Goal: Task Accomplishment & Management: Manage account settings

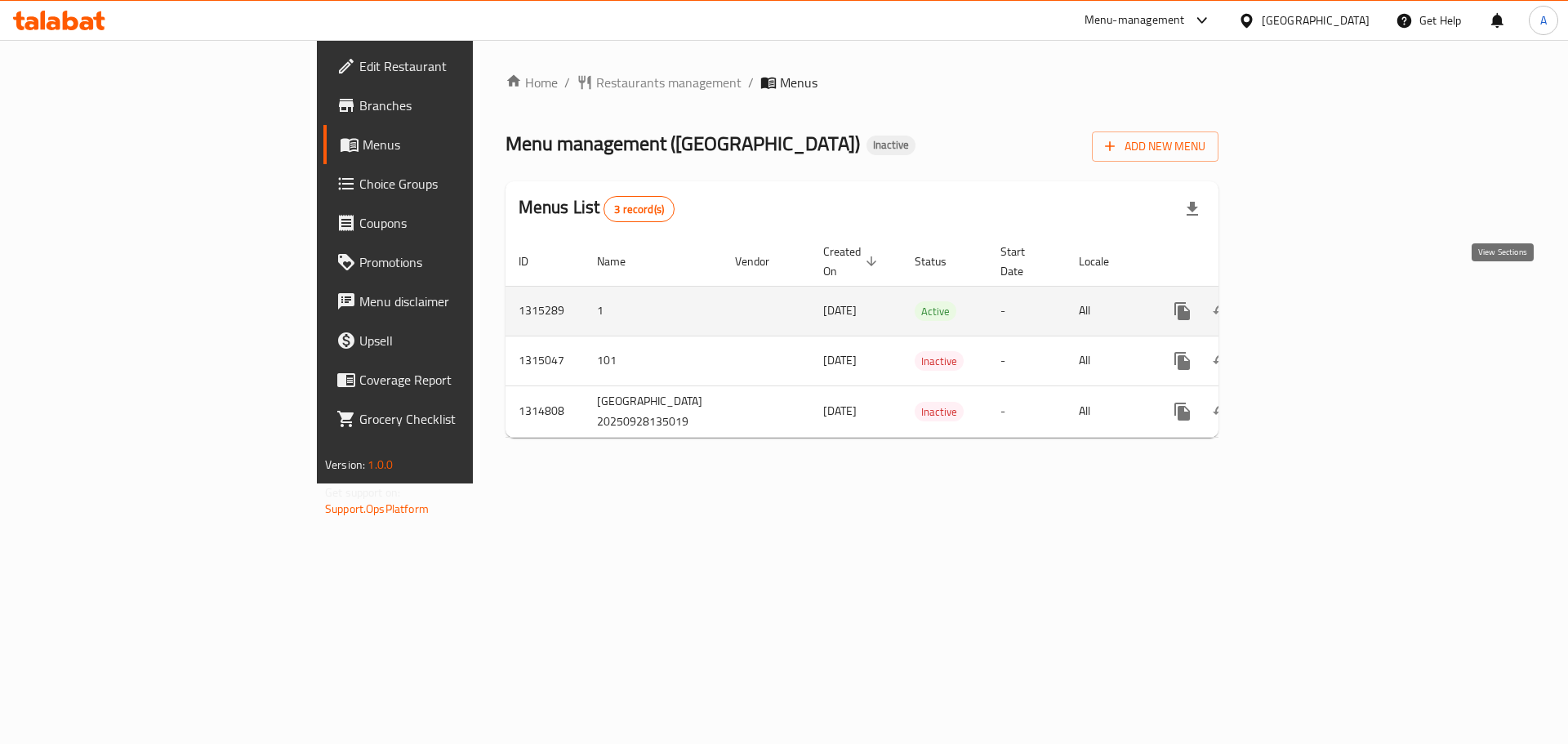
click at [1320, 291] on link "enhanced table" at bounding box center [1300, 311] width 39 height 39
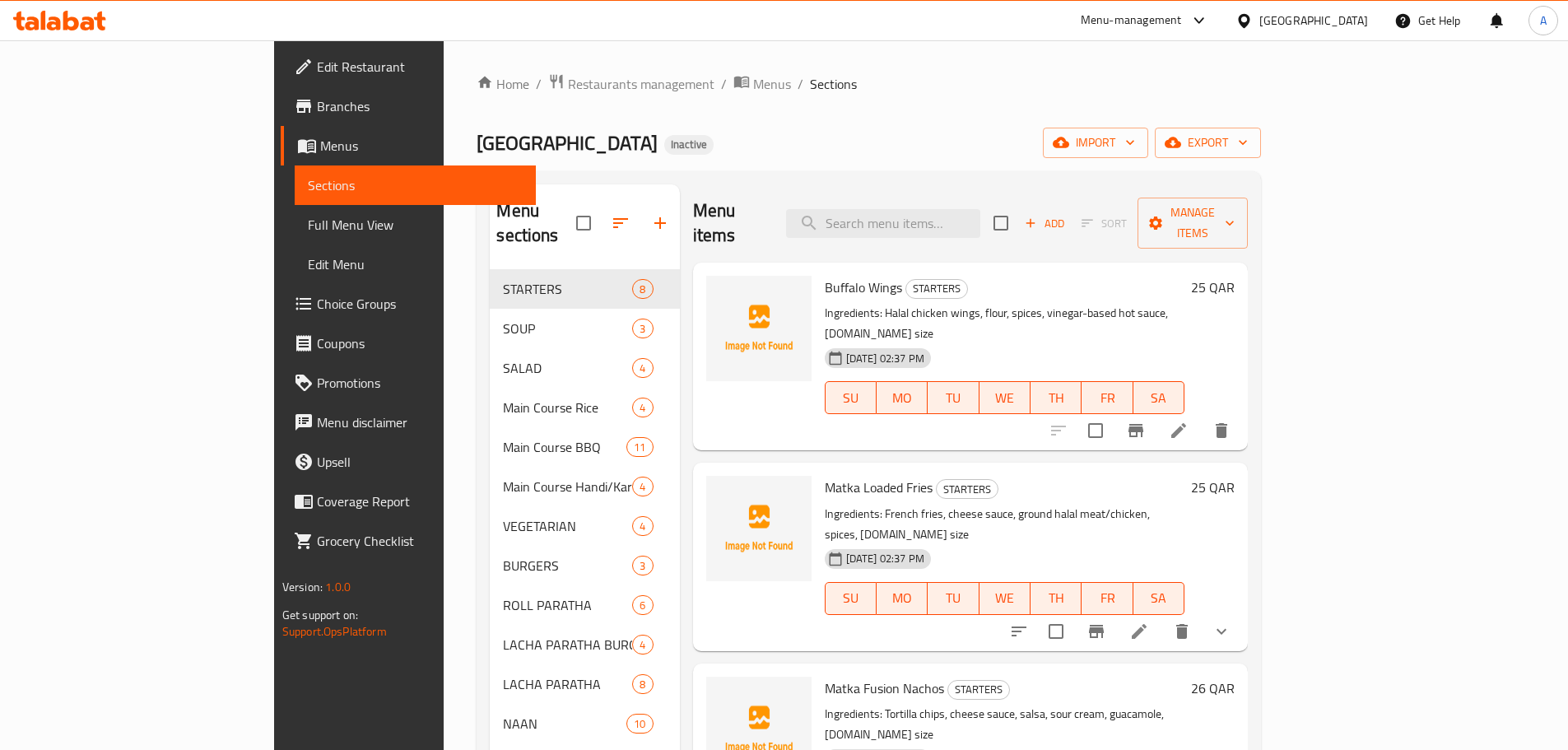
click at [1262, 120] on div "Home / Restaurants management / Menus / Sections Matka Junction Inactive import…" at bounding box center [869, 510] width 784 height 875
click at [1248, 147] on span "export" at bounding box center [1208, 142] width 80 height 21
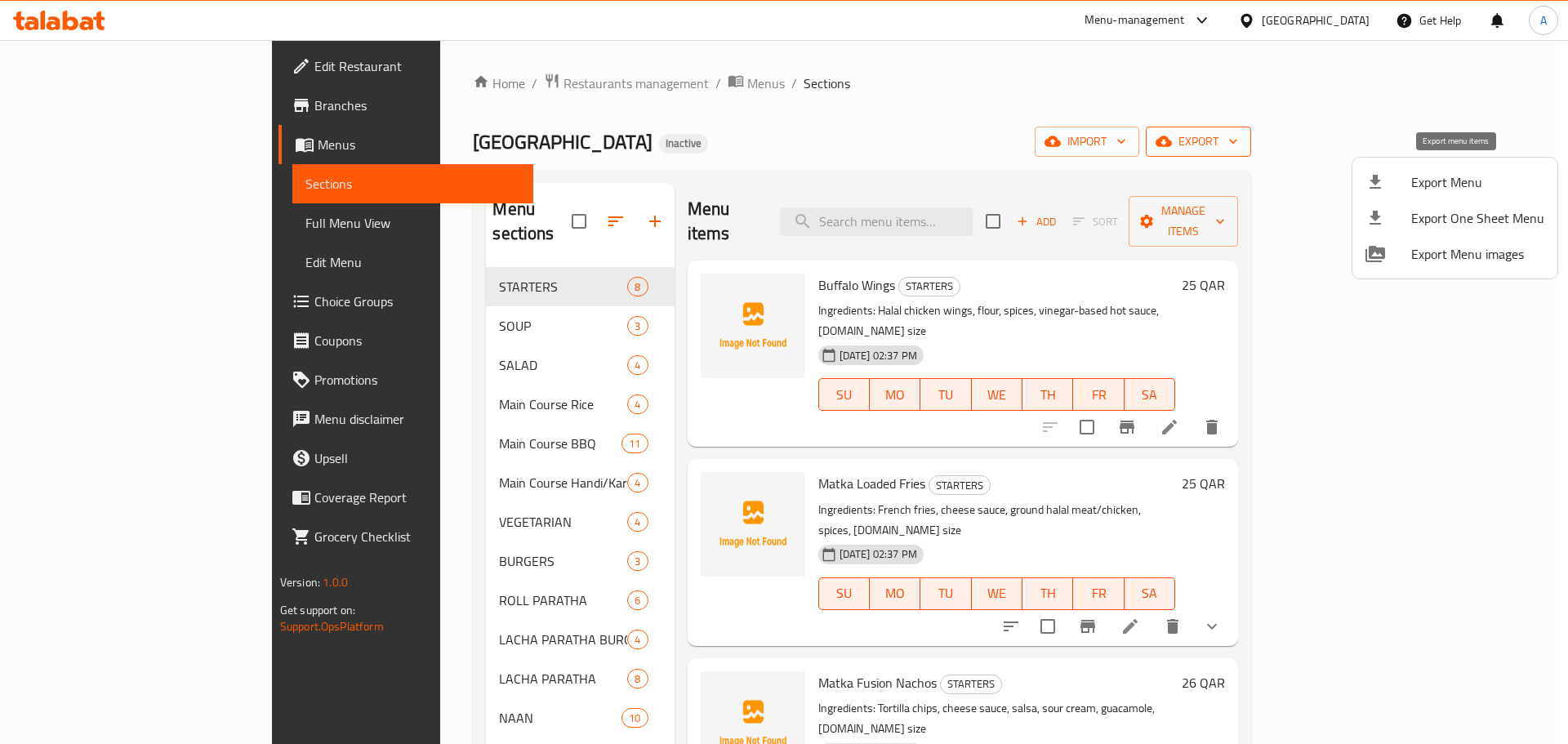
click at [1451, 185] on span "Export Menu" at bounding box center [1477, 182] width 133 height 19
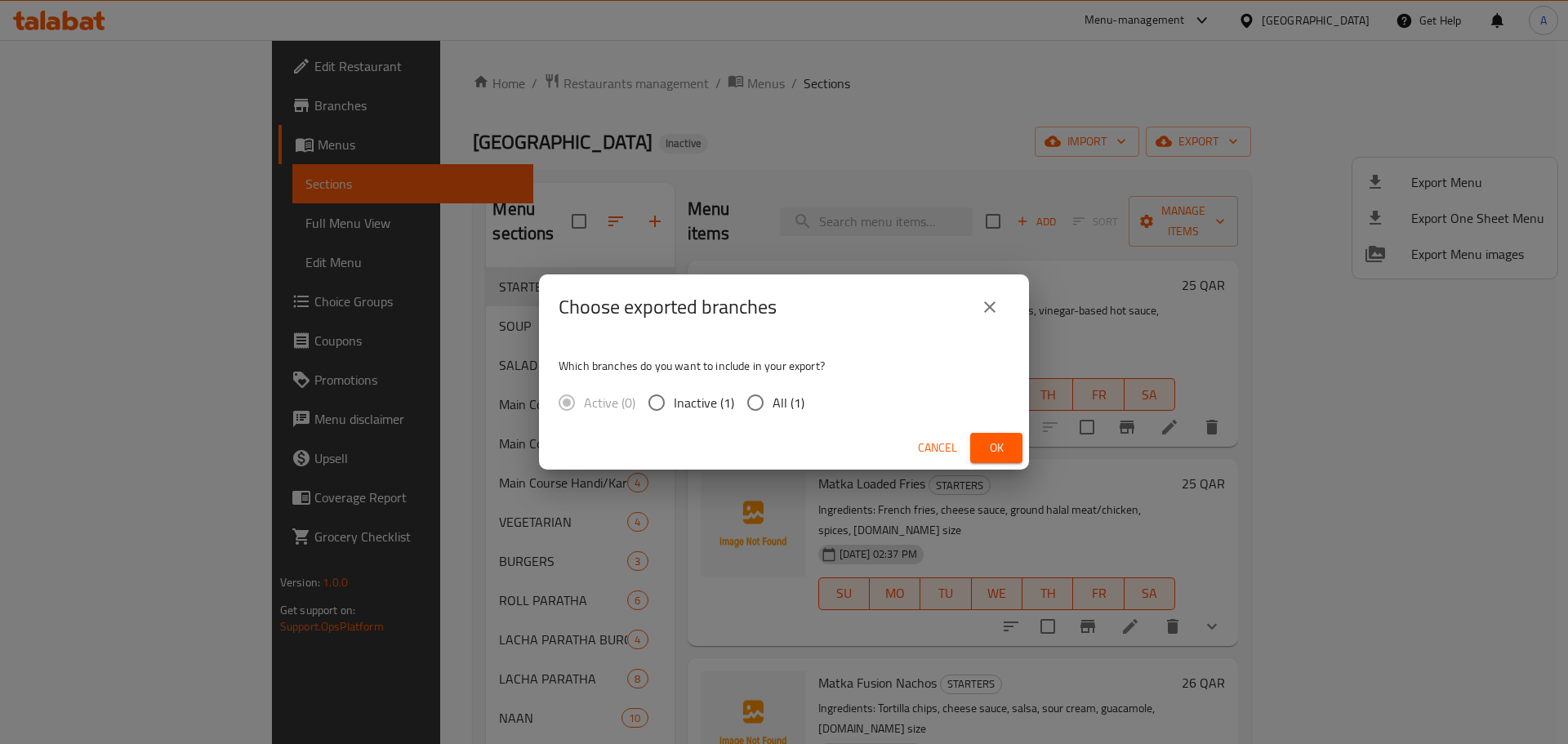
click at [933, 208] on div "Choose exported branches Which branches do you want to include in your export? …" at bounding box center [784, 372] width 1568 height 744
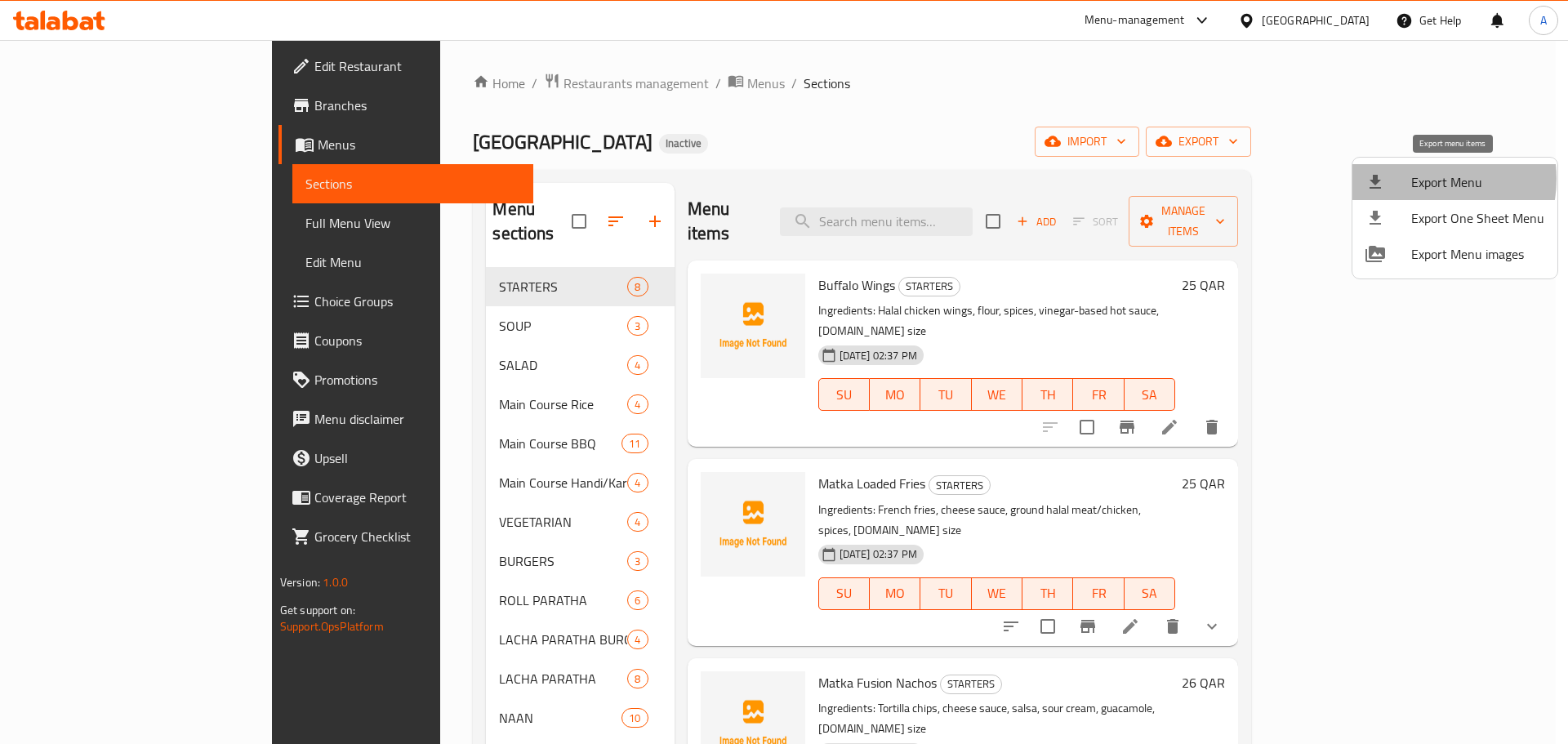
click at [1420, 179] on span "Export Menu" at bounding box center [1477, 182] width 133 height 19
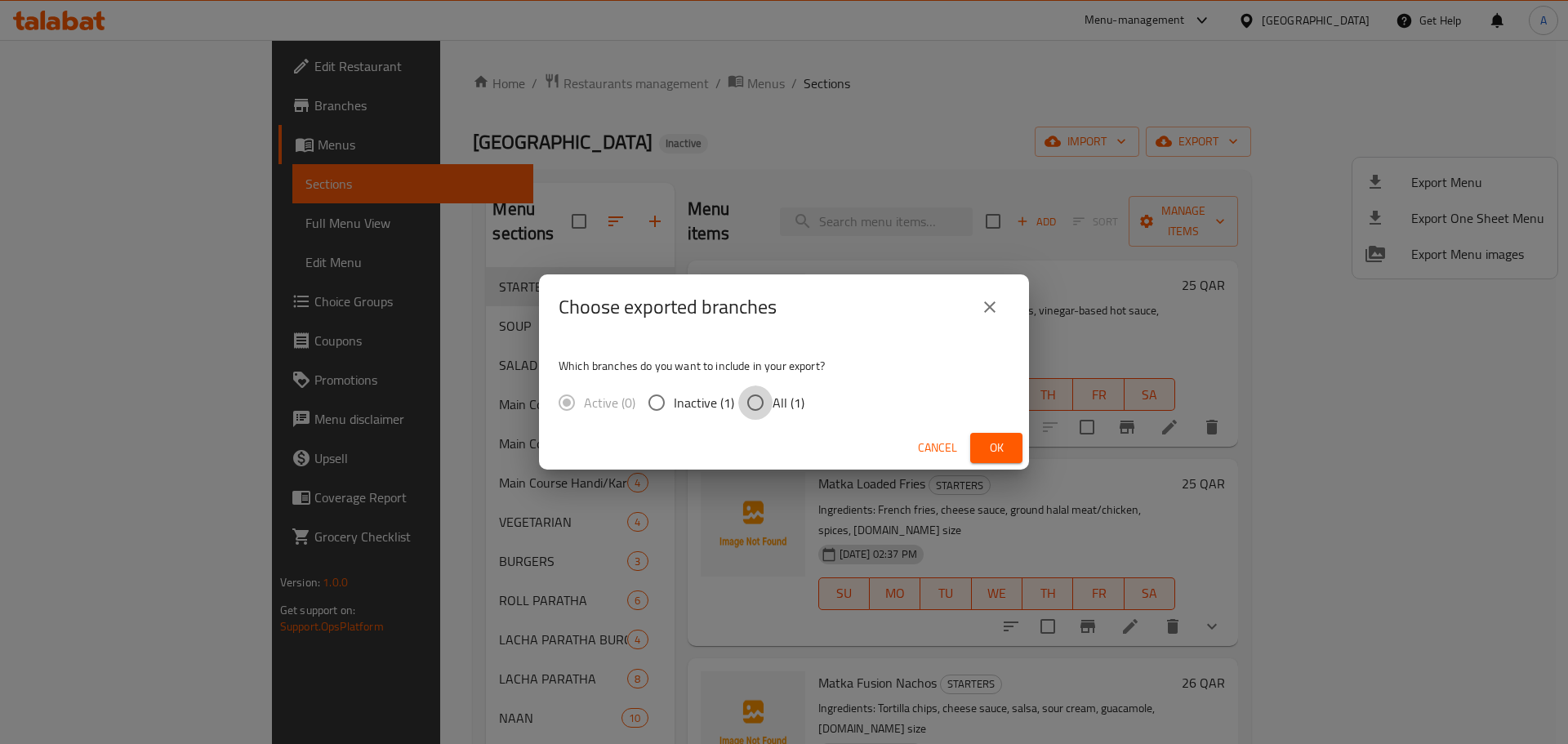
click at [754, 412] on input "All (1)" at bounding box center [755, 402] width 34 height 34
radio input "true"
click at [1028, 458] on div "Cancel Ok" at bounding box center [783, 448] width 490 height 43
click at [1002, 452] on span "Ok" at bounding box center [996, 447] width 26 height 20
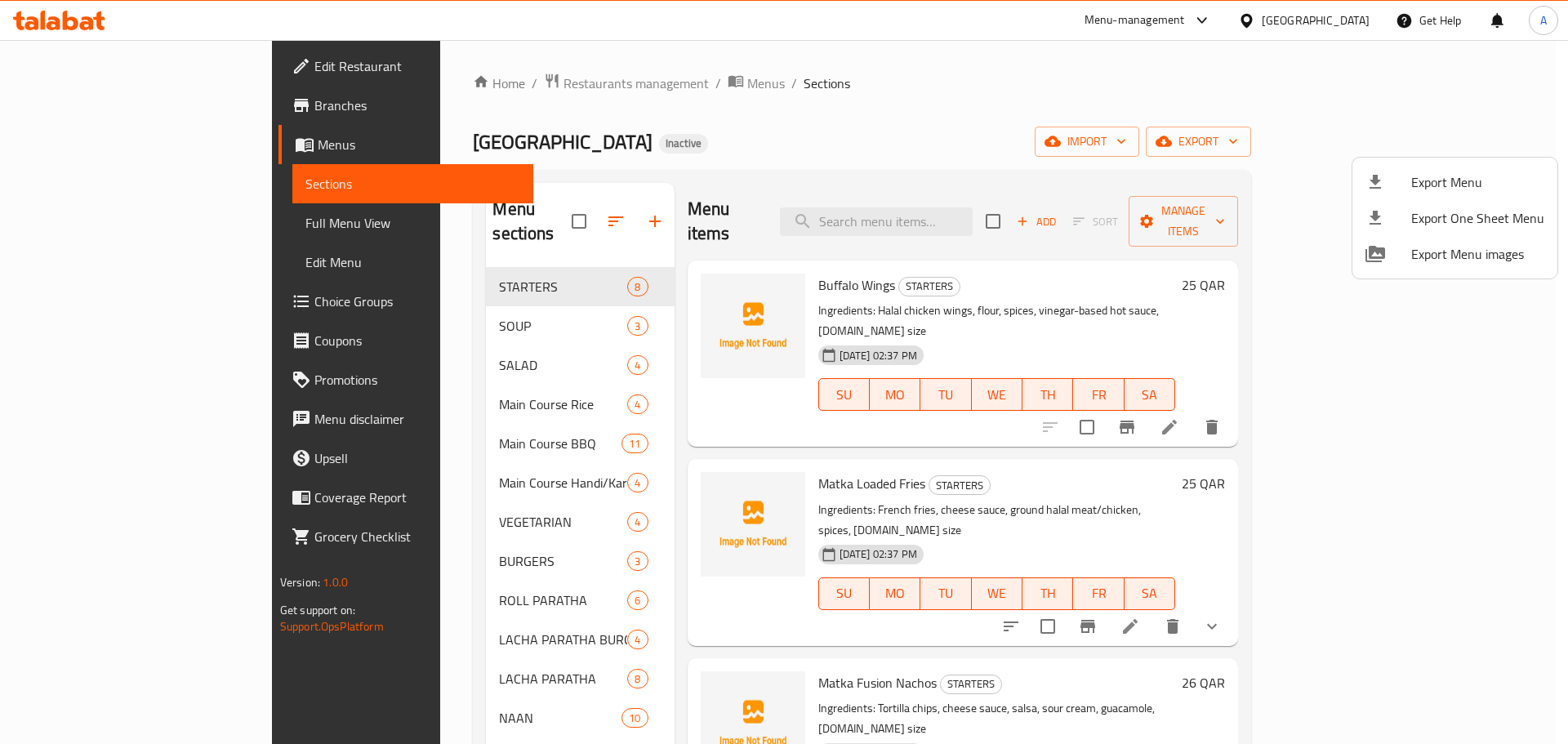
click at [932, 206] on div at bounding box center [784, 372] width 1568 height 744
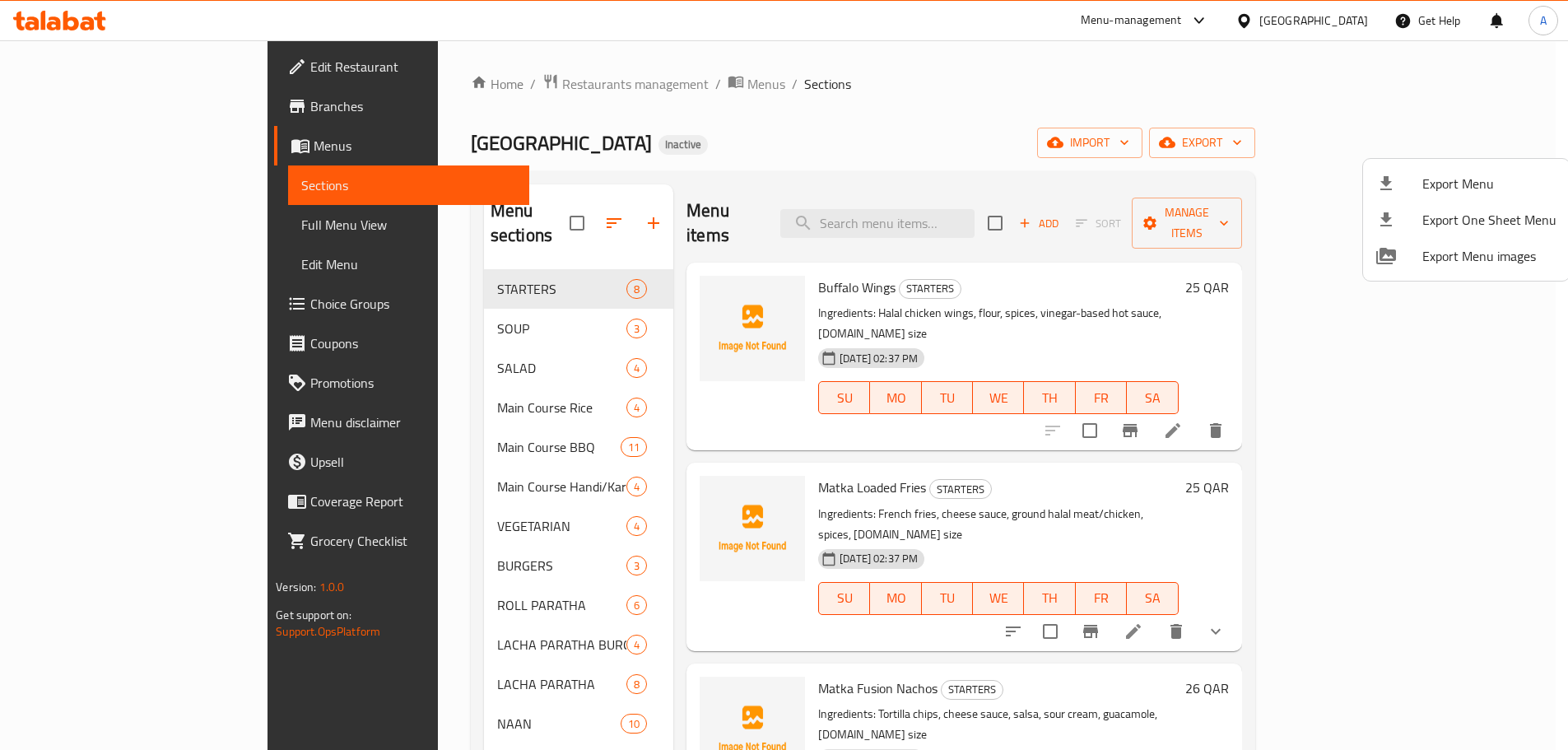
click at [940, 209] on input "search" at bounding box center [878, 223] width 194 height 28
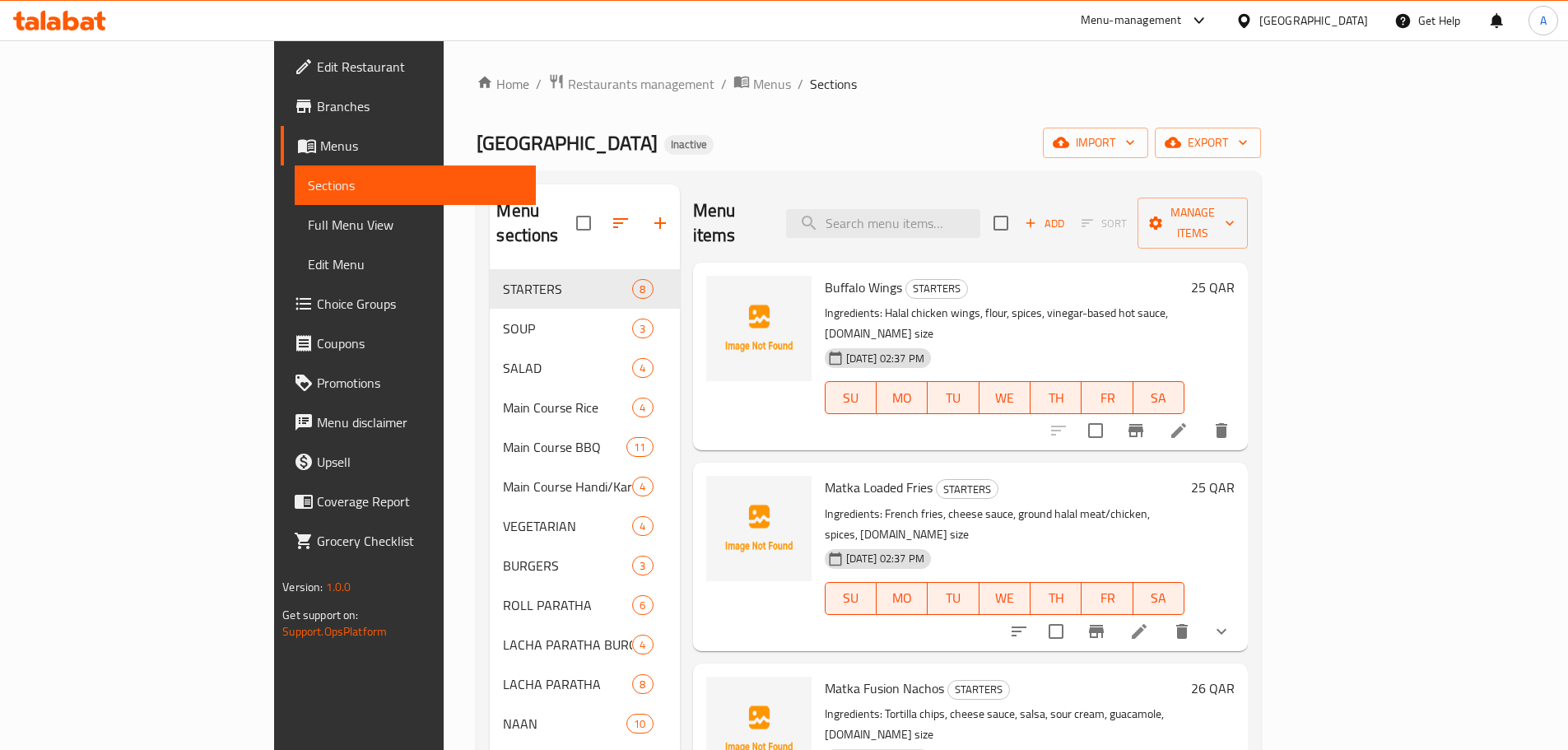
paste input "Dynamite Prawns"
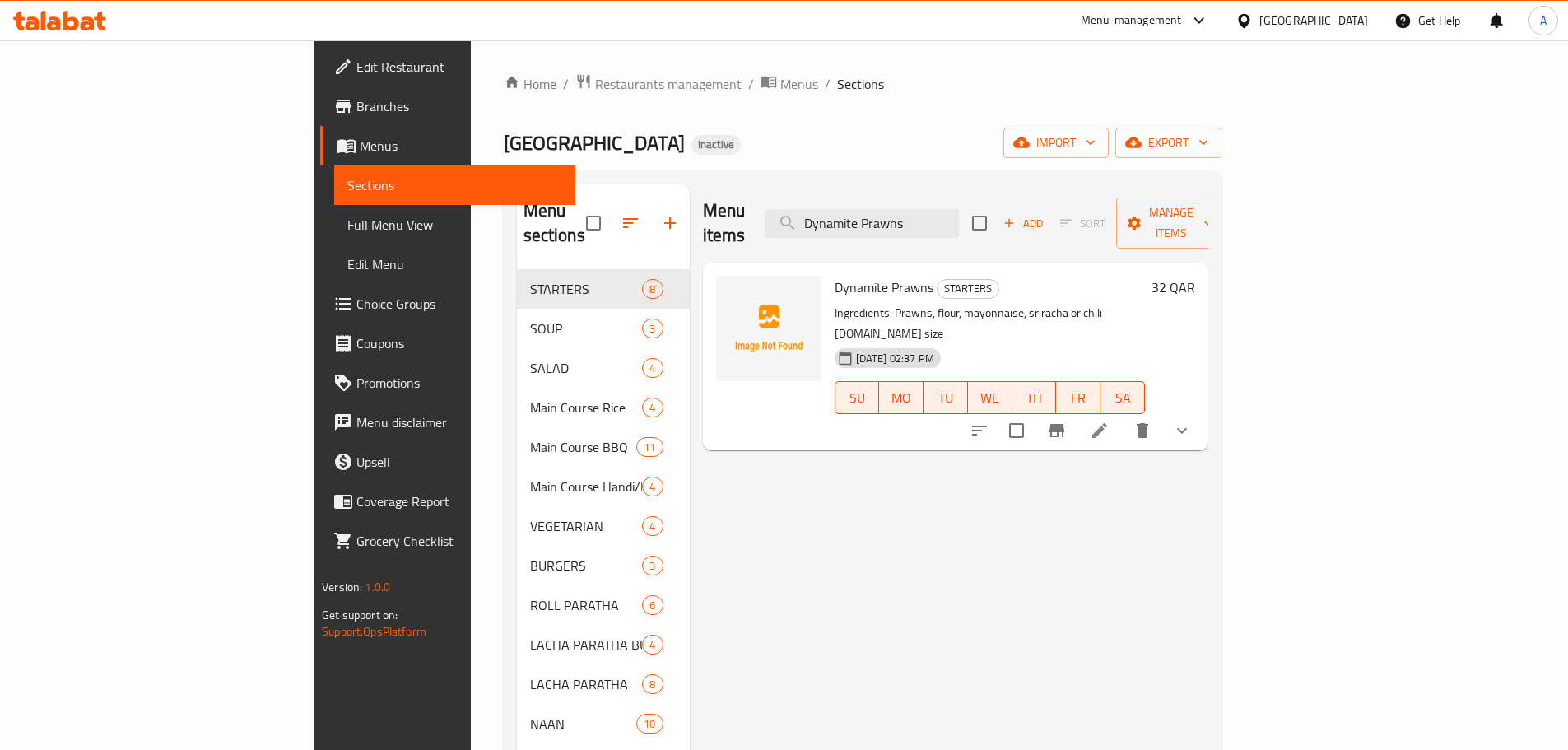
type input "Dynamite Prawns"
click at [1192, 421] on icon "show more" at bounding box center [1182, 431] width 20 height 20
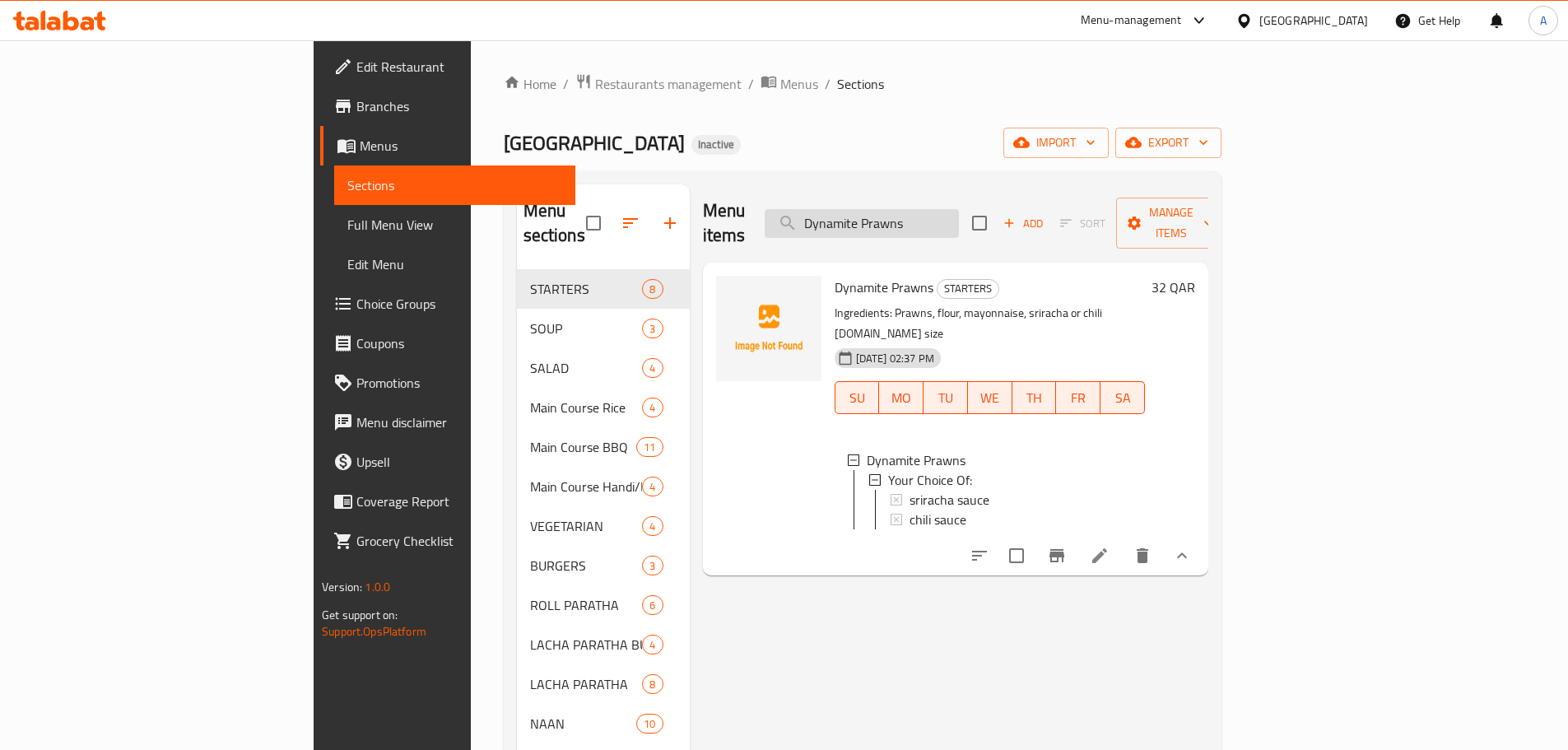
click at [959, 209] on input "Dynamite Prawns" at bounding box center [862, 223] width 194 height 28
click at [576, 207] on input "checkbox" at bounding box center [593, 223] width 34 height 34
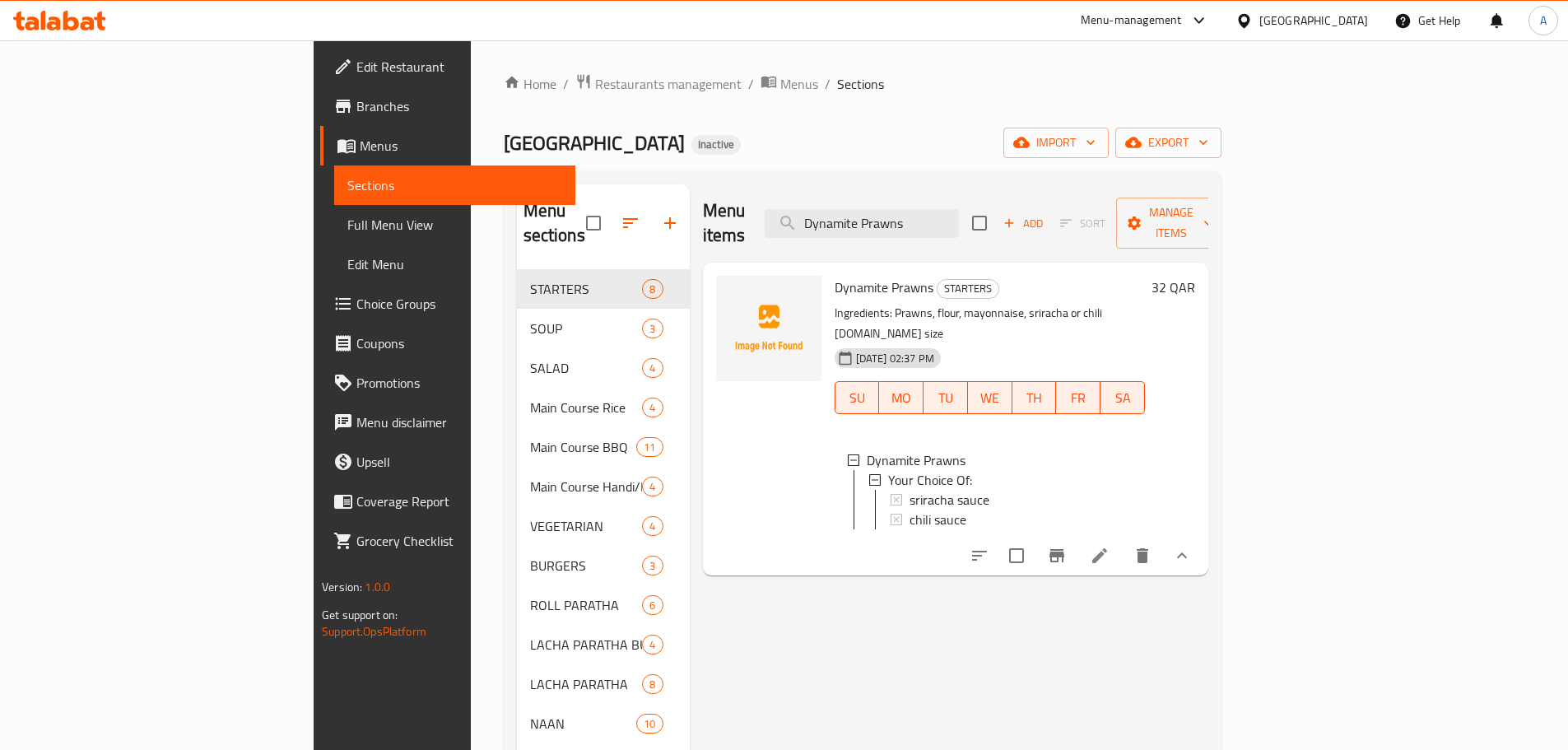
checkbox input "true"
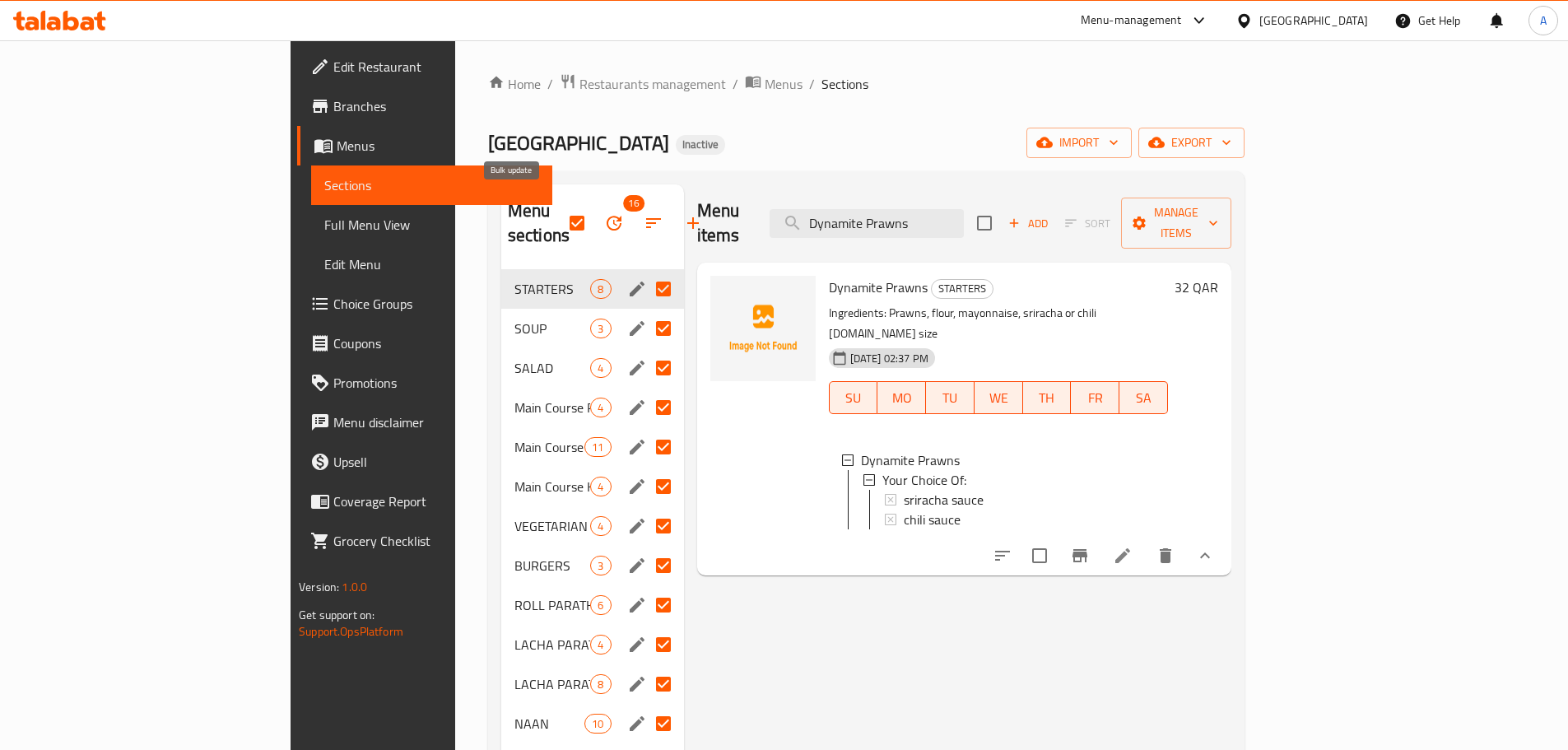
click at [607, 216] on icon "button" at bounding box center [614, 223] width 15 height 15
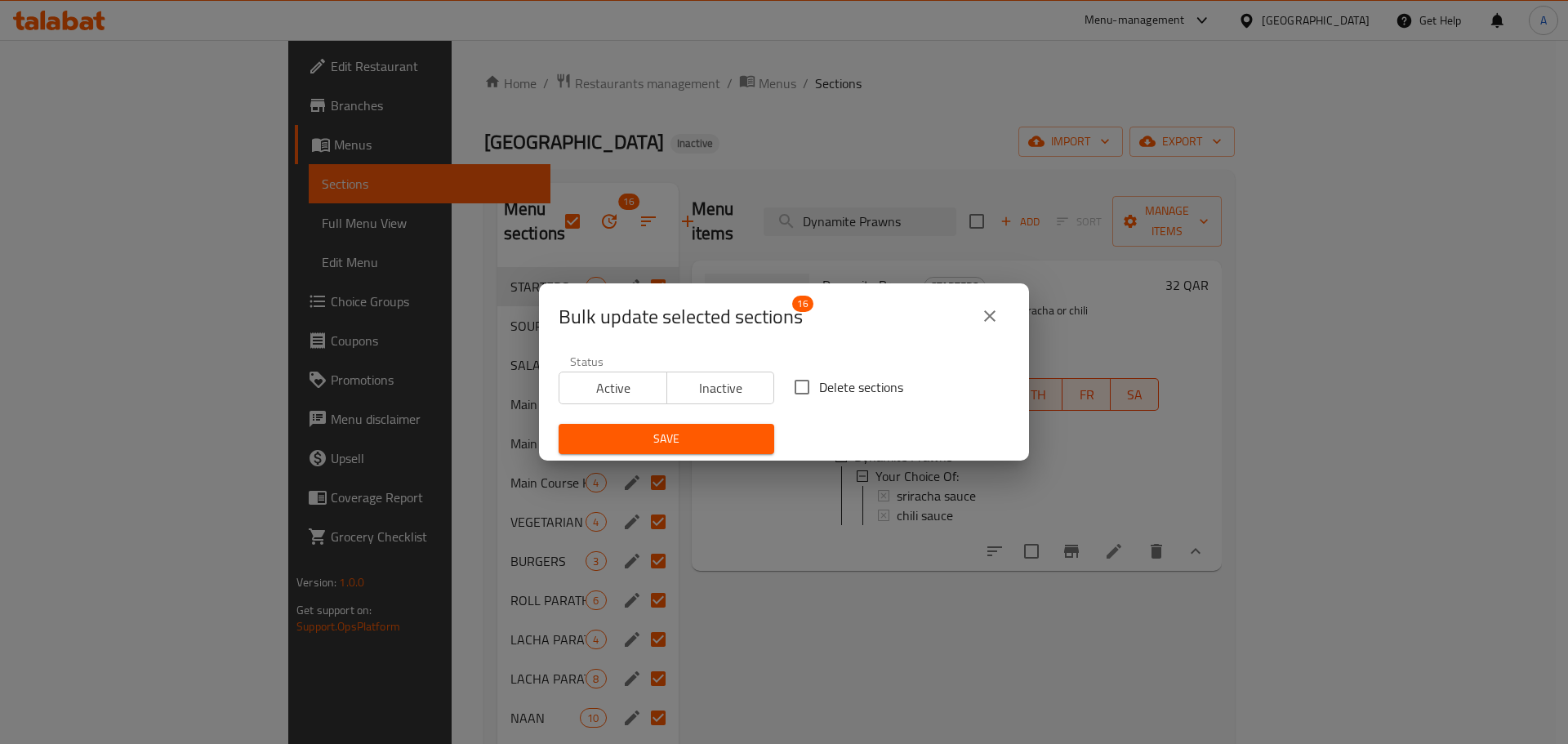
drag, startPoint x: 825, startPoint y: 367, endPoint x: 818, endPoint y: 393, distance: 26.9
click at [825, 370] on div "Delete sections" at bounding box center [902, 387] width 236 height 54
click at [819, 393] on span "Delete sections" at bounding box center [861, 387] width 84 height 19
click at [818, 393] on input "Delete sections" at bounding box center [802, 387] width 34 height 34
checkbox input "true"
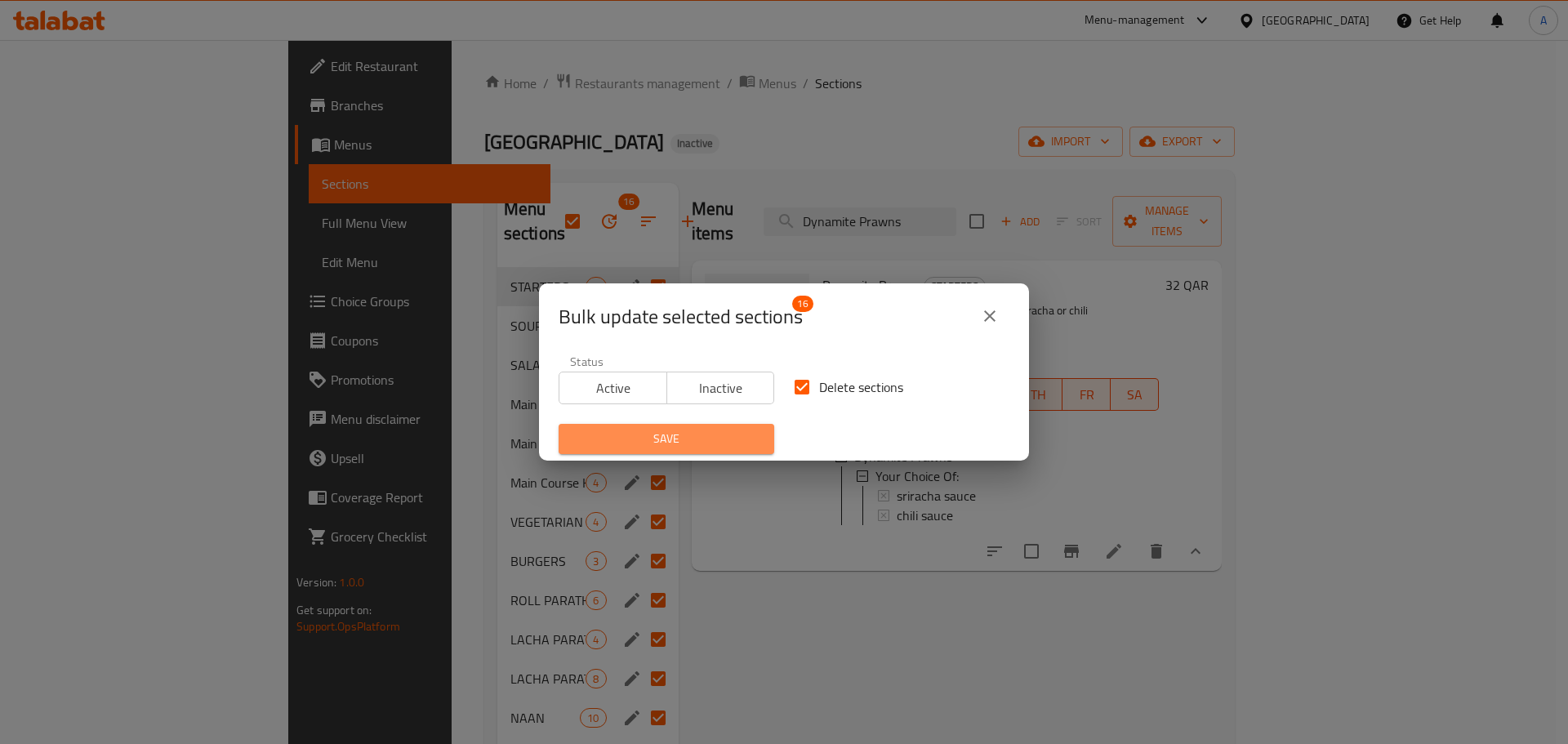
click at [754, 428] on button "Save" at bounding box center [666, 438] width 215 height 30
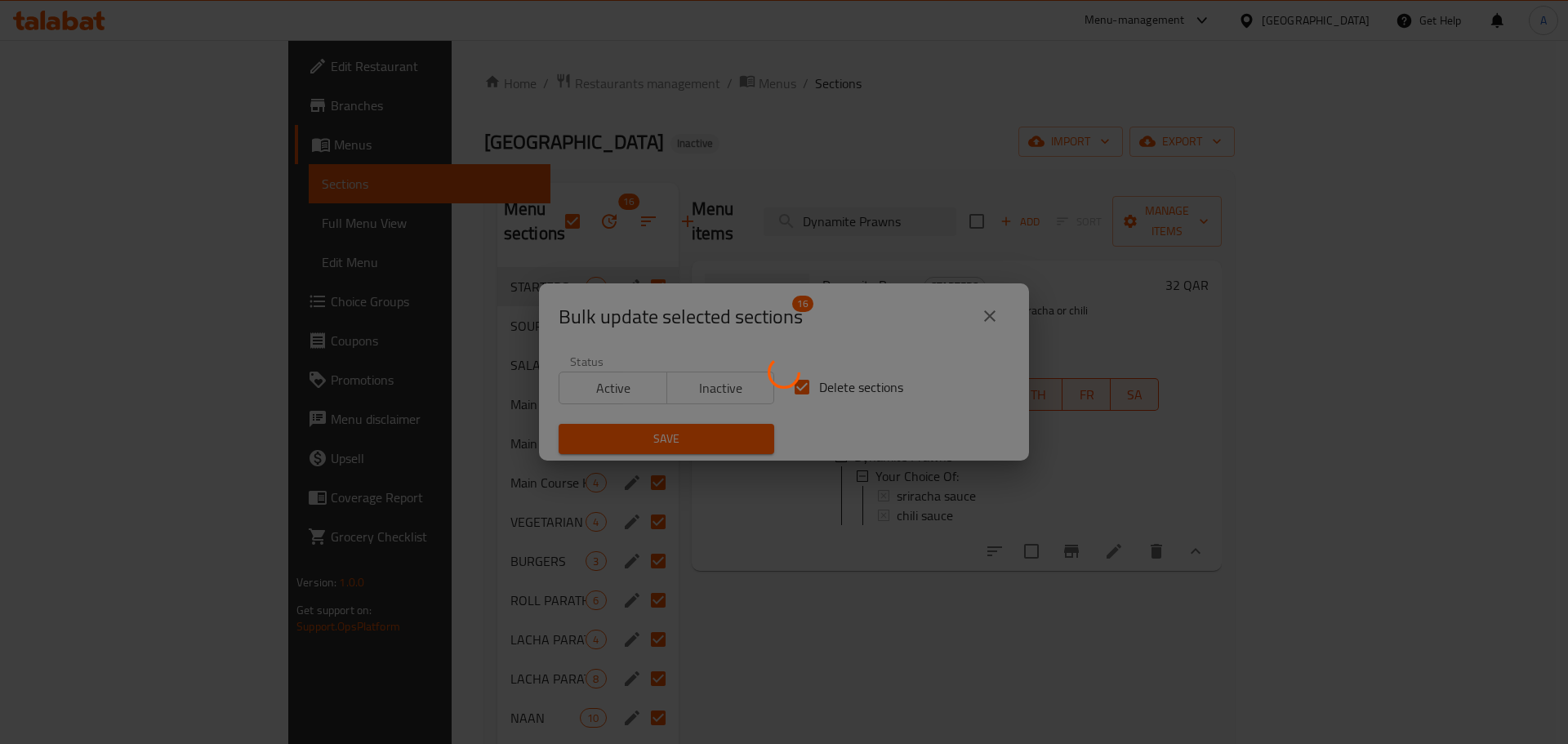
checkbox input "false"
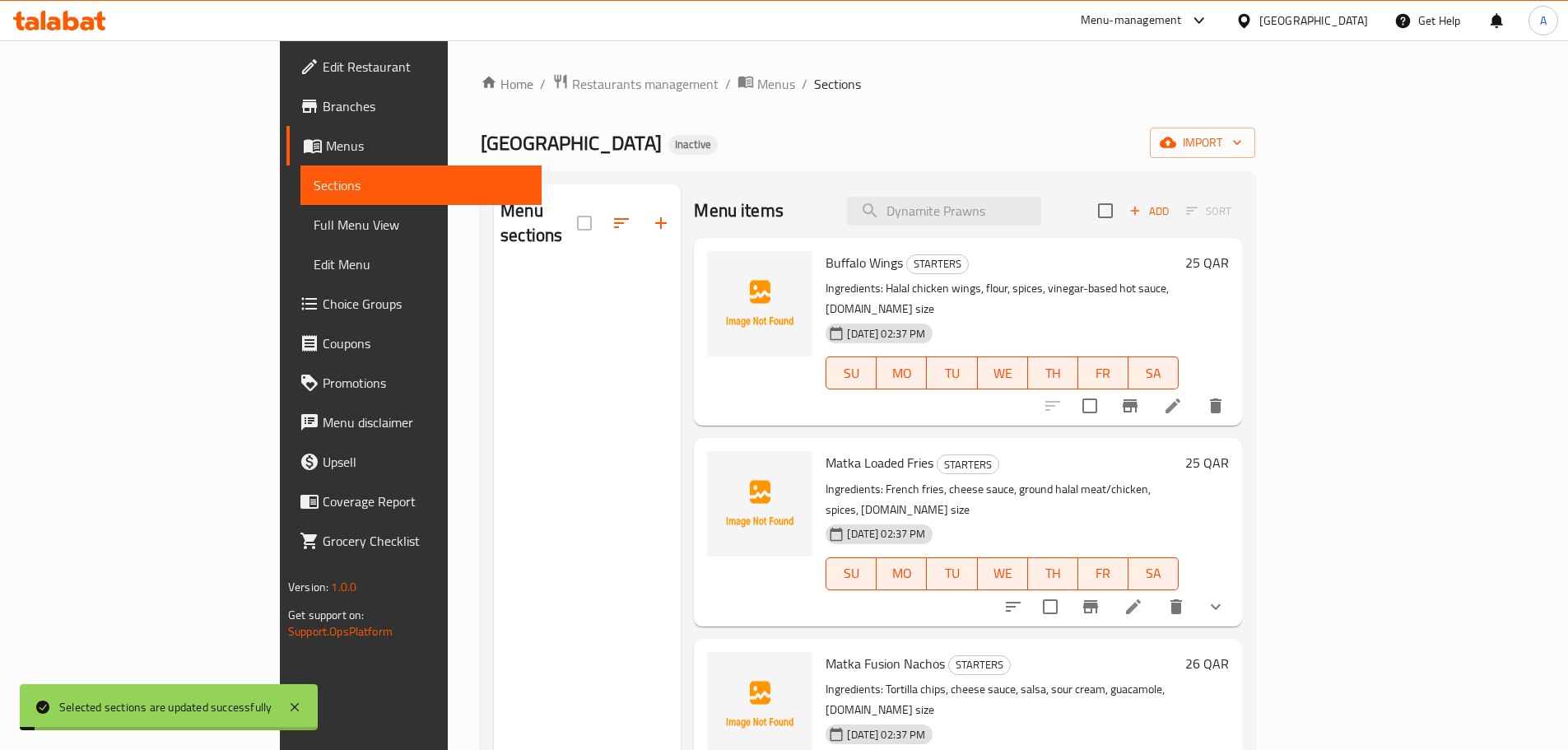
click at [1256, 125] on div "Home / Restaurants management / Menus / Sections Matka Junction Inactive import…" at bounding box center [868, 510] width 775 height 875
click at [1256, 156] on button "import" at bounding box center [1202, 142] width 105 height 30
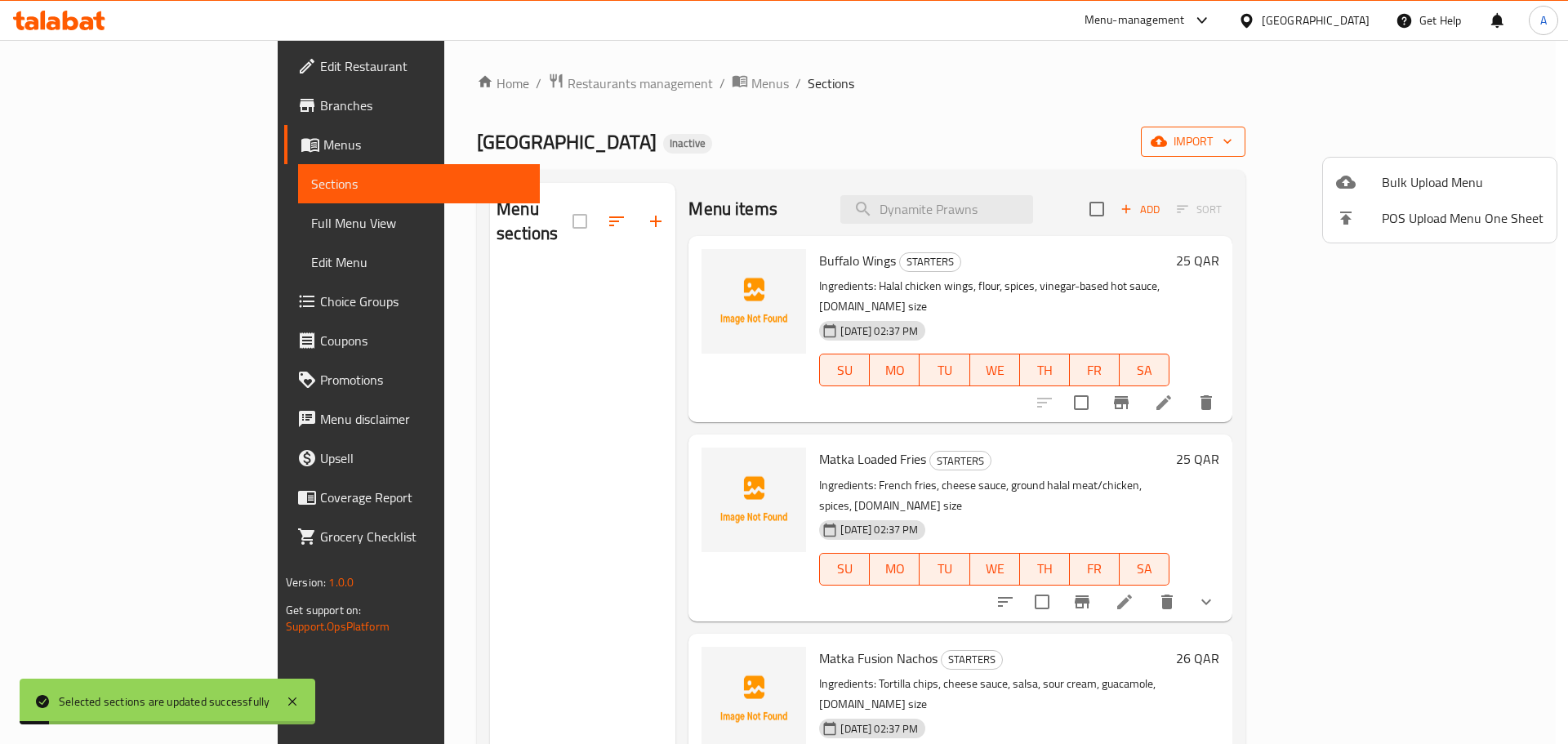
click at [1444, 180] on span "Bulk Upload Menu" at bounding box center [1463, 182] width 162 height 19
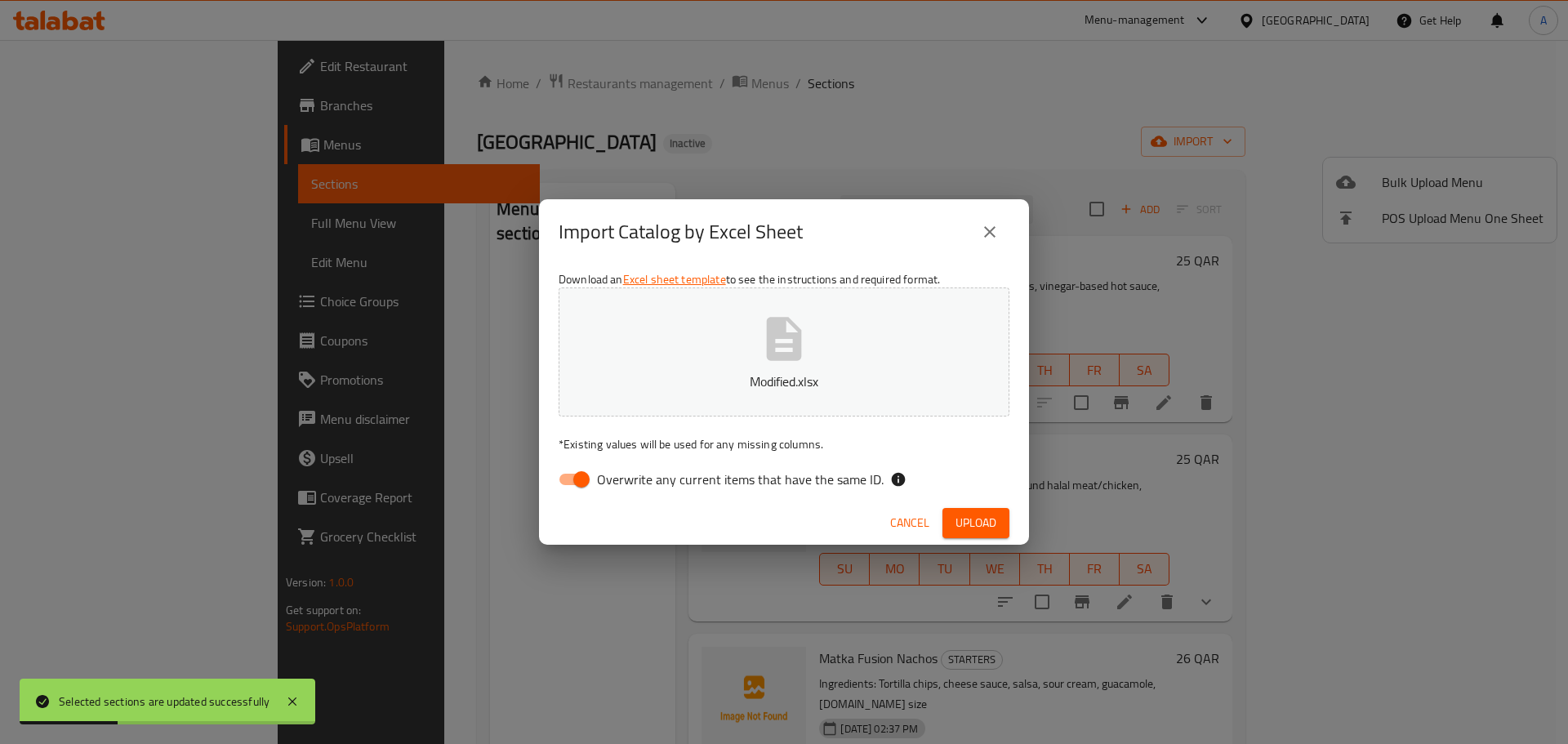
click at [862, 487] on span "Overwrite any current items that have the same ID." at bounding box center [740, 479] width 286 height 19
click at [628, 487] on input "Overwrite any current items that have the same ID." at bounding box center [581, 479] width 93 height 31
checkbox input "false"
click at [987, 508] on button "Upload" at bounding box center [976, 523] width 67 height 30
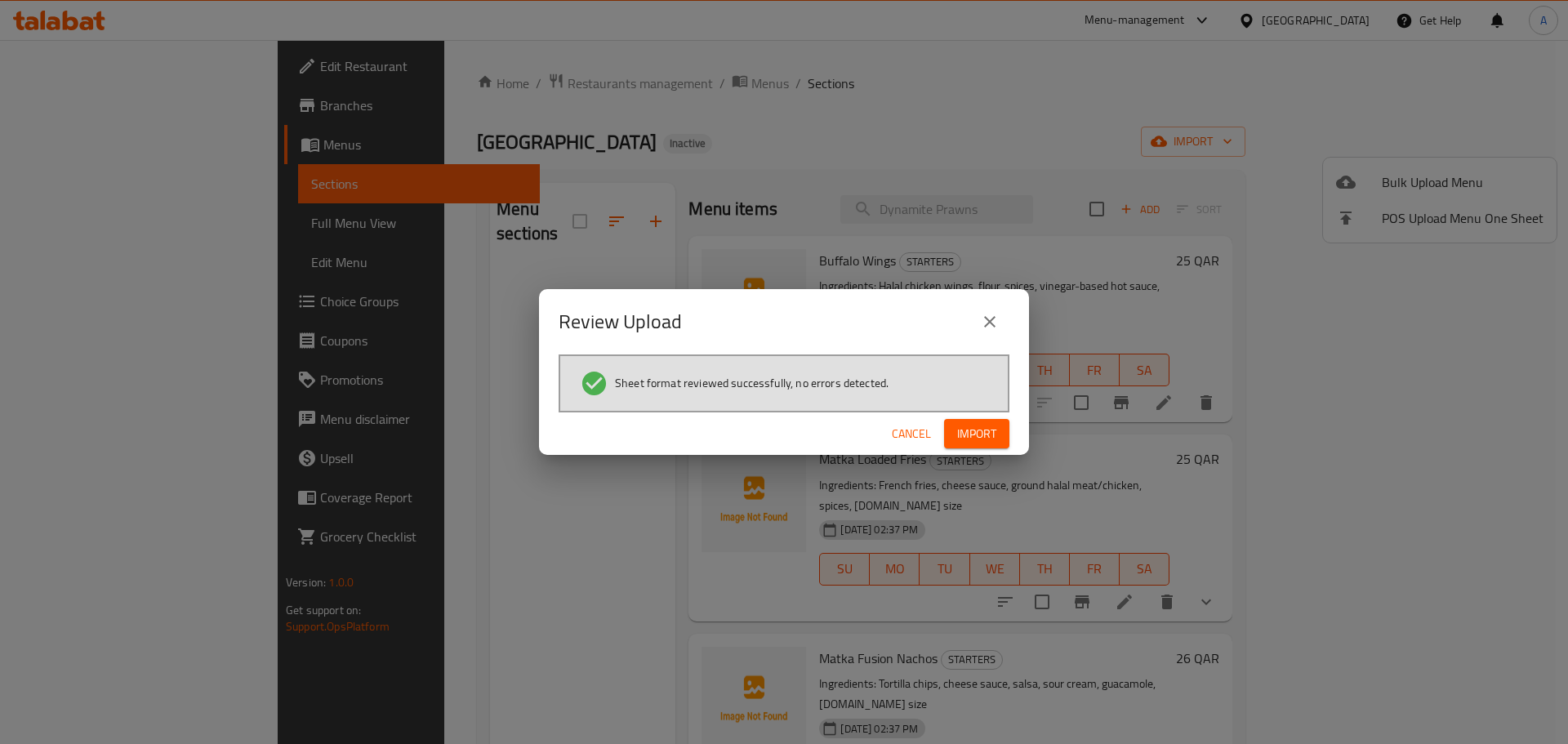
click at [979, 433] on span "Import" at bounding box center [977, 433] width 39 height 20
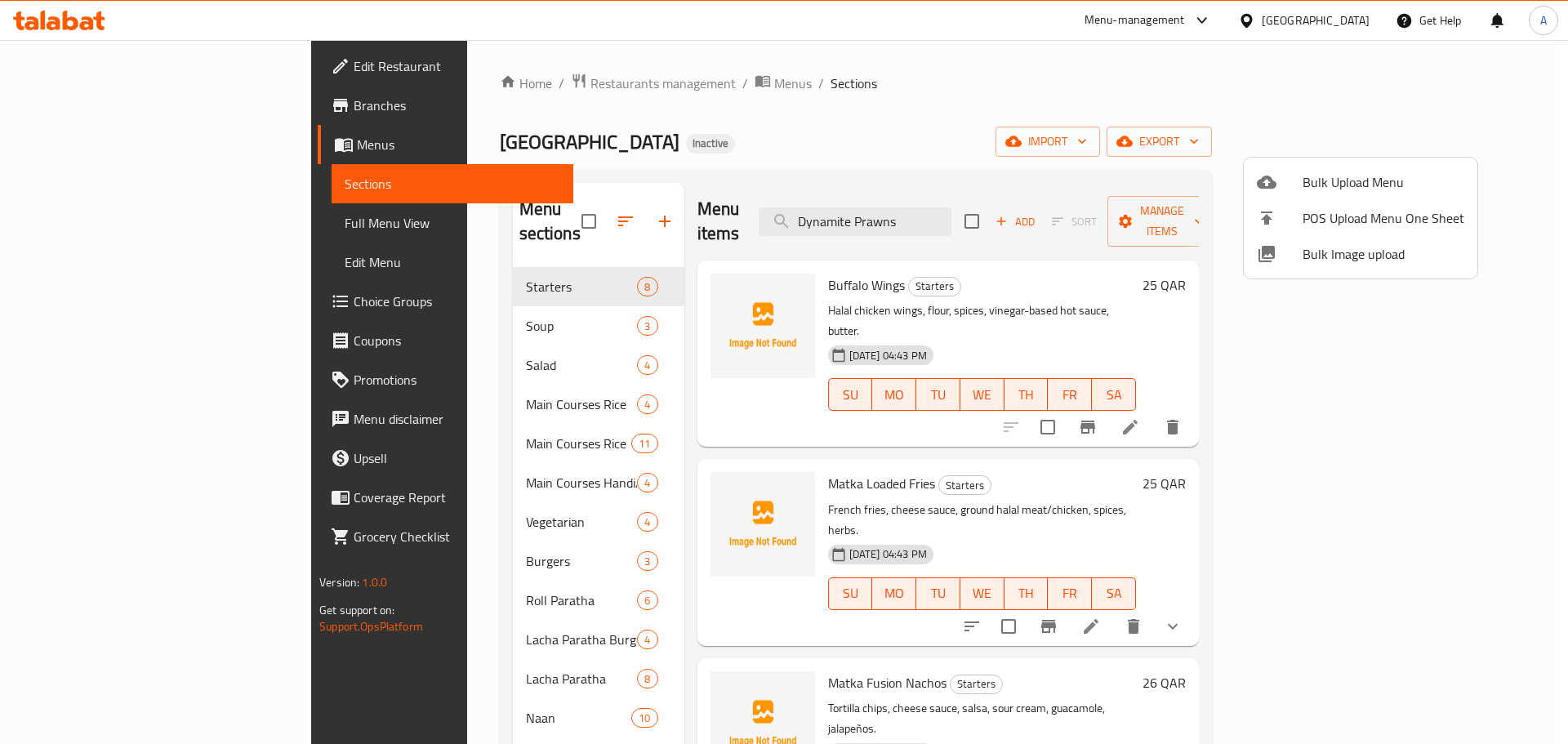
click at [169, 220] on div at bounding box center [784, 372] width 1568 height 744
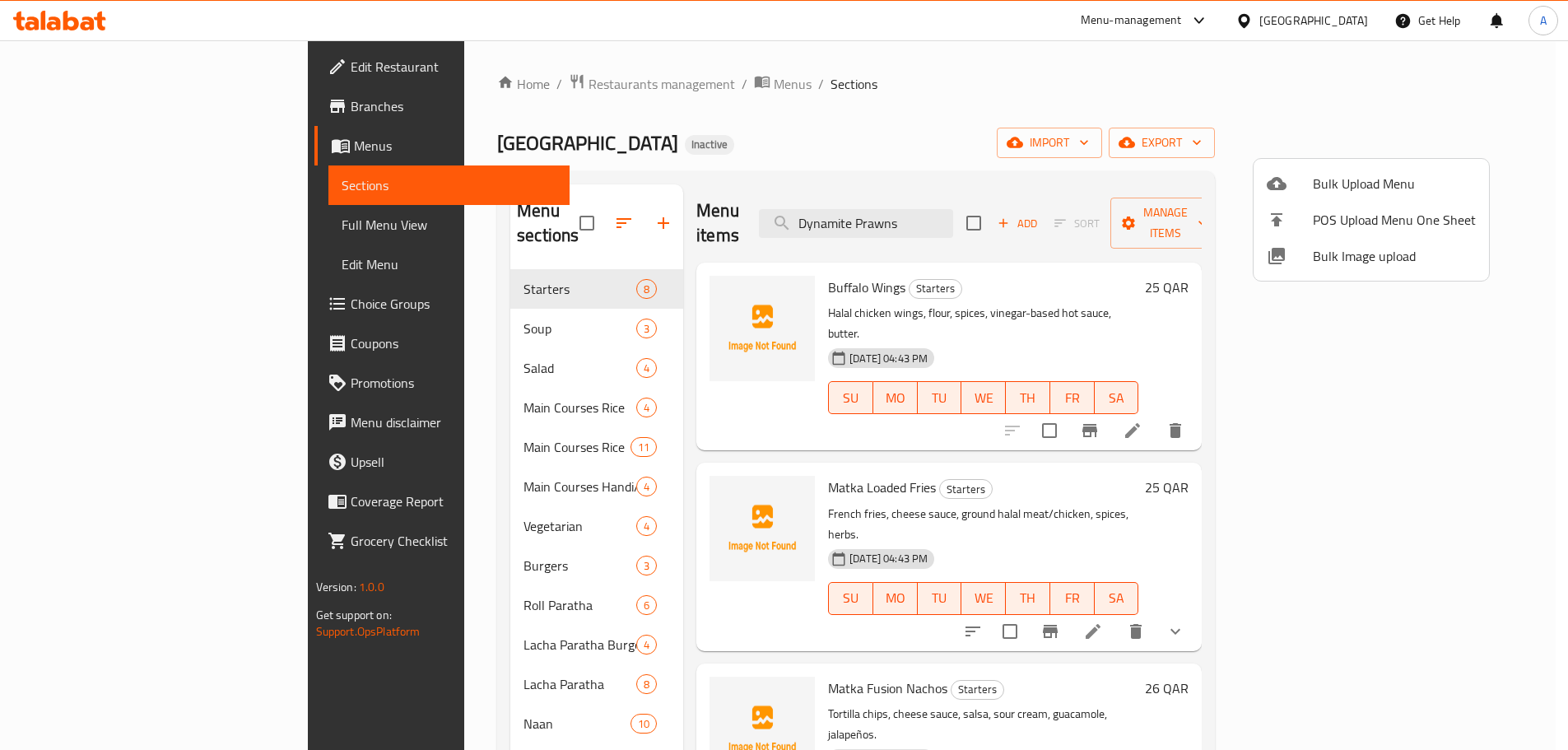
click at [342, 222] on span "Full Menu View" at bounding box center [449, 225] width 215 height 20
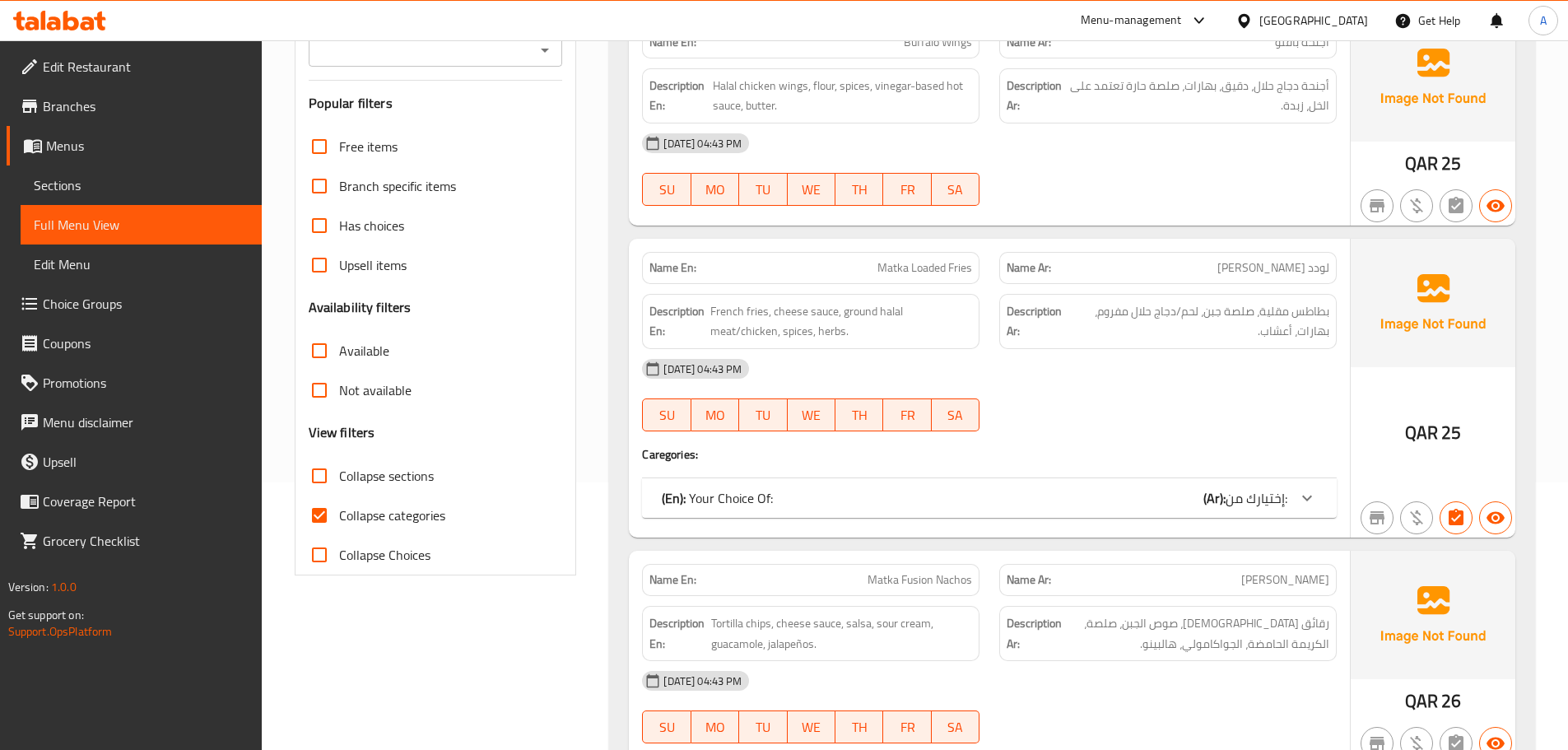
scroll to position [411, 0]
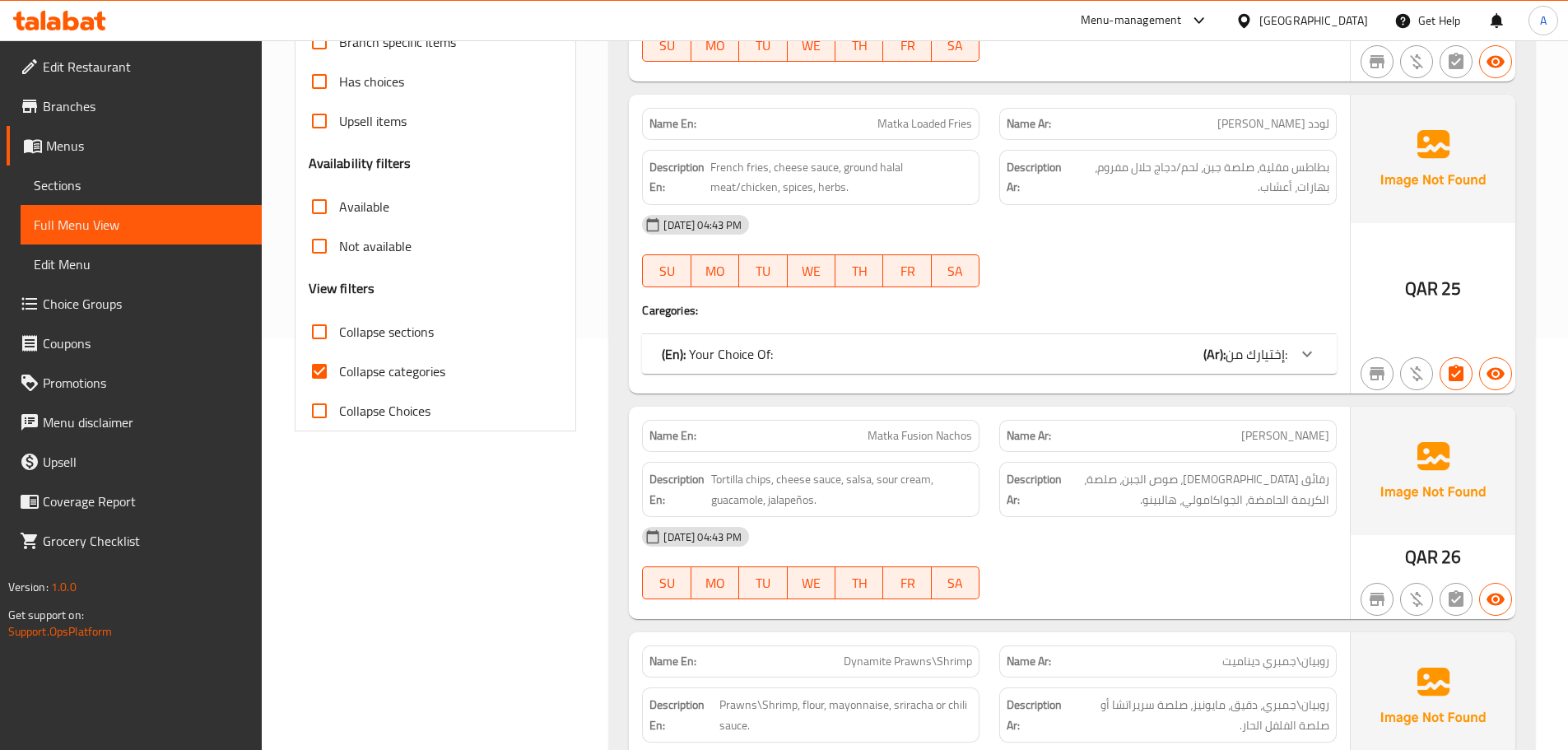
click at [331, 324] on input "Collapse sections" at bounding box center [319, 332] width 39 height 39
checkbox input "true"
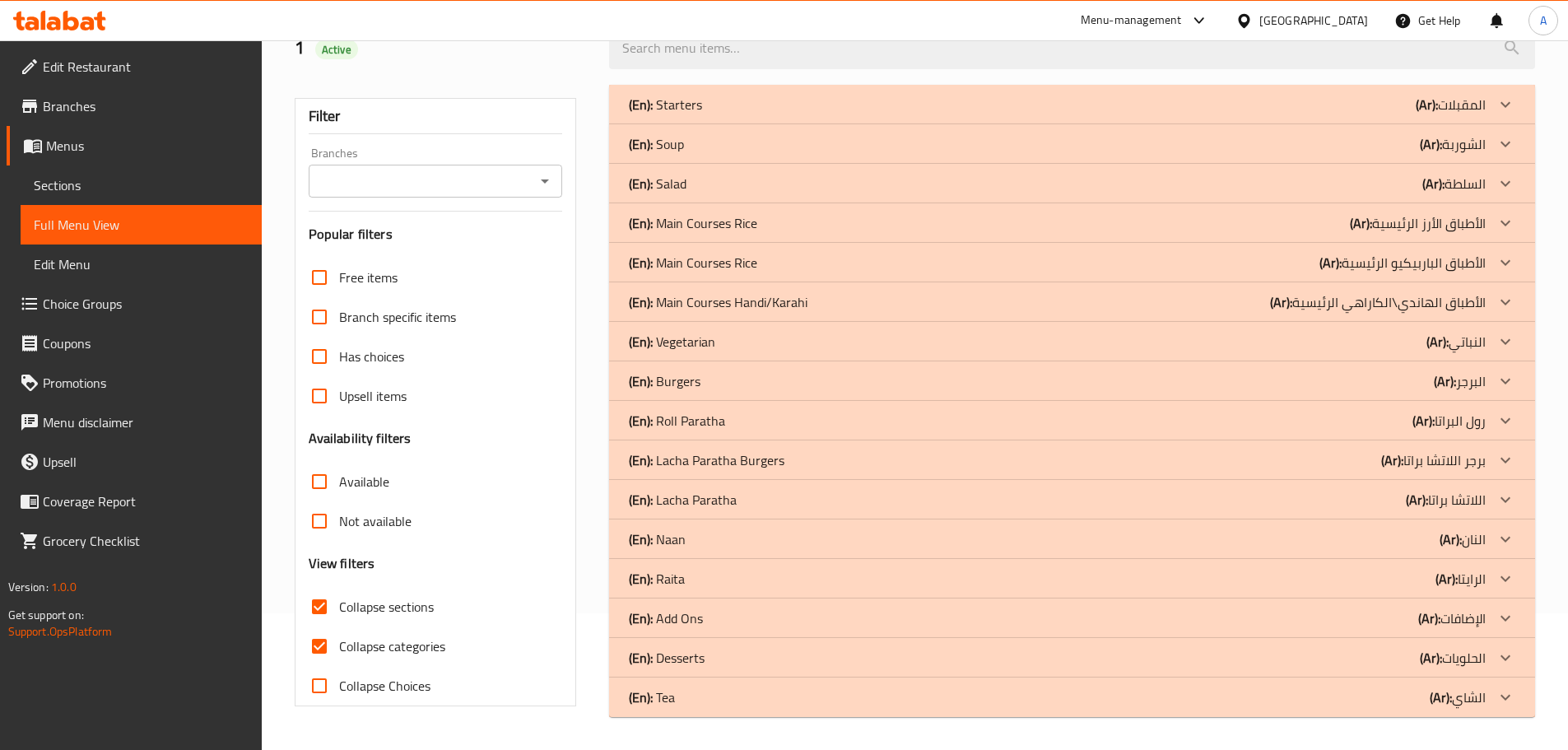
scroll to position [0, 0]
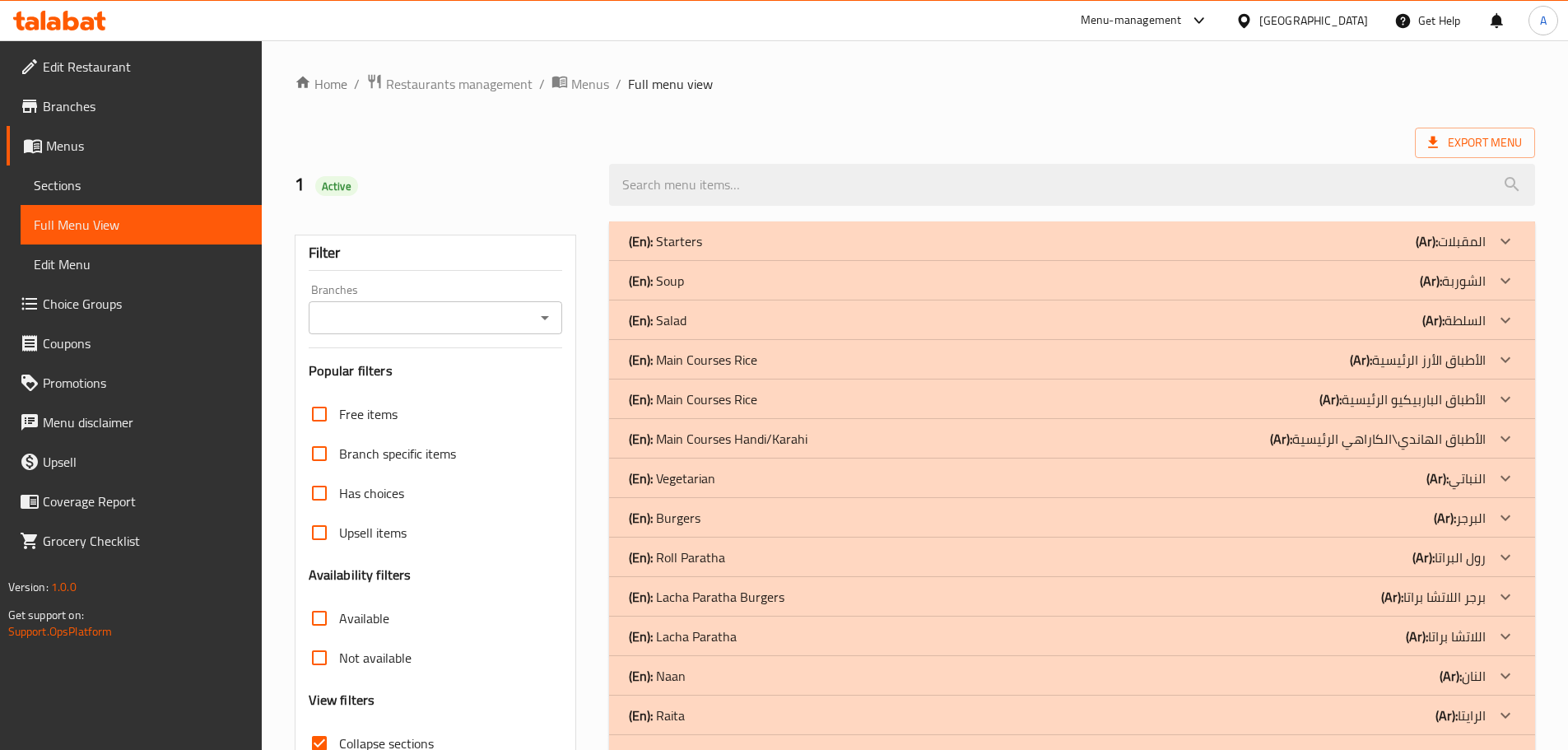
click at [710, 255] on div "(En): Starters (Ar): المقبلات" at bounding box center [1072, 241] width 926 height 39
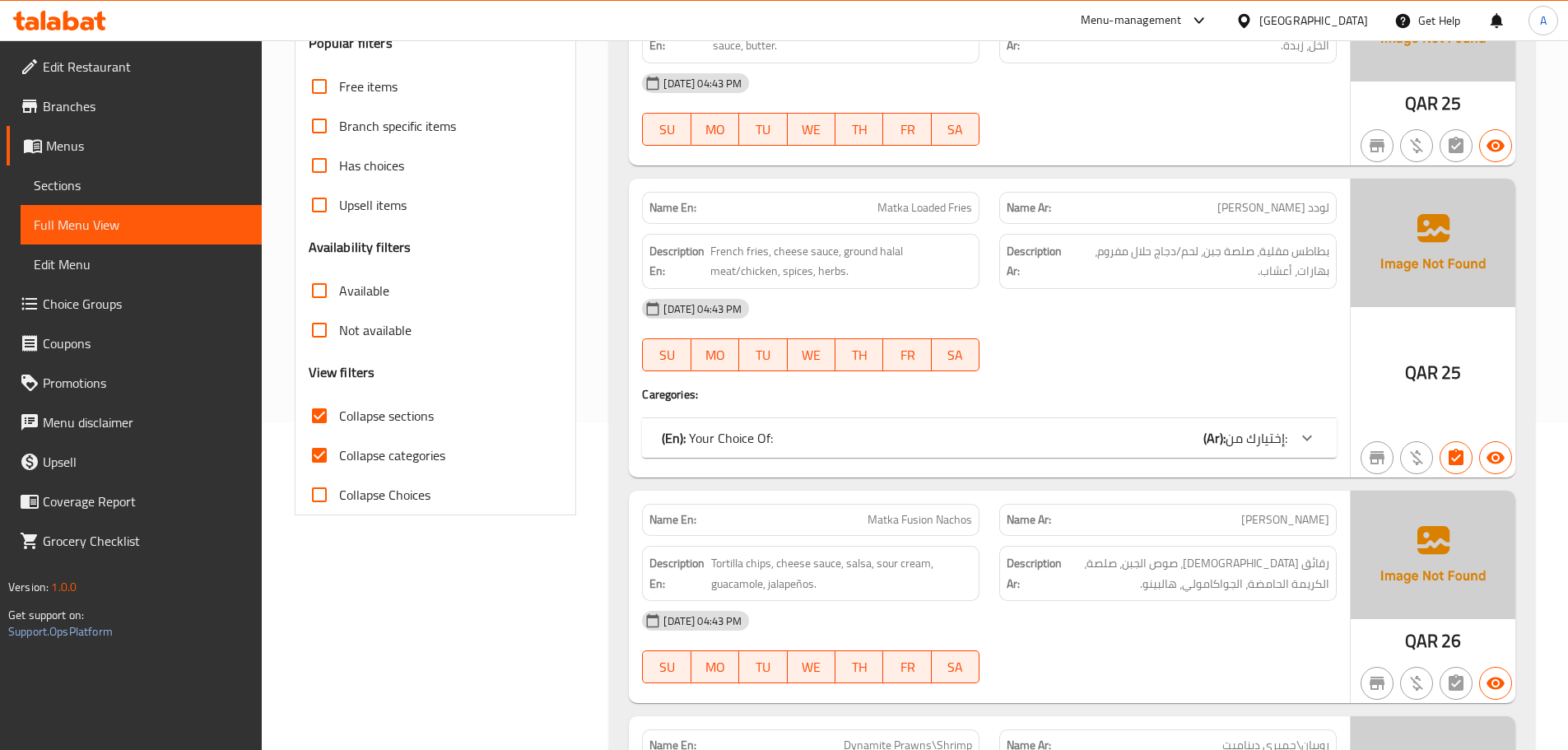
scroll to position [329, 0]
click at [1249, 416] on div "(En): Your Choice Of: (Ar): إختيارك من: Name(En) Name(Ar) Status Price Meat لحم…" at bounding box center [990, 436] width 695 height 39
click at [1242, 443] on span "إختيارك من:" at bounding box center [1257, 436] width 62 height 25
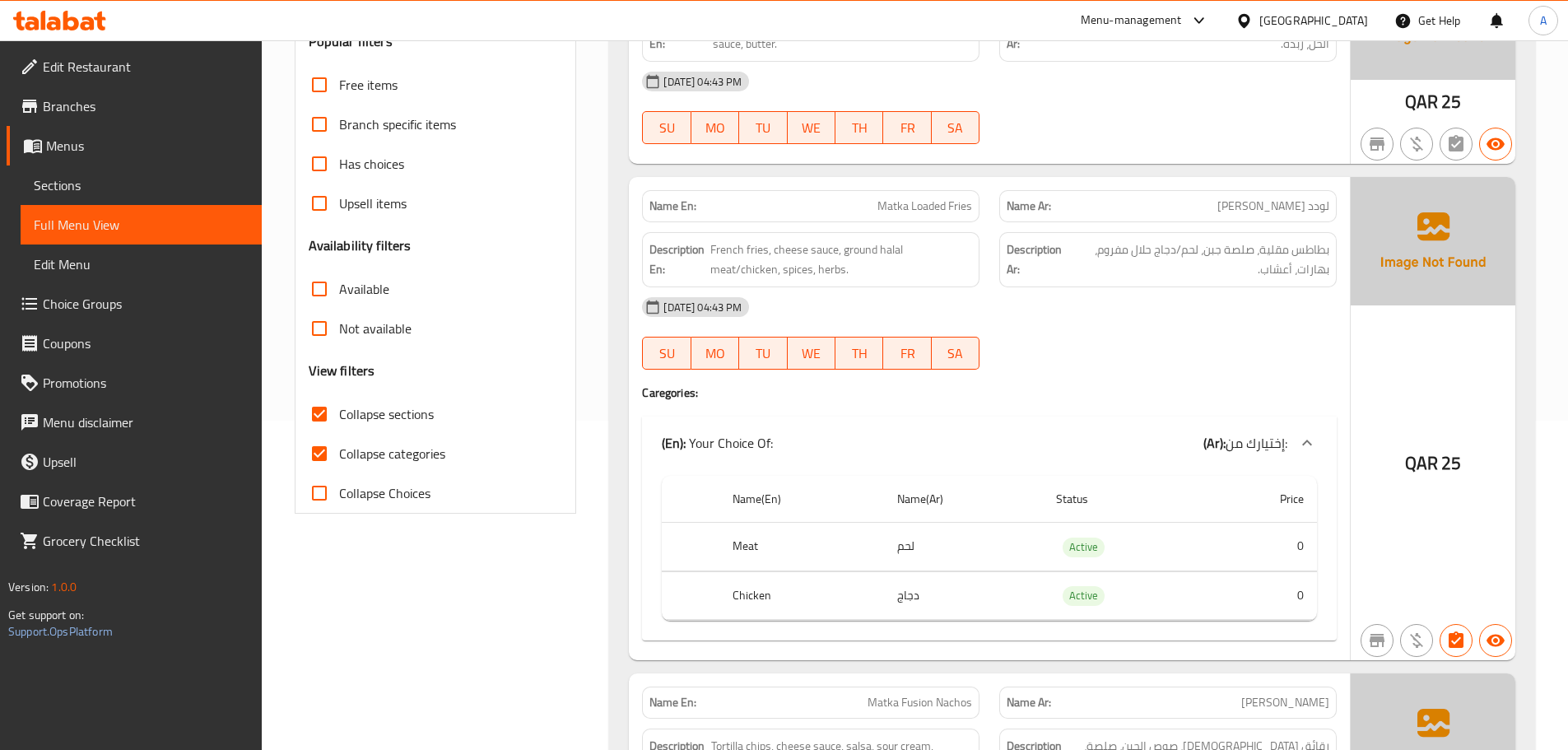
click at [1242, 444] on span "إختيارك من:" at bounding box center [1257, 443] width 62 height 25
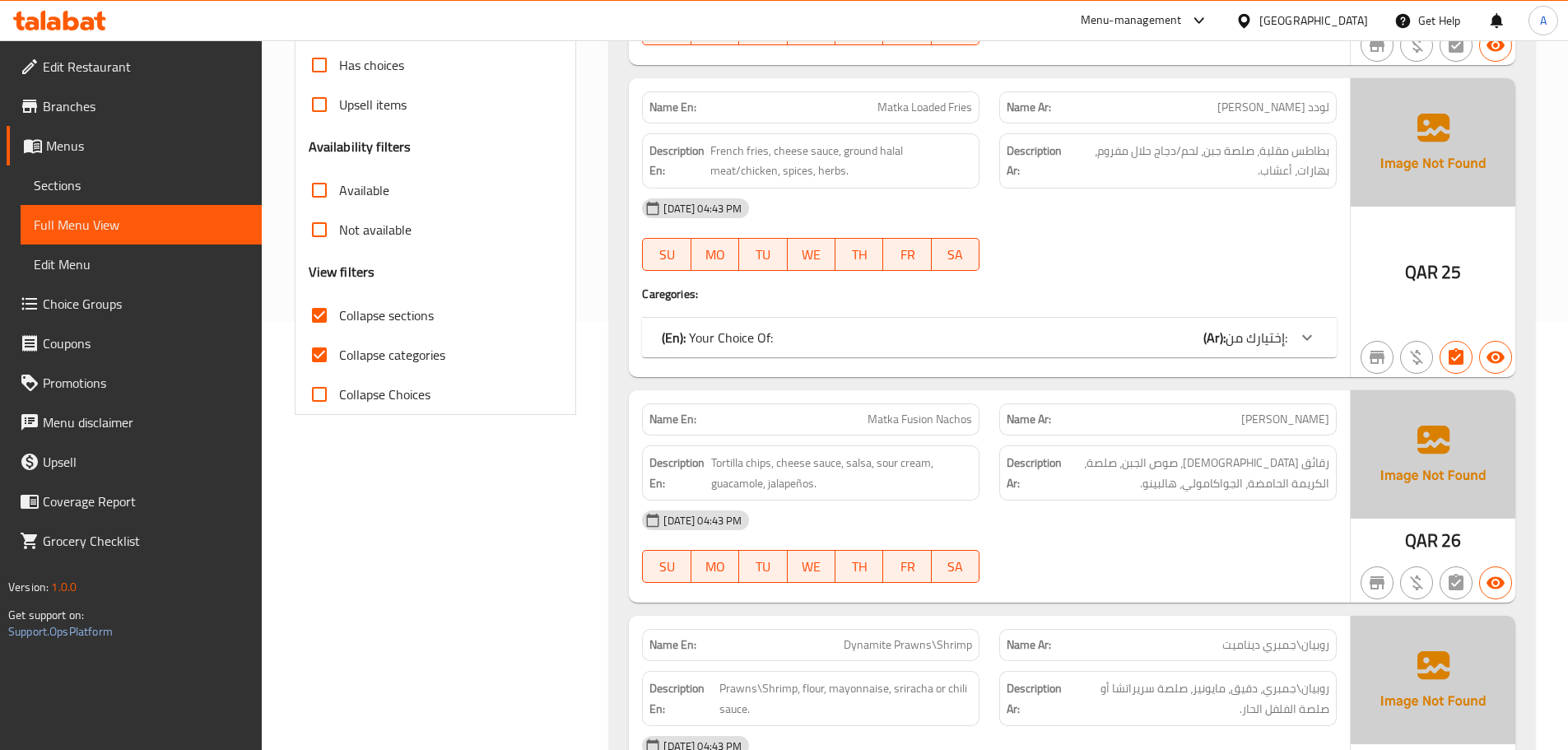
scroll to position [576, 0]
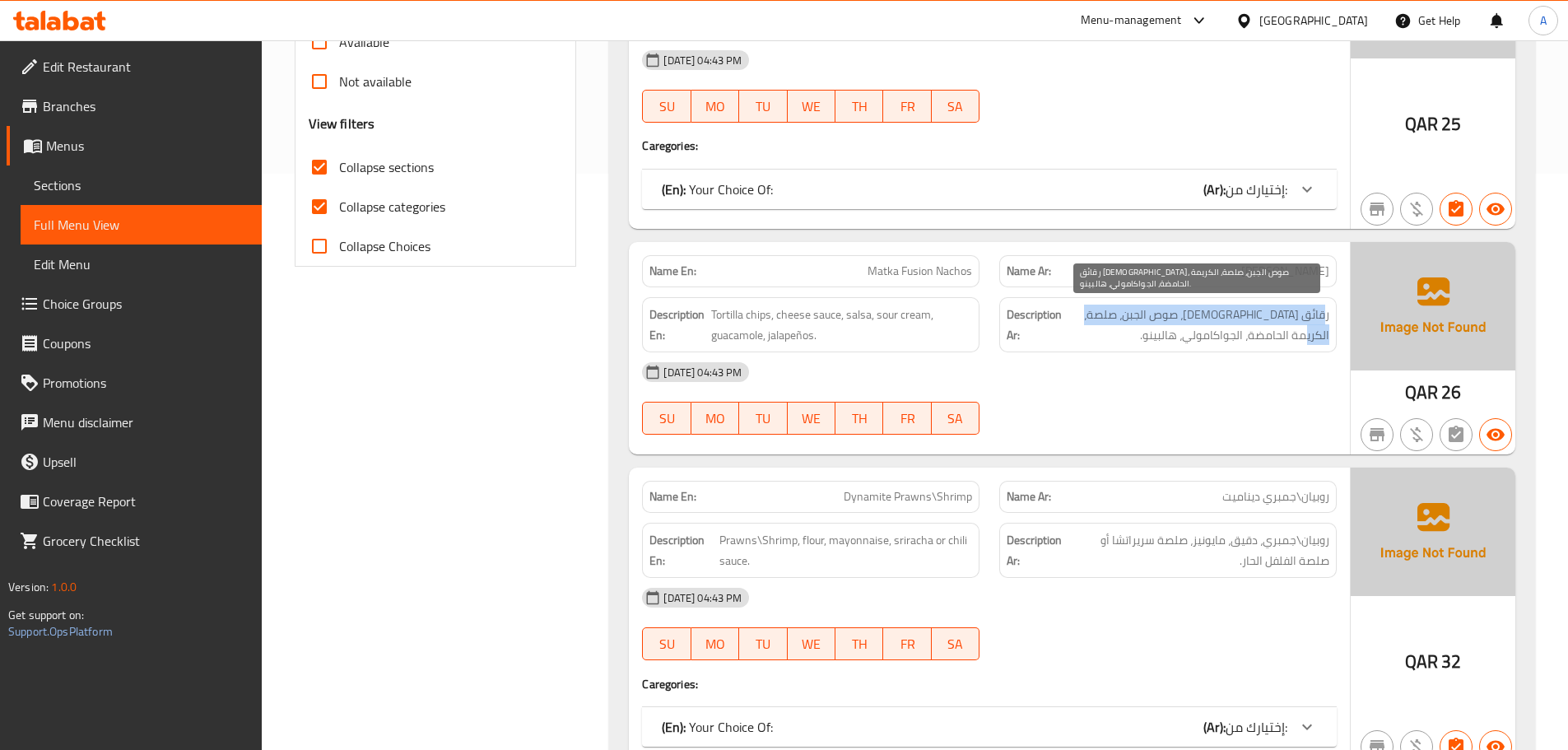
drag, startPoint x: 1327, startPoint y: 318, endPoint x: 1087, endPoint y: 324, distance: 240.1
click at [1087, 324] on span "رقائق [DEMOGRAPHIC_DATA]، صوص الجبن، صلصة، الكريمة الحامضة، الجواكامولي، هالبين…" at bounding box center [1197, 324] width 264 height 40
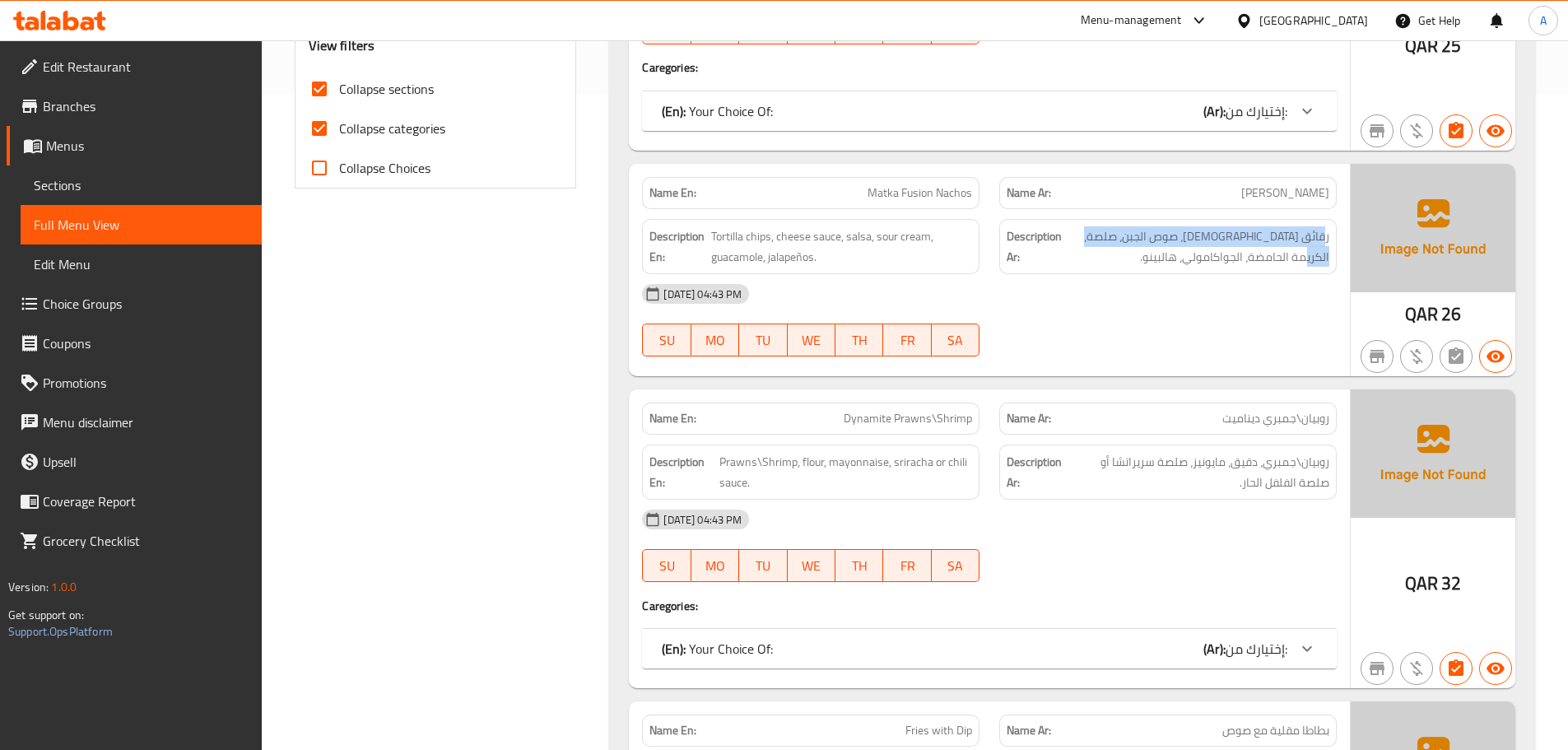
scroll to position [824, 0]
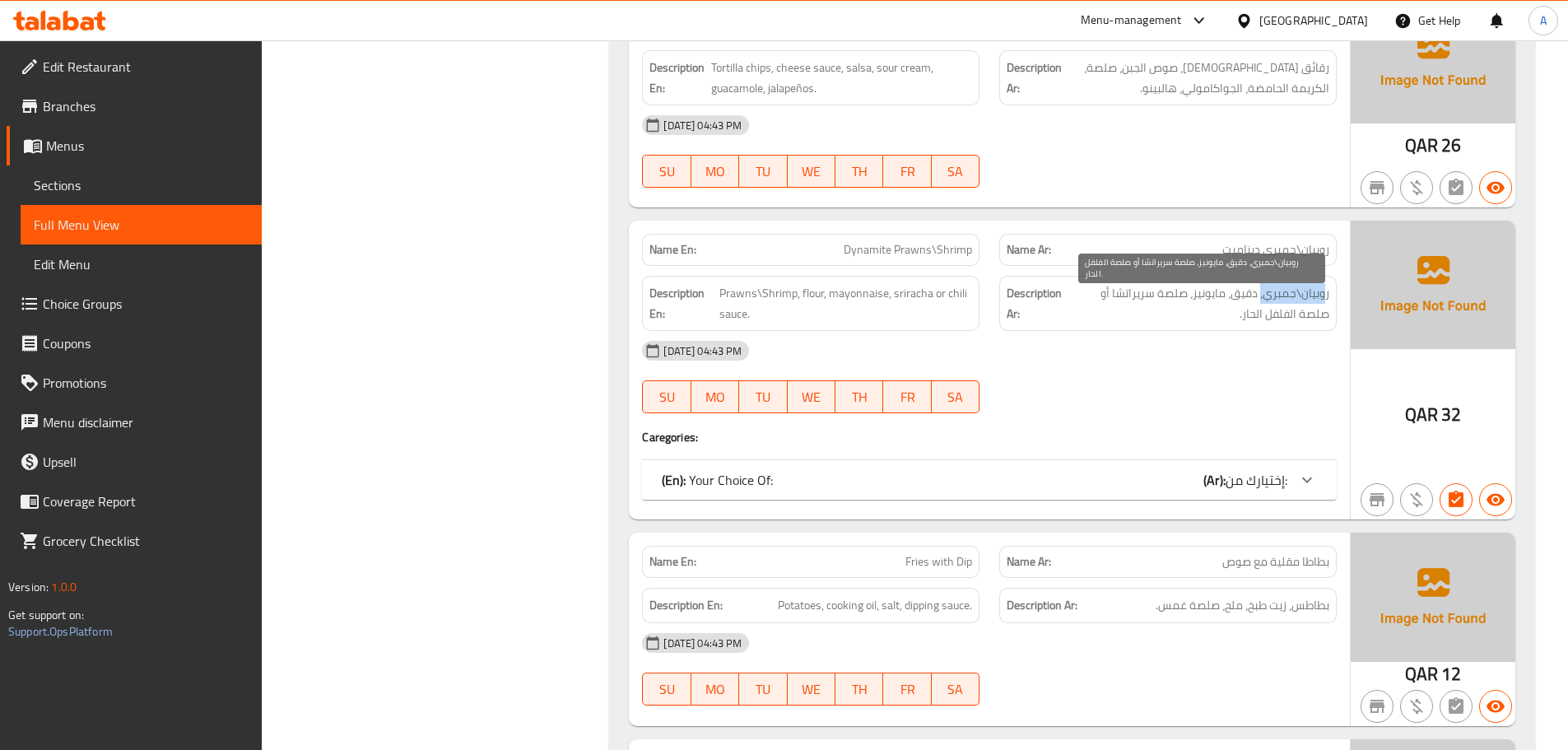
drag, startPoint x: 1326, startPoint y: 289, endPoint x: 1247, endPoint y: 465, distance: 192.9
click at [1261, 290] on span "روبيان\جمبري، دقيق، مايونيز، صلصة سريراتشا أو صلصة الفلفل الحار." at bounding box center [1199, 302] width 262 height 40
click at [1248, 480] on span "إختيارك من:" at bounding box center [1257, 479] width 62 height 25
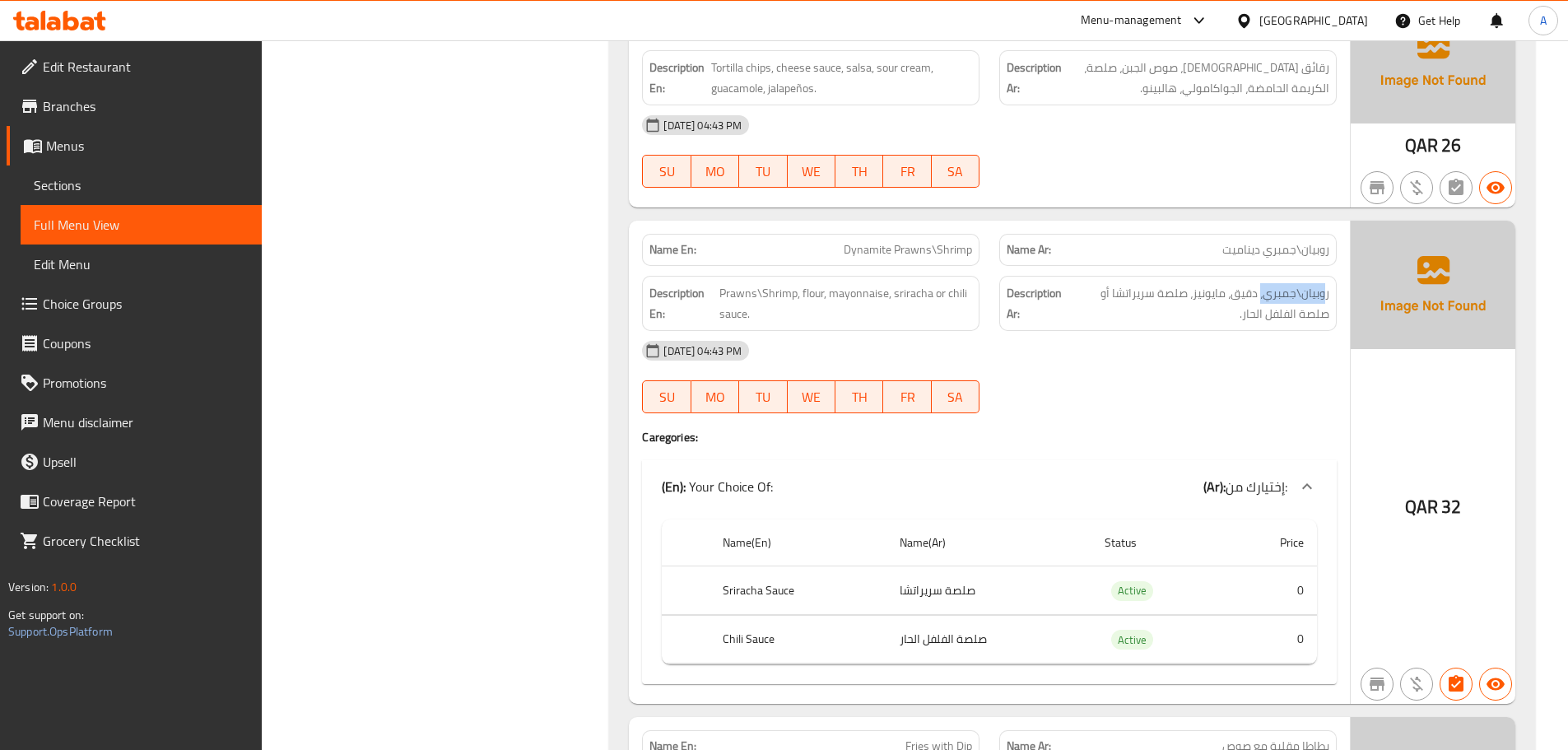
click at [1248, 479] on span "إختيارك من:" at bounding box center [1257, 486] width 62 height 25
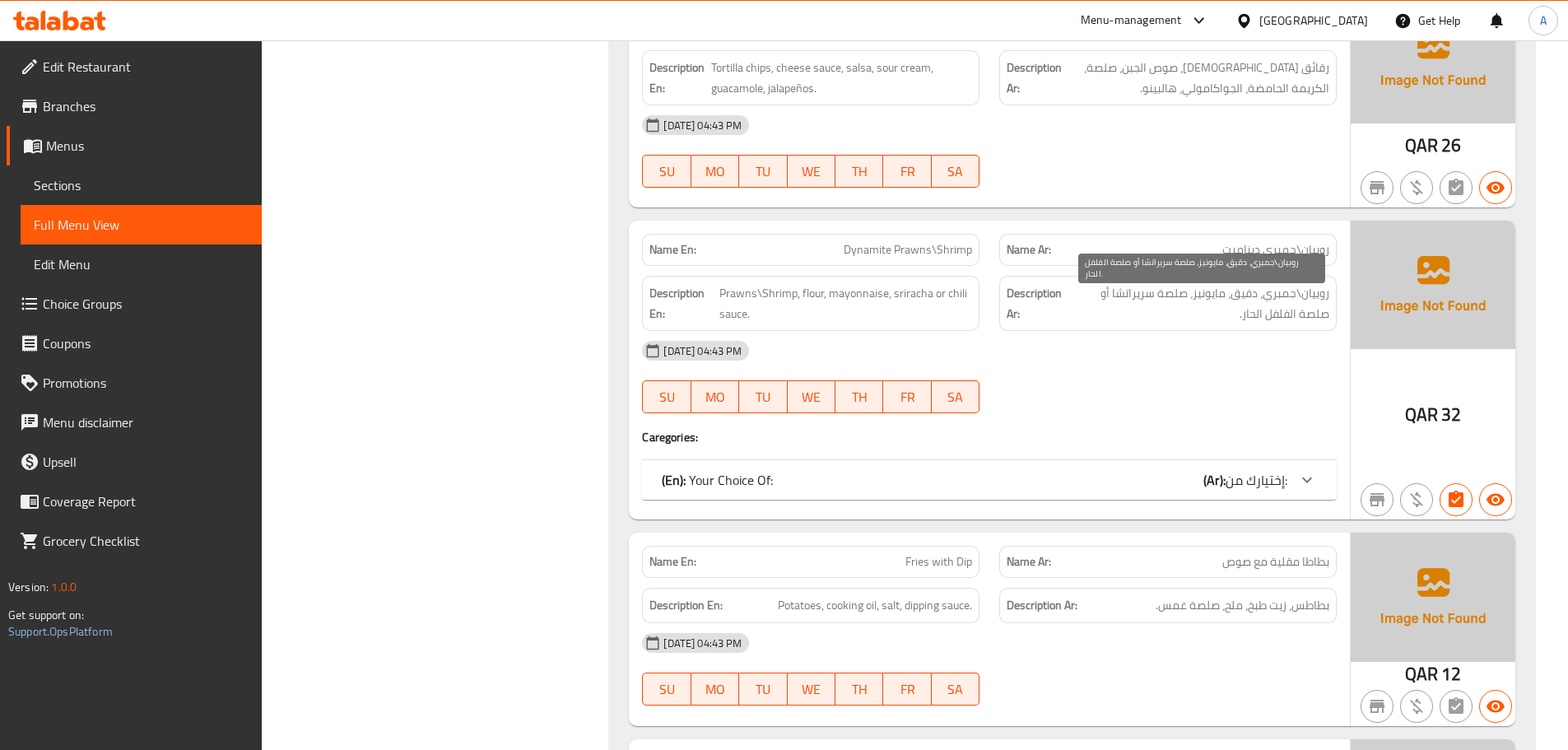
click at [1283, 308] on span "روبيان\جمبري، دقيق، مايونيز، صلصة سريراتشا أو صلصة الفلفل الحار." at bounding box center [1199, 302] width 262 height 40
drag, startPoint x: 1331, startPoint y: 296, endPoint x: 1074, endPoint y: 308, distance: 257.3
click at [1074, 308] on div "Description Ar: روبيان\جمبري، دقيق، مايونيز، صلصة سريراتشا أو صلصة الفلفل الحار." at bounding box center [1168, 303] width 338 height 55
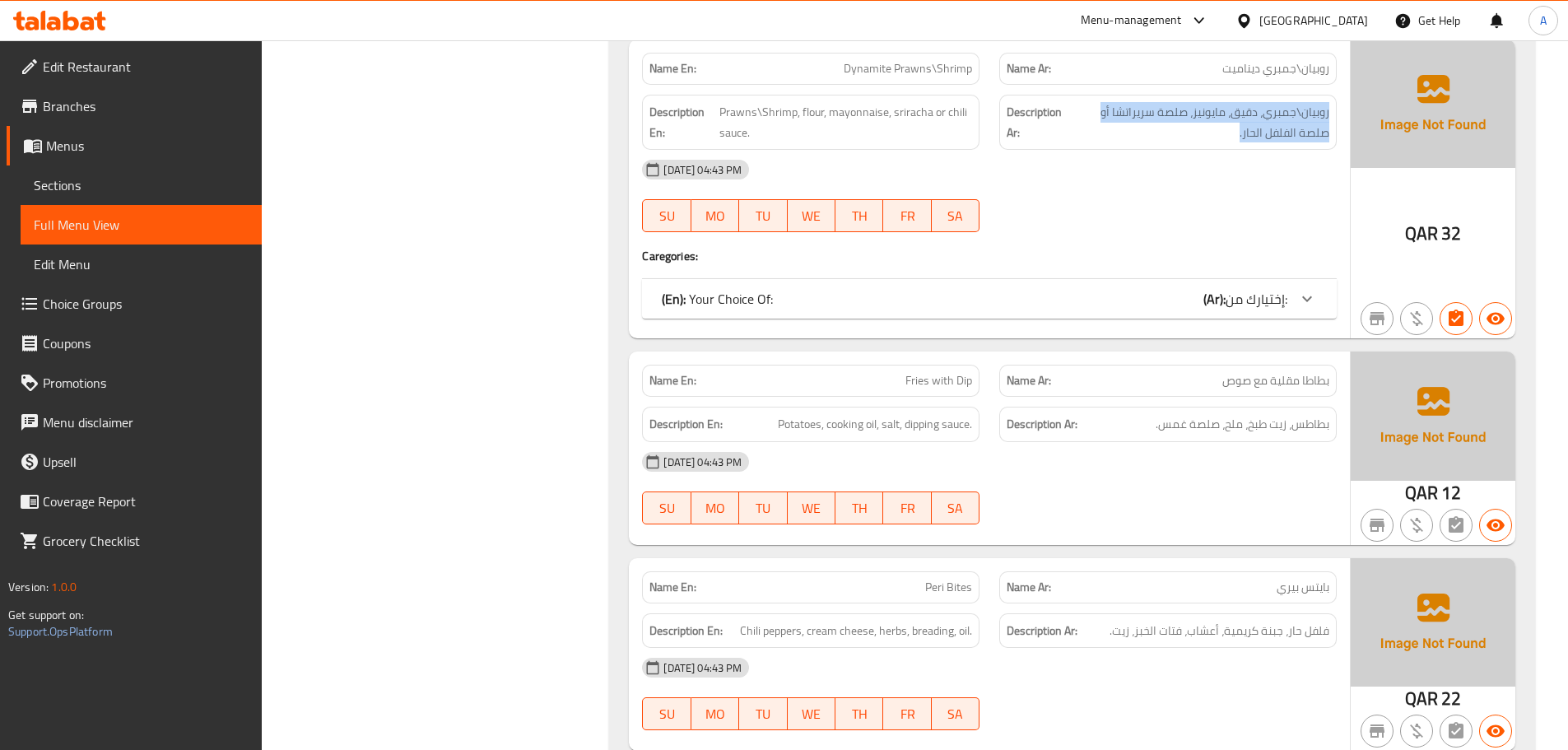
scroll to position [1070, 0]
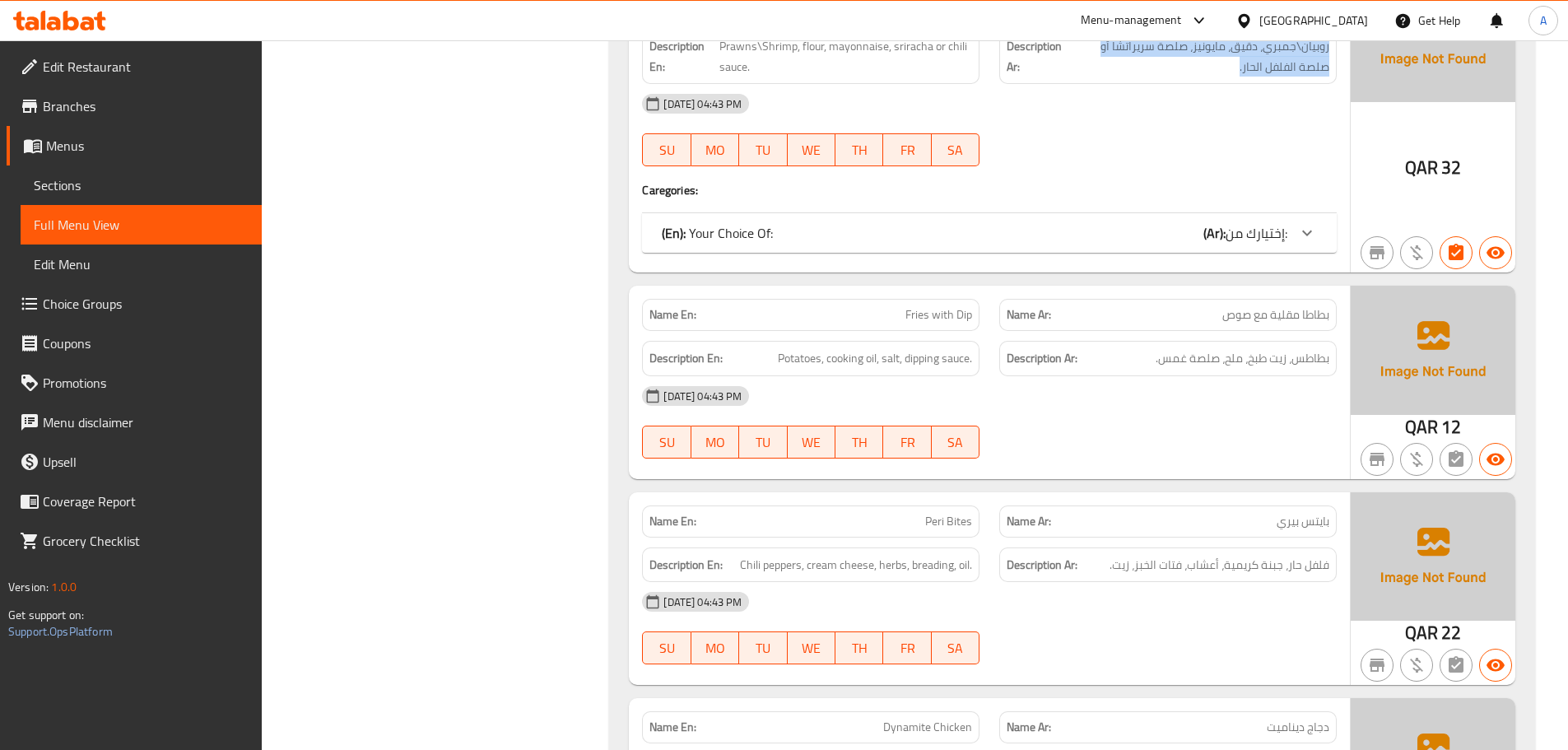
click at [995, 240] on div "(En): Your Choice Of: (Ar): إختيارك من:" at bounding box center [974, 233] width 625 height 20
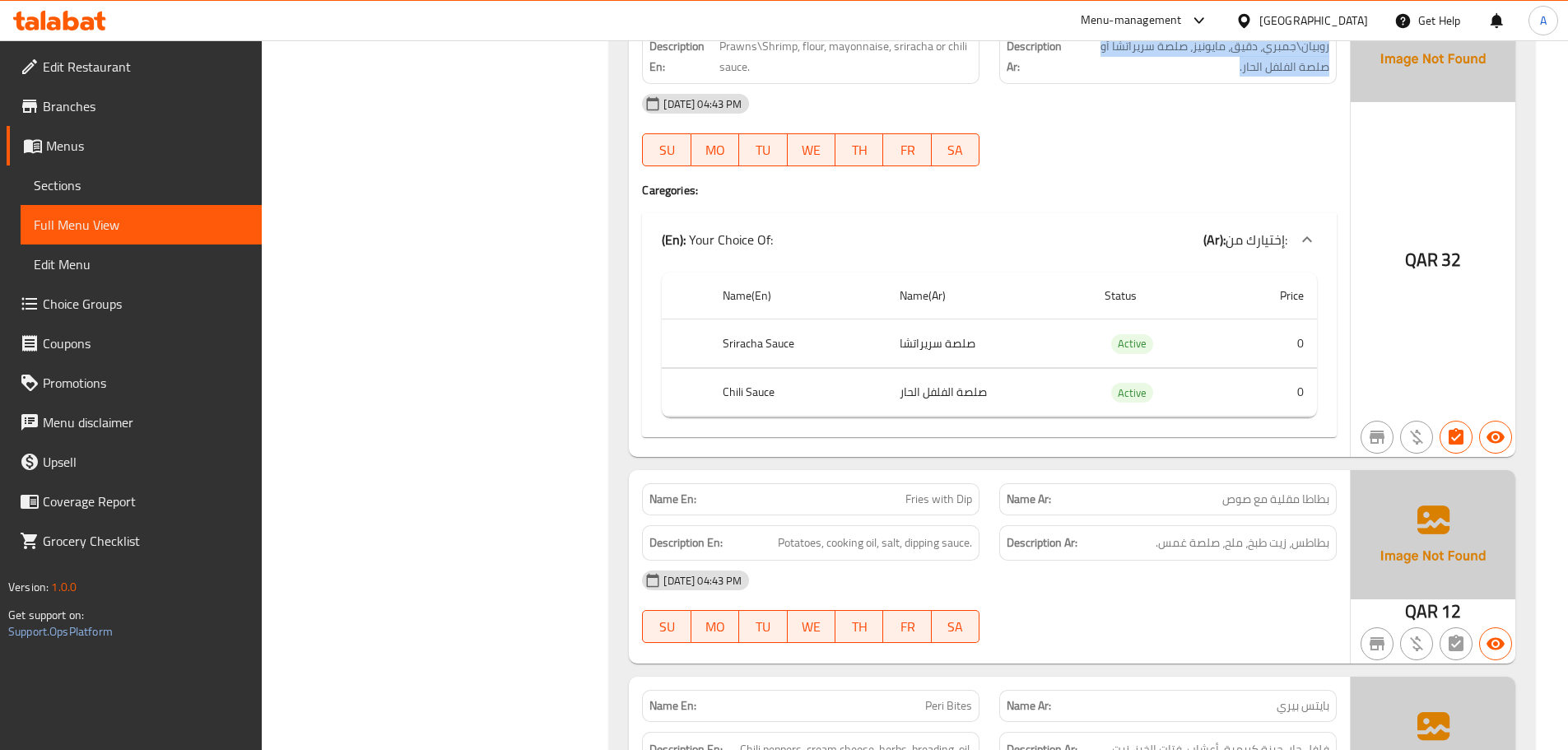
click at [995, 240] on div "(En): Your Choice Of: (Ar): إختيارك من:" at bounding box center [974, 240] width 625 height 20
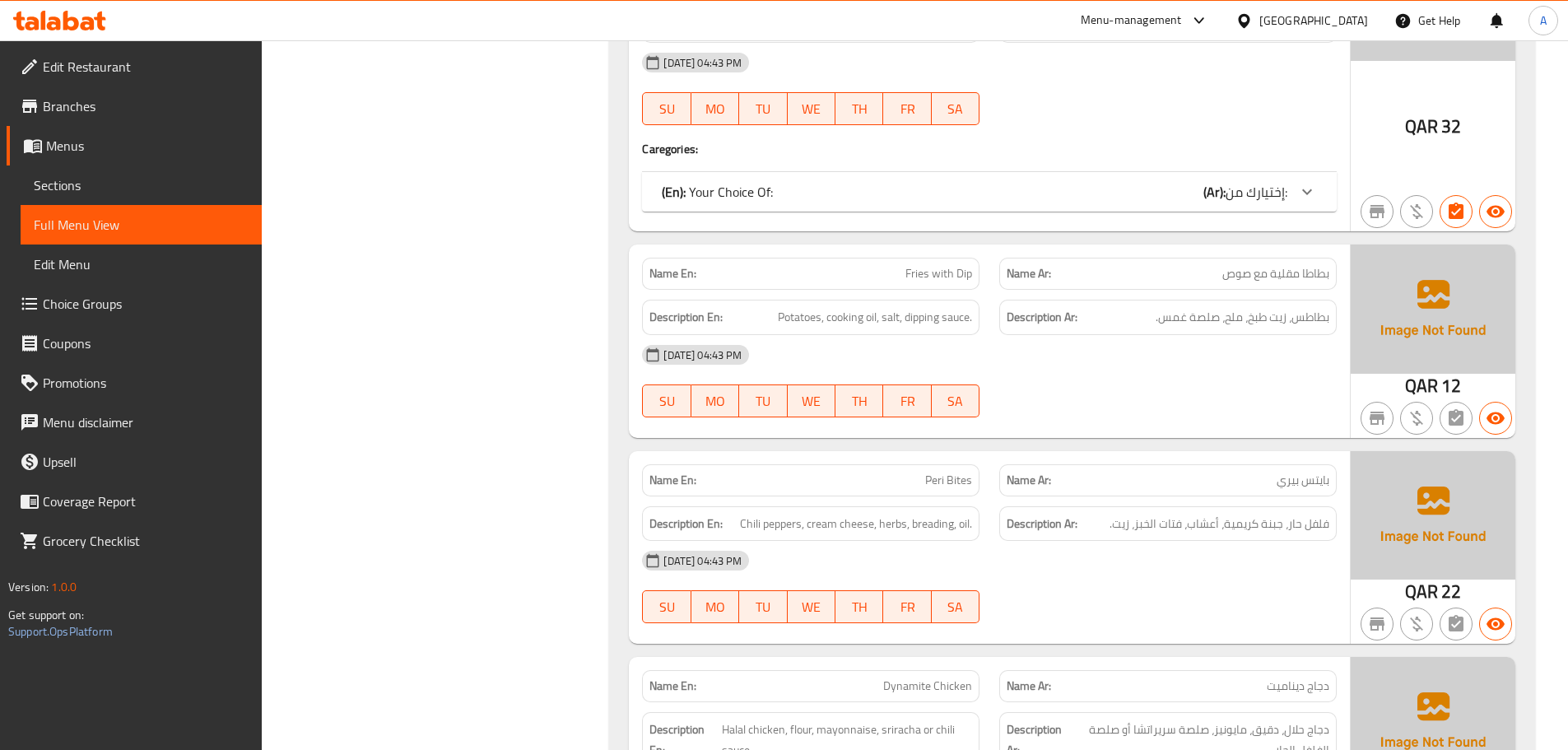
scroll to position [1152, 0]
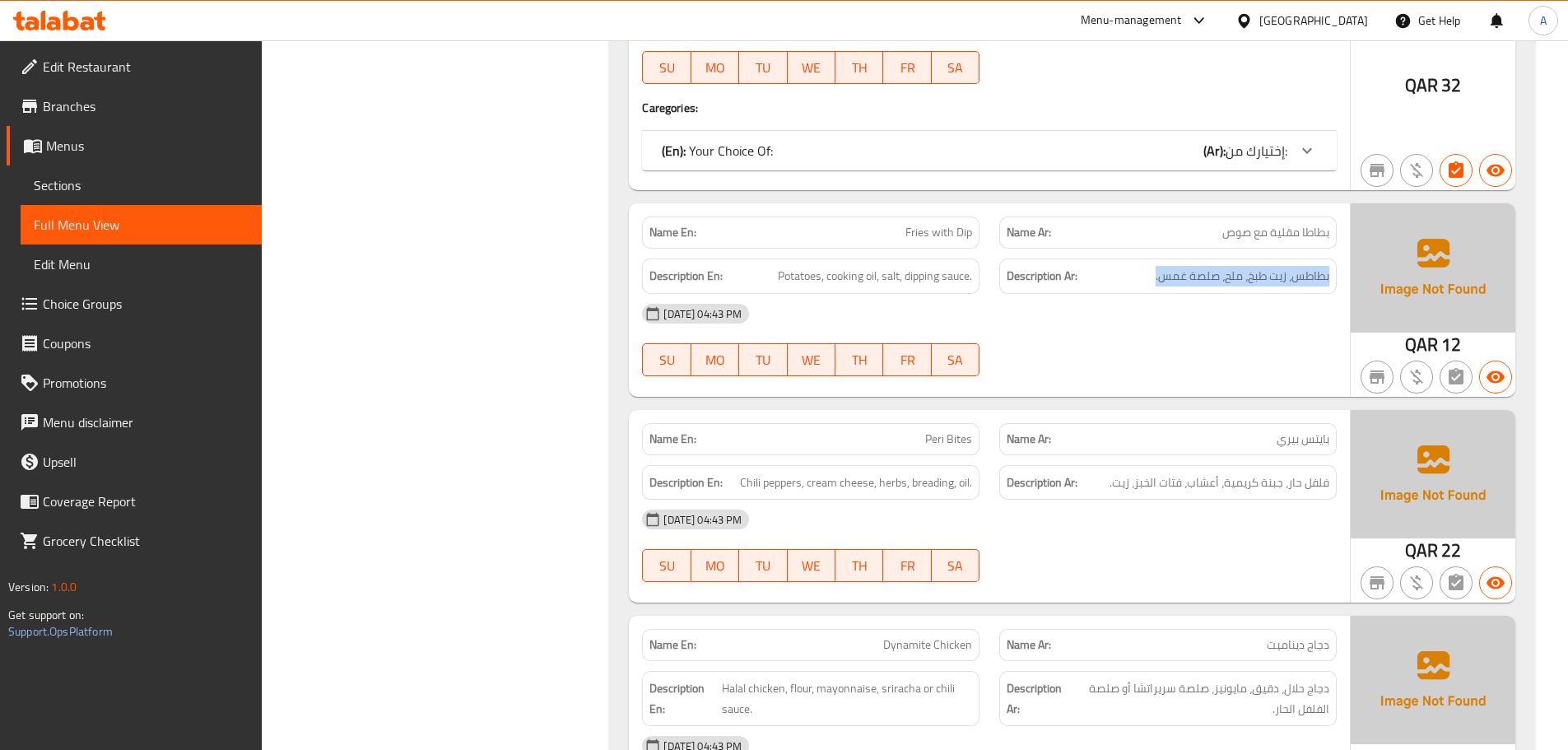
drag, startPoint x: 1332, startPoint y: 271, endPoint x: 1150, endPoint y: 275, distance: 182.0
click at [1150, 275] on div "Description Ar: بطاطس، زيت طبخ، ملح، صلصة غمس." at bounding box center [1168, 276] width 338 height 35
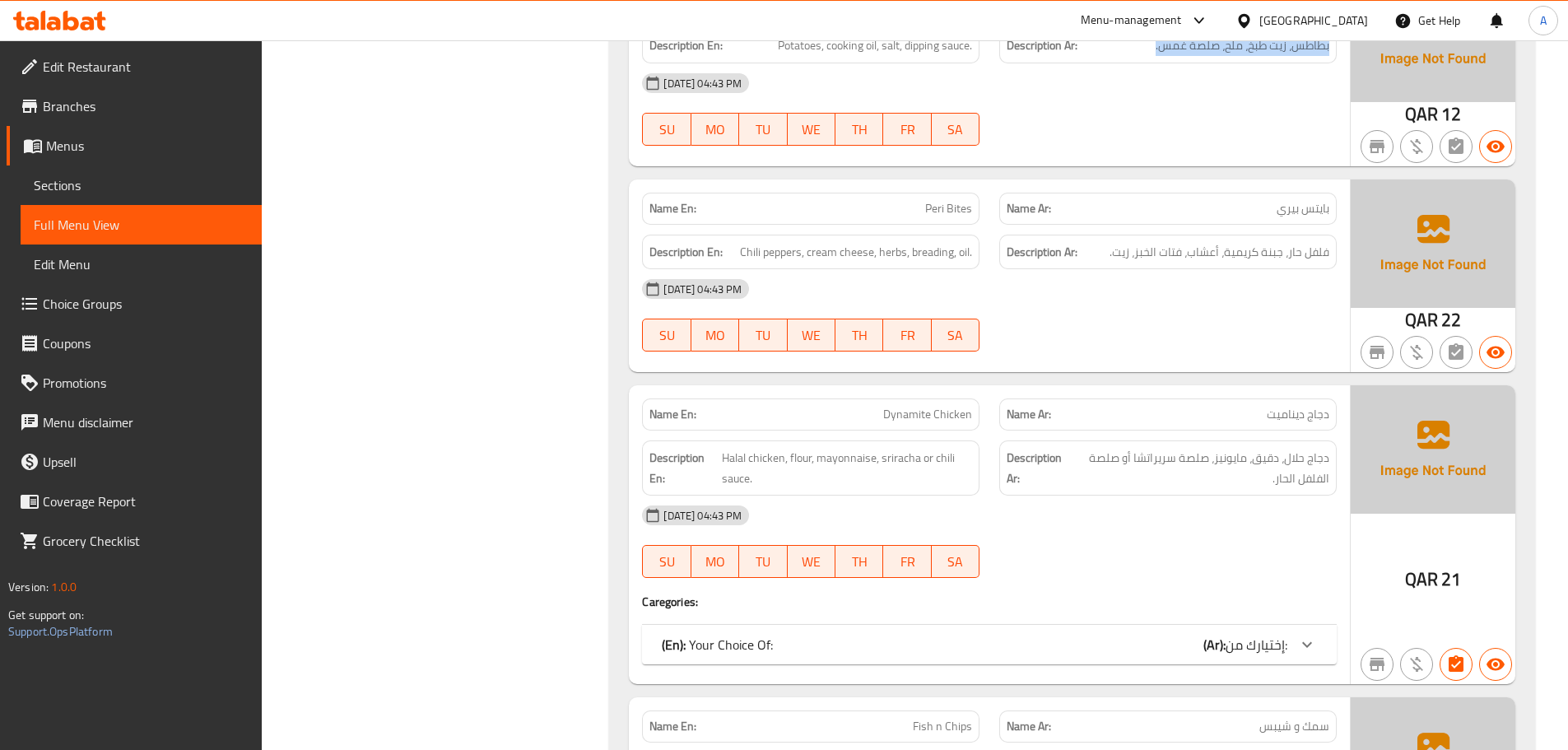
scroll to position [1400, 0]
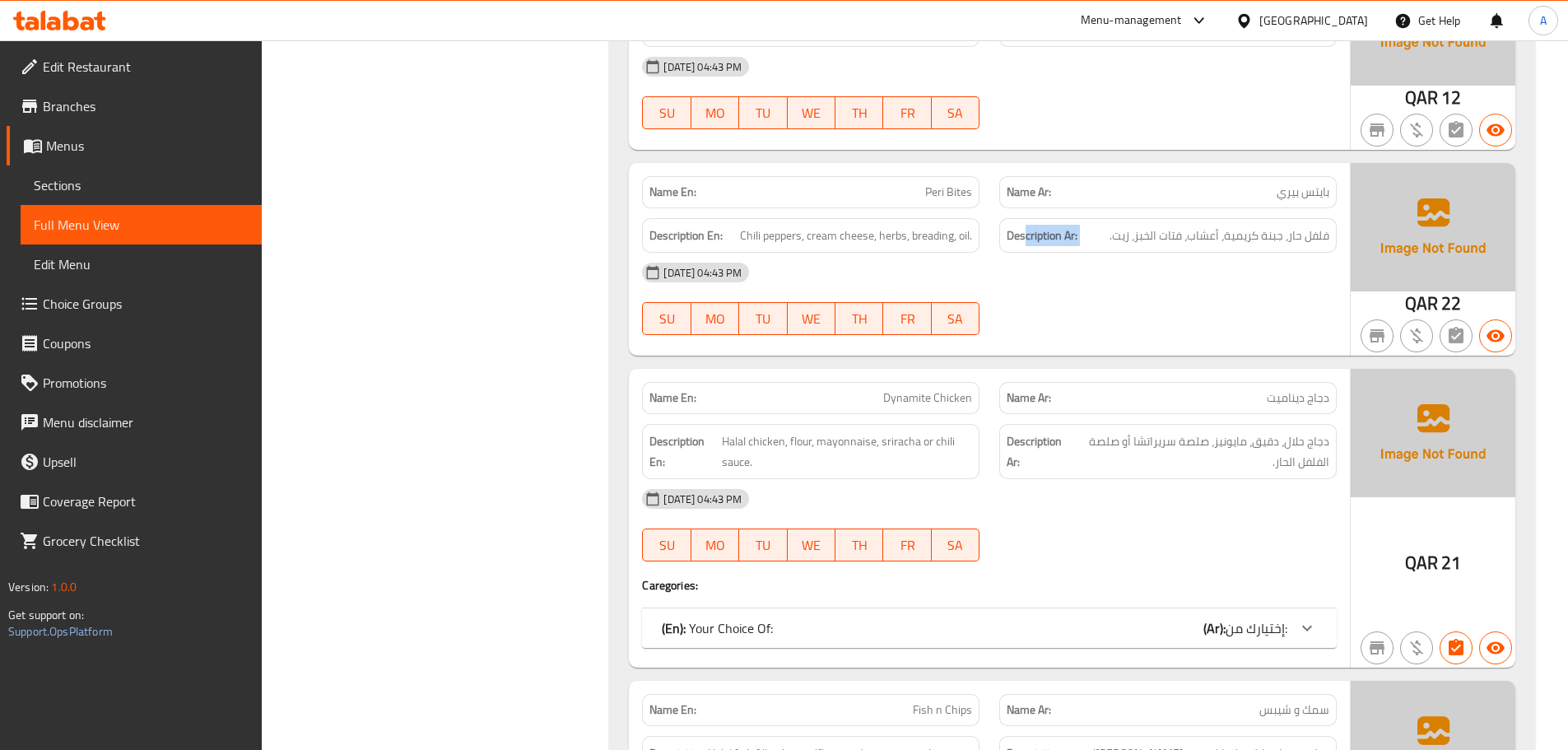
drag, startPoint x: 1334, startPoint y: 237, endPoint x: 1027, endPoint y: 234, distance: 307.0
click at [1027, 234] on div "Description Ar: فلفل حار، جبنة كريمية، أعشاب، فتات الخبز، زيت." at bounding box center [1168, 236] width 338 height 35
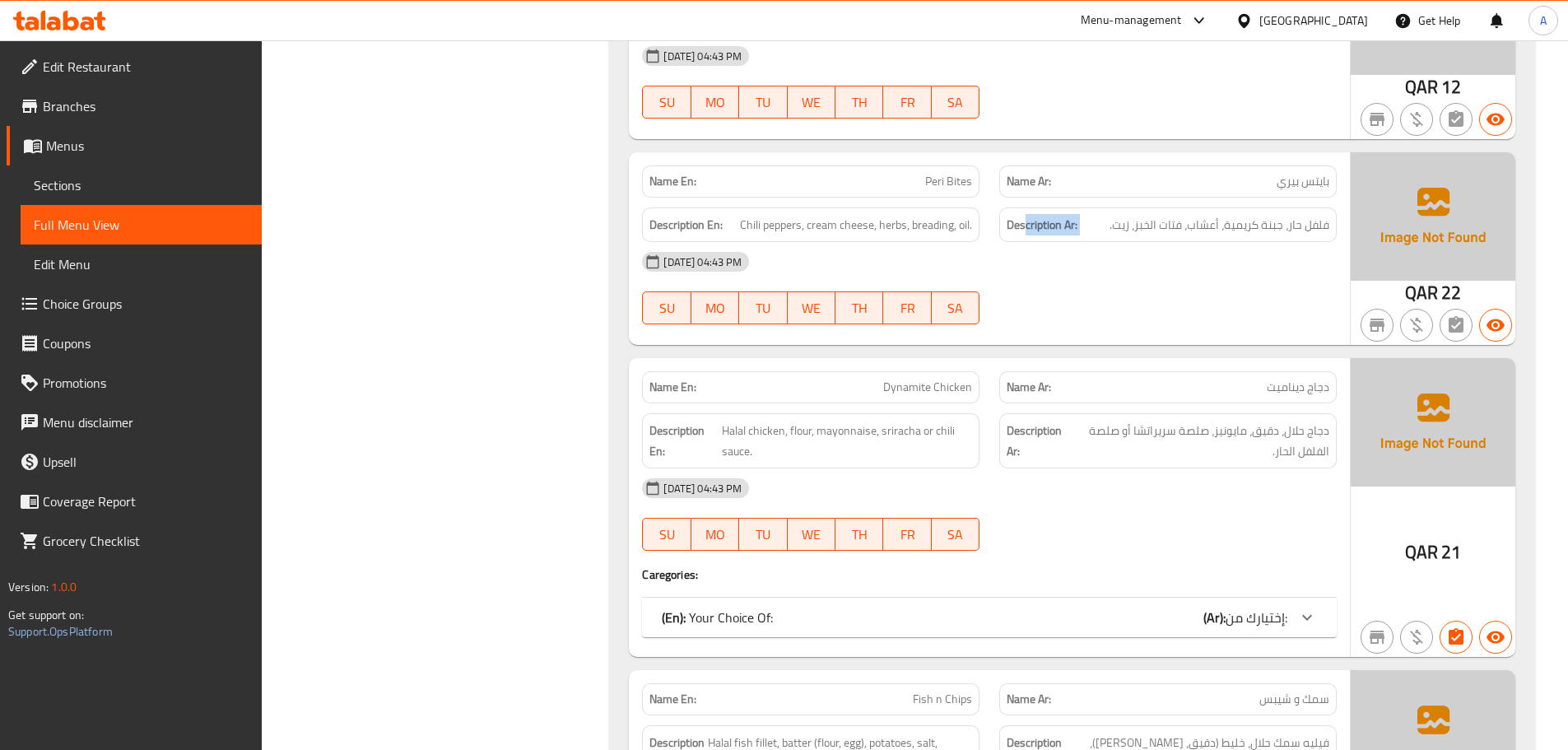
scroll to position [1481, 0]
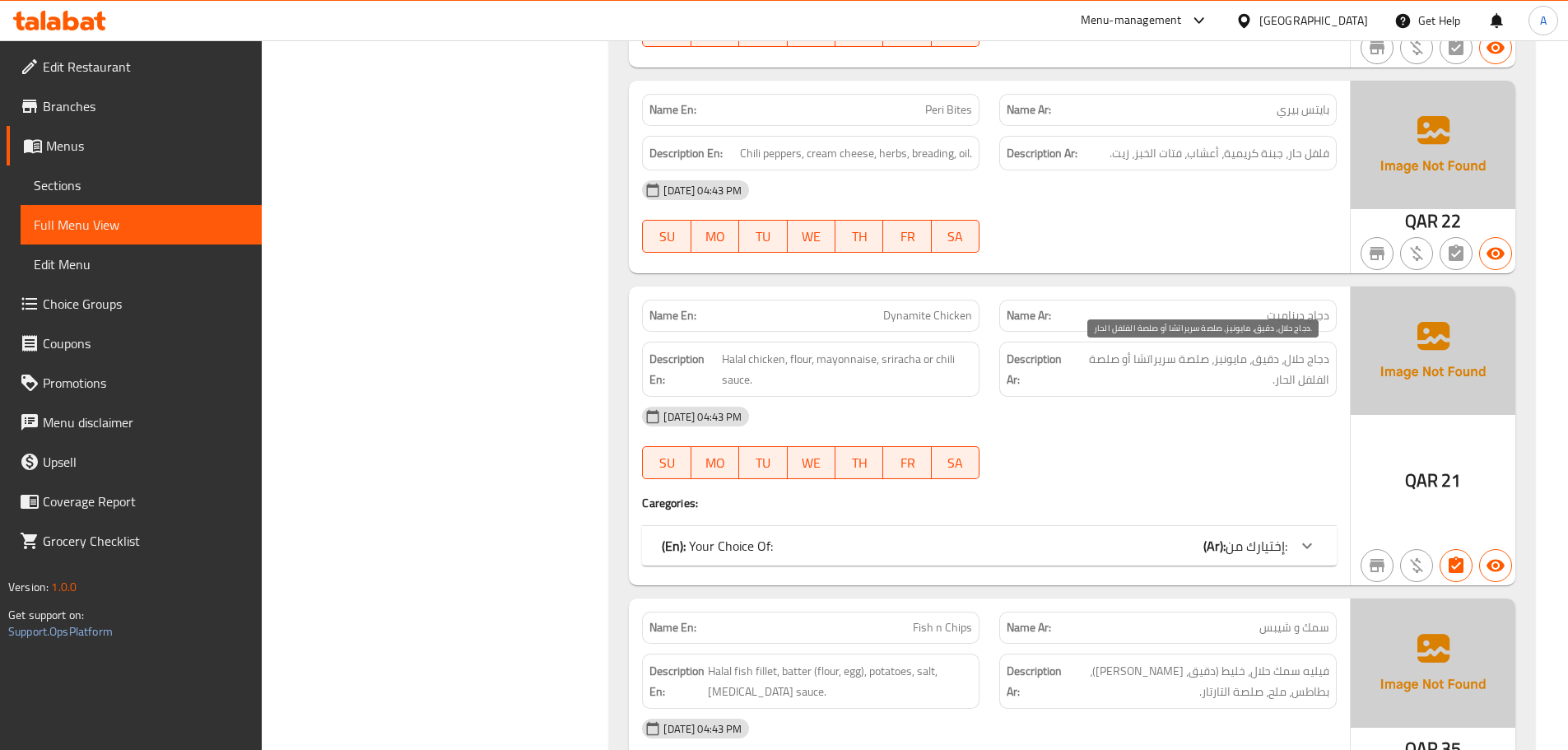
drag, startPoint x: 1186, startPoint y: 349, endPoint x: 1239, endPoint y: 348, distance: 53.0
click at [1188, 349] on span "دجاج حلال، دقيق، مايونيز، صلصة سريراتشا أو صلصة الفلفل الحار." at bounding box center [1200, 369] width 258 height 40
drag, startPoint x: 1324, startPoint y: 362, endPoint x: 1136, endPoint y: 368, distance: 188.1
click at [1136, 368] on span "دجاج حلال، دقيق، مايونيز، صلصة سريراتشا أو صلصة الفلفل الحار." at bounding box center [1200, 369] width 258 height 40
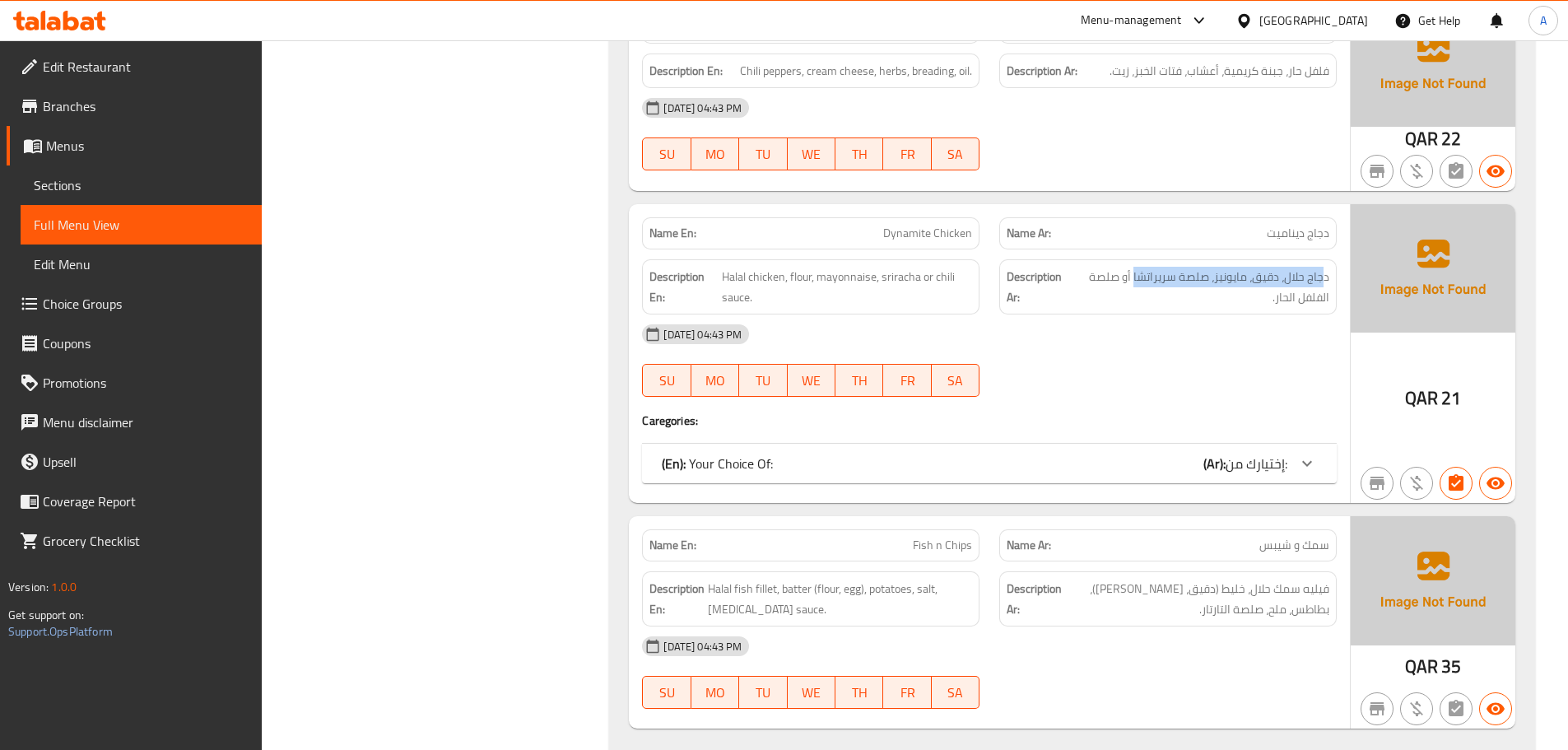
click at [1187, 477] on div "(En): Your Choice Of: (Ar): إختيارك من:" at bounding box center [990, 463] width 695 height 39
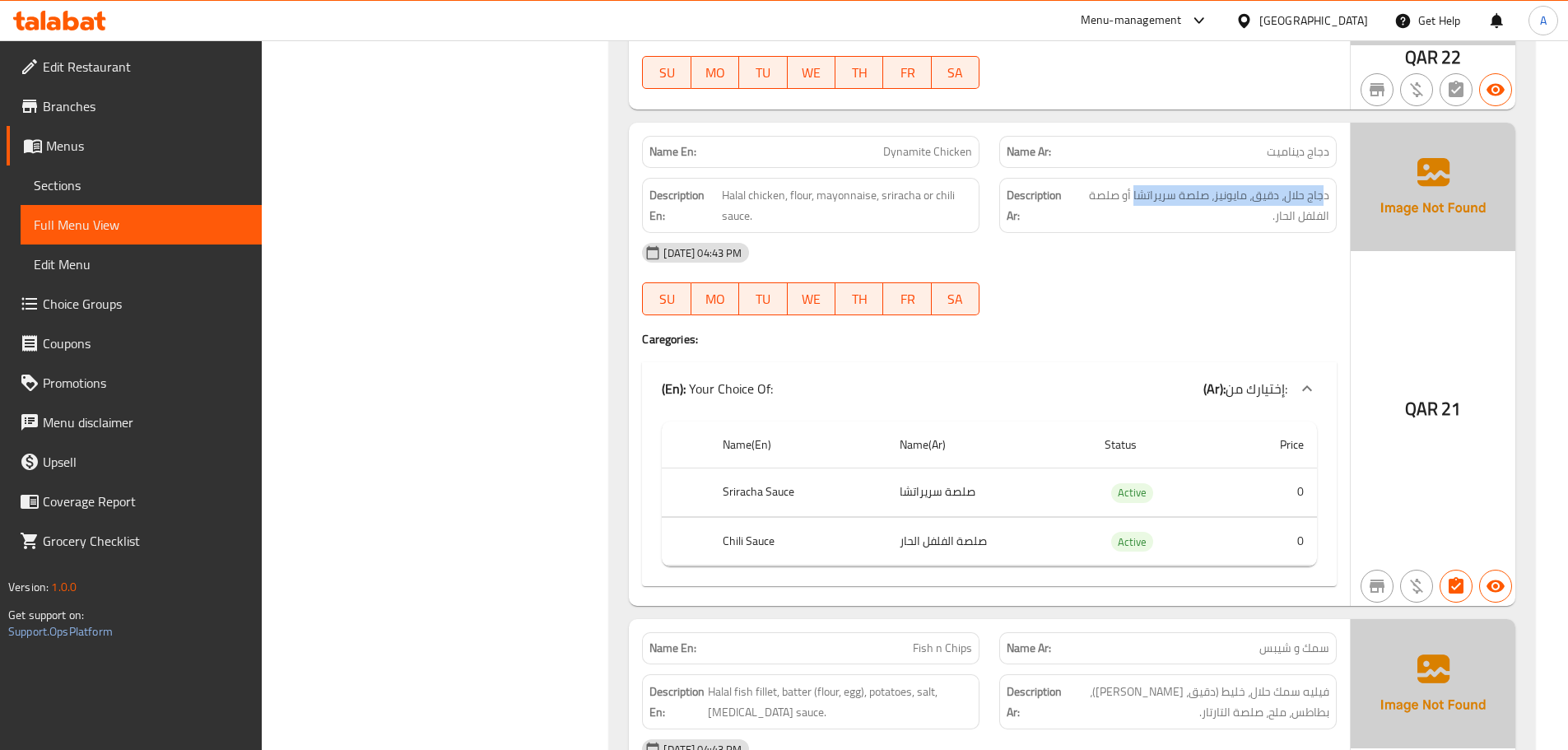
scroll to position [1646, 0]
click at [1081, 375] on div "(En): Your Choice Of: (Ar): إختيارك من:" at bounding box center [990, 388] width 695 height 53
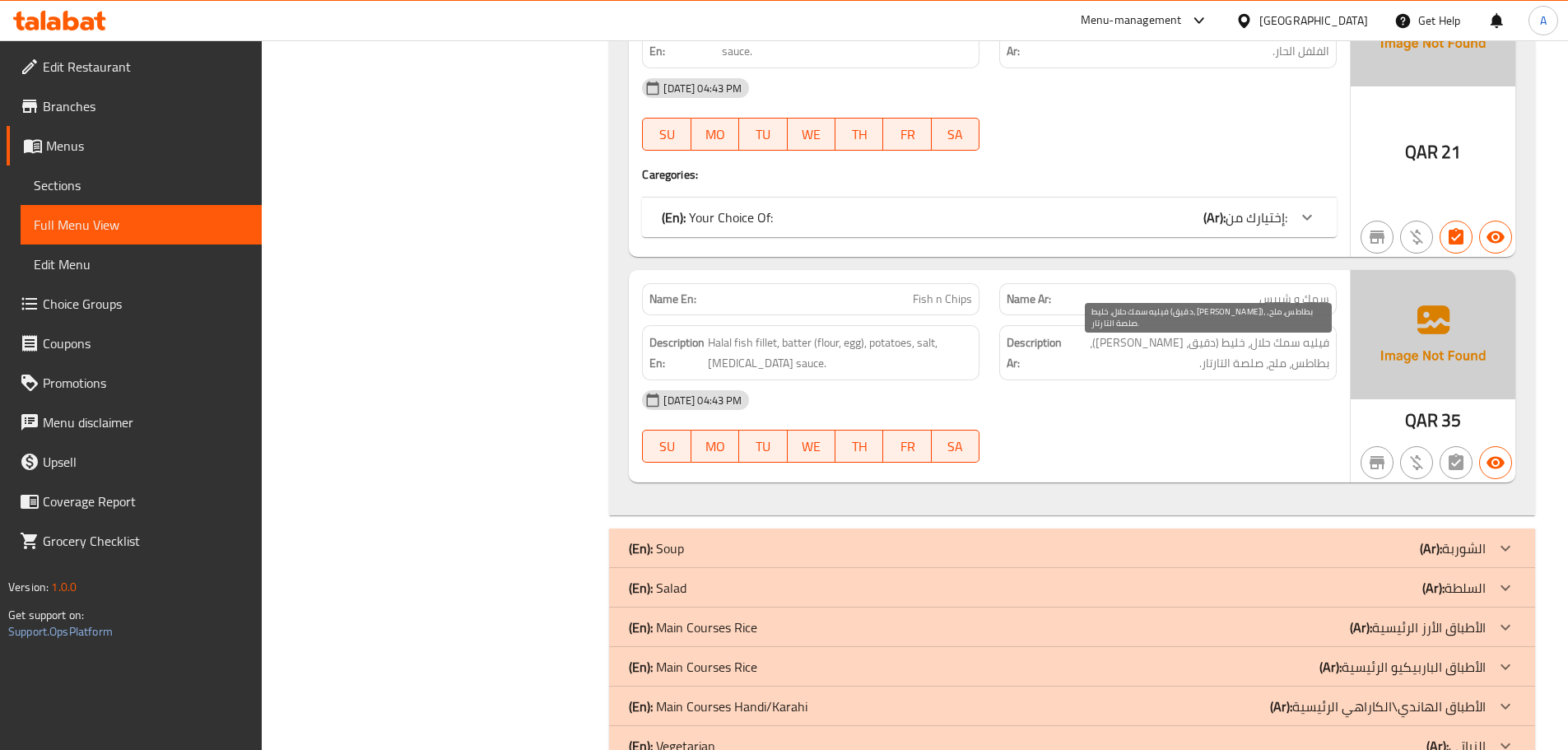
scroll to position [1811, 0]
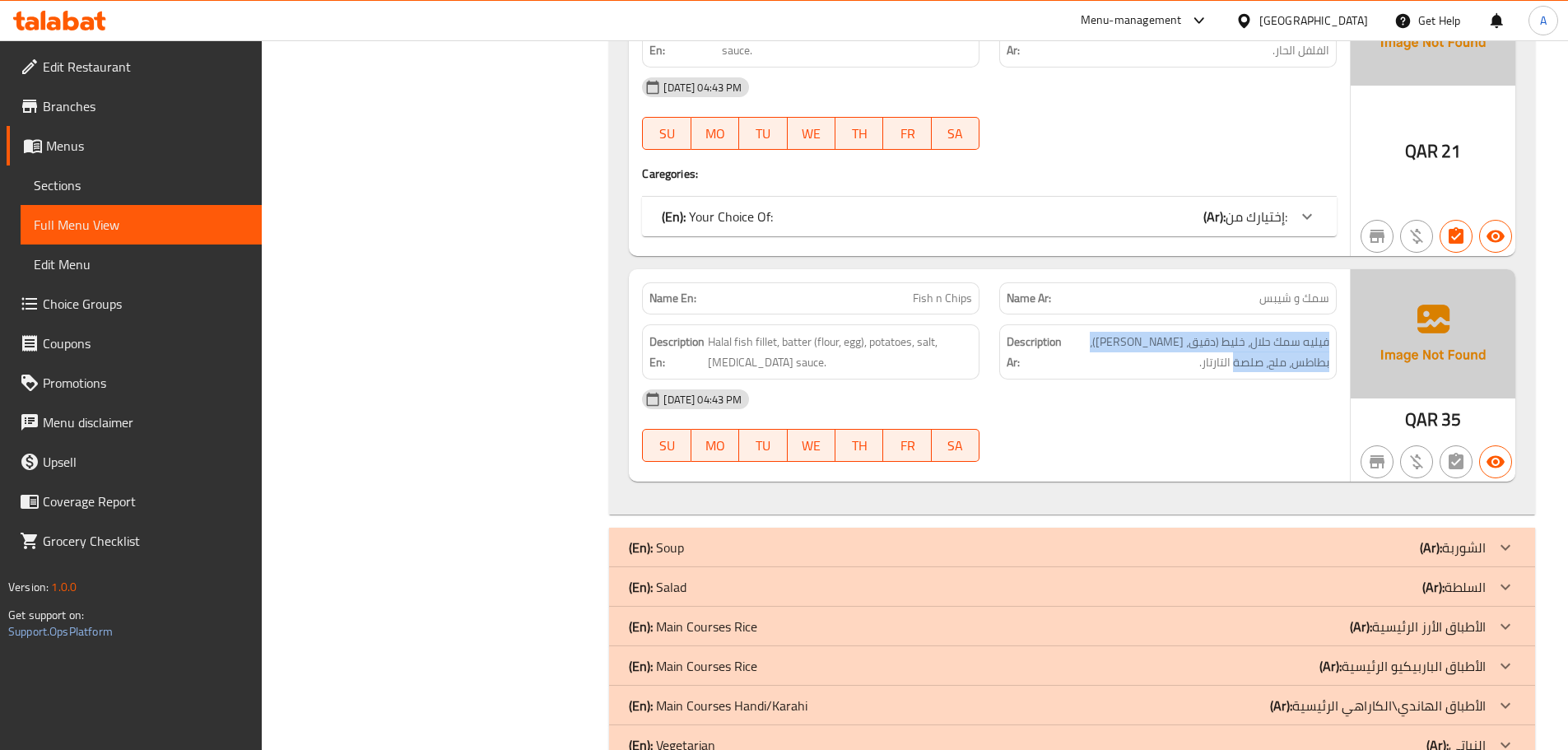
drag, startPoint x: 1336, startPoint y: 340, endPoint x: 1081, endPoint y: 379, distance: 258.0
click at [1081, 379] on div "Description Ar: فيليه سمك حلال، خليط (دقيق، [PERSON_NAME])، بطاطس، ملح، صلصة ال…" at bounding box center [1168, 351] width 338 height 55
click at [1083, 370] on span "فيليه سمك حلال، خليط (دقيق، [PERSON_NAME])، بطاطس، ملح، صلصة التارتار." at bounding box center [1197, 351] width 264 height 40
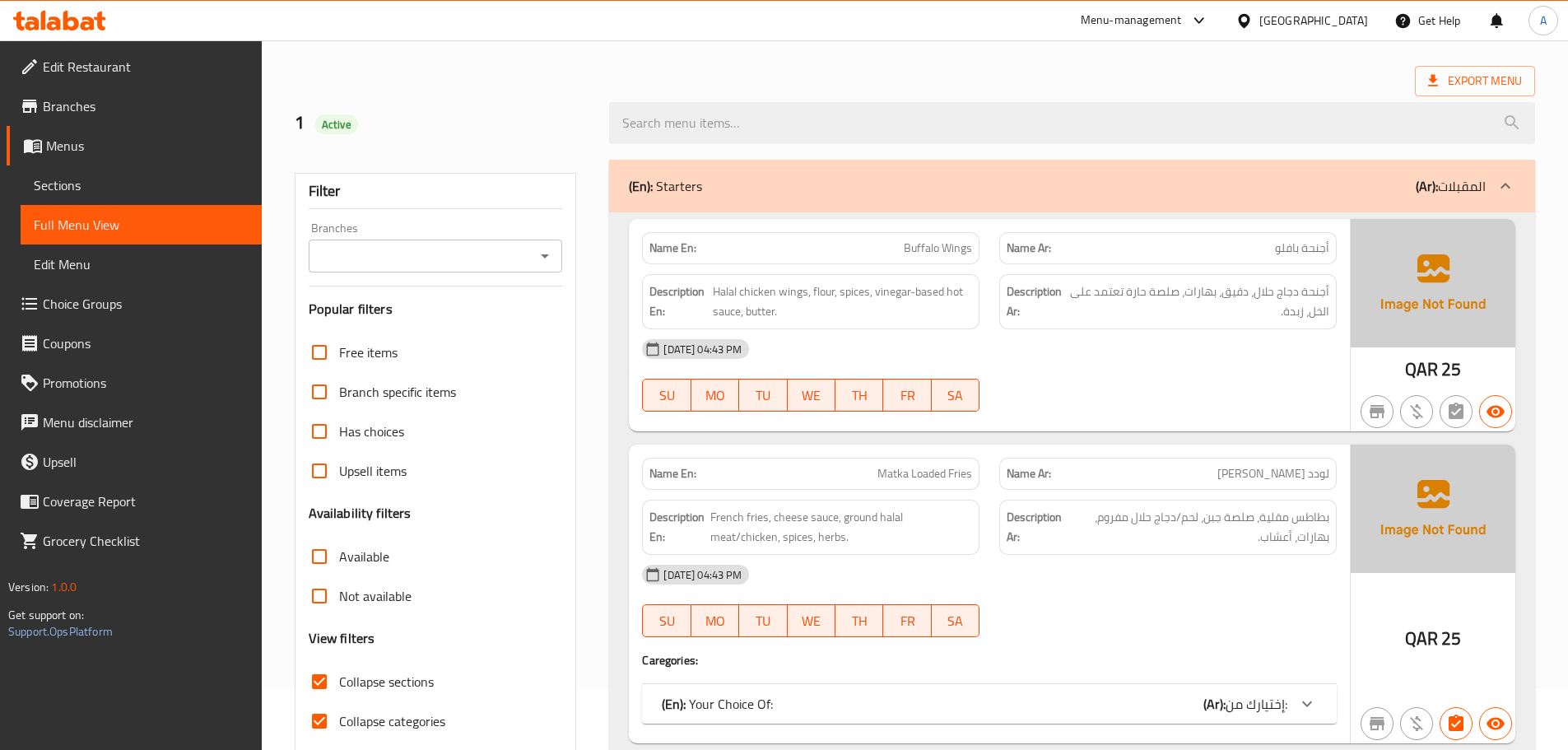
scroll to position [0, 0]
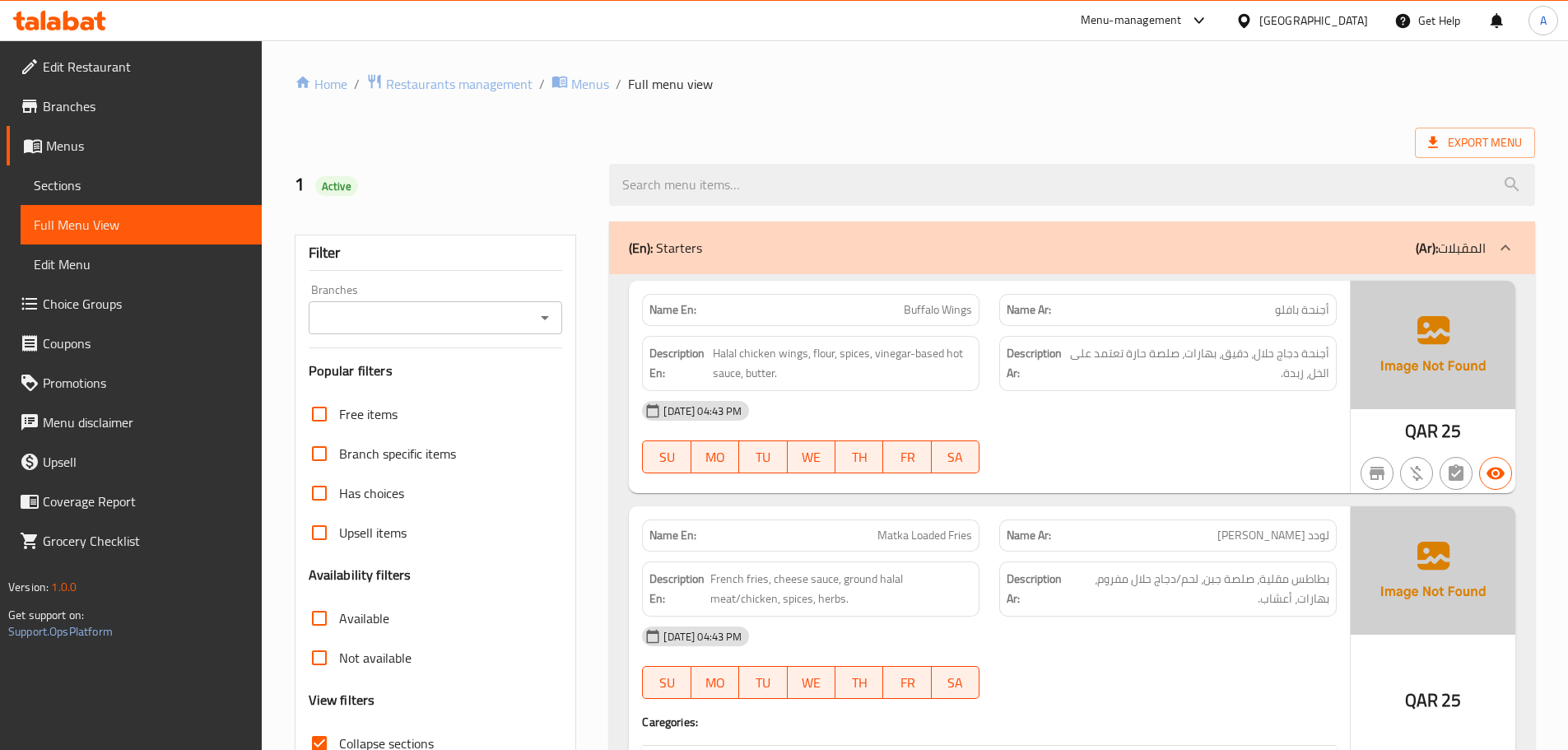
click at [1055, 254] on div "(En): Starters (Ar): المقبلات" at bounding box center [1057, 247] width 857 height 20
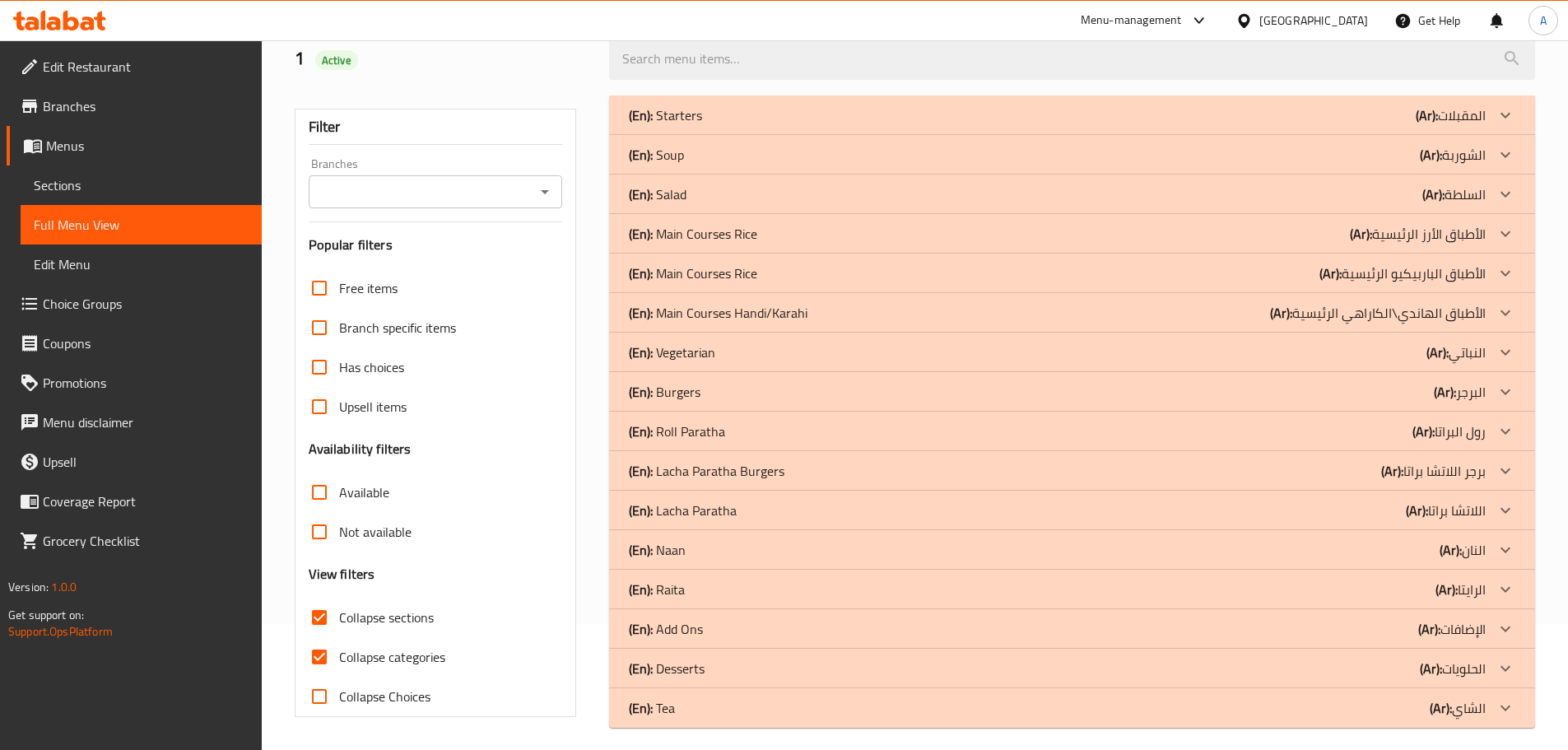
scroll to position [136, 0]
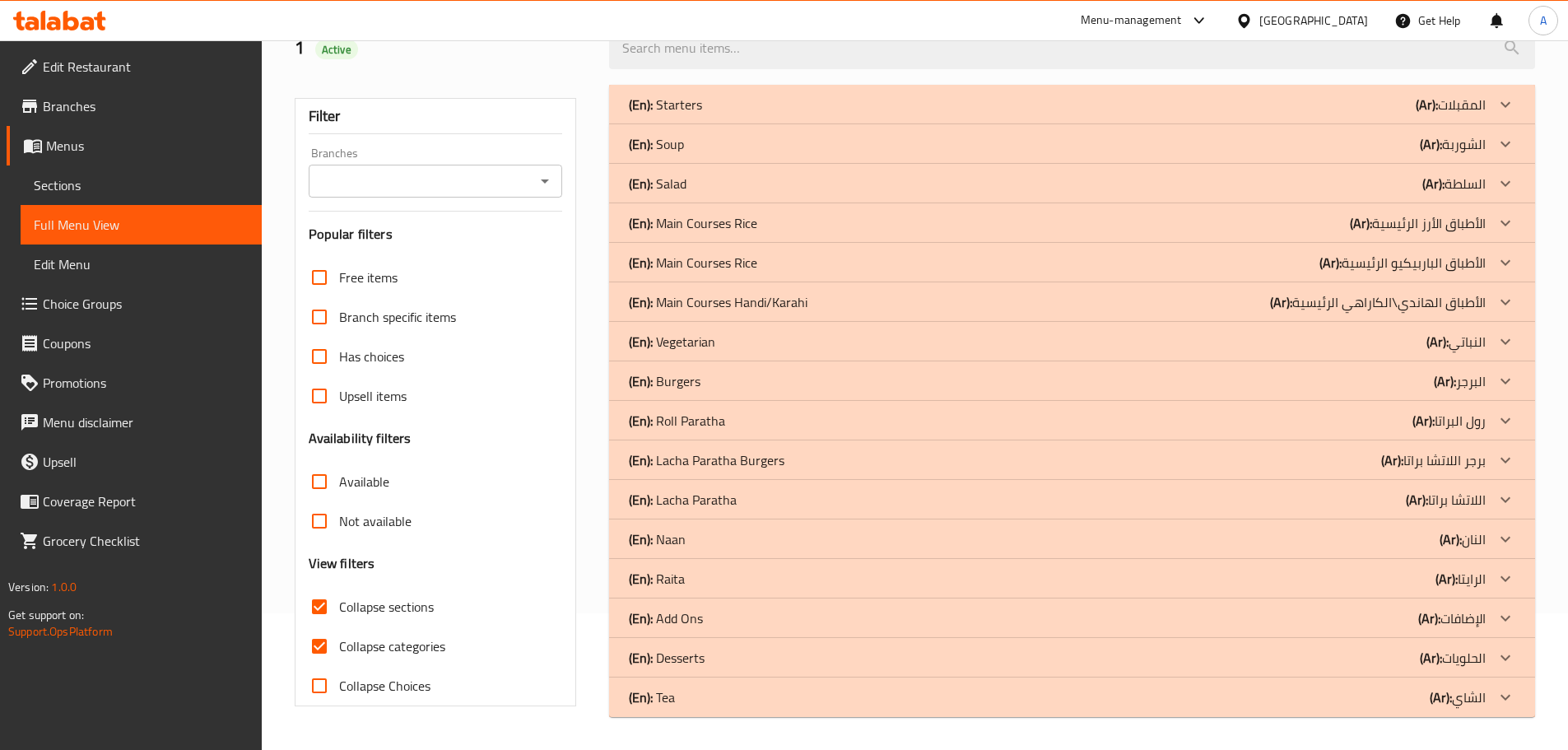
click at [706, 150] on div "(En): Soup (Ar): الشوربة" at bounding box center [1057, 144] width 857 height 20
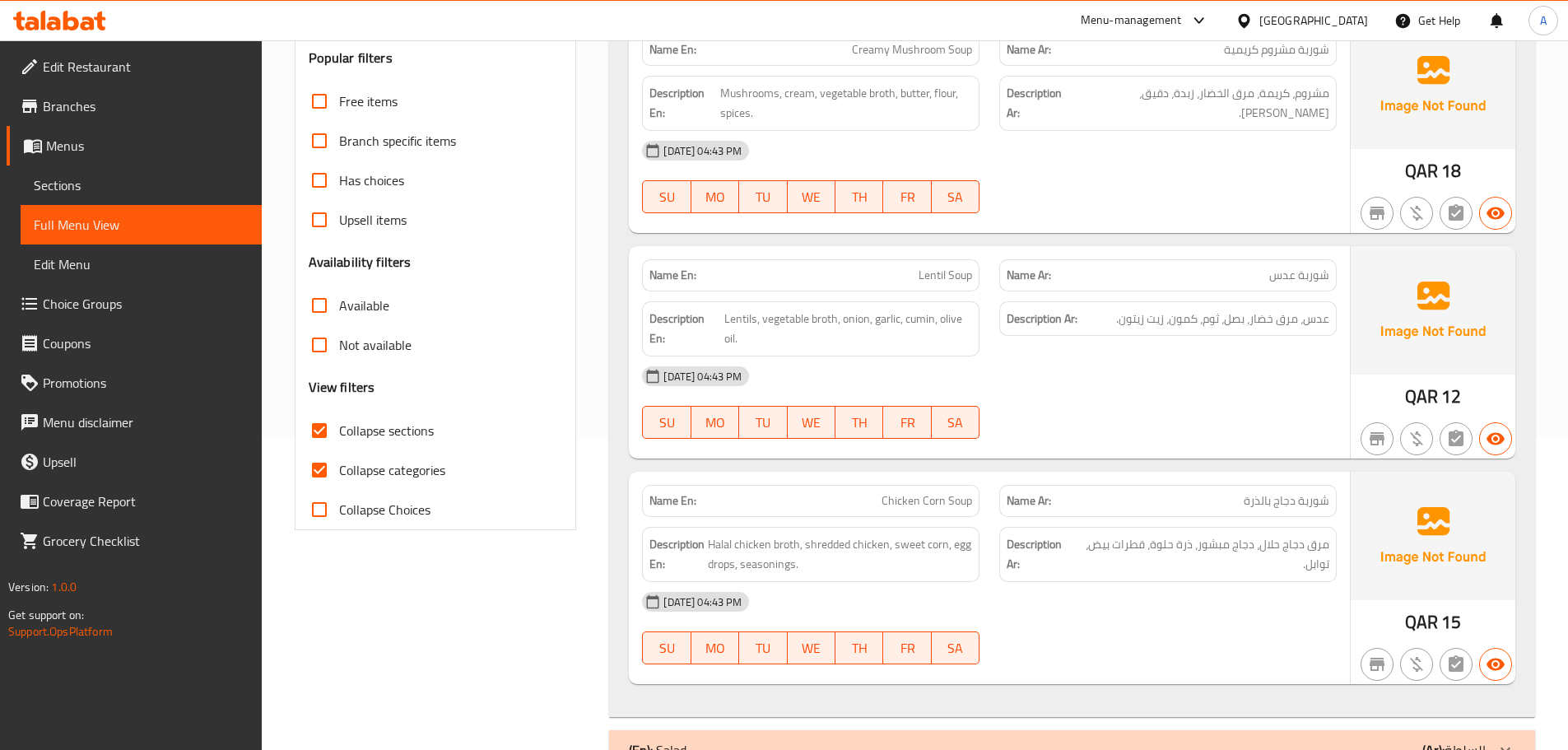
scroll to position [385, 0]
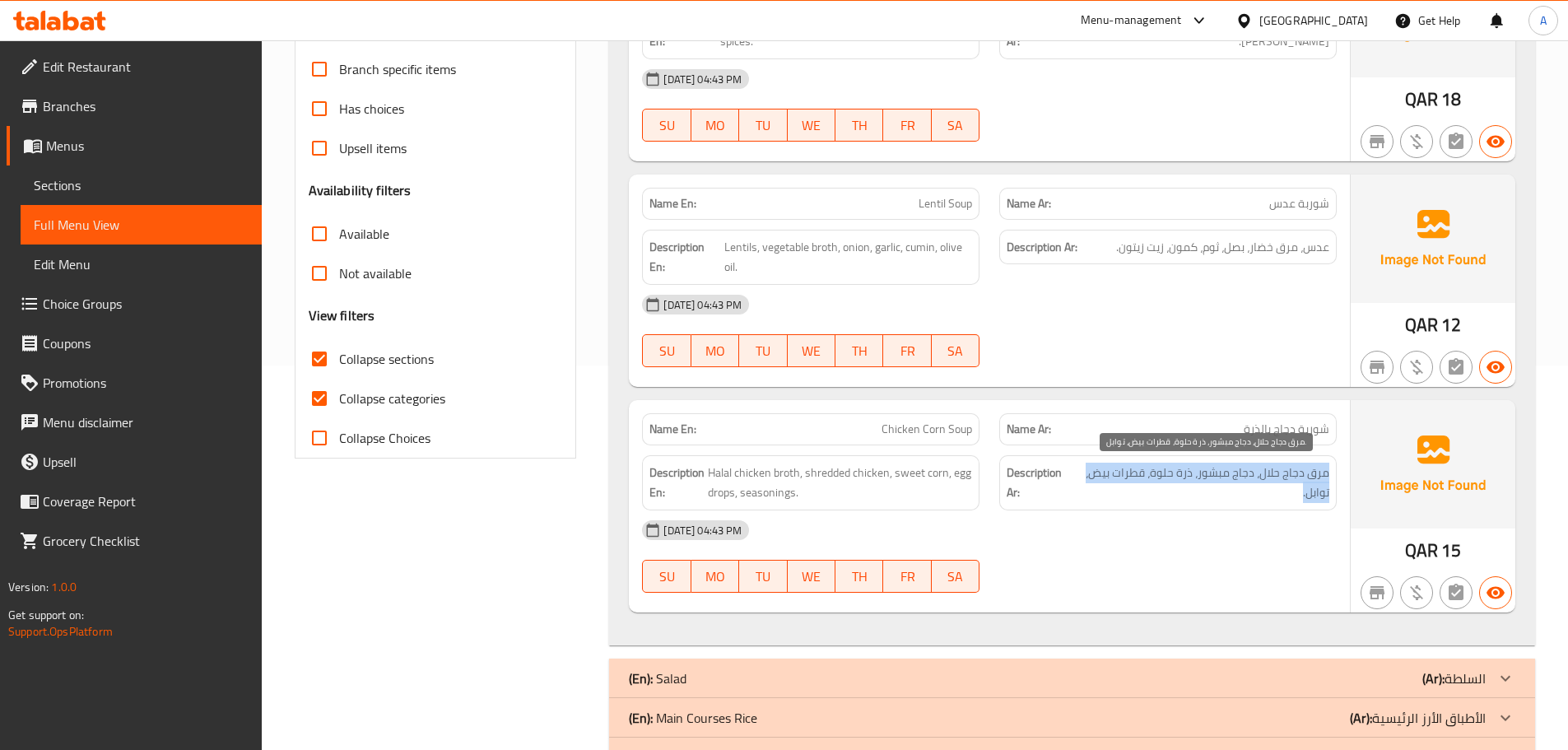
drag, startPoint x: 1328, startPoint y: 475, endPoint x: 1105, endPoint y: 492, distance: 223.6
click at [1105, 492] on span "مرق دجاج حلال، دجاج مبشور، ذرة حلوة، قطرات بيض، توابل." at bounding box center [1203, 482] width 253 height 40
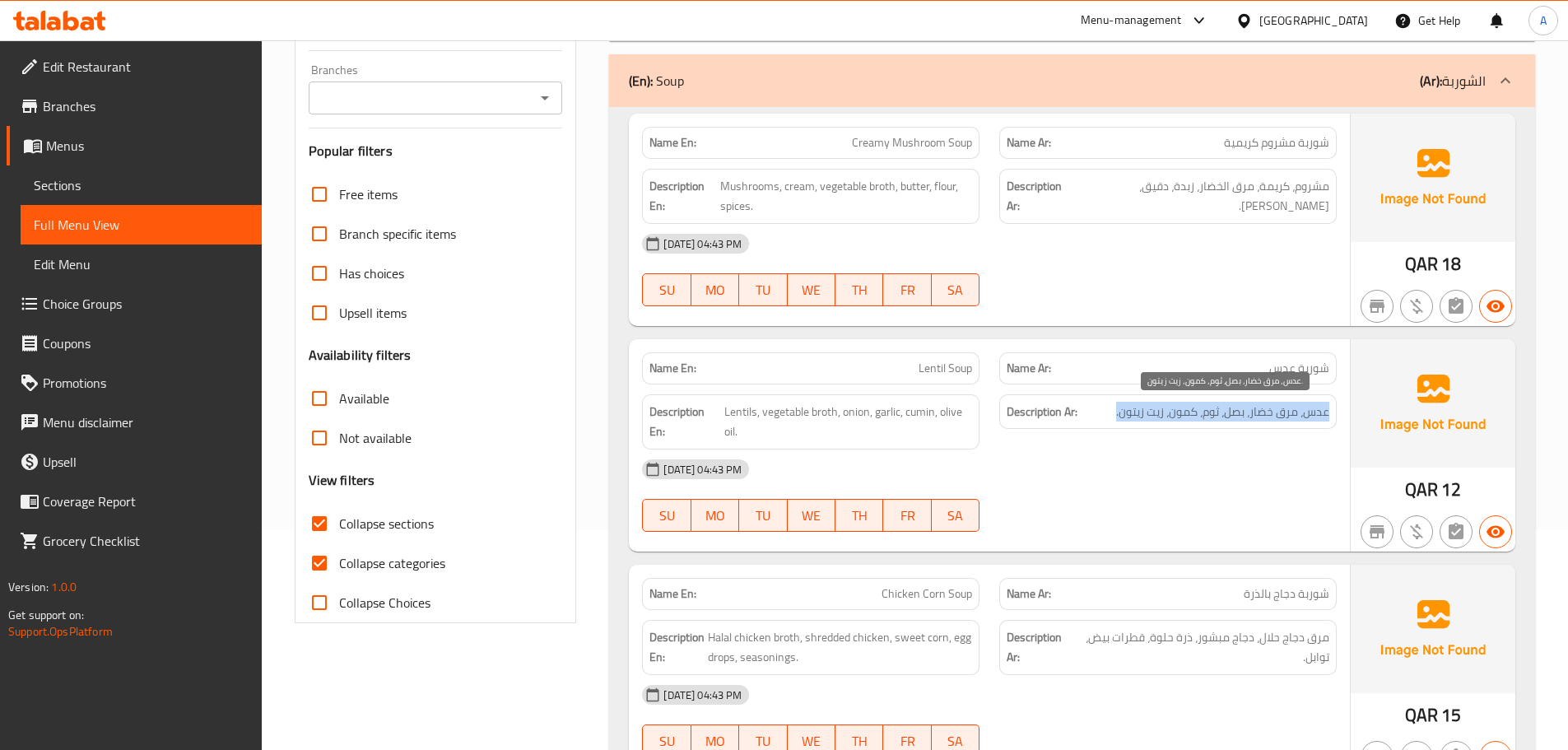
drag, startPoint x: 1330, startPoint y: 414, endPoint x: 899, endPoint y: 412, distance: 431.0
click at [1113, 411] on div "Description Ar: عدس، مرق خضار، بصل، ثوم، كمون، زيت زيتون." at bounding box center [1168, 412] width 338 height 35
click at [1307, 410] on span "عدس، مرق خضار، بصل، ثوم، كمون، زيت زيتون." at bounding box center [1222, 411] width 213 height 21
drag, startPoint x: 1329, startPoint y: 411, endPoint x: 882, endPoint y: 412, distance: 447.0
click at [1116, 412] on div "Description Ar: عدس، مرق خضار، بصل، ثوم، كمون، زيت زيتون." at bounding box center [1168, 412] width 338 height 35
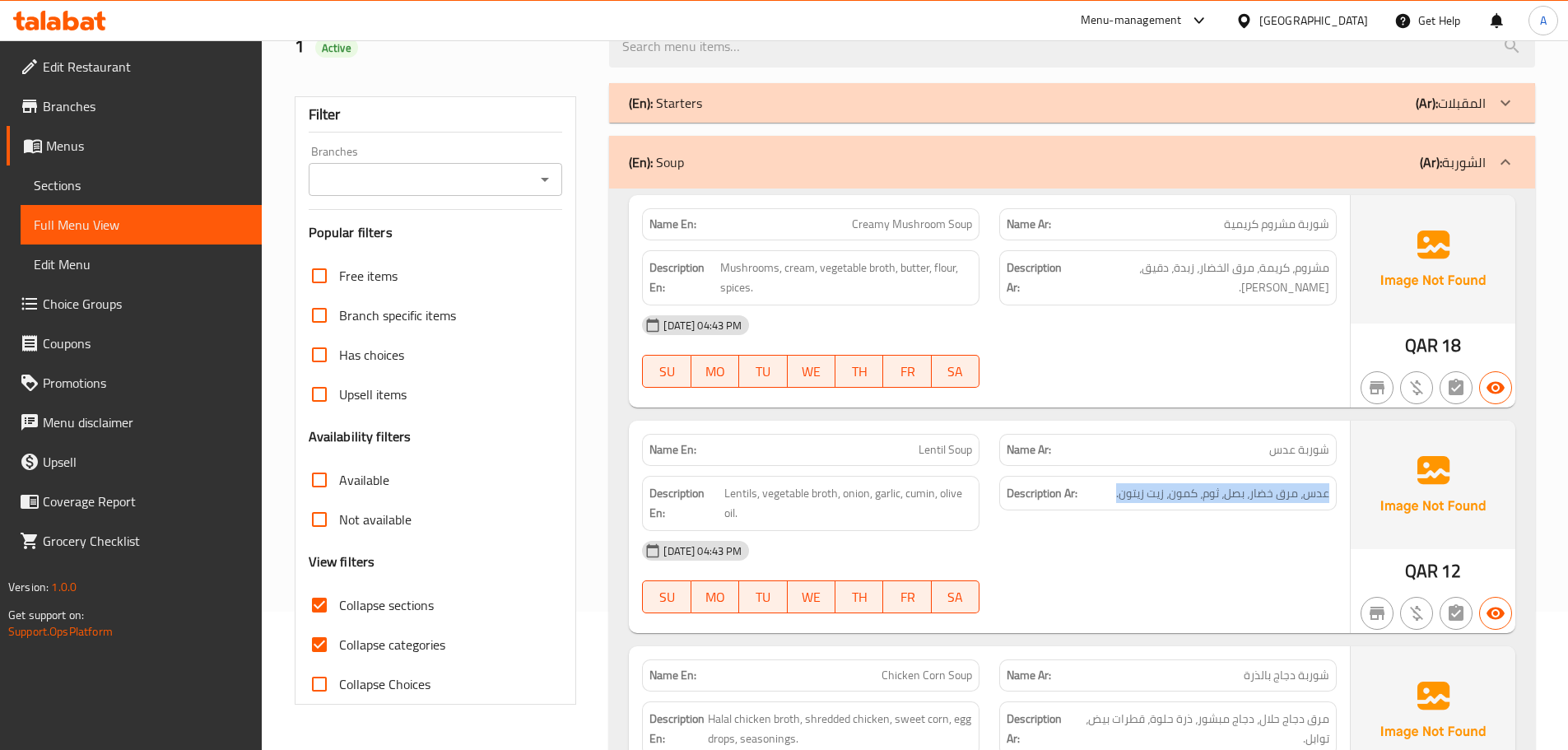
scroll to position [137, 0]
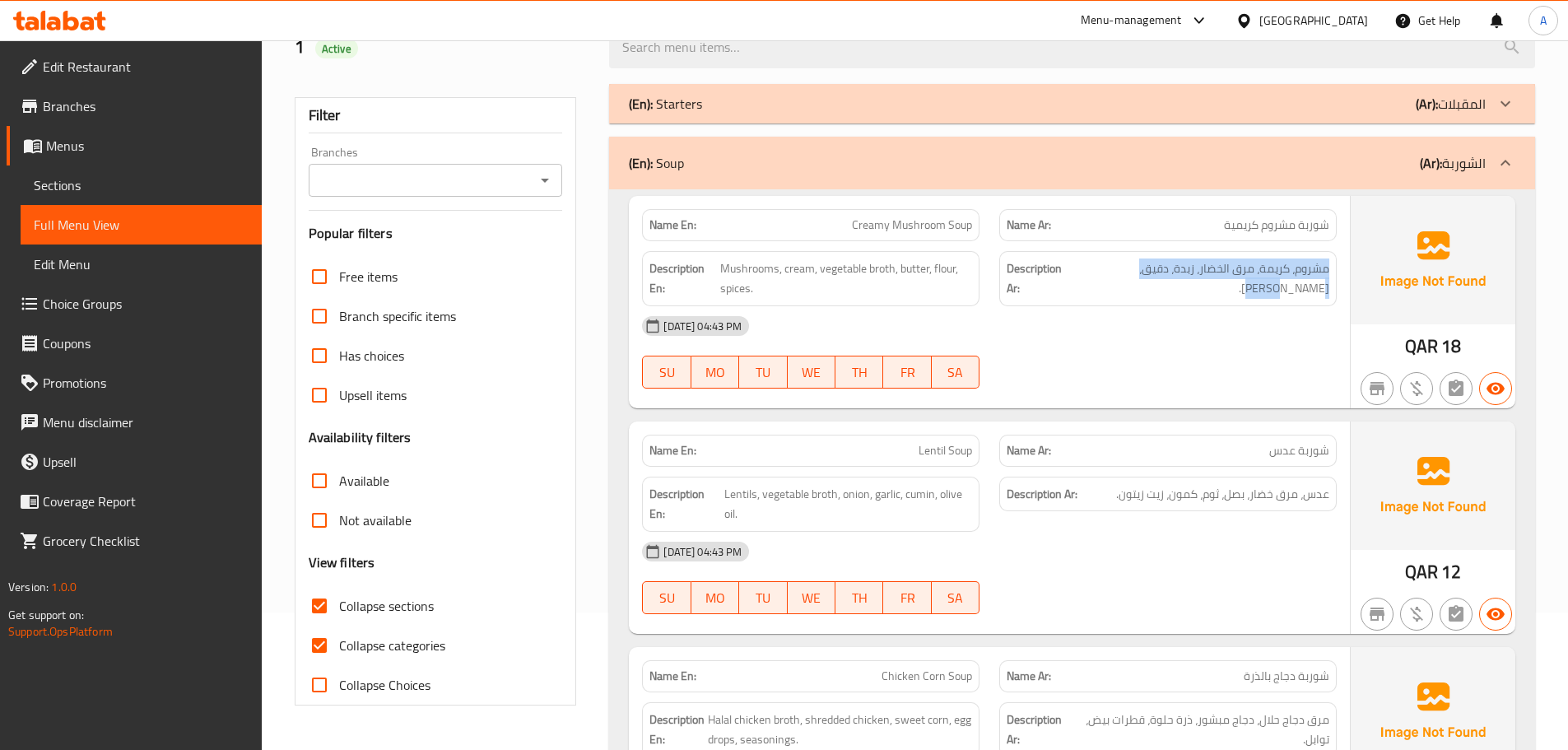
drag, startPoint x: 1328, startPoint y: 268, endPoint x: 897, endPoint y: 273, distance: 431.0
click at [1105, 271] on div "Description Ar: مشروم، كريمة، مرق الخضار، زبدة، دقيق، [PERSON_NAME]." at bounding box center [1168, 279] width 338 height 55
click at [891, 172] on div "(En): Soup (Ar): الشوربة" at bounding box center [1057, 163] width 857 height 20
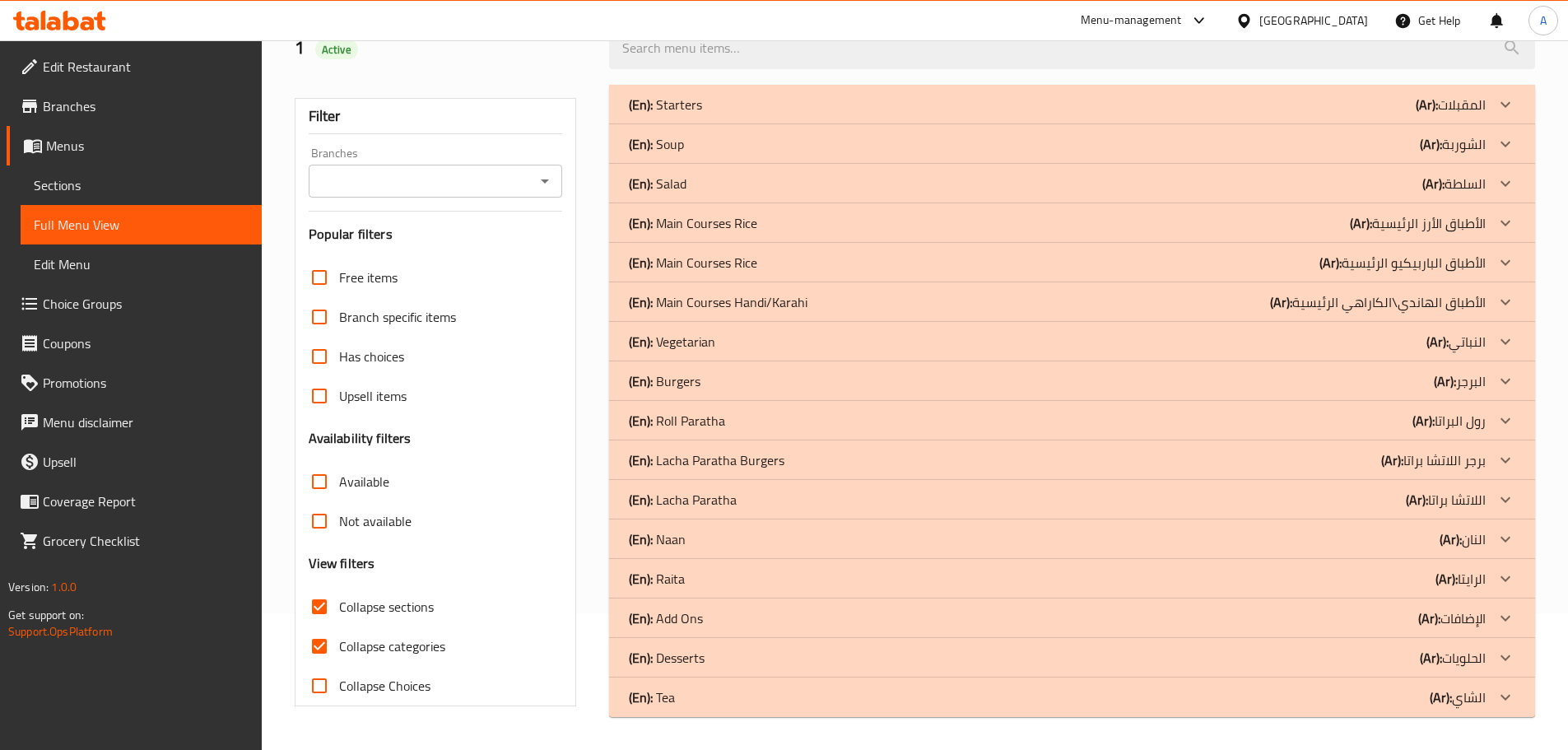
scroll to position [136, 0]
click at [768, 191] on div "(En): Salad (Ar): السلطة" at bounding box center [1057, 184] width 857 height 20
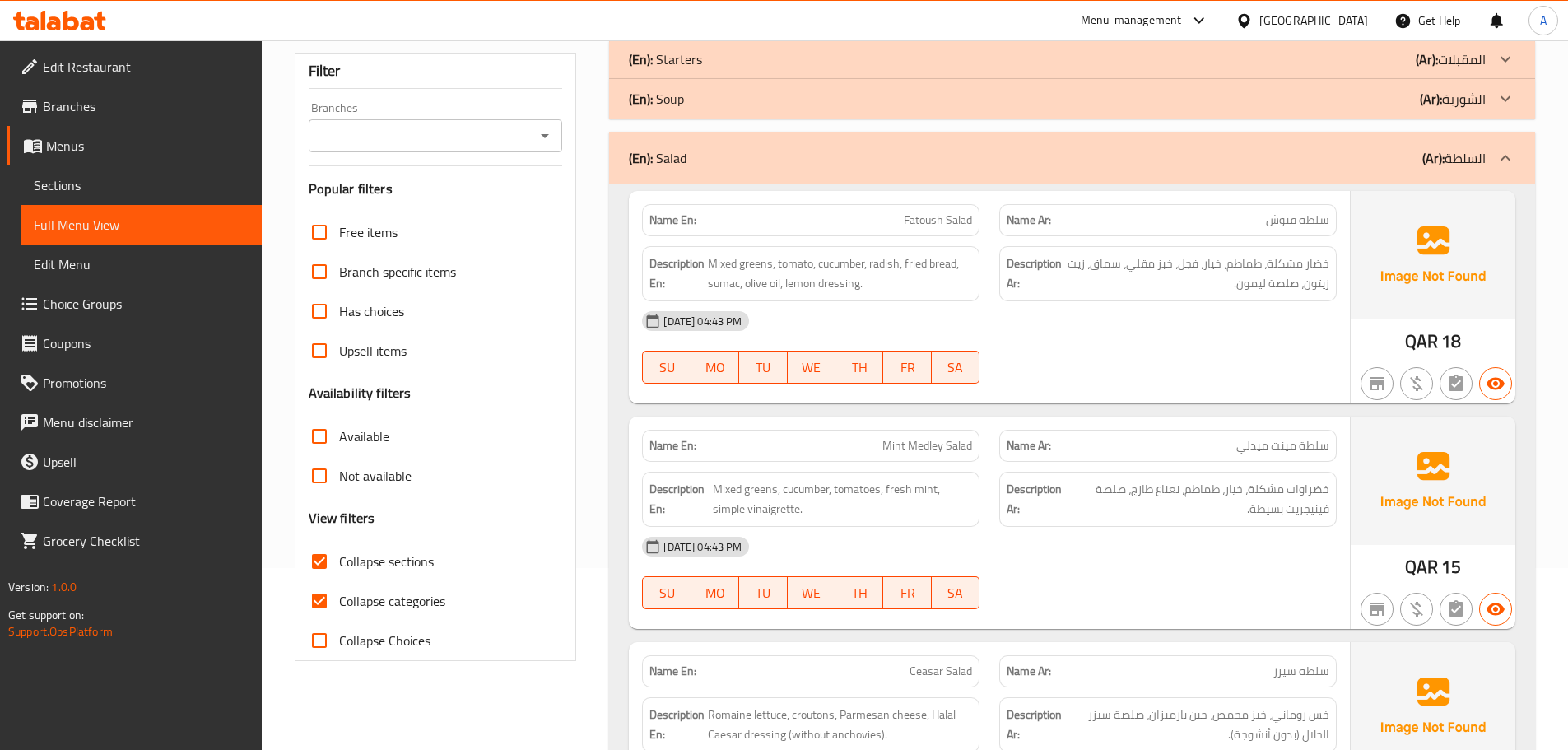
scroll to position [177, 0]
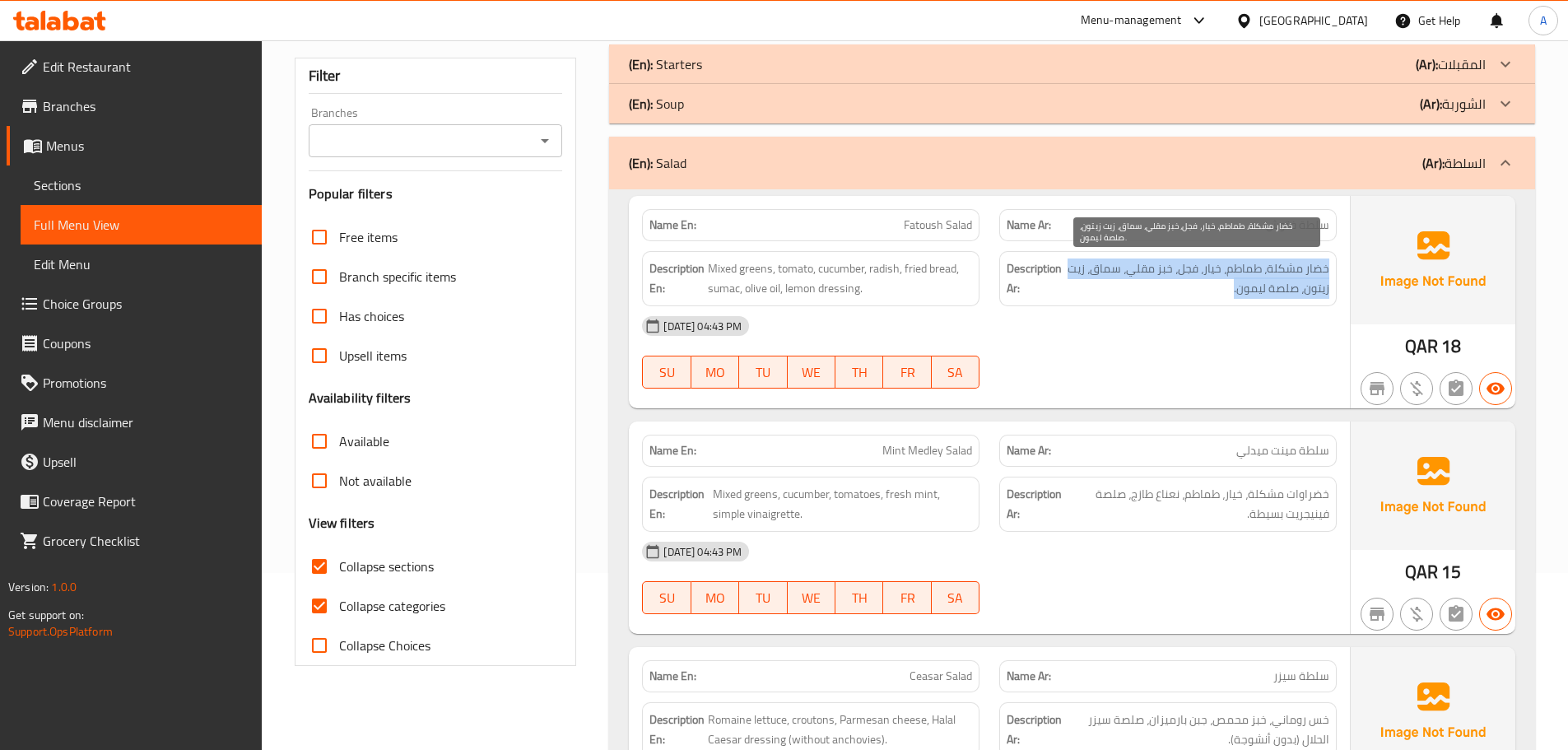
drag, startPoint x: 1330, startPoint y: 269, endPoint x: 1084, endPoint y: 289, distance: 246.8
click at [1084, 289] on div "Description Ar: خضار مشكلة، طماطم، خيار، فجل، خبز مقلي، سماق، زيت زيتون، صلصة ل…" at bounding box center [1168, 279] width 338 height 55
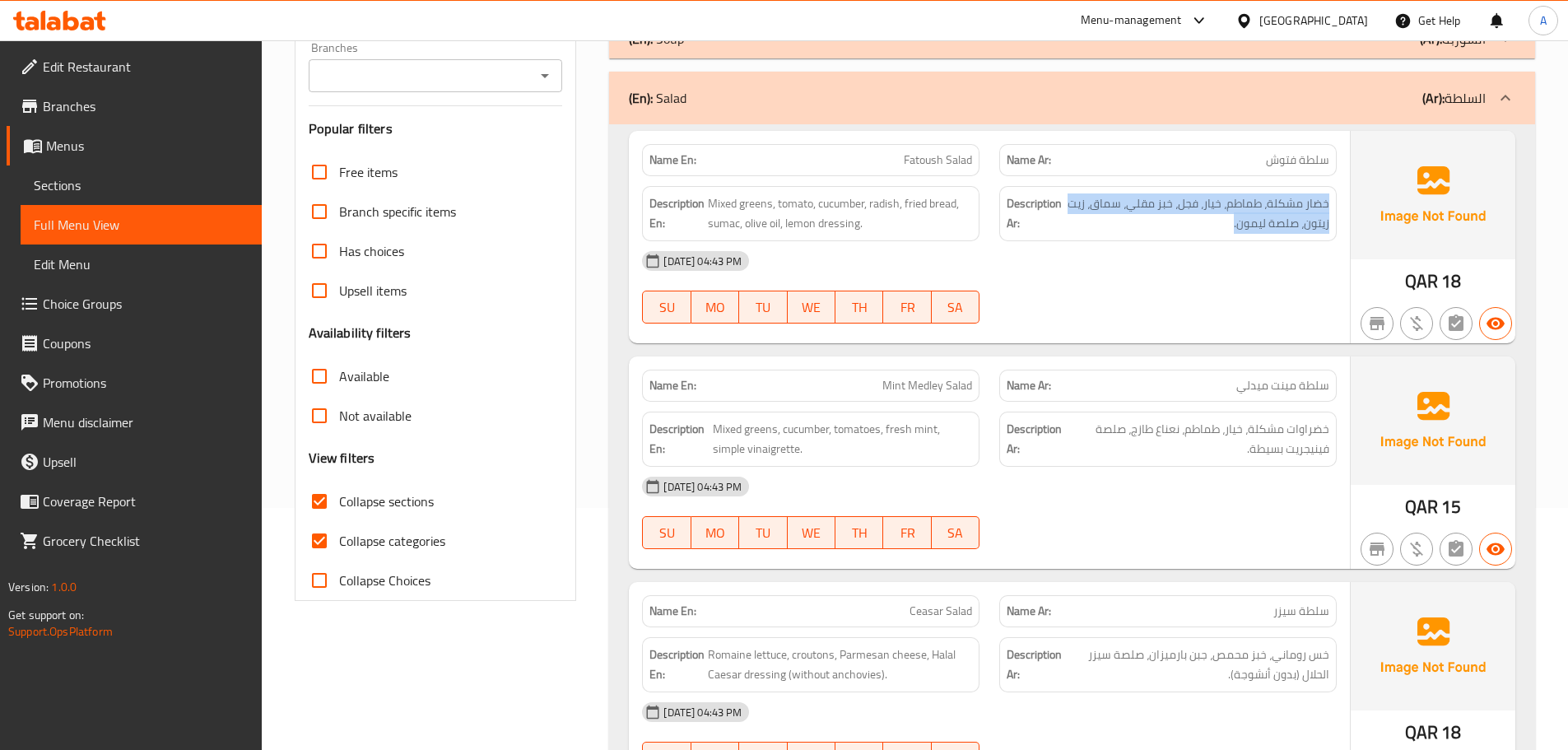
scroll to position [342, 0]
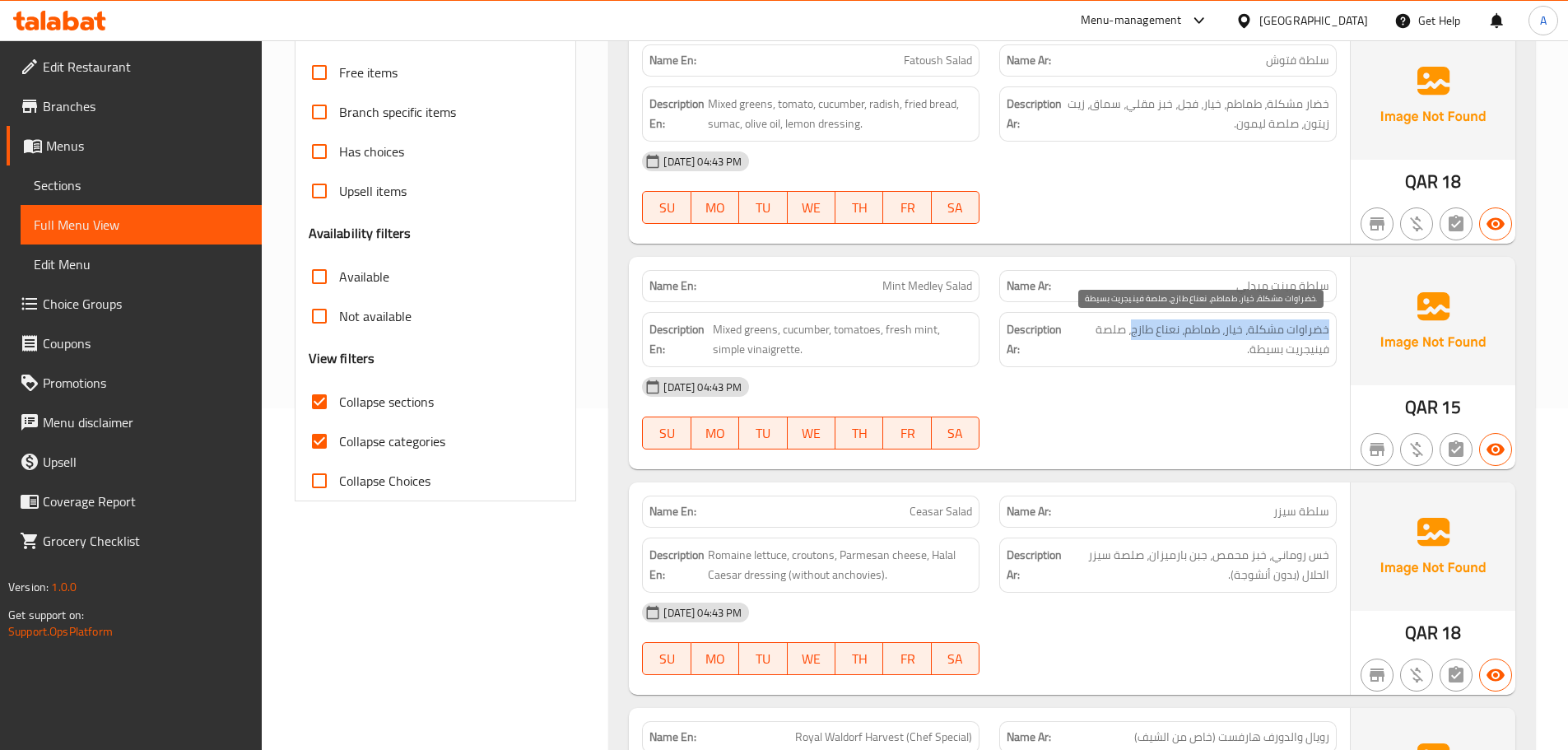
drag, startPoint x: 1328, startPoint y: 331, endPoint x: 1135, endPoint y: 331, distance: 193.0
click at [1135, 331] on span "خضراوات مشكلة، خيار، طماطم، نعناع طازج، صلصة فينيجريت بسيطة." at bounding box center [1199, 339] width 261 height 40
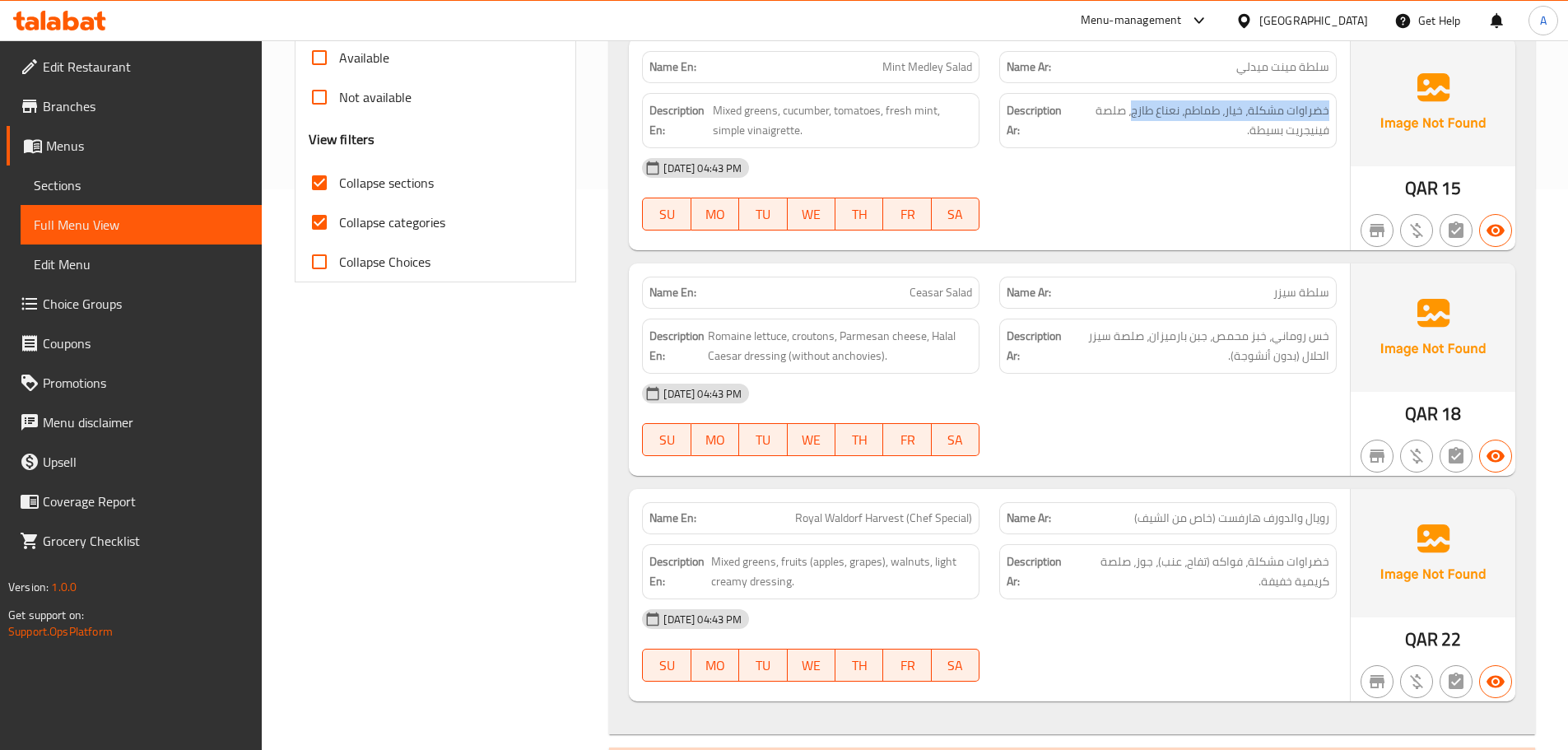
scroll to position [589, 0]
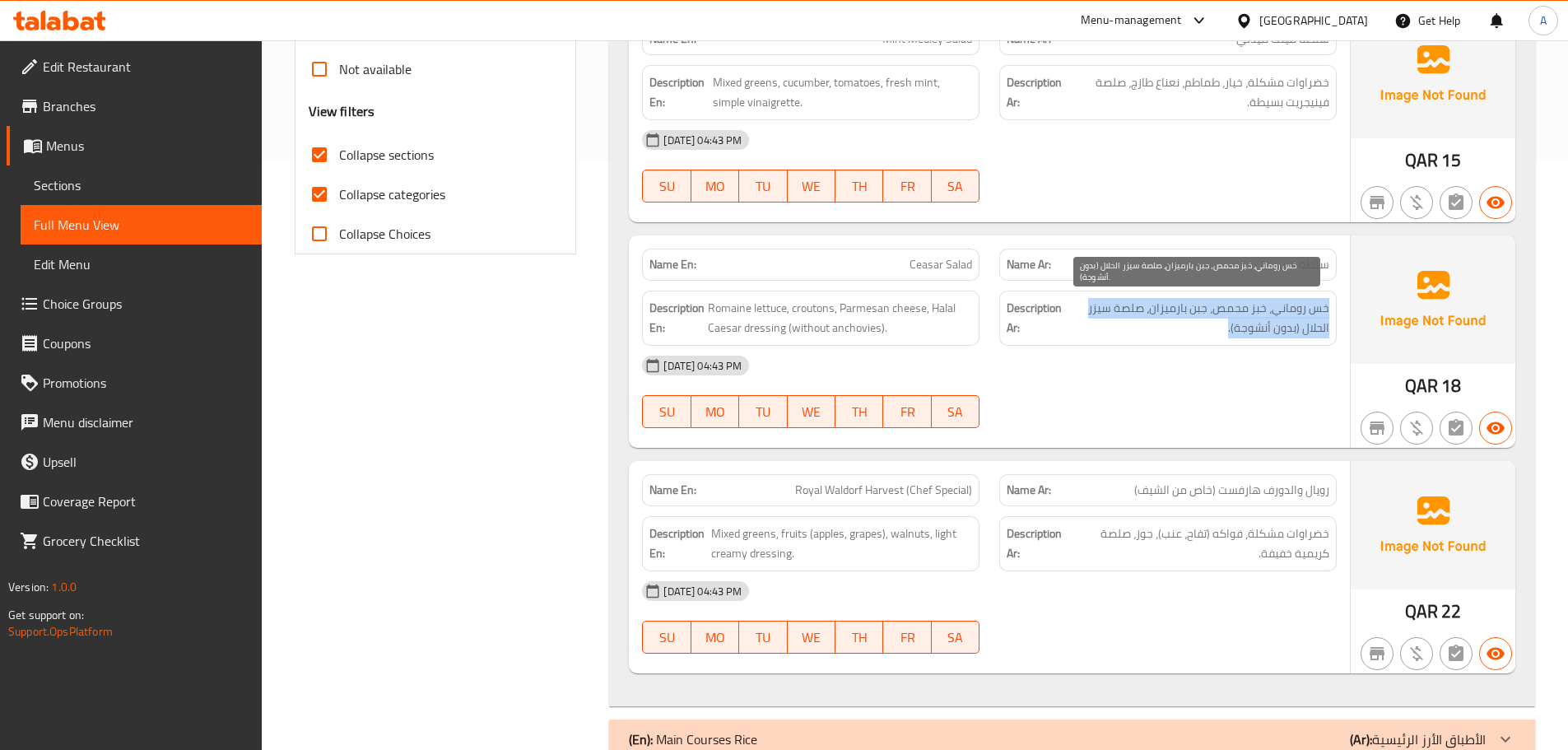
drag, startPoint x: 1328, startPoint y: 308, endPoint x: 1112, endPoint y: 324, distance: 216.6
click at [1112, 324] on span "خس روماني، خبز محمص، جبن بارميزان، صلصة سيزر الحلال (بدون أنشوجة)." at bounding box center [1197, 318] width 264 height 40
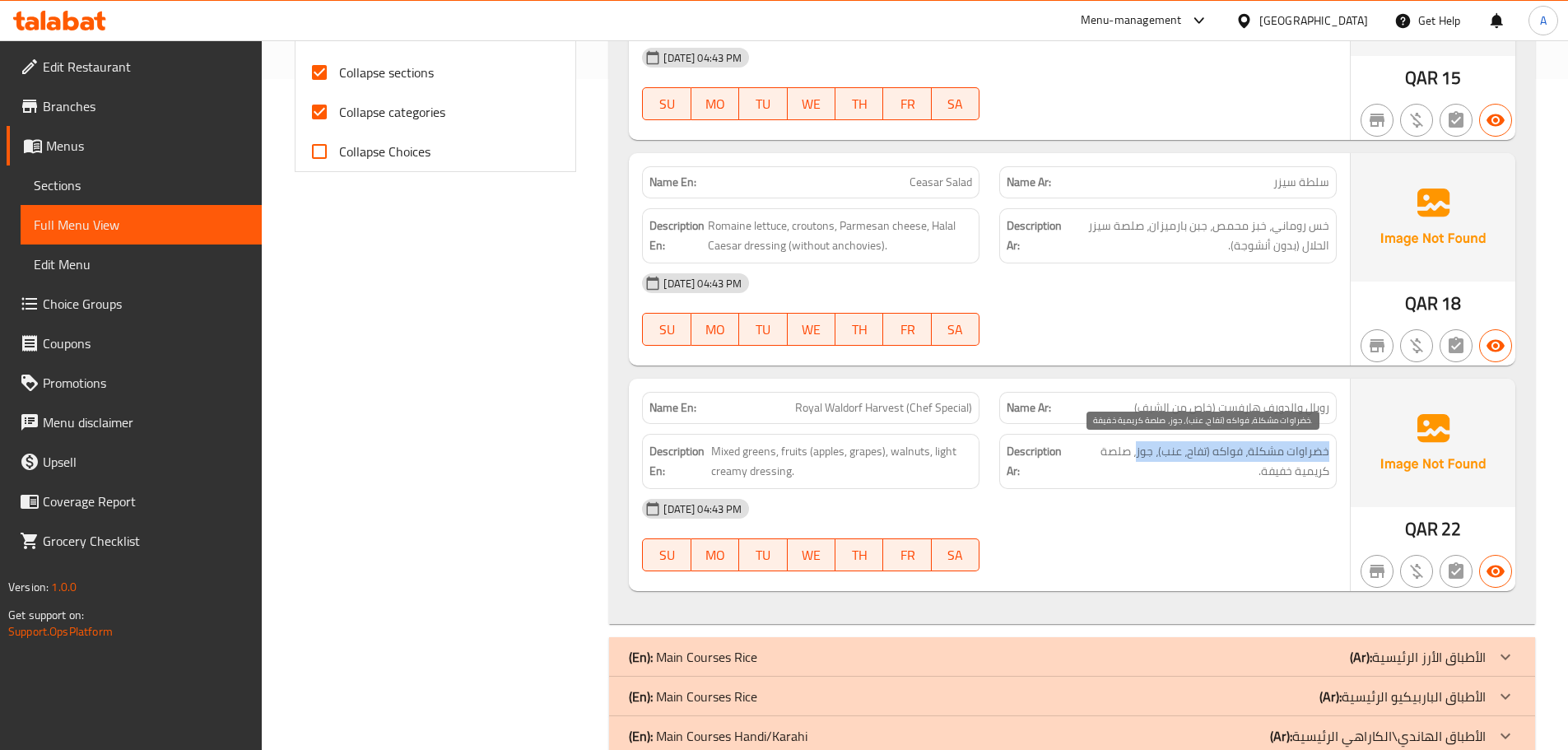
drag, startPoint x: 1328, startPoint y: 447, endPoint x: 1140, endPoint y: 459, distance: 188.4
click at [1140, 459] on span "خضراوات مشكلة، فواكه (تفاح، عنب)، جوز، صلصة كريمية خفيفة." at bounding box center [1200, 460] width 258 height 40
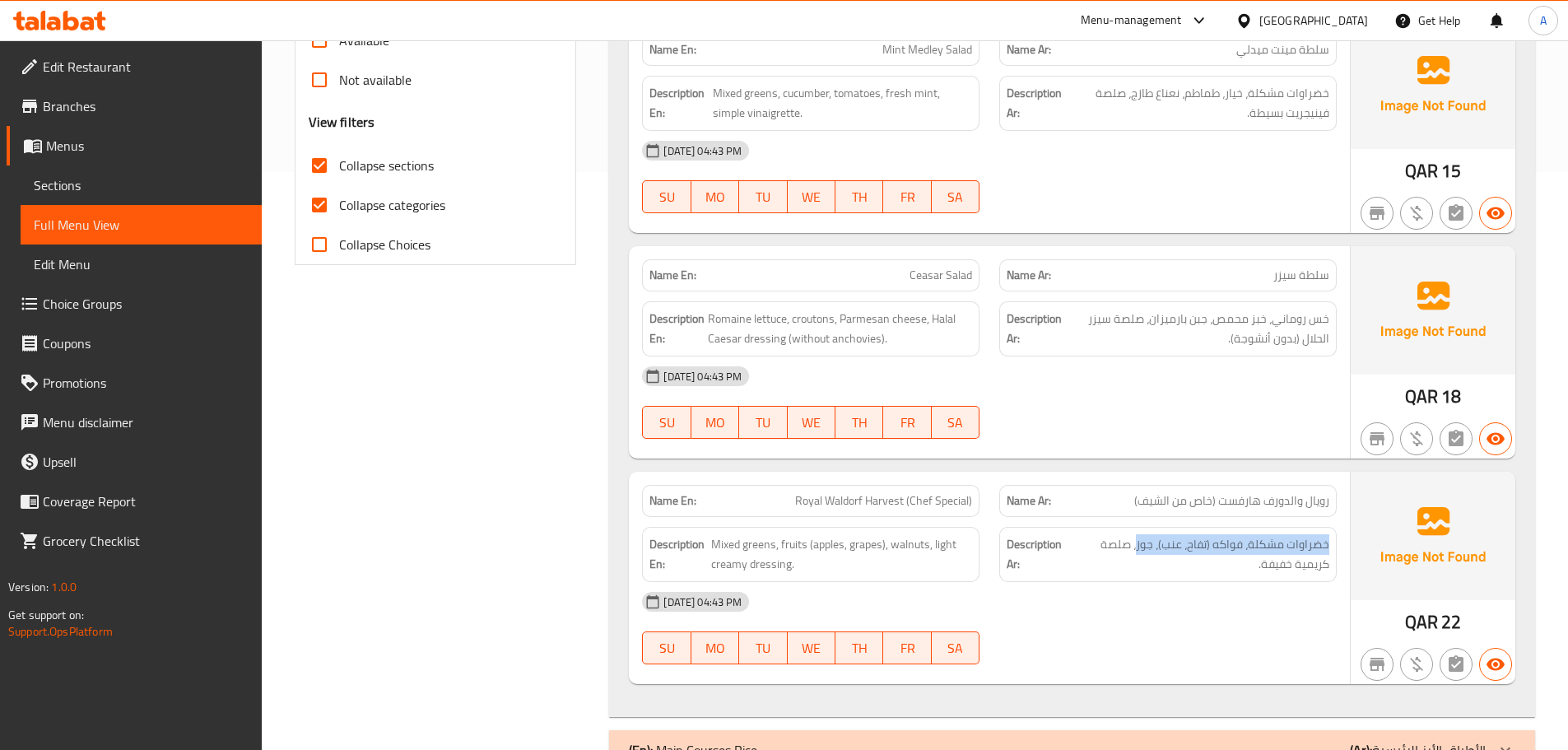
scroll to position [0, 0]
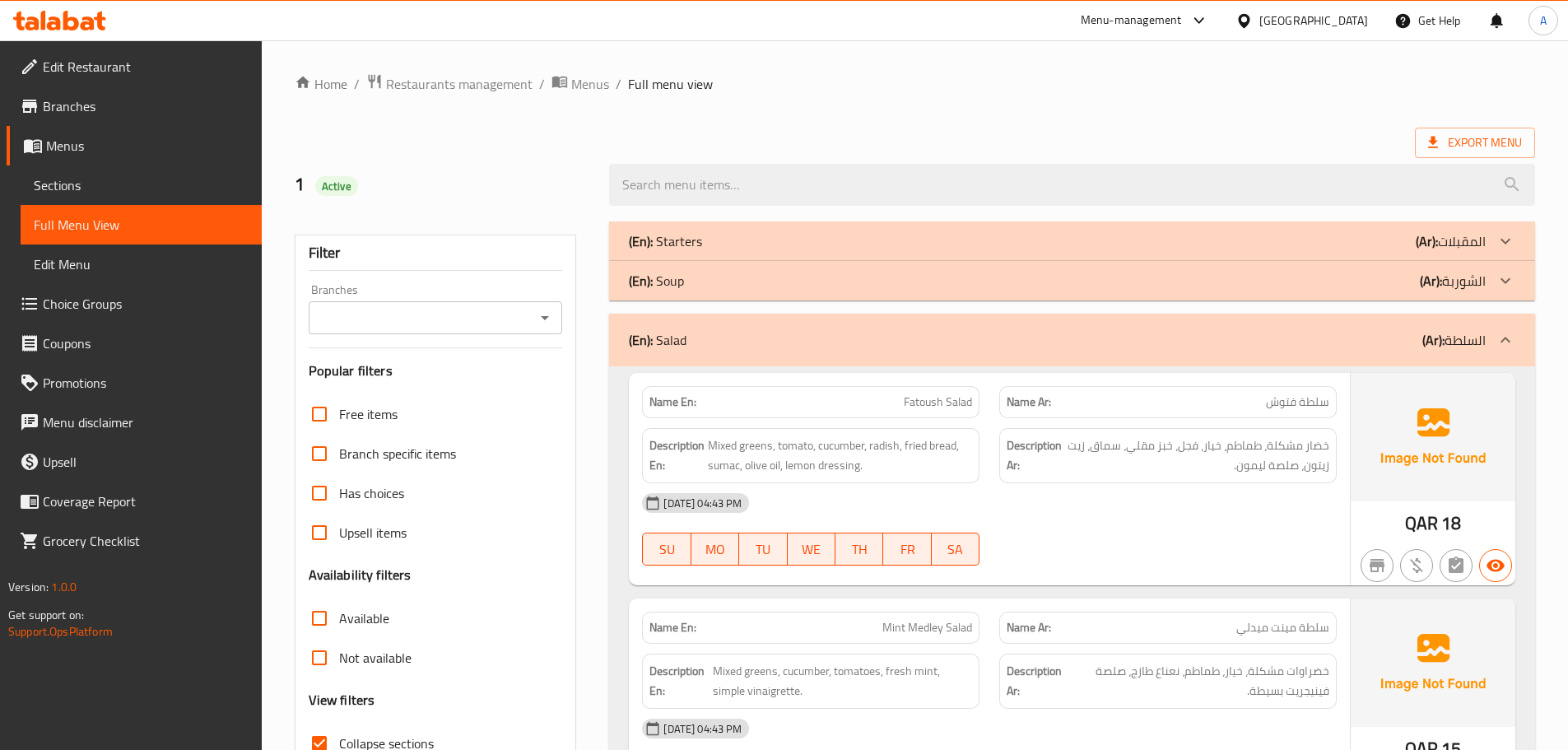
click at [822, 354] on div "(En): Salad (Ar): السلطة" at bounding box center [1072, 340] width 926 height 53
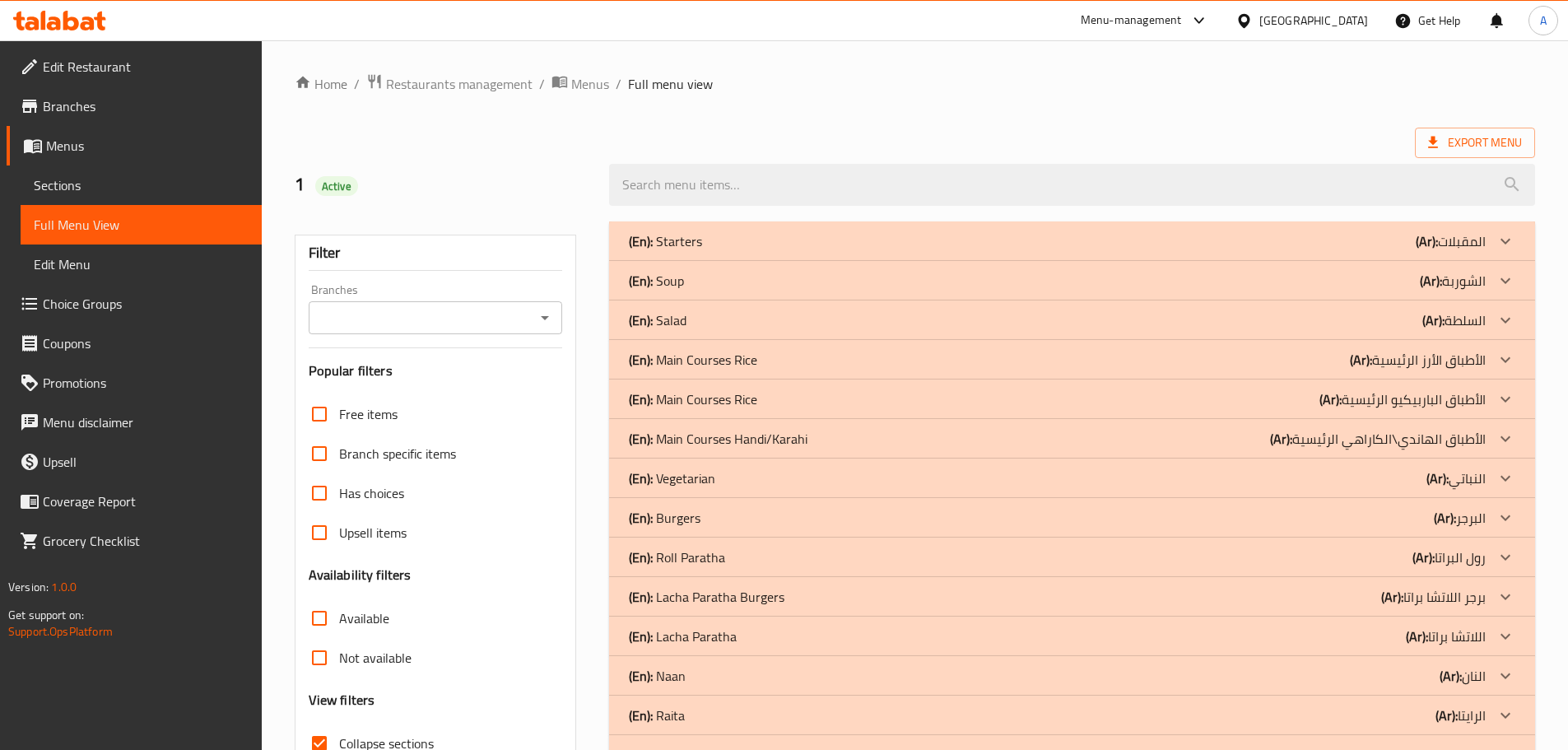
click at [676, 375] on div "(En): Main Courses Rice (Ar): الأطباق الأرز الرئيسية" at bounding box center [1072, 359] width 926 height 39
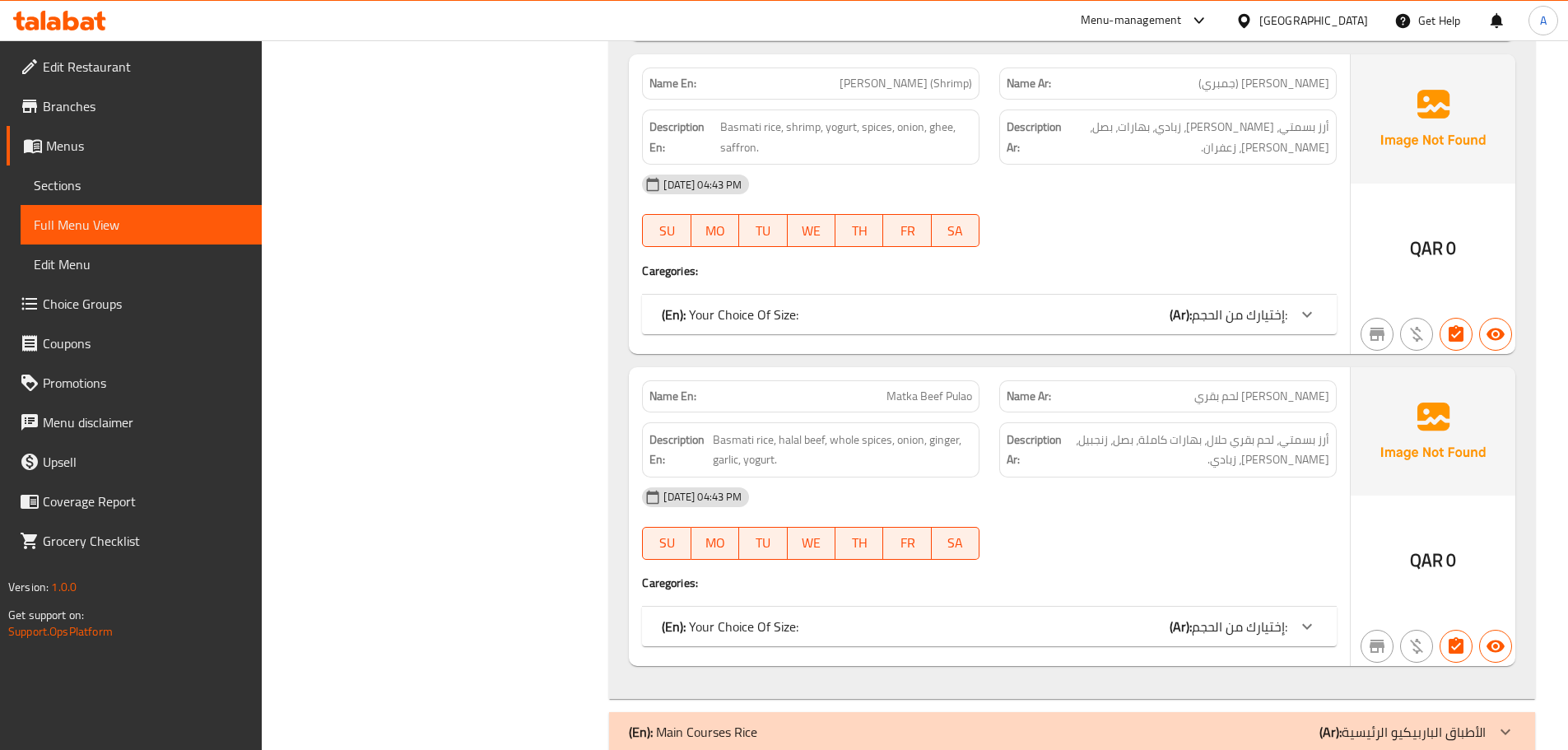
scroll to position [991, 0]
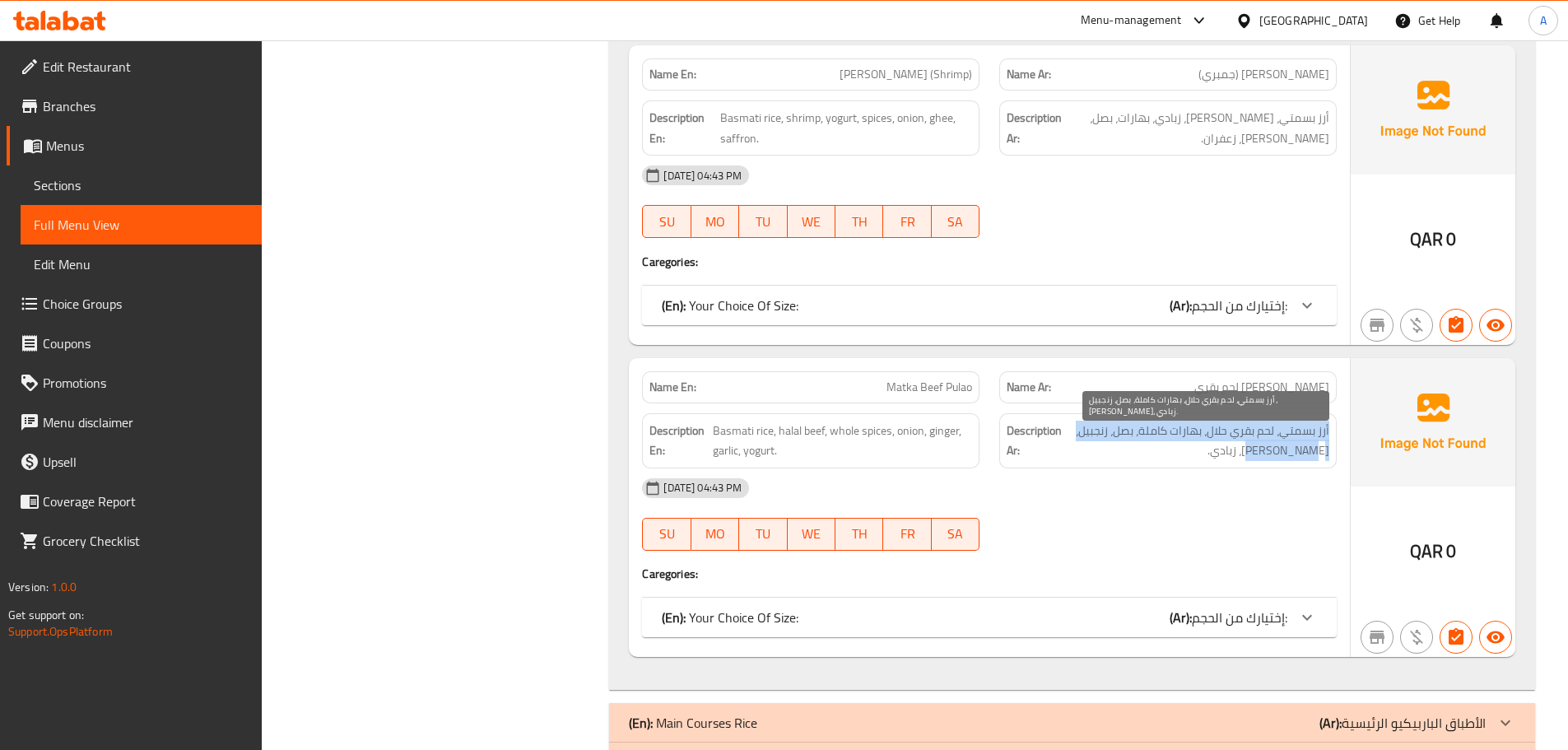
drag, startPoint x: 1331, startPoint y: 432, endPoint x: 1123, endPoint y: 447, distance: 208.5
click at [1123, 447] on div "Description Ar: أرز بسمتي، لحم بقري حلال، بهارات كاملة، بصل، [PERSON_NAME]، [PE…" at bounding box center [1168, 441] width 338 height 55
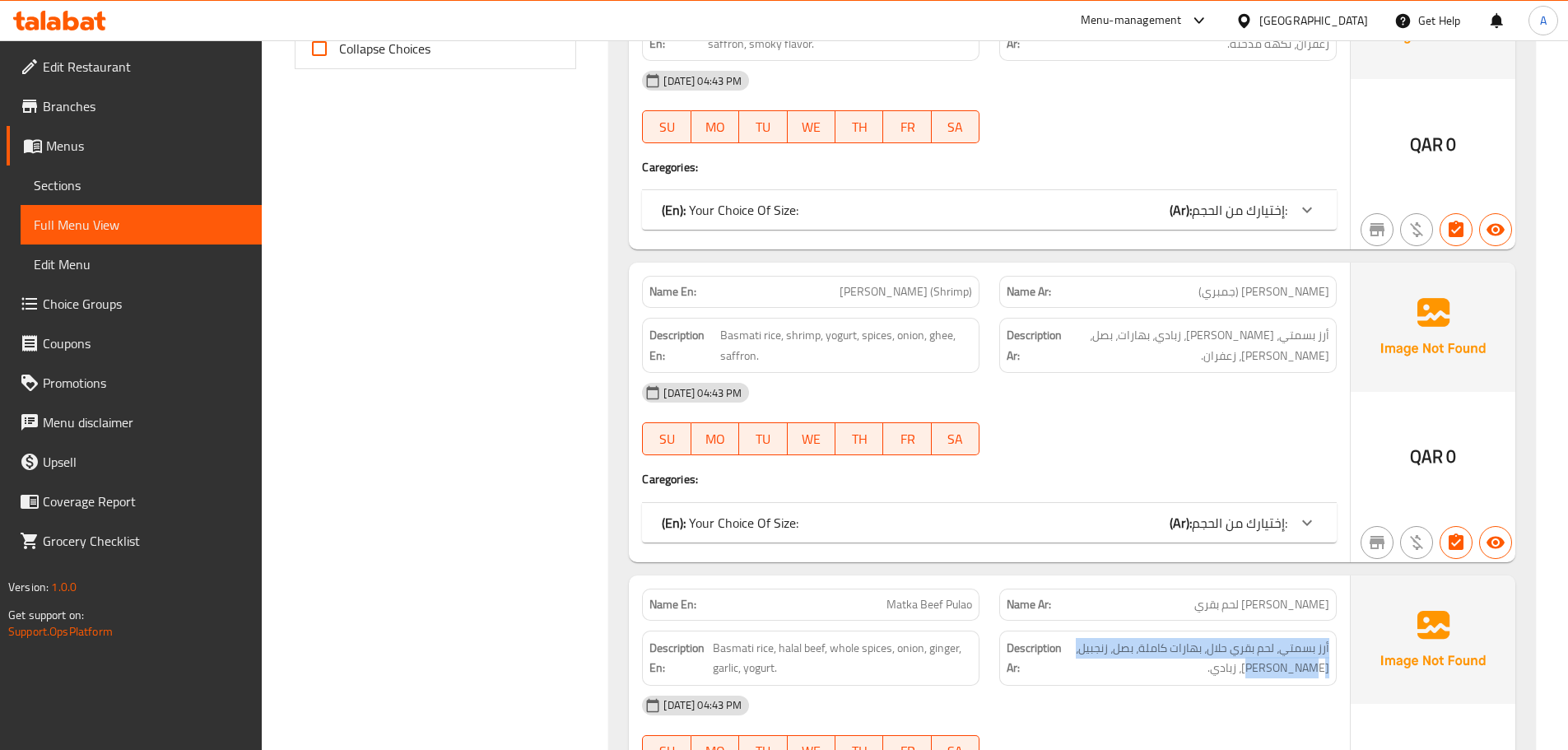
scroll to position [662, 0]
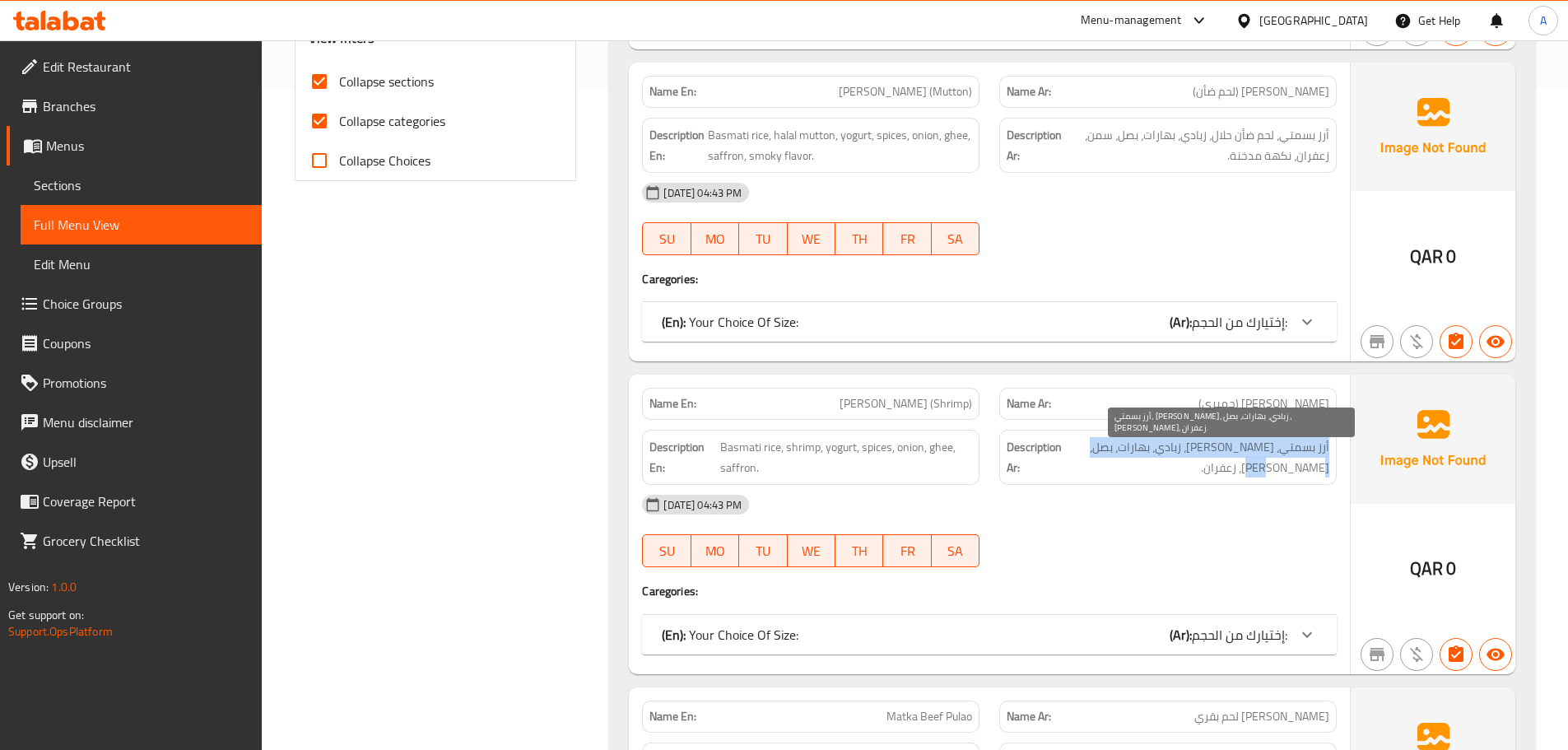
drag, startPoint x: 1328, startPoint y: 440, endPoint x: 1119, endPoint y: 461, distance: 210.1
click at [1119, 461] on span "أرز بسمتي، [PERSON_NAME]، زبادي، بهارات، بصل، [PERSON_NAME]، زعفران." at bounding box center [1197, 456] width 264 height 40
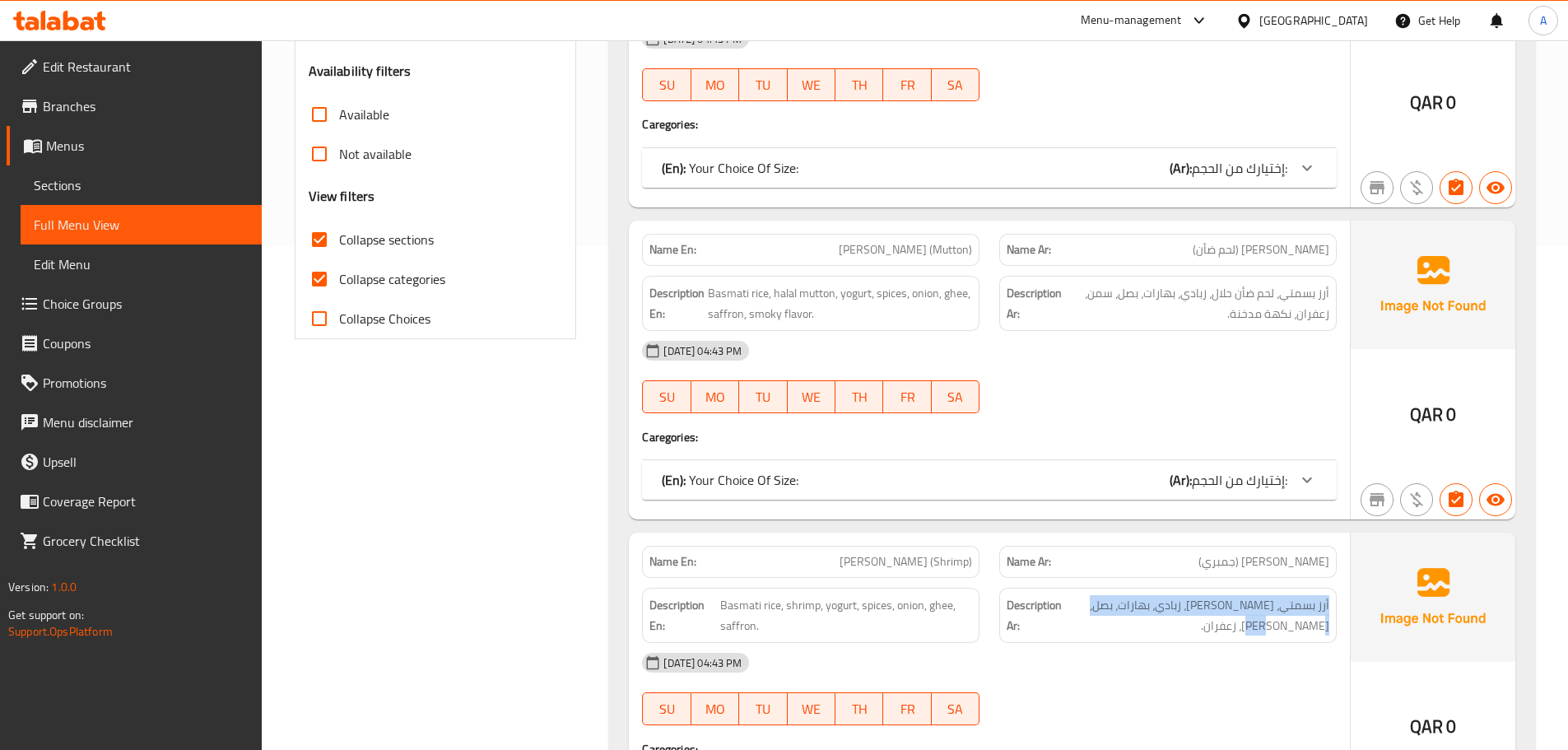
scroll to position [498, 0]
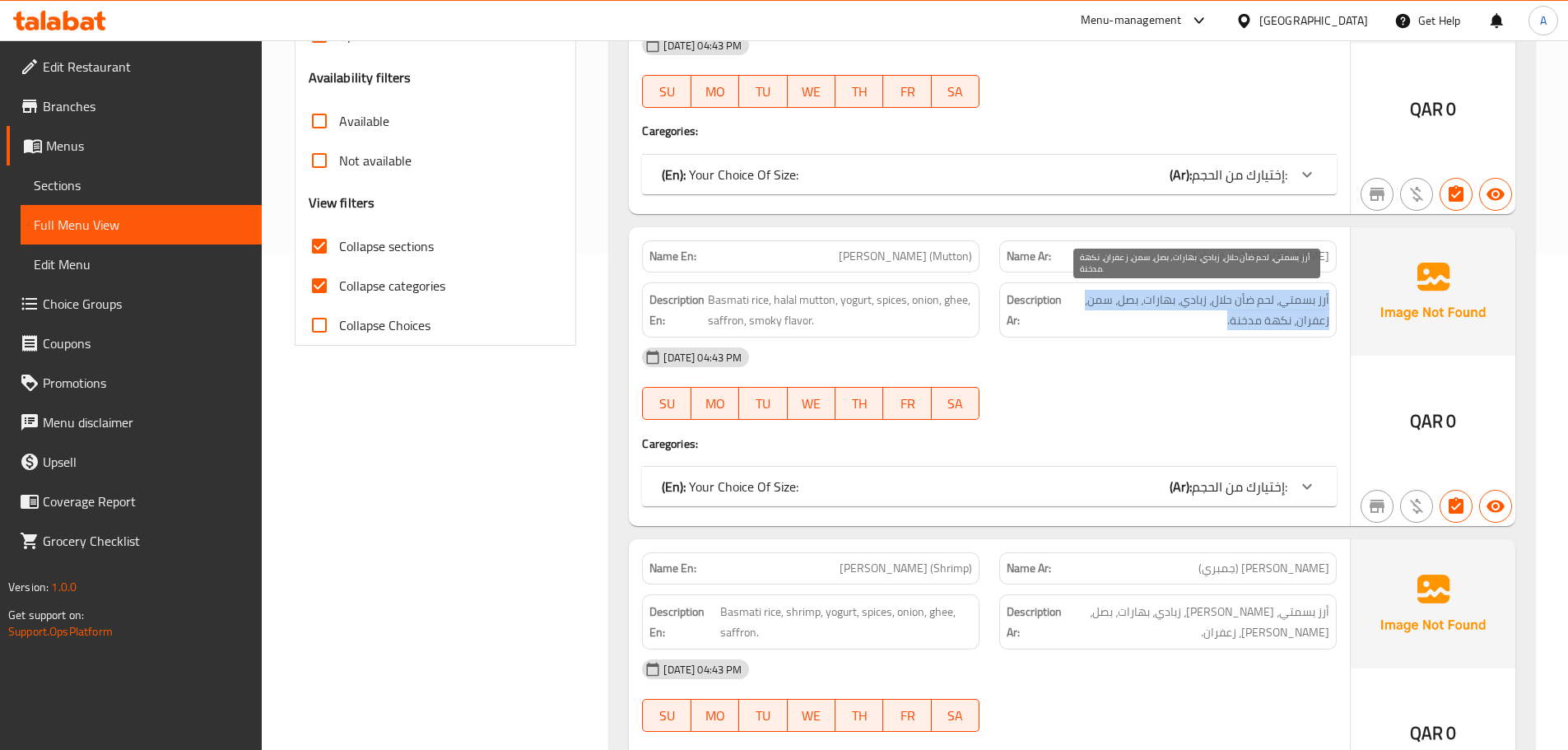
drag, startPoint x: 1331, startPoint y: 289, endPoint x: 1080, endPoint y: 314, distance: 252.2
click at [1080, 314] on div "Description Ar: أرز بسمتي، لحم ضأن حلال، زبادي، بهارات، بصل، سمن، زعفران، نكهة …" at bounding box center [1168, 310] width 338 height 55
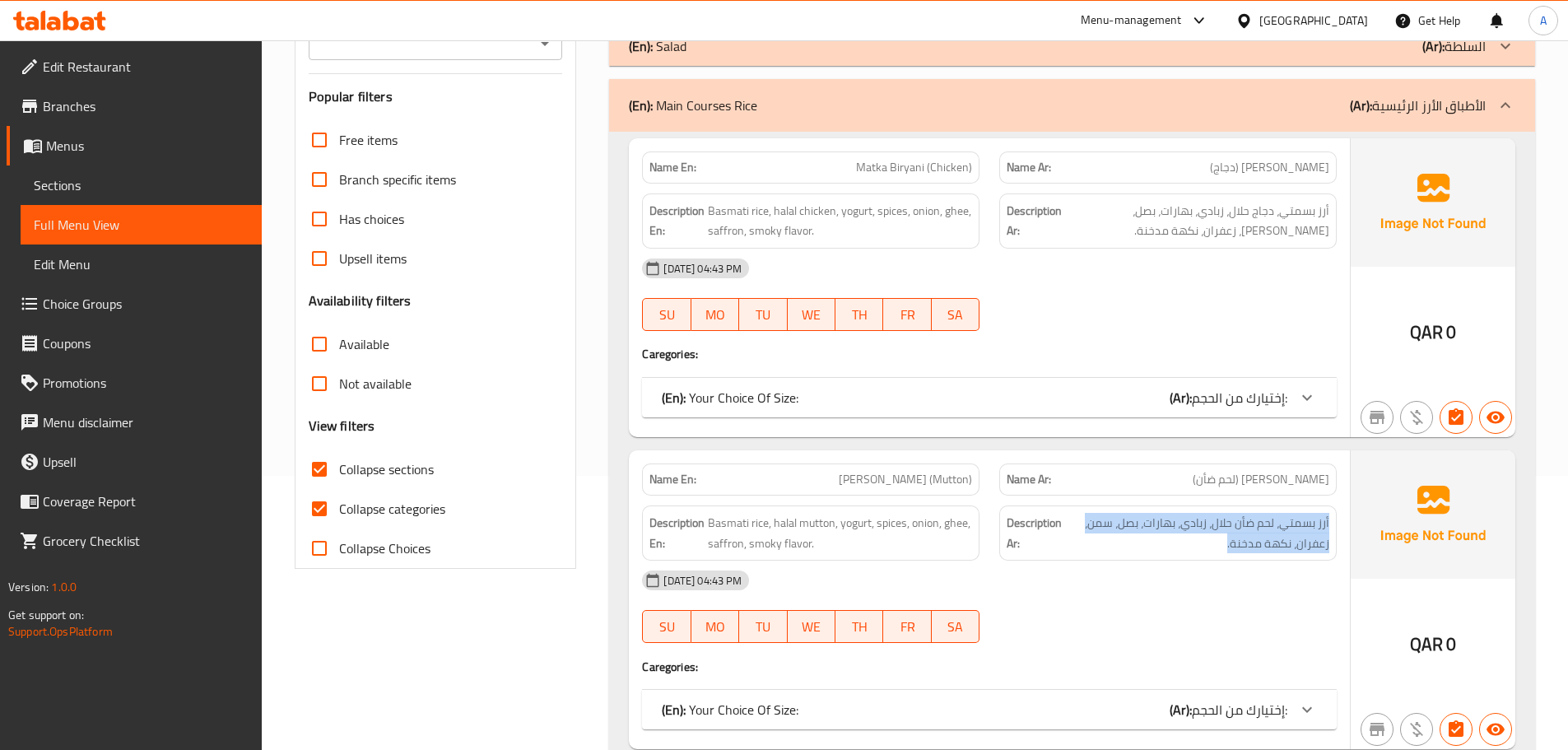
scroll to position [250, 0]
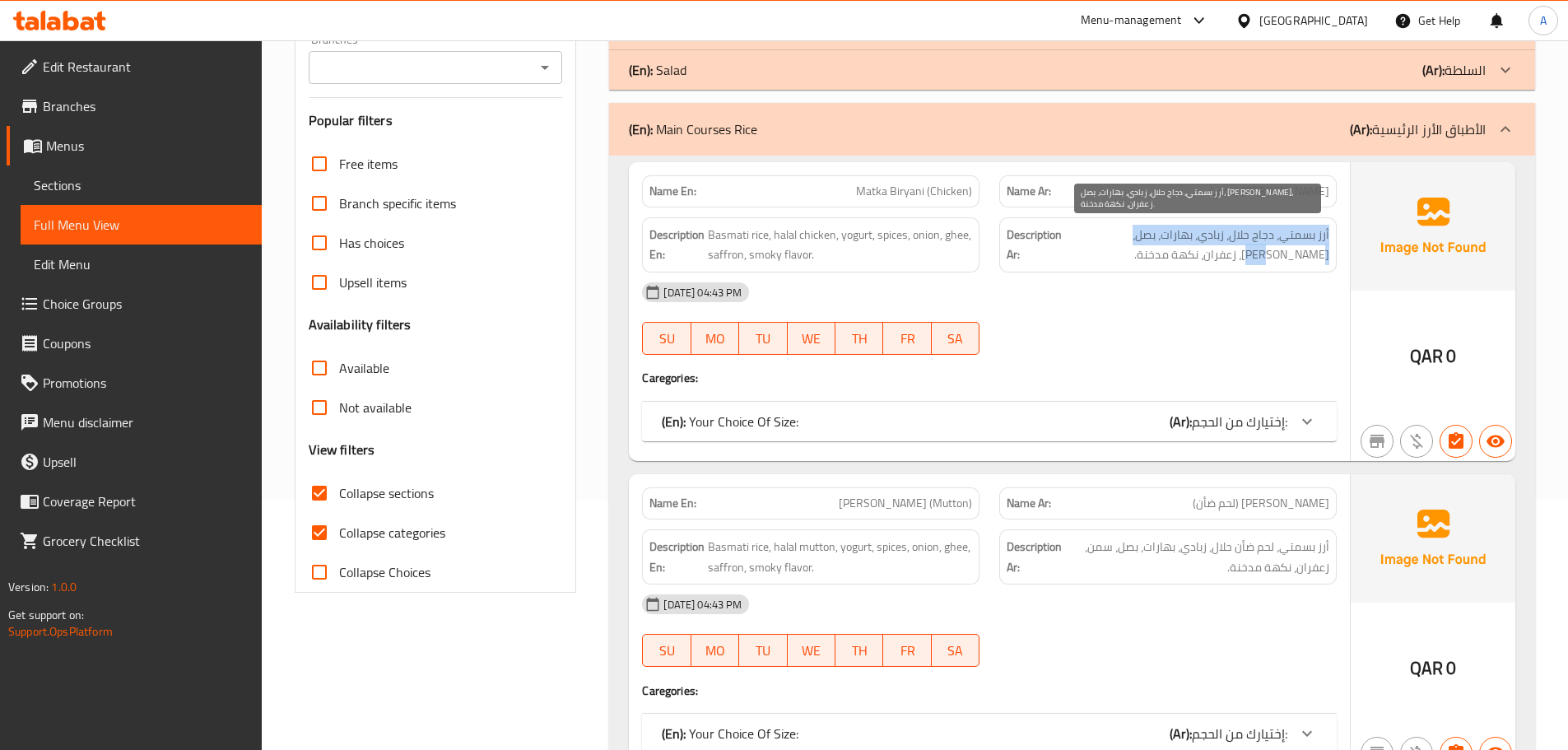
drag, startPoint x: 1328, startPoint y: 232, endPoint x: 1090, endPoint y: 234, distance: 238.0
click at [1090, 234] on span "أرز بسمتي، دجاج حلال، زبادي، بهارات، بصل، [PERSON_NAME]، زعفران، نكهة مدخنة." at bounding box center [1197, 244] width 264 height 40
click at [961, 139] on div "(En): Main Courses Rice (Ar): الأطباق الأرز الرئيسية" at bounding box center [1072, 130] width 926 height 53
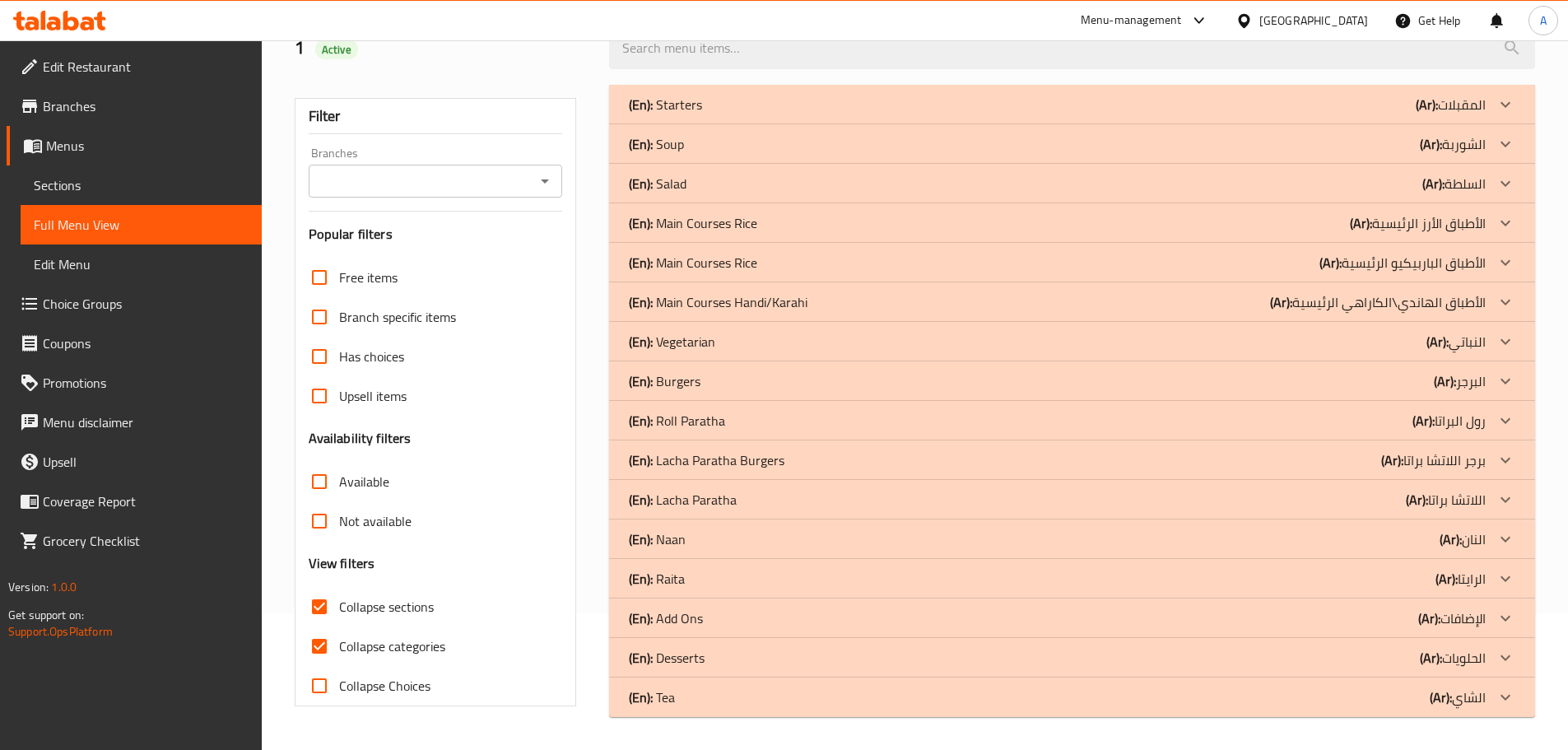
scroll to position [136, 0]
click at [708, 263] on p "(En): Main Courses Rice" at bounding box center [693, 262] width 129 height 20
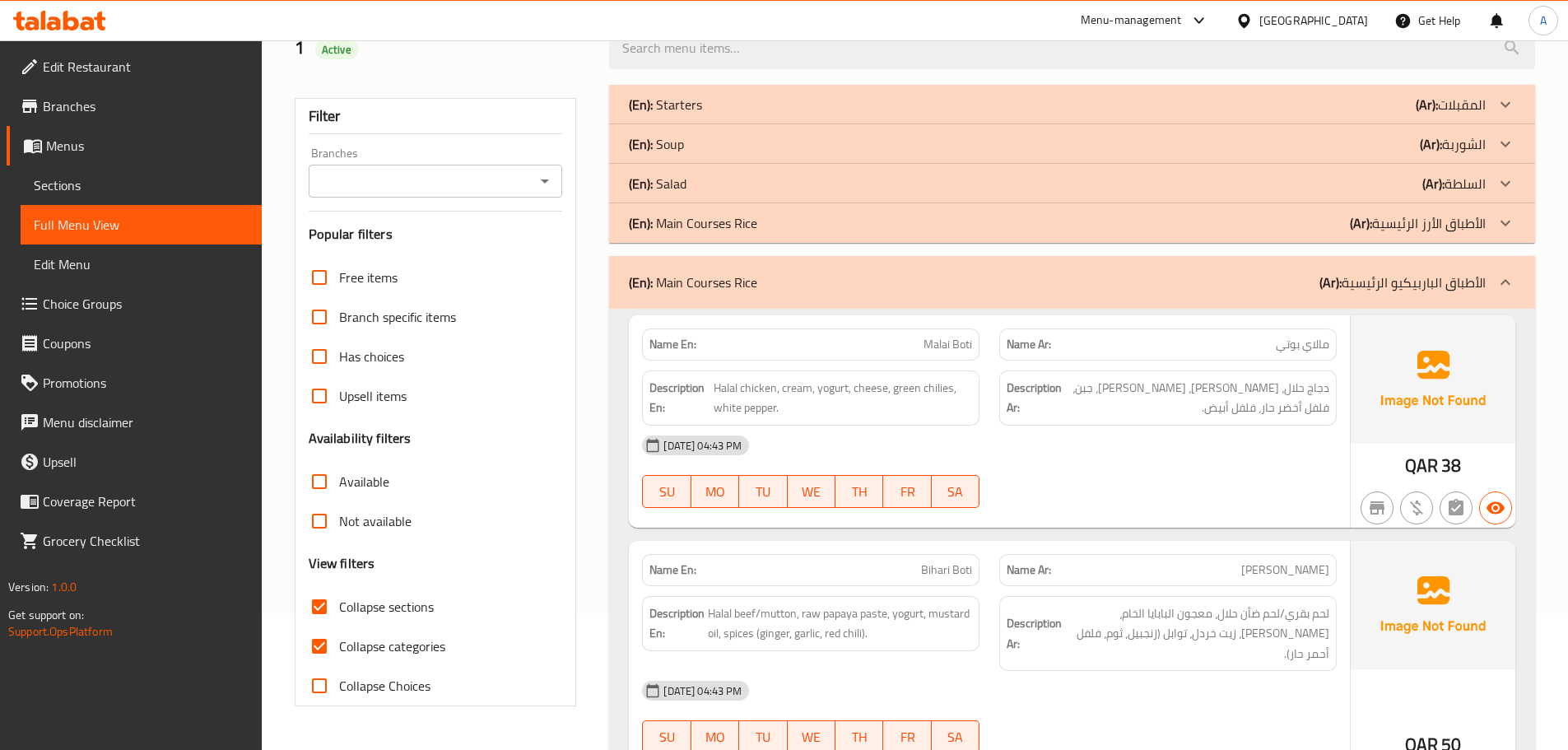
click at [719, 285] on p "(En): Main Courses Rice" at bounding box center [693, 283] width 129 height 20
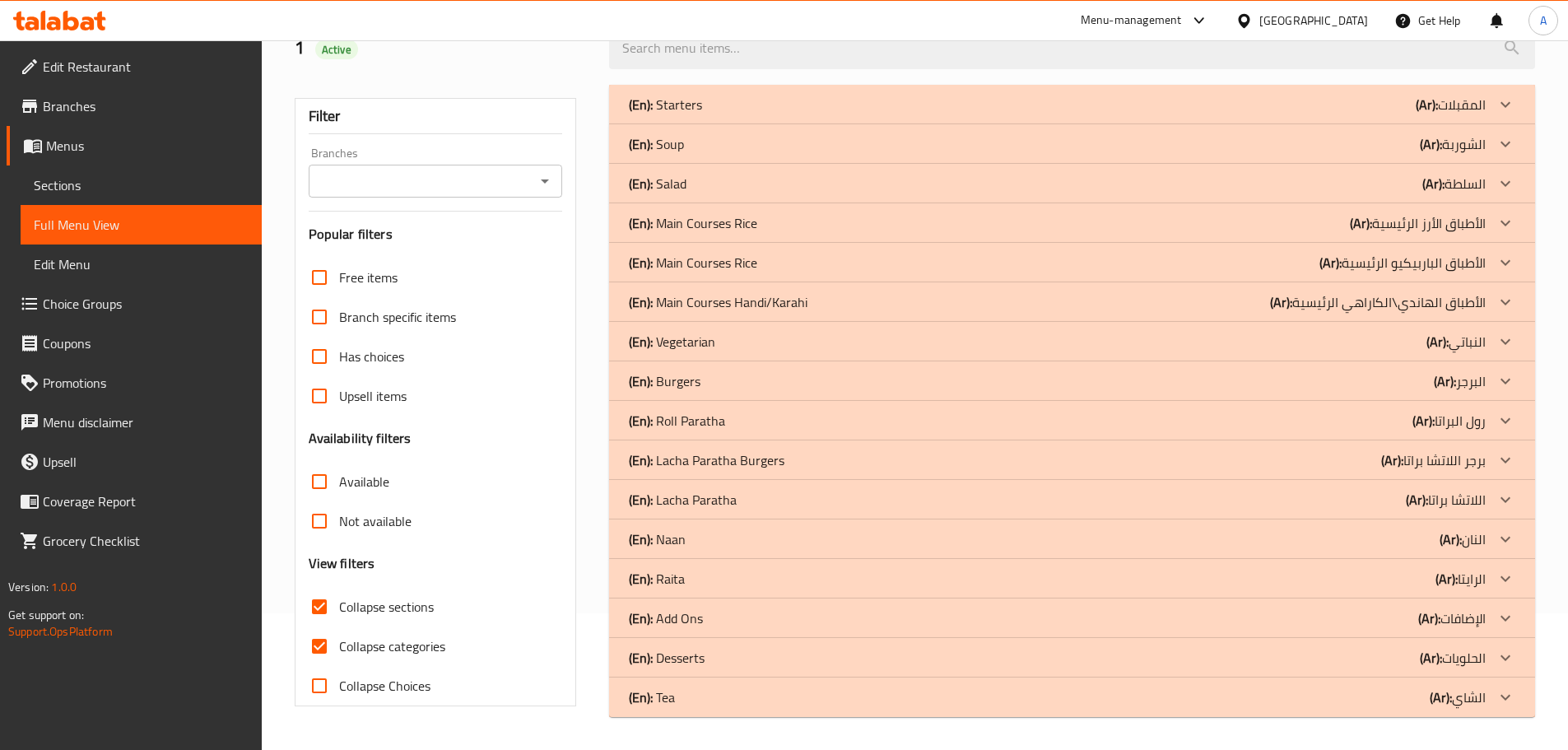
click at [175, 181] on span "Sections" at bounding box center [140, 186] width 215 height 20
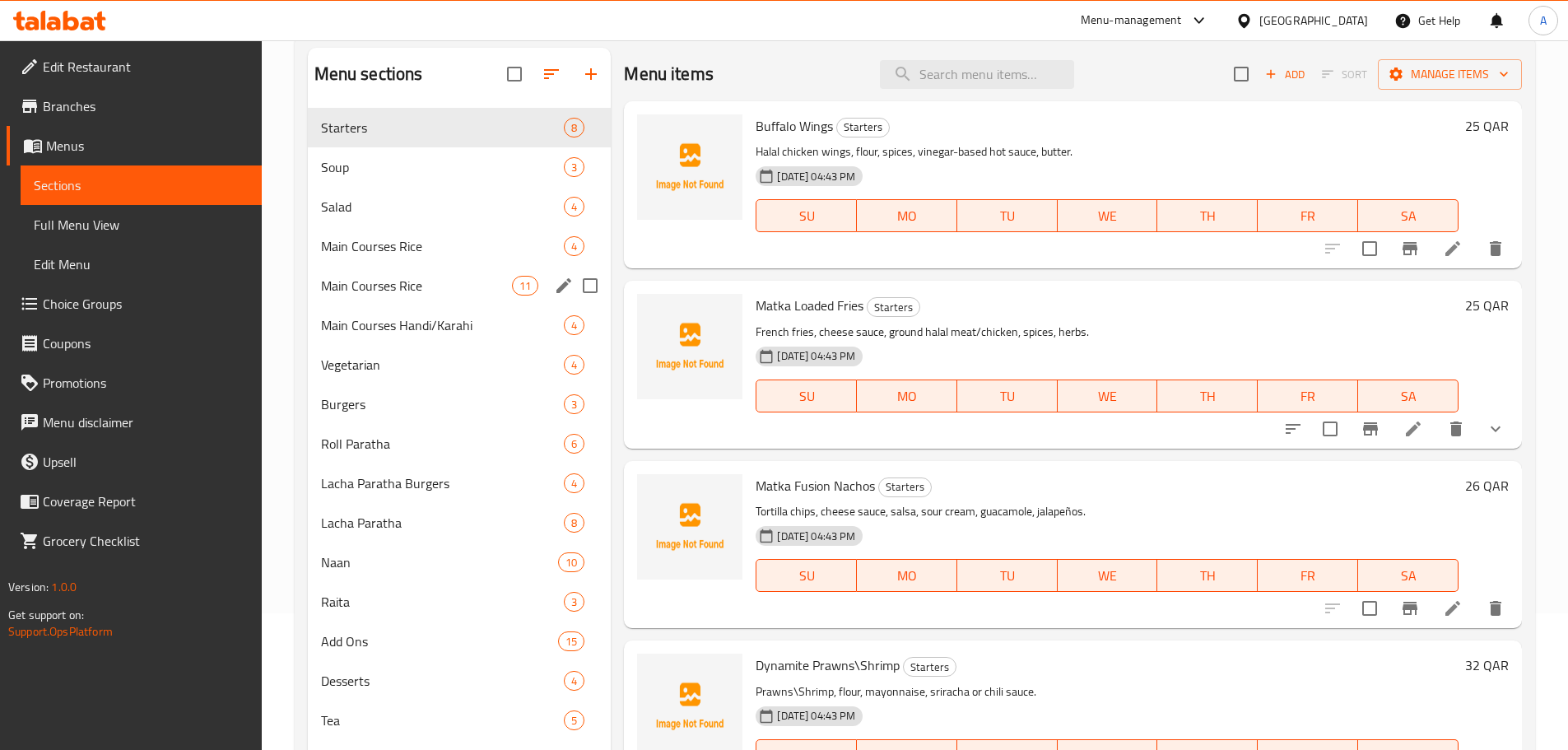
click at [340, 285] on span "Main Courses Rice" at bounding box center [416, 286] width 191 height 20
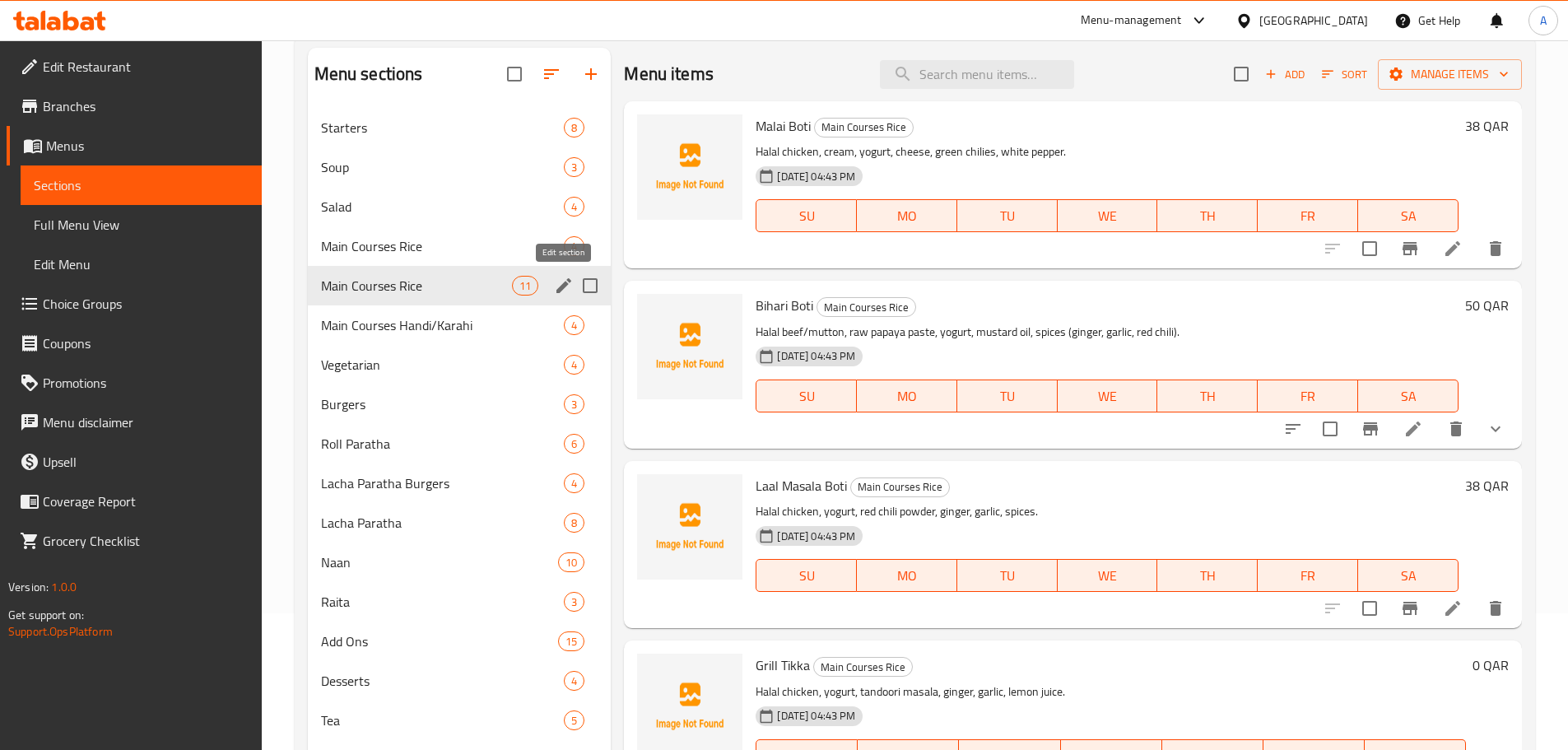
click at [559, 282] on icon "edit" at bounding box center [564, 286] width 20 height 20
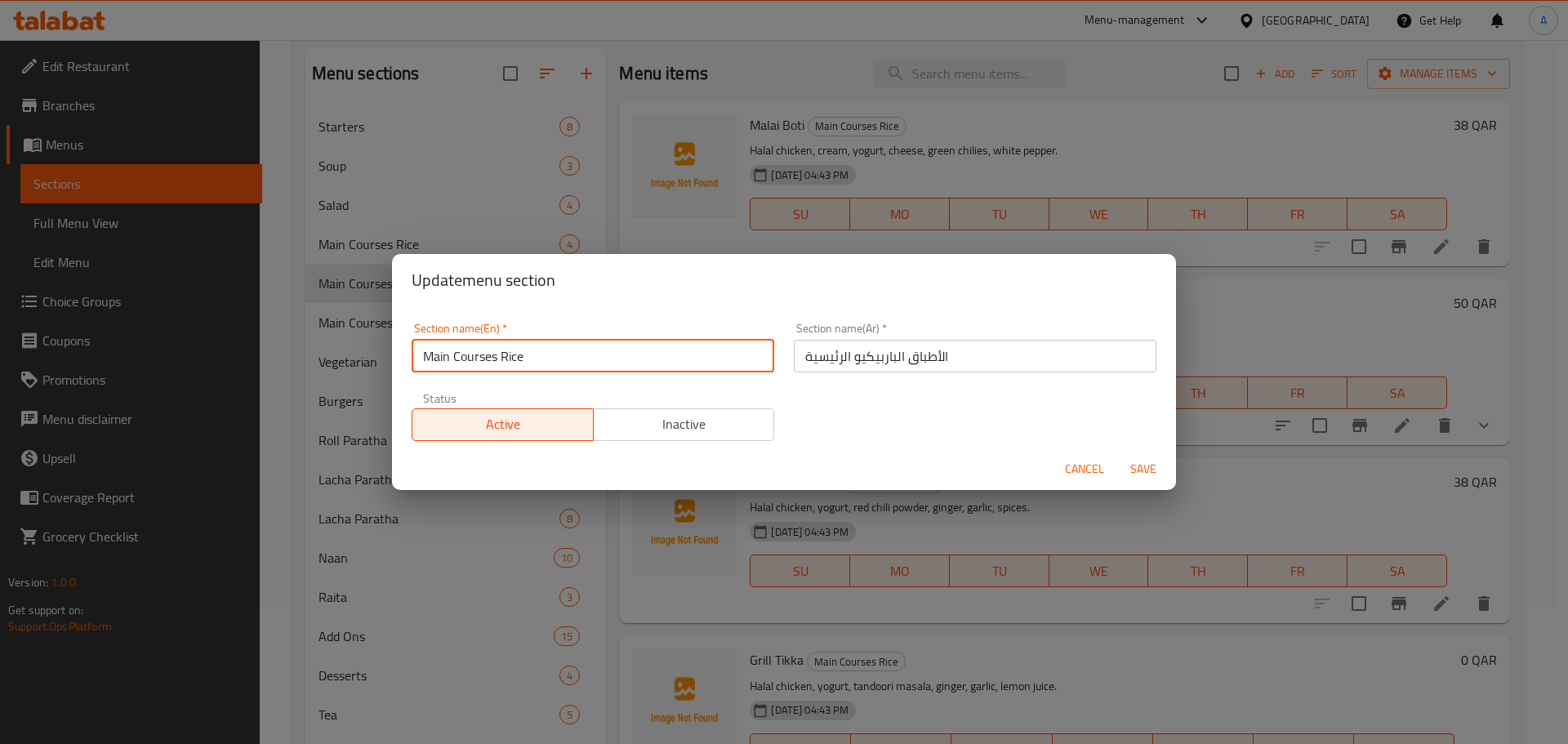
click at [484, 356] on input "Main Courses Rice" at bounding box center [593, 356] width 362 height 33
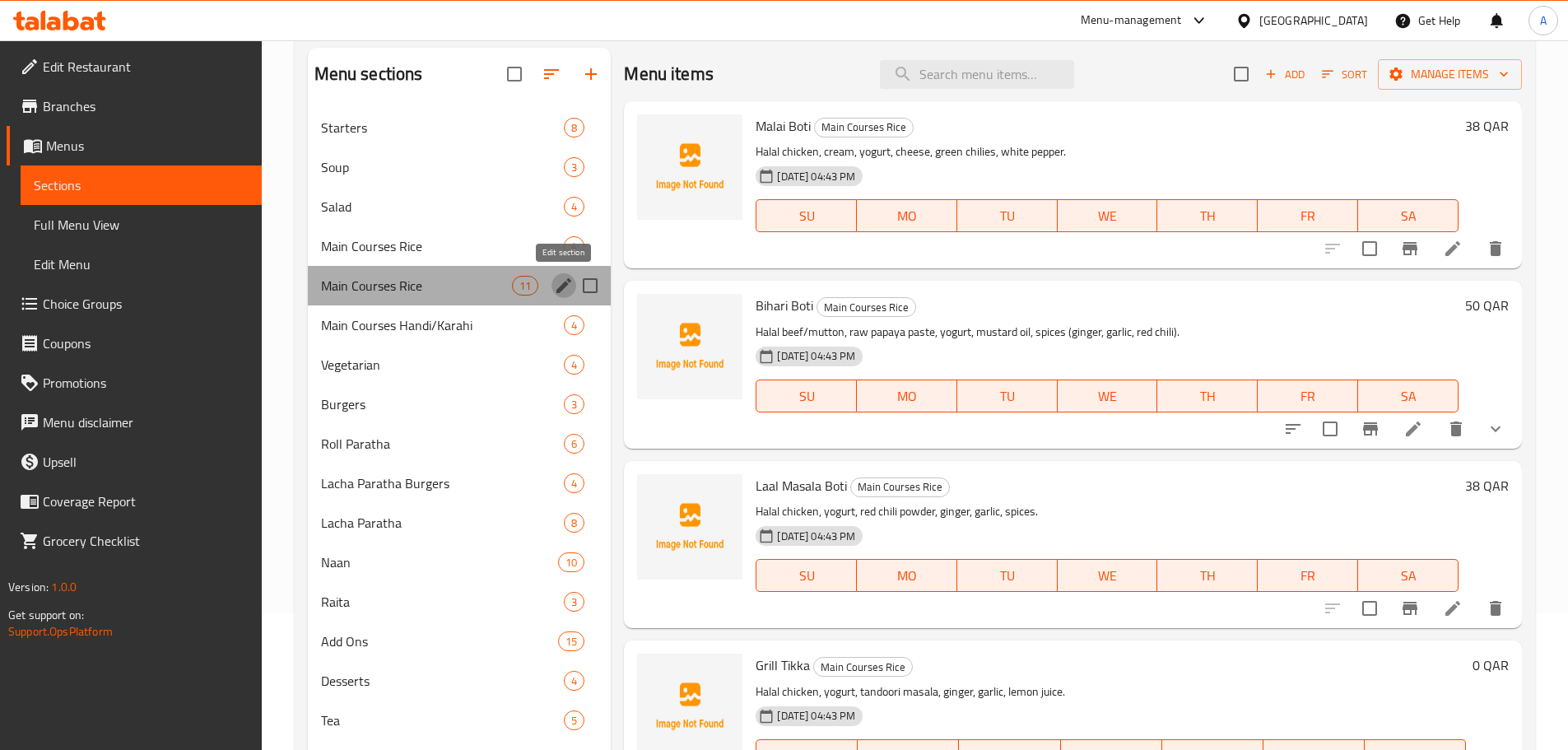
click at [564, 283] on icon "edit" at bounding box center [564, 286] width 20 height 20
click at [566, 287] on icon "edit" at bounding box center [564, 285] width 15 height 15
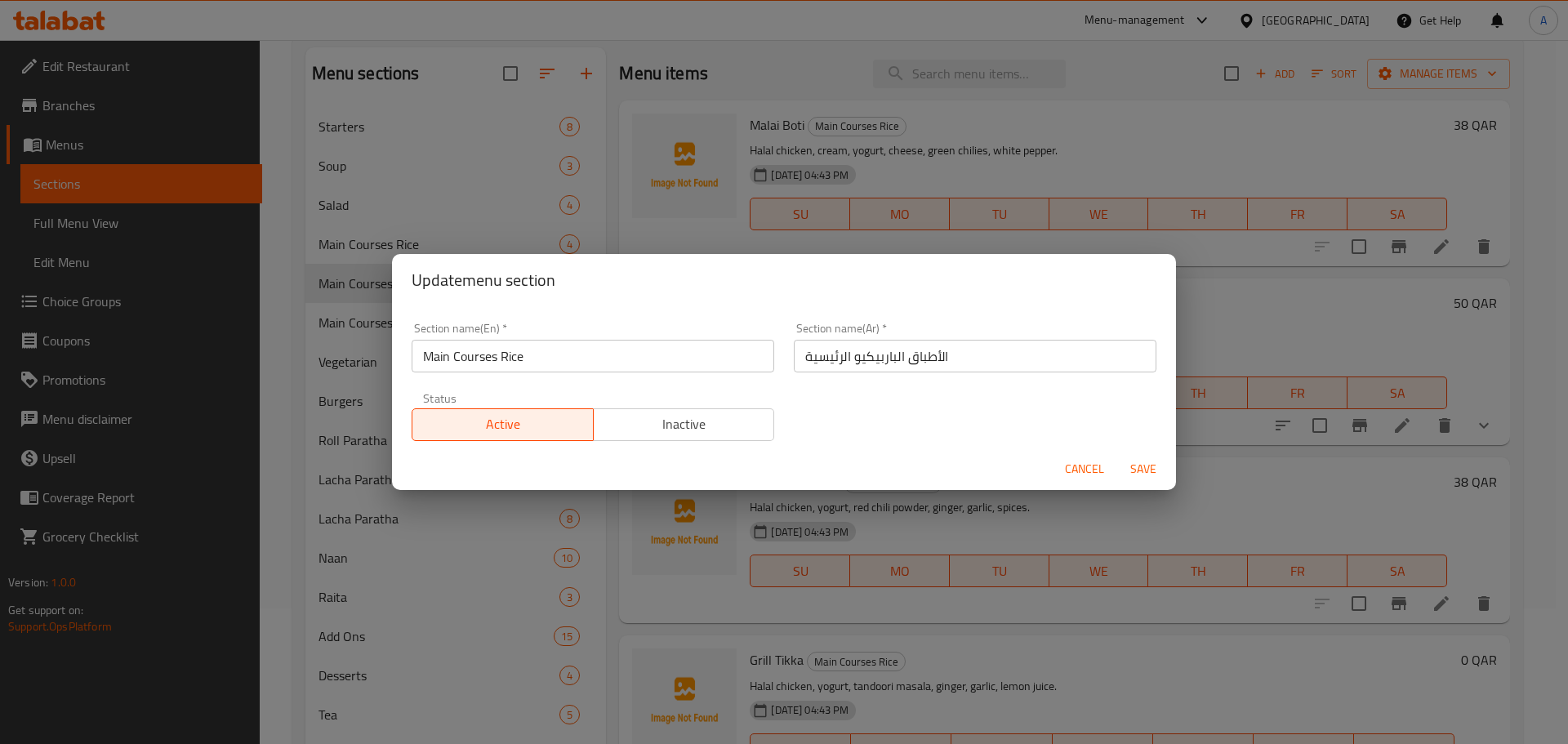
click at [508, 357] on input "Main Courses Rice" at bounding box center [593, 356] width 362 height 33
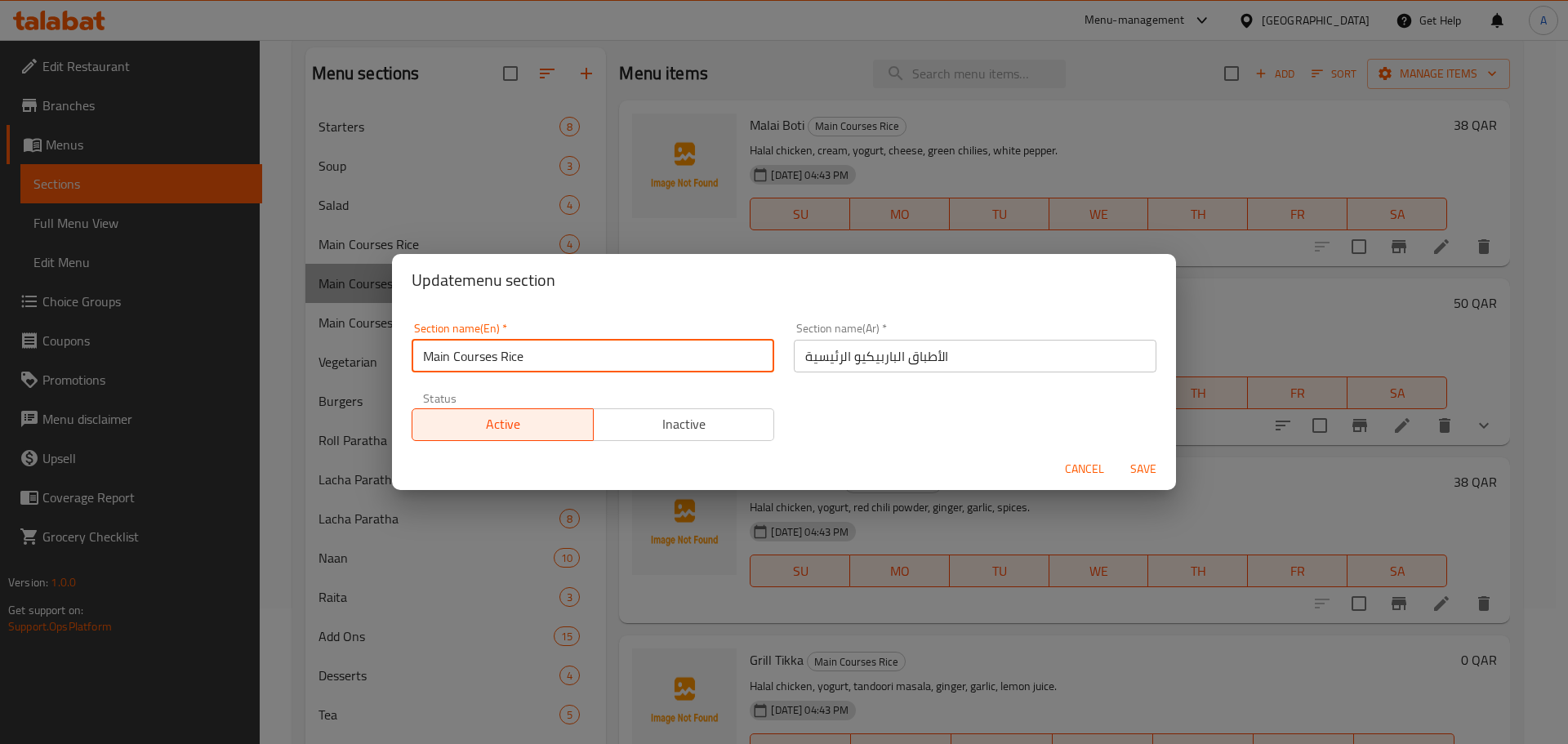
click at [508, 357] on input "Main Courses Rice" at bounding box center [593, 356] width 362 height 33
paste input "BBQ"
type input "Main Courses BBQ"
click at [1117, 454] on button "Save" at bounding box center [1143, 468] width 53 height 30
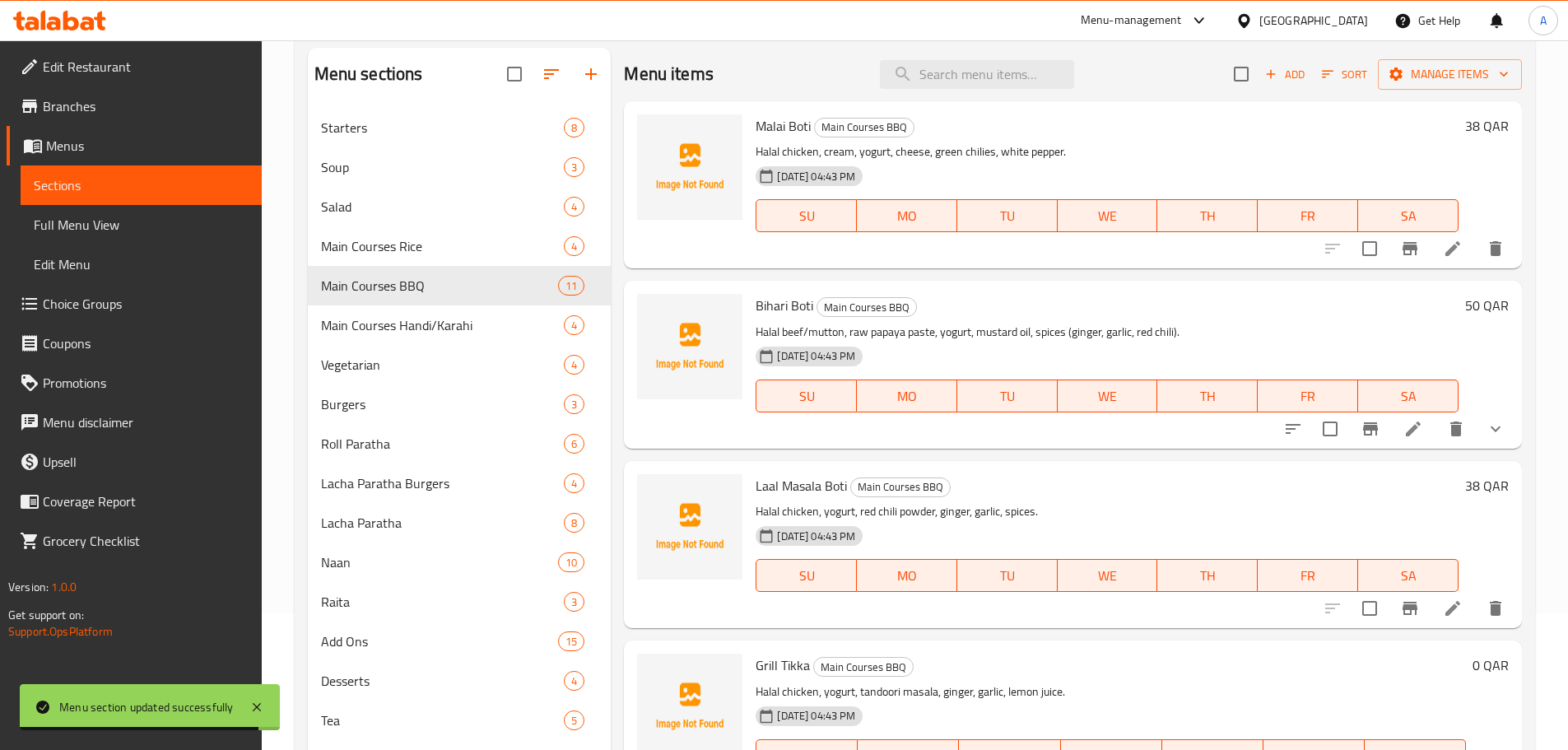
click at [963, 48] on div "Menu items Add Sort Manage items" at bounding box center [1073, 75] width 898 height 54
click at [961, 62] on input "search" at bounding box center [977, 74] width 194 height 28
paste input "Mix Grill Platter"
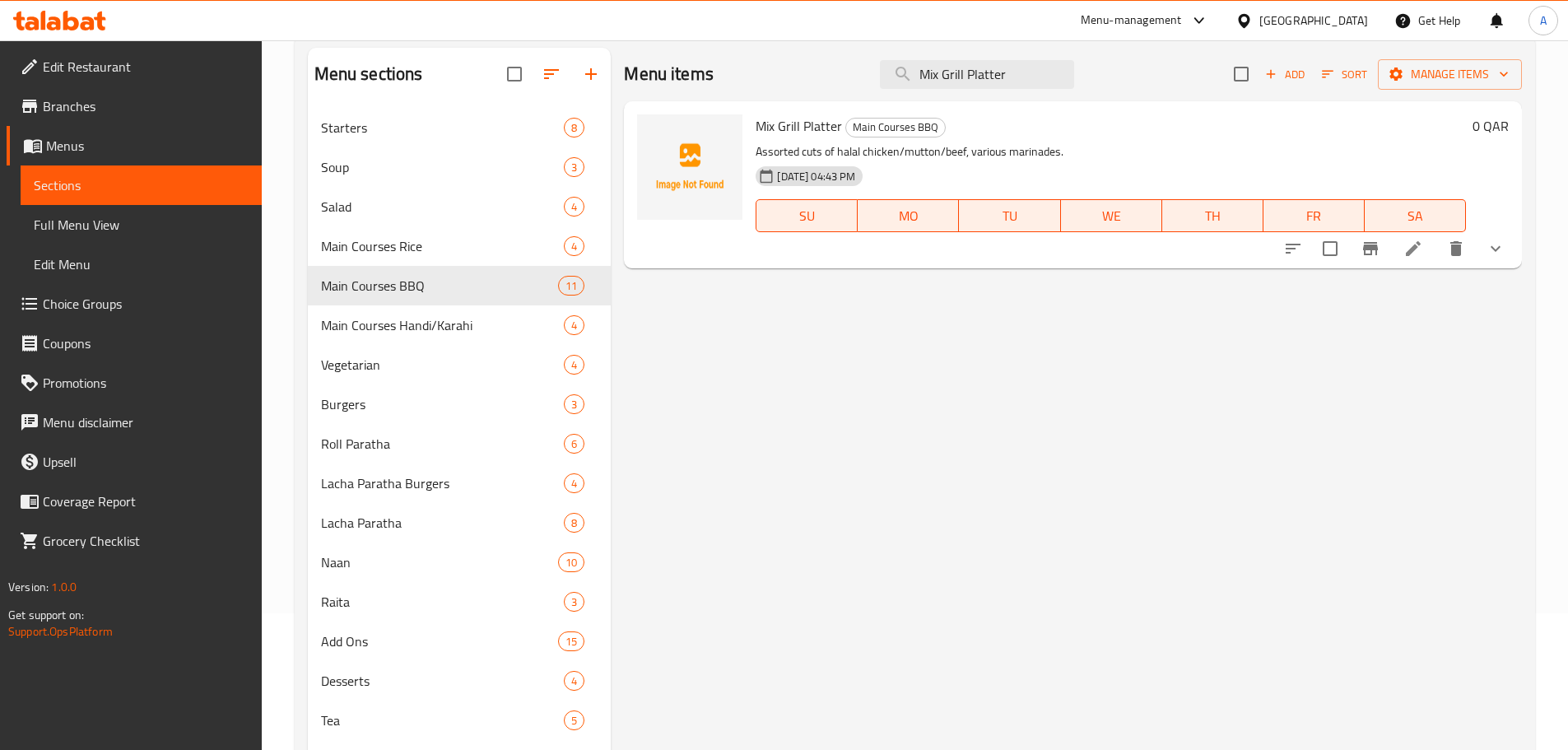
type input "Mix Grill Platter"
click at [1420, 251] on icon at bounding box center [1414, 248] width 20 height 20
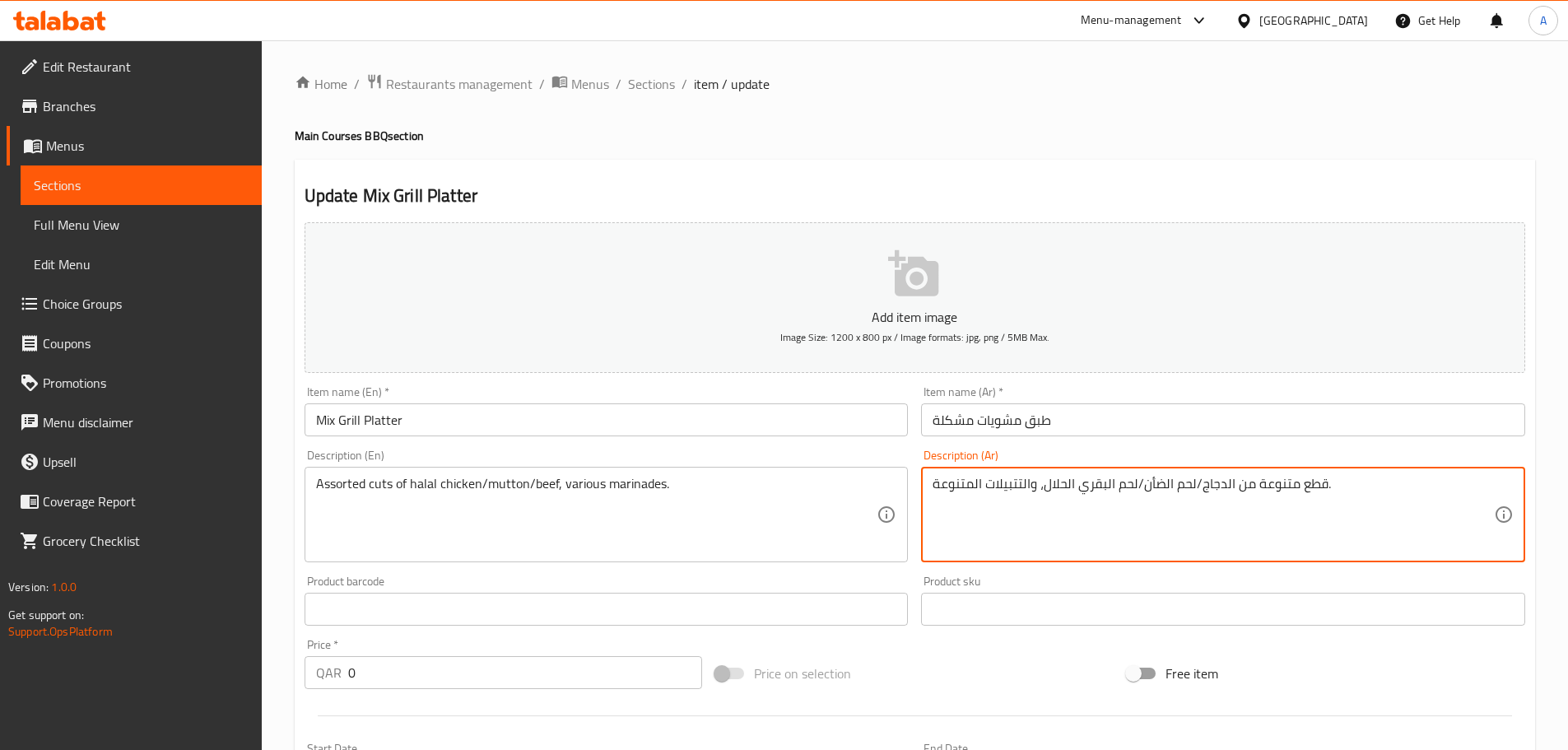
type textarea "قطع متنوعة من الدجاج/لحم الضأن/لحم البقري الحلال، والتتبيلات المتنوعة."
click at [1094, 414] on input "طبق مشويات مشكلة" at bounding box center [1223, 420] width 605 height 33
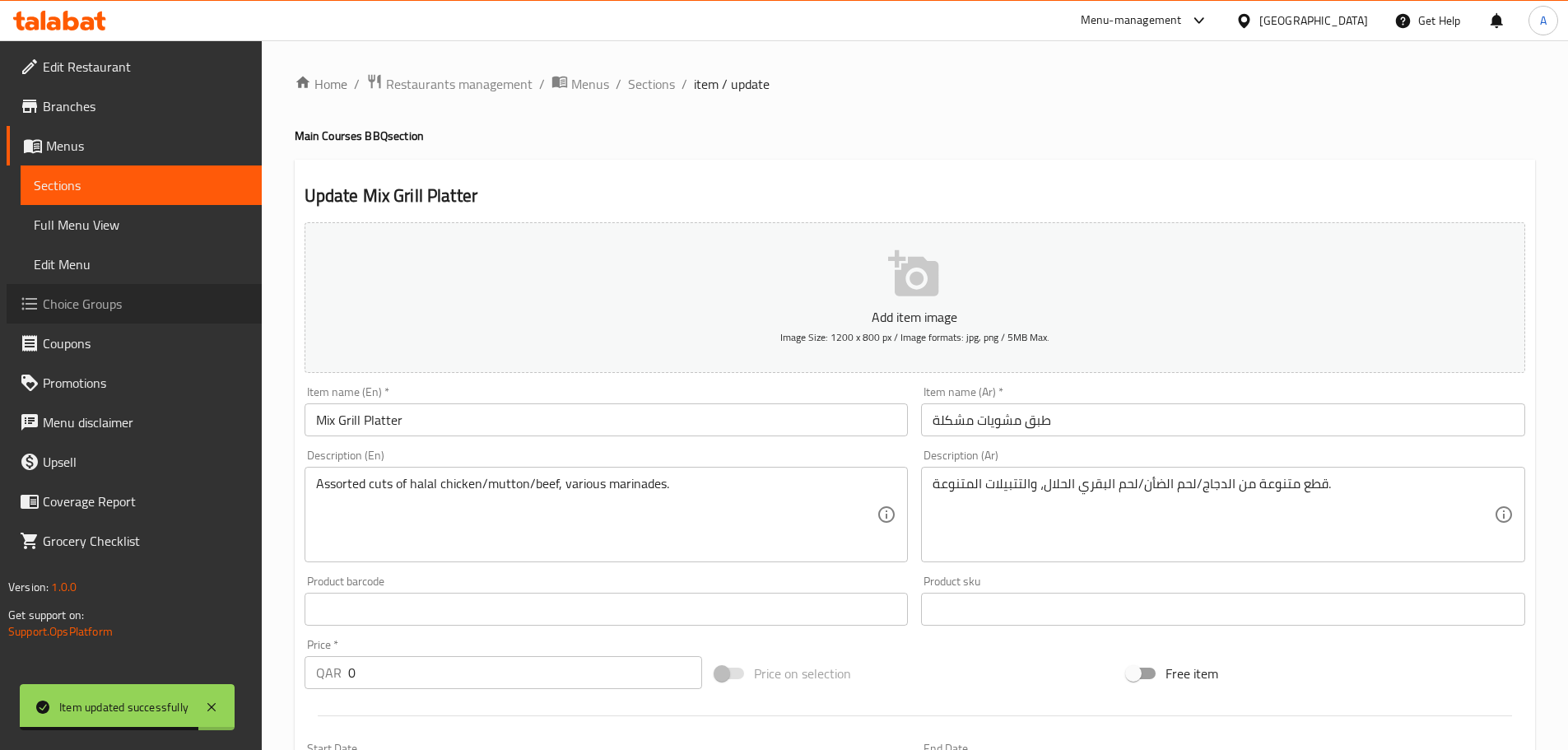
click at [105, 312] on span "Choice Groups" at bounding box center [146, 303] width 206 height 20
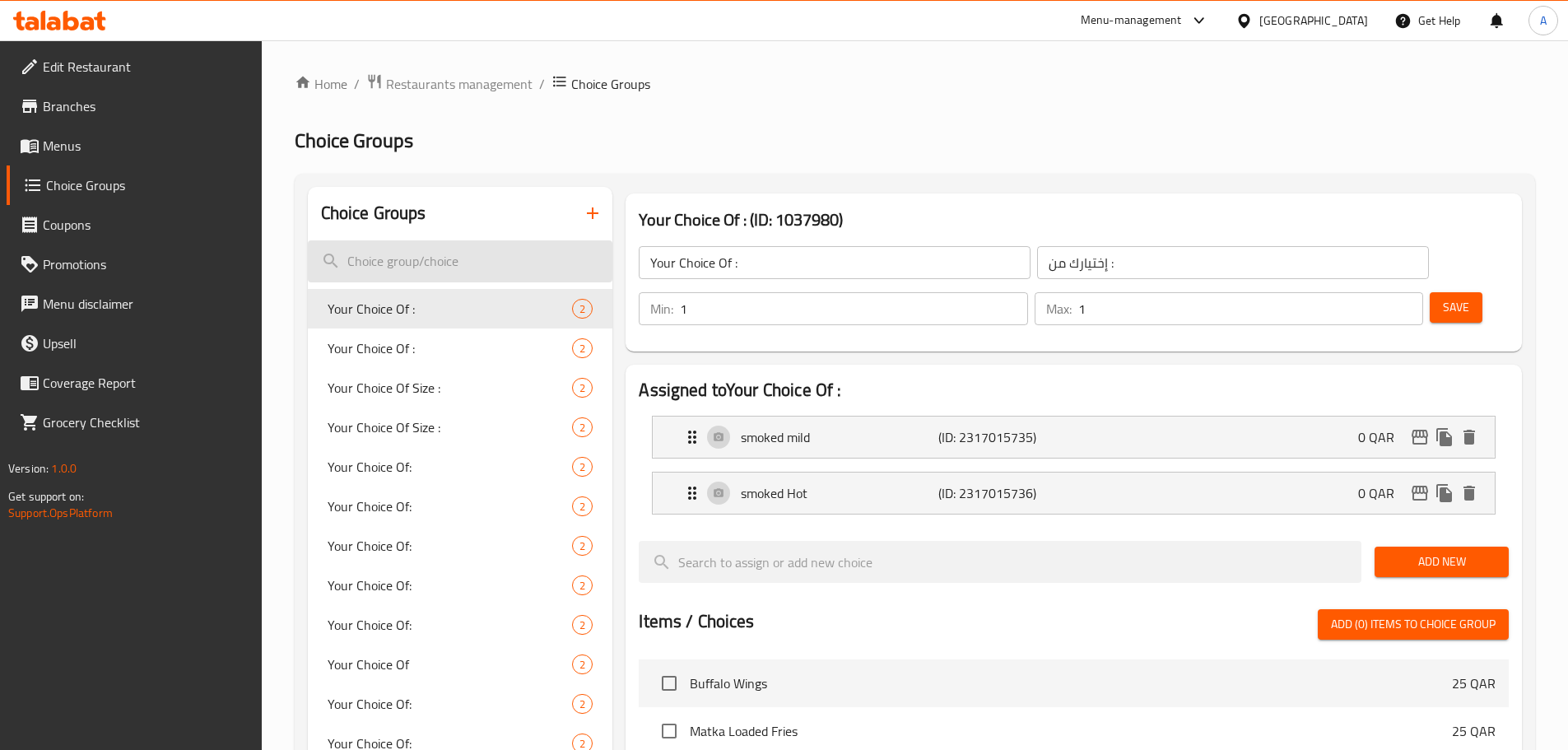
click at [436, 258] on input "search" at bounding box center [460, 261] width 305 height 42
paste input "beef"
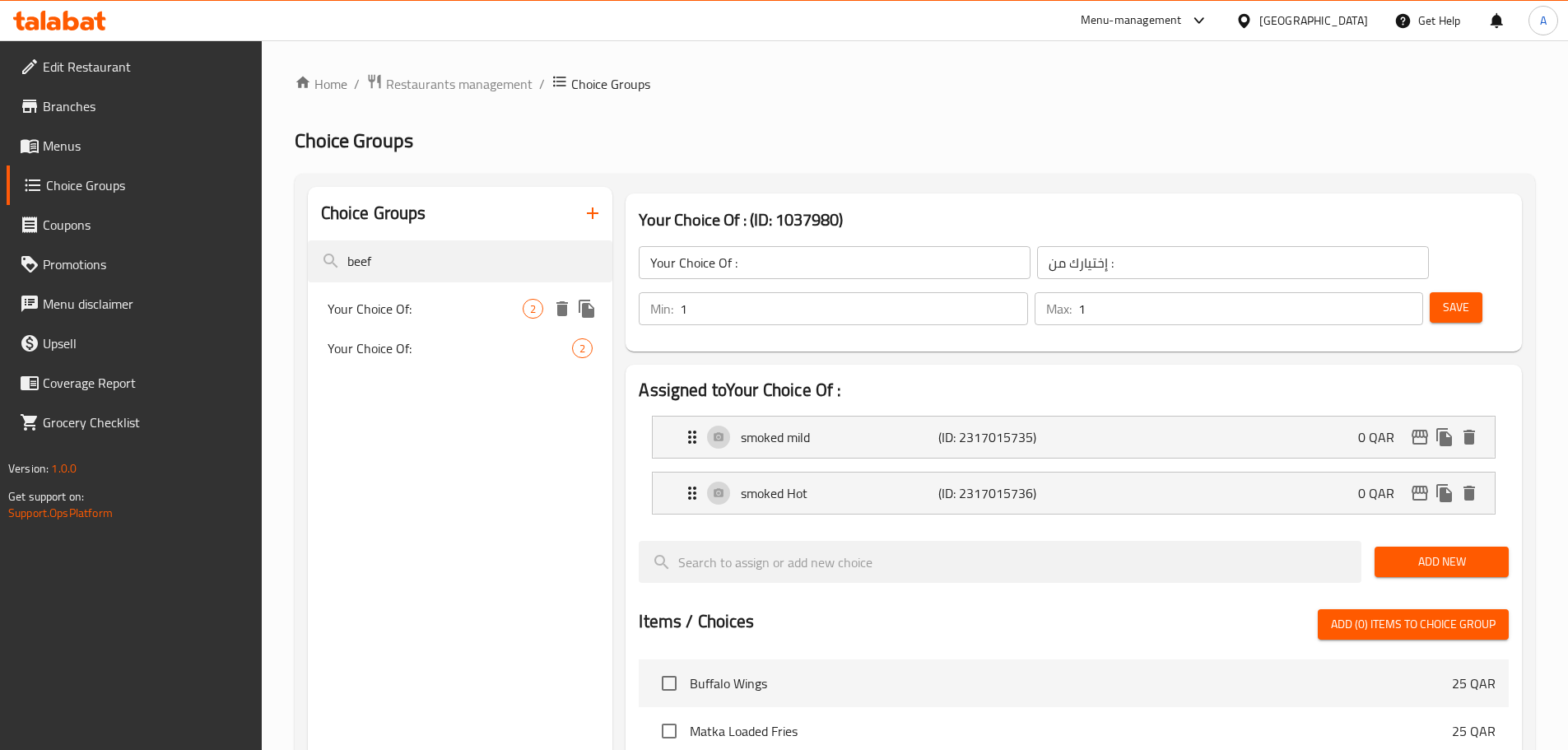
type input "beef"
click at [441, 308] on span "Your Choice Of:" at bounding box center [426, 308] width 196 height 20
type input "Your Choice Of:"
type input "إختيارك من:"
click at [990, 483] on p "(ID: 2317014769)" at bounding box center [1004, 493] width 132 height 20
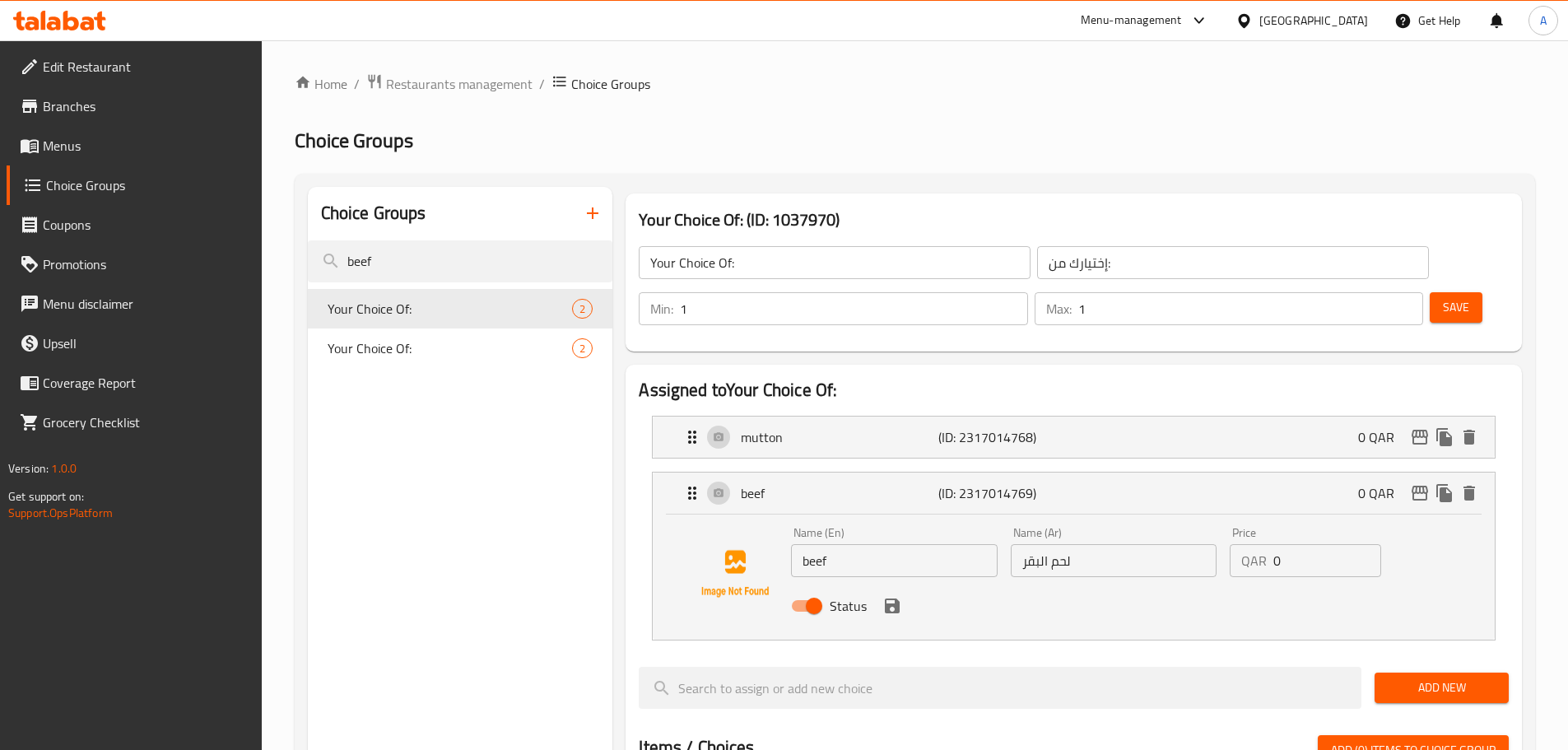
click at [1034, 544] on input "لحم البقر" at bounding box center [1114, 561] width 206 height 33
click at [1033, 544] on input "لحم بقري" at bounding box center [1114, 561] width 206 height 33
click at [887, 596] on icon "save" at bounding box center [892, 606] width 20 height 20
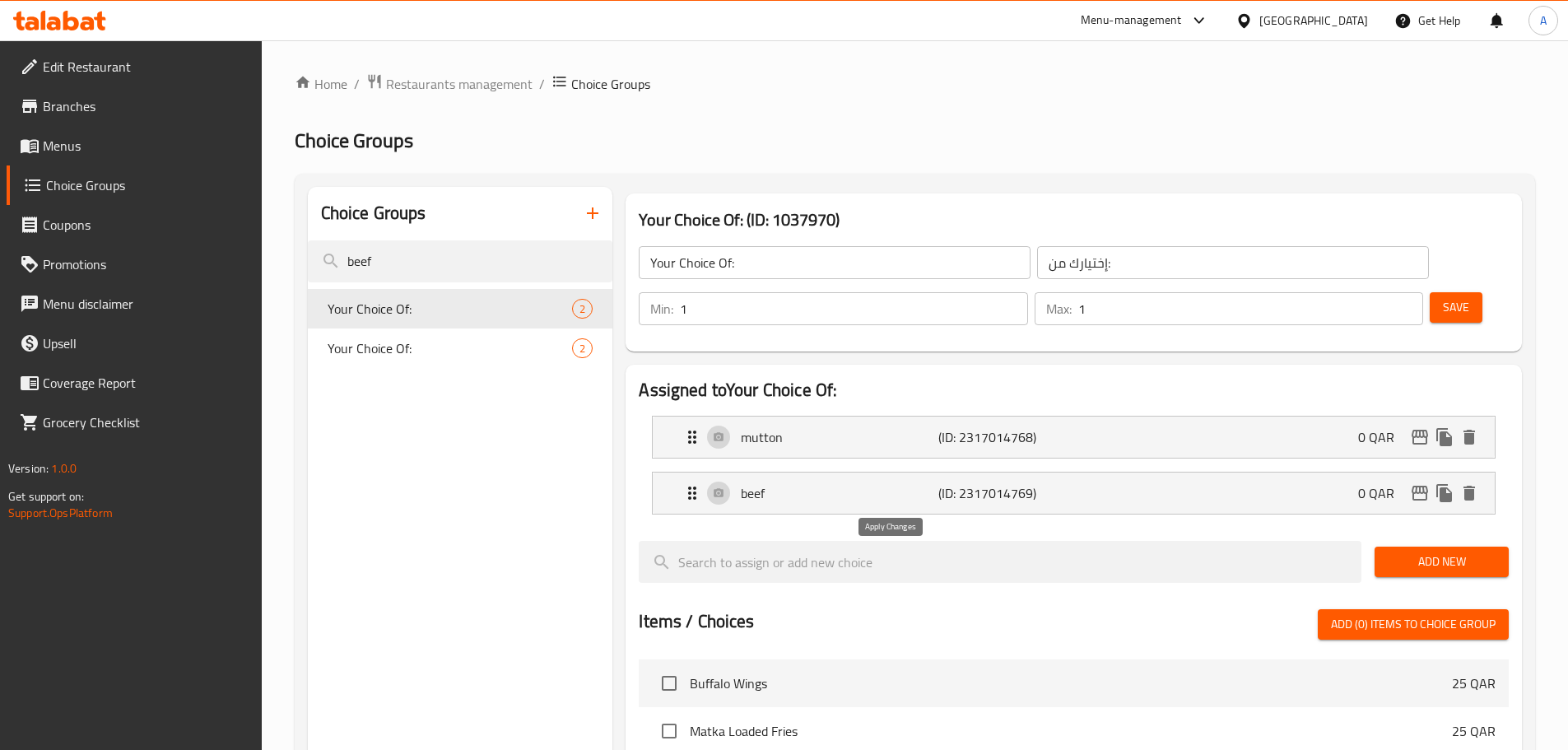
type input "لحم بقري"
click at [1451, 293] on button "Save" at bounding box center [1457, 307] width 53 height 30
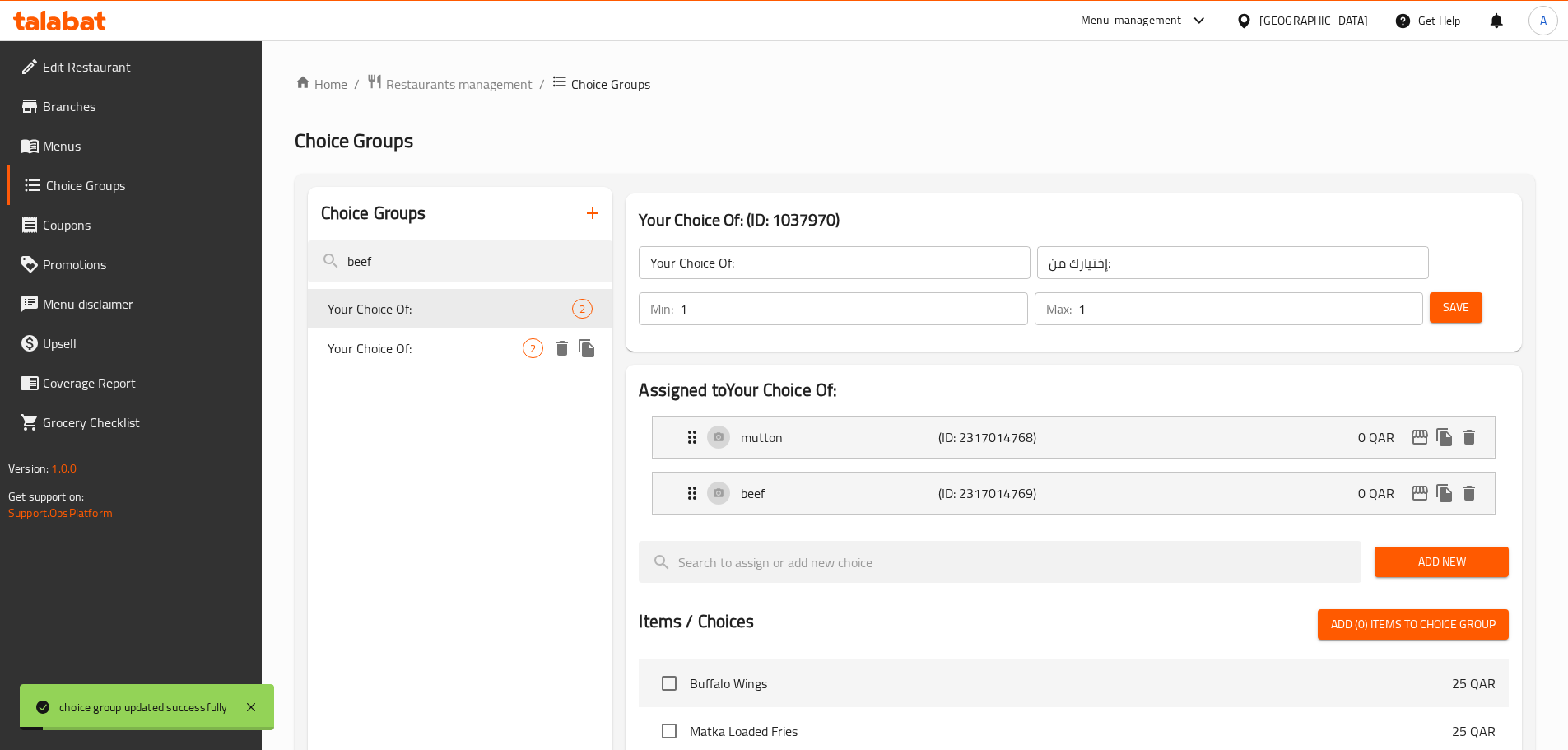
click at [412, 345] on span "Your Choice Of:" at bounding box center [426, 348] width 196 height 20
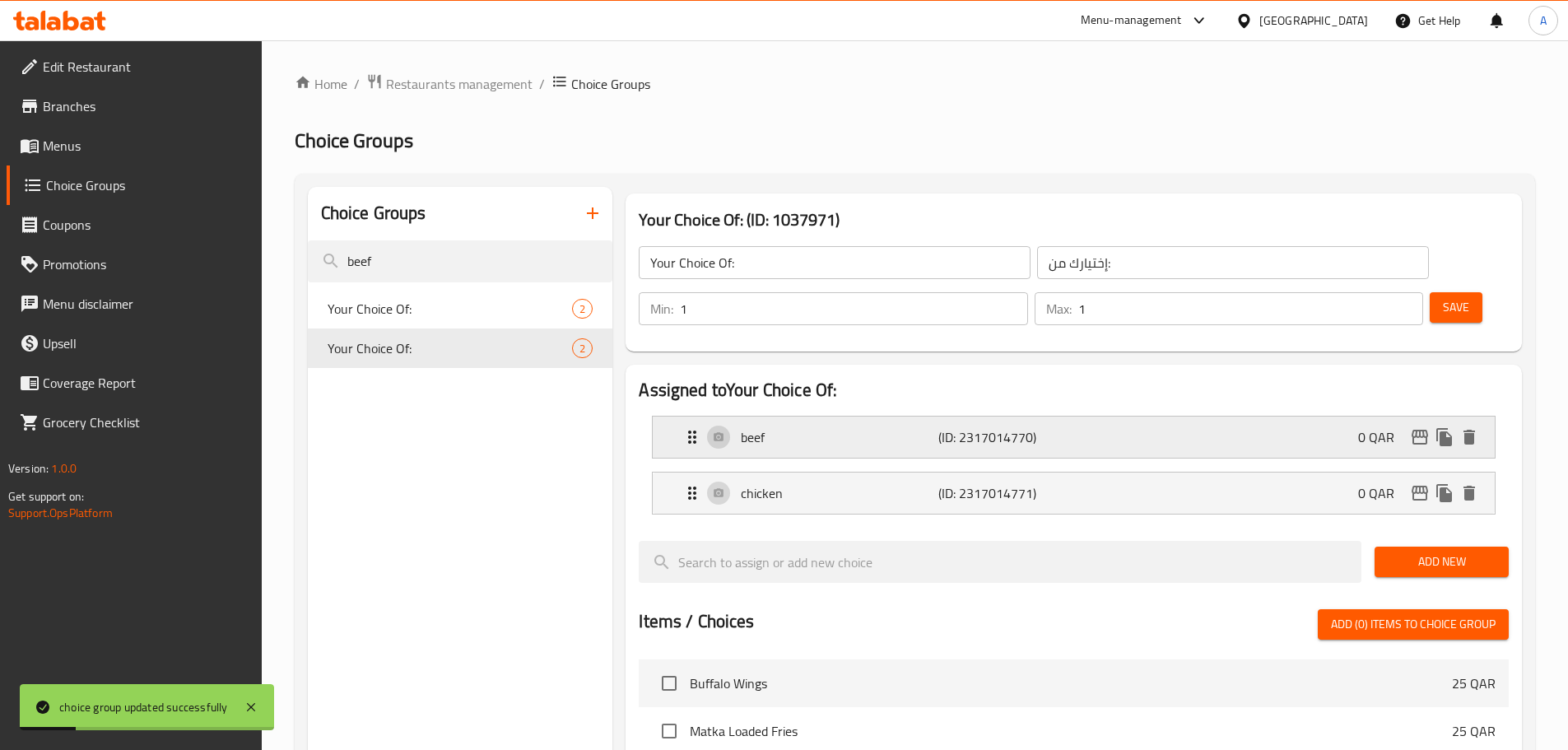
click at [834, 427] on p "beef" at bounding box center [839, 437] width 196 height 20
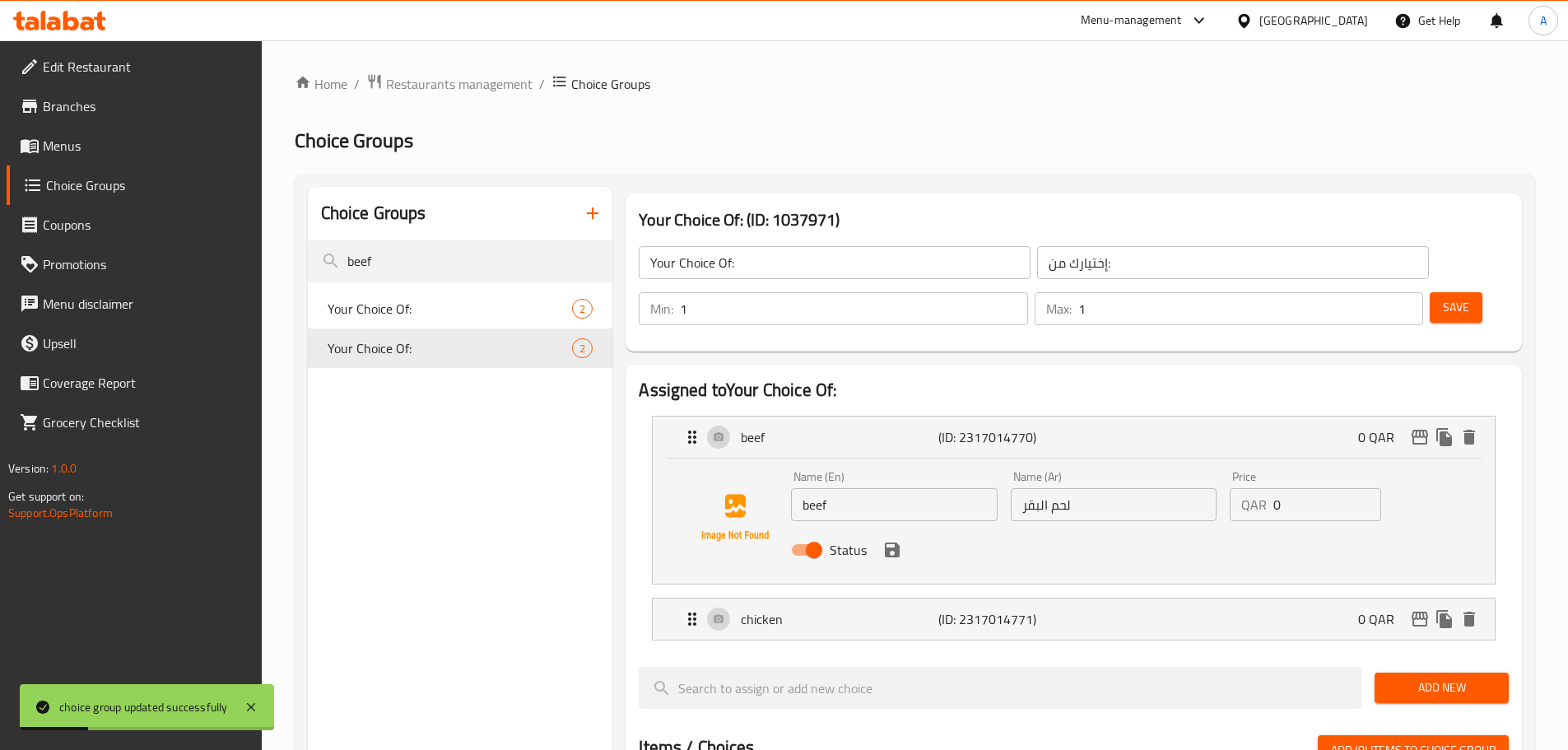
click at [1033, 488] on input "لحم البقر" at bounding box center [1114, 505] width 206 height 33
paste input "قري"
click at [898, 528] on div "Status" at bounding box center [1113, 550] width 658 height 44
click at [891, 543] on icon "save" at bounding box center [892, 550] width 15 height 15
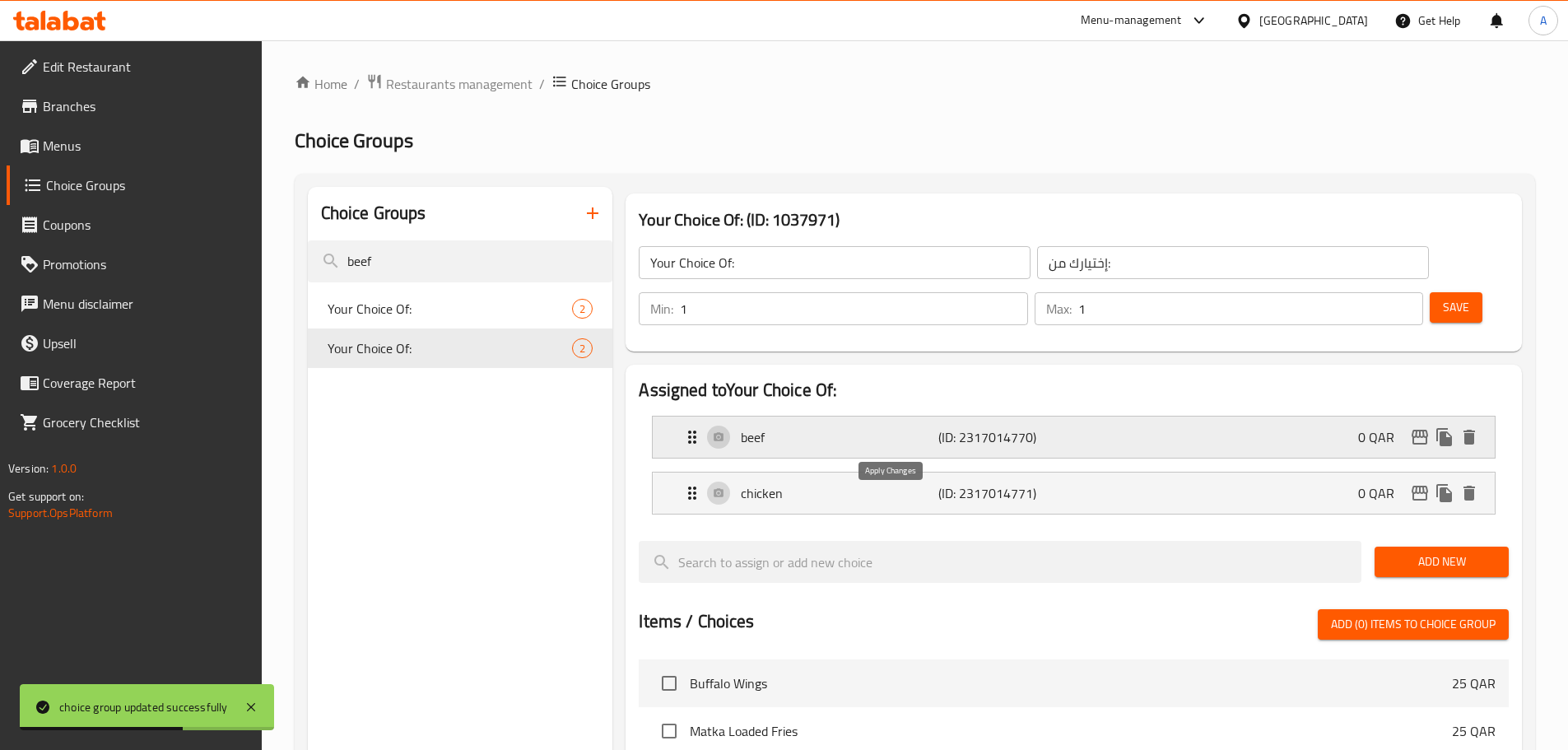
type input "لحم بقري"
click at [1443, 297] on span "Save" at bounding box center [1456, 307] width 27 height 21
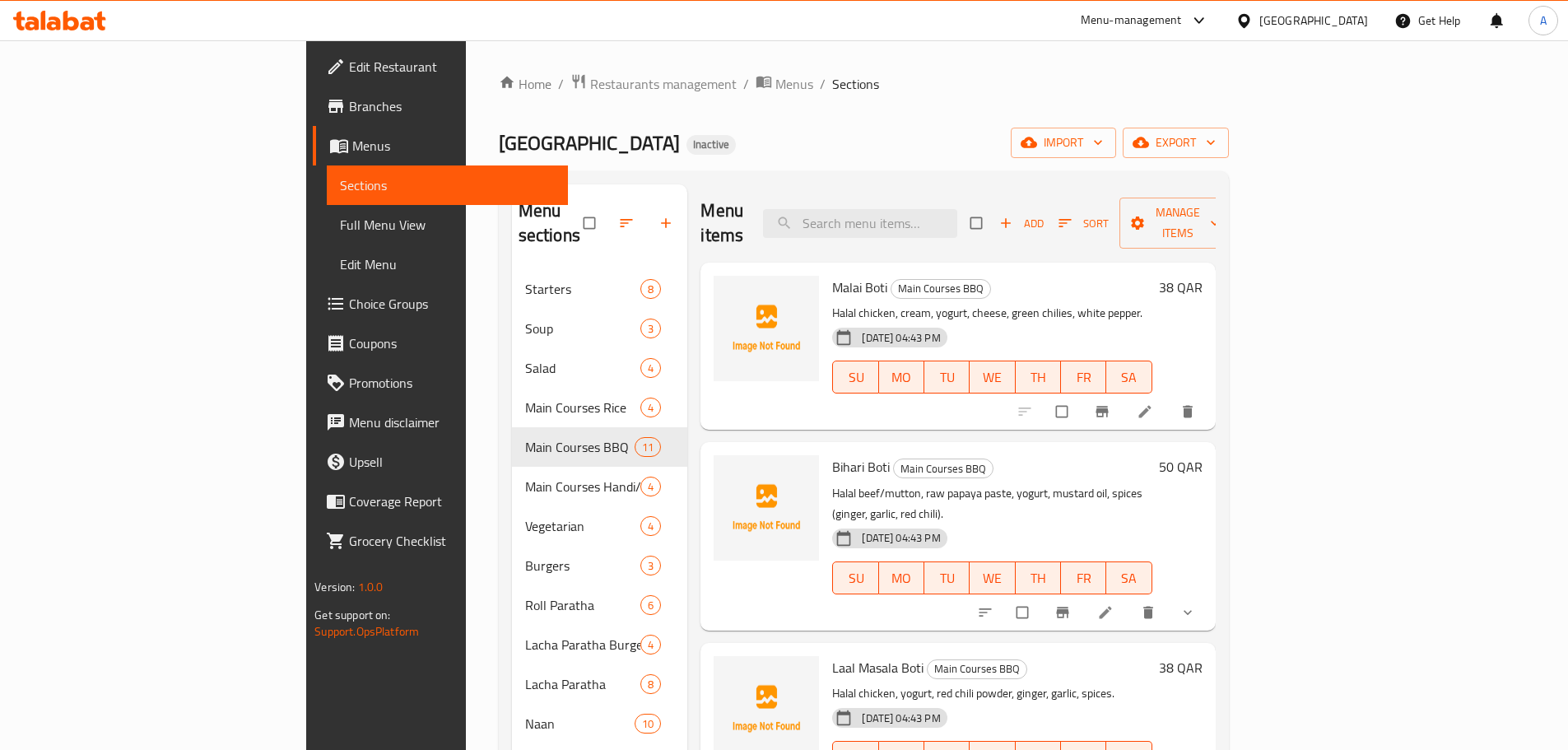
click at [327, 236] on link "Full Menu View" at bounding box center [448, 225] width 242 height 39
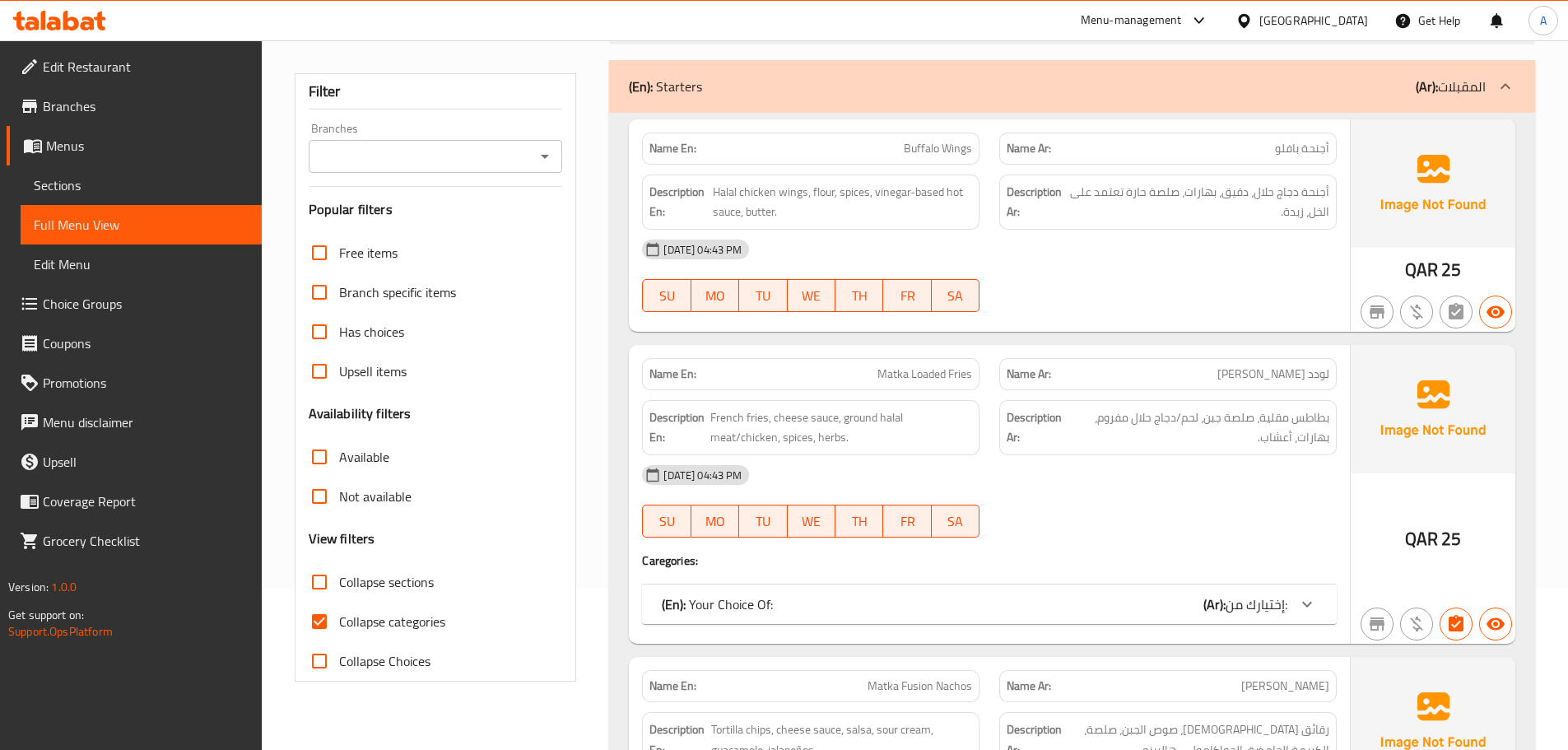
scroll to position [165, 0]
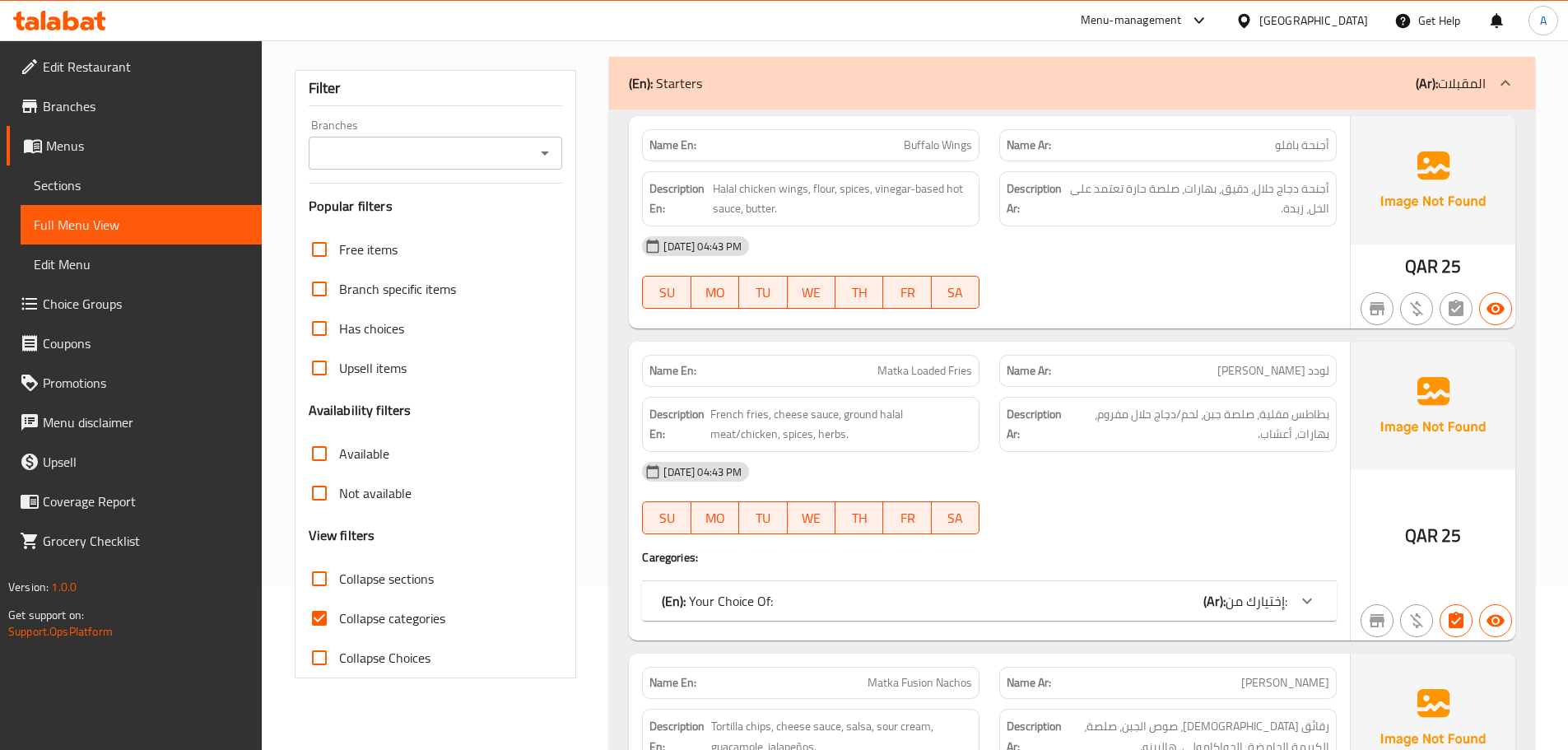
click at [381, 584] on span "Collapse sections" at bounding box center [386, 578] width 94 height 20
click at [339, 584] on input "Collapse sections" at bounding box center [319, 578] width 39 height 39
checkbox input "true"
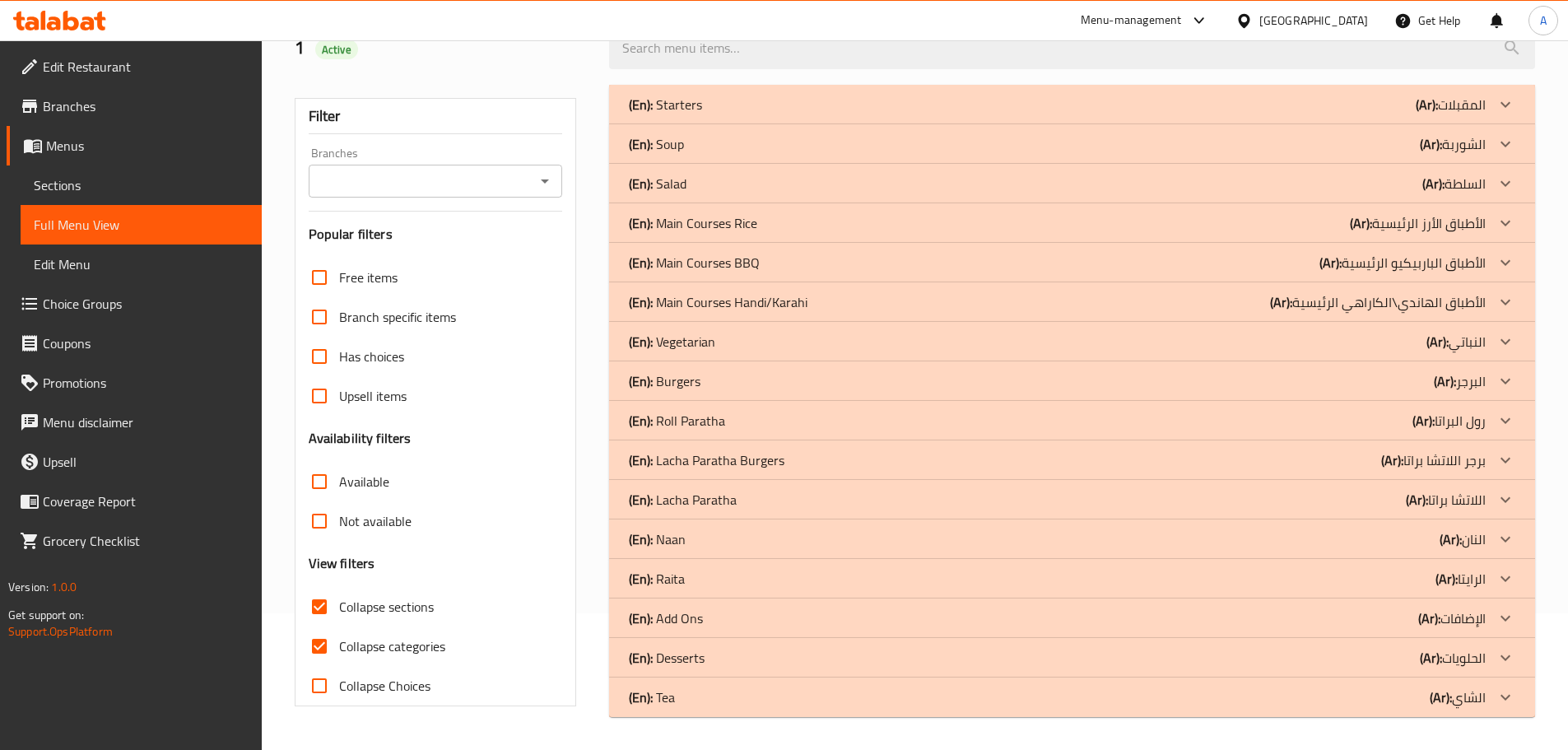
scroll to position [136, 0]
click at [793, 256] on div "(En): Main Courses BBQ (Ar): الأطباق الباربيكيو الرئيسية" at bounding box center [1057, 262] width 857 height 20
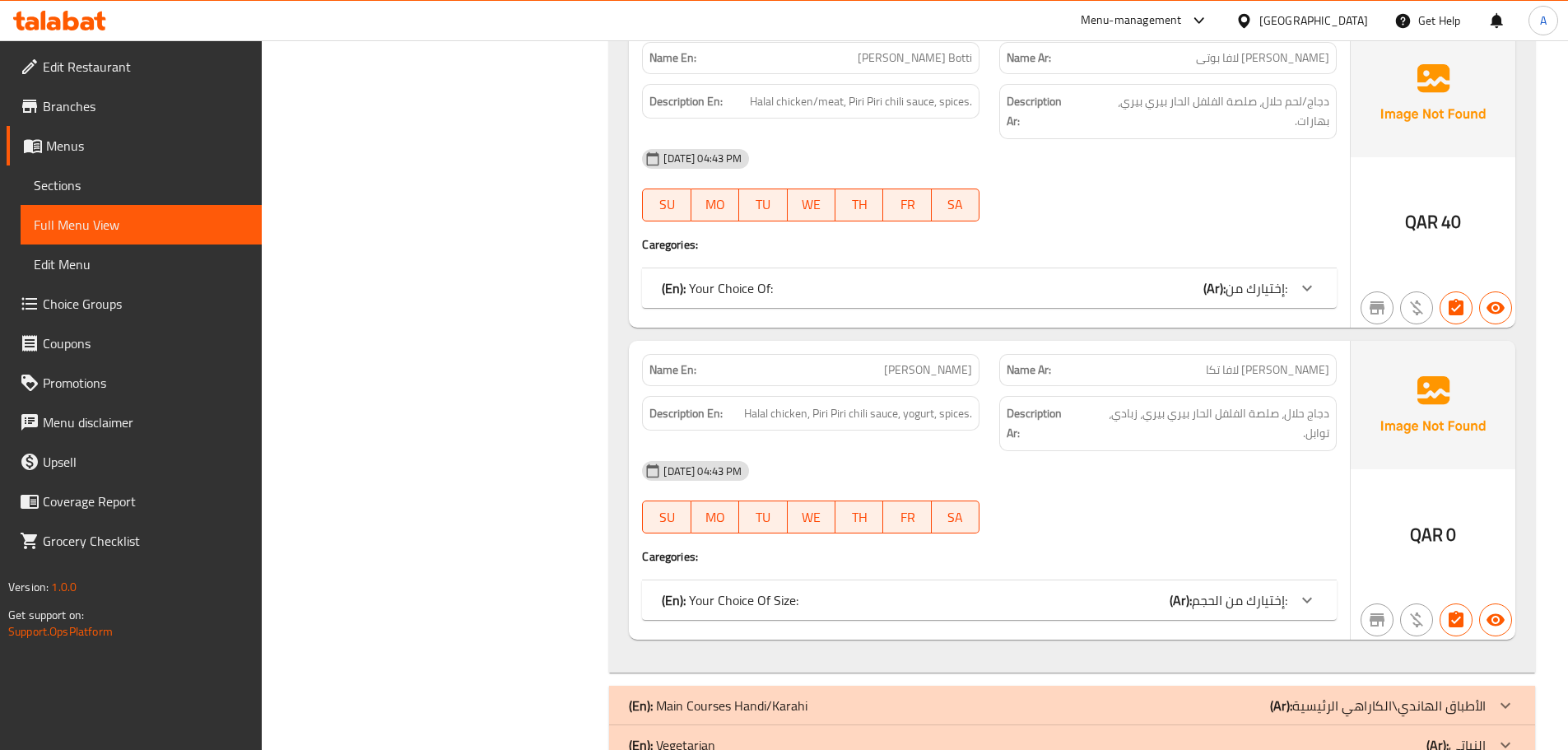
scroll to position [2881, 0]
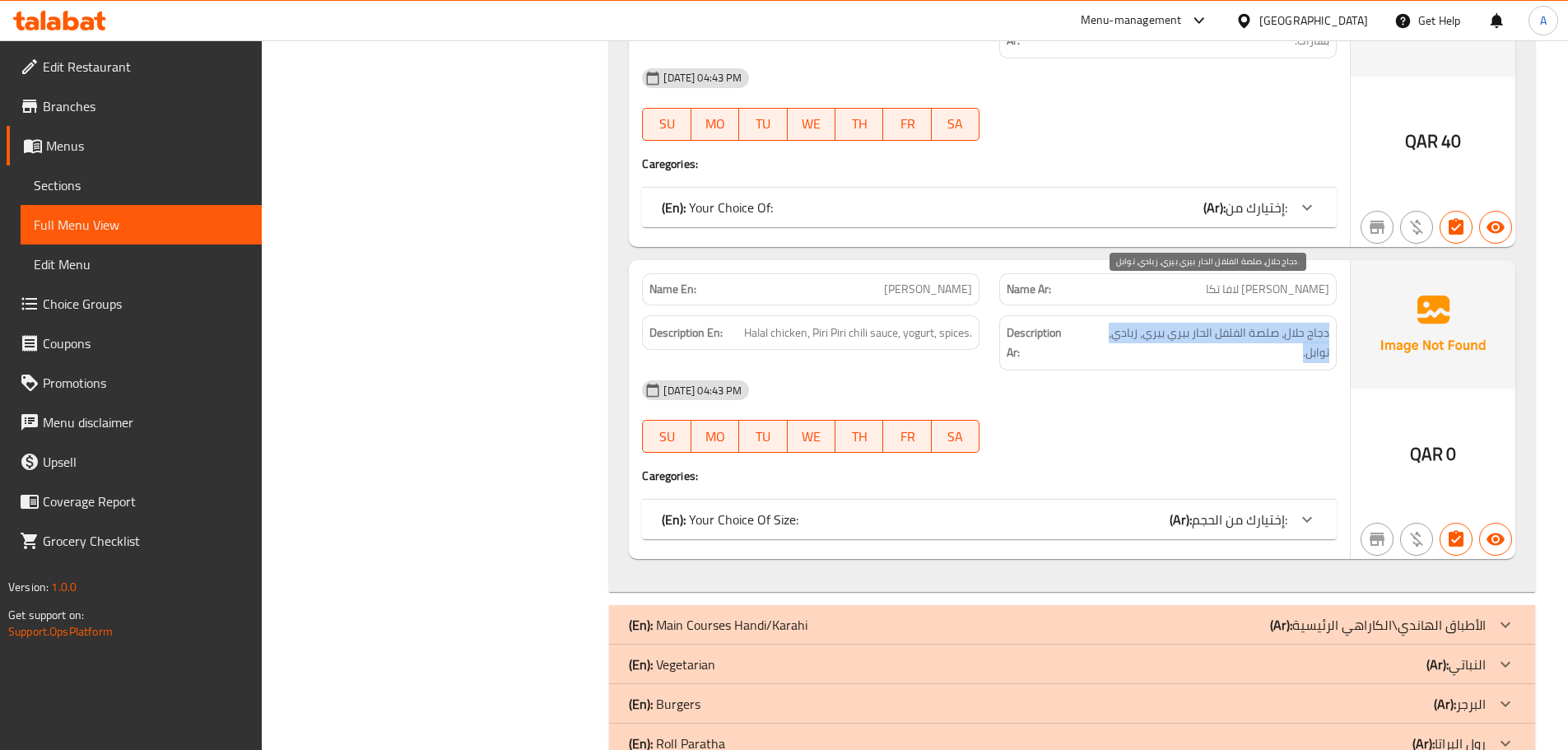
drag, startPoint x: 1328, startPoint y: 294, endPoint x: 1108, endPoint y: 322, distance: 221.8
click at [1109, 323] on span "دجاج حلال، صلصة الفلفل الحار بيري بيري، زبادي، توابل." at bounding box center [1205, 343] width 248 height 40
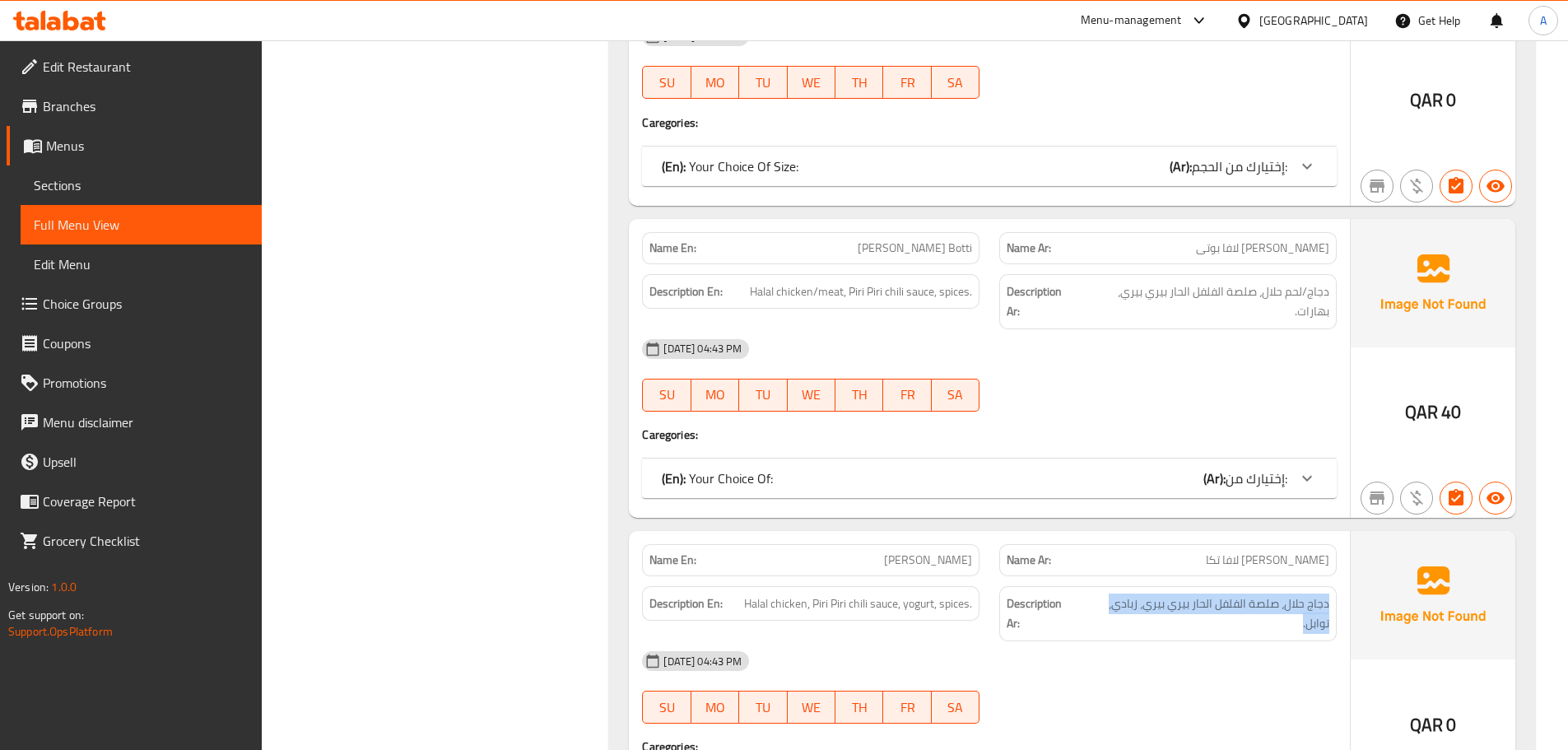
scroll to position [2552, 0]
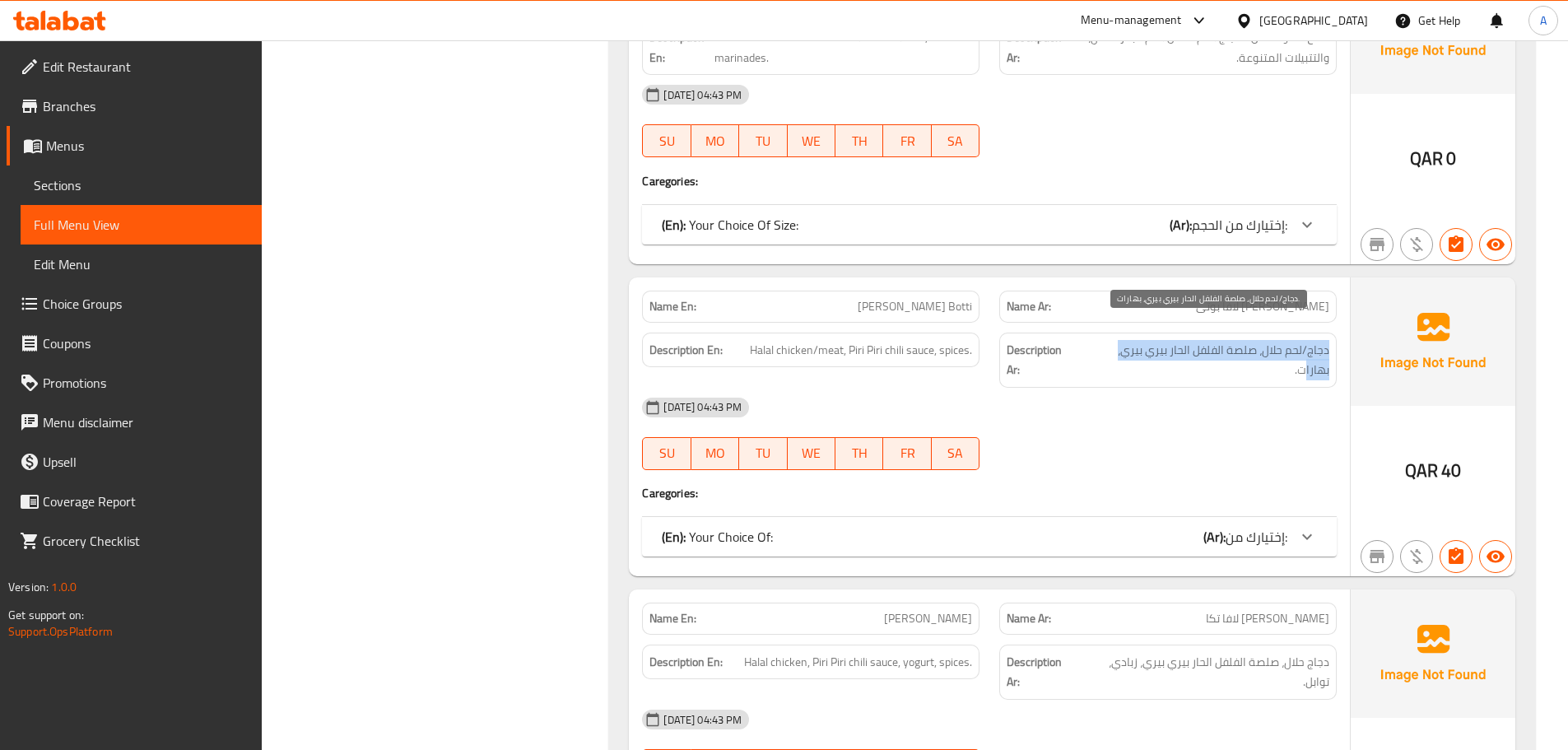
drag, startPoint x: 1328, startPoint y: 328, endPoint x: 1075, endPoint y: 508, distance: 310.5
click at [1091, 340] on span "دجاج/لحم حلال، صلصة الفلفل الحار بيري بيري، بهارات." at bounding box center [1205, 359] width 248 height 40
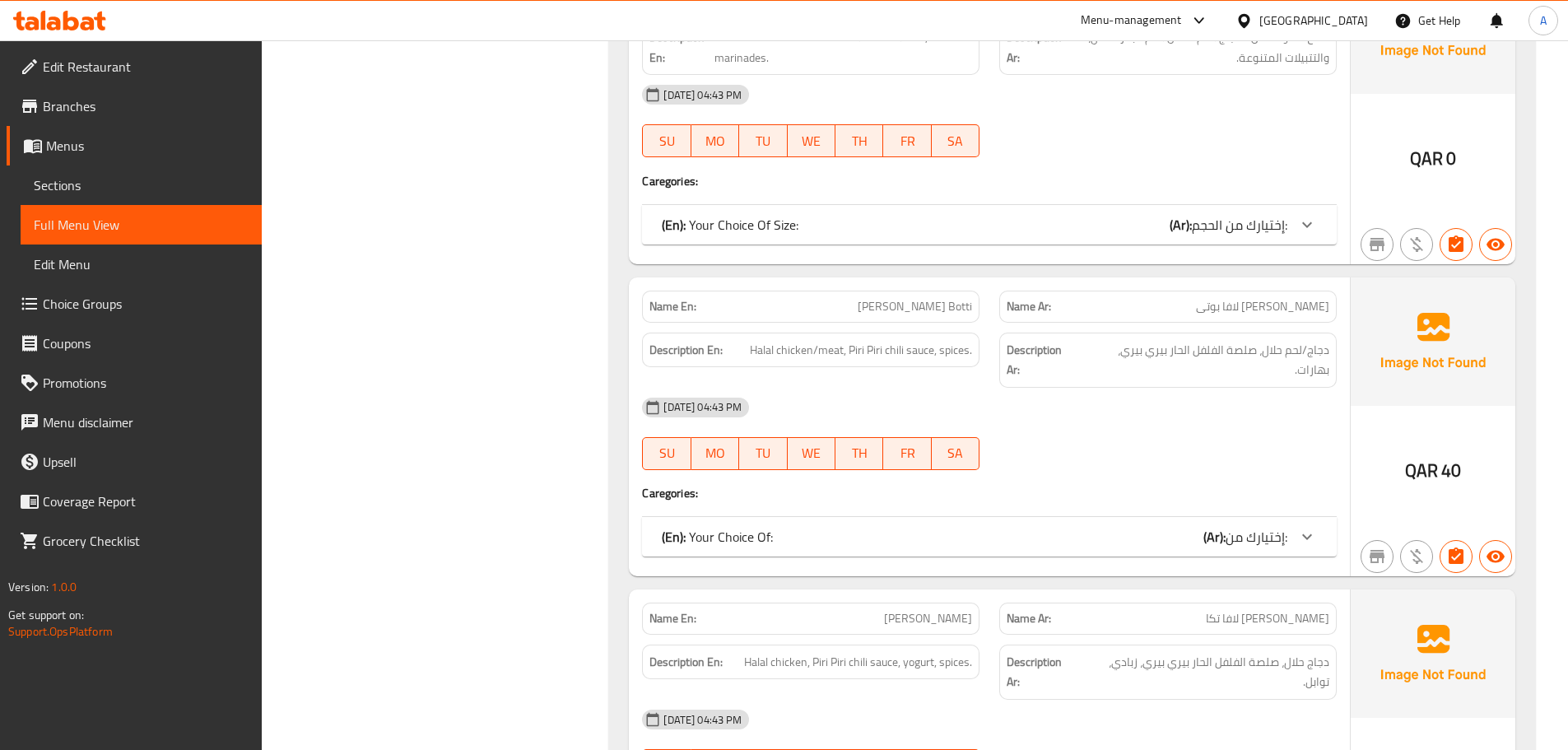
click at [1072, 527] on div "(En): Your Choice Of: (Ar): إختيارك من:" at bounding box center [974, 537] width 625 height 20
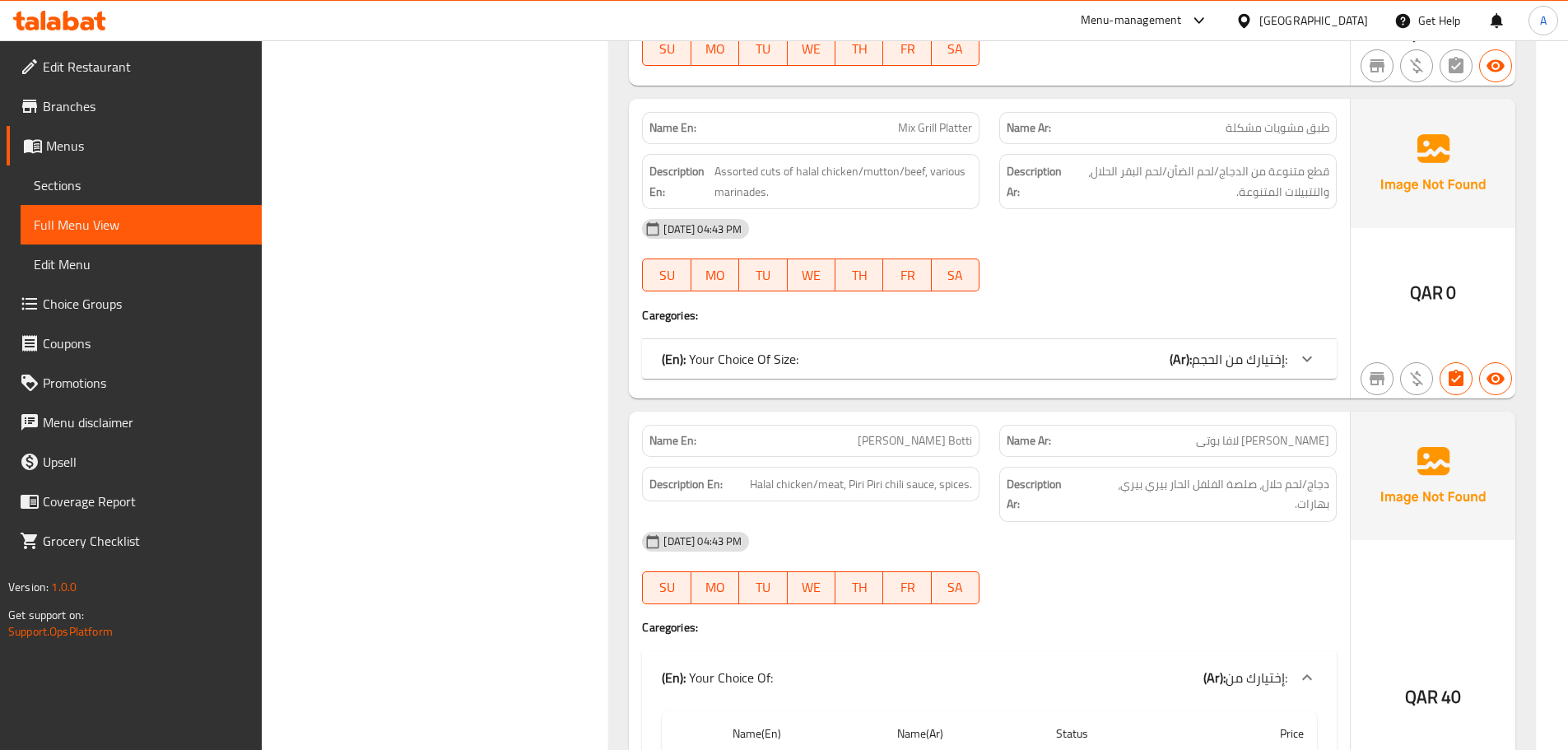
scroll to position [2325, 0]
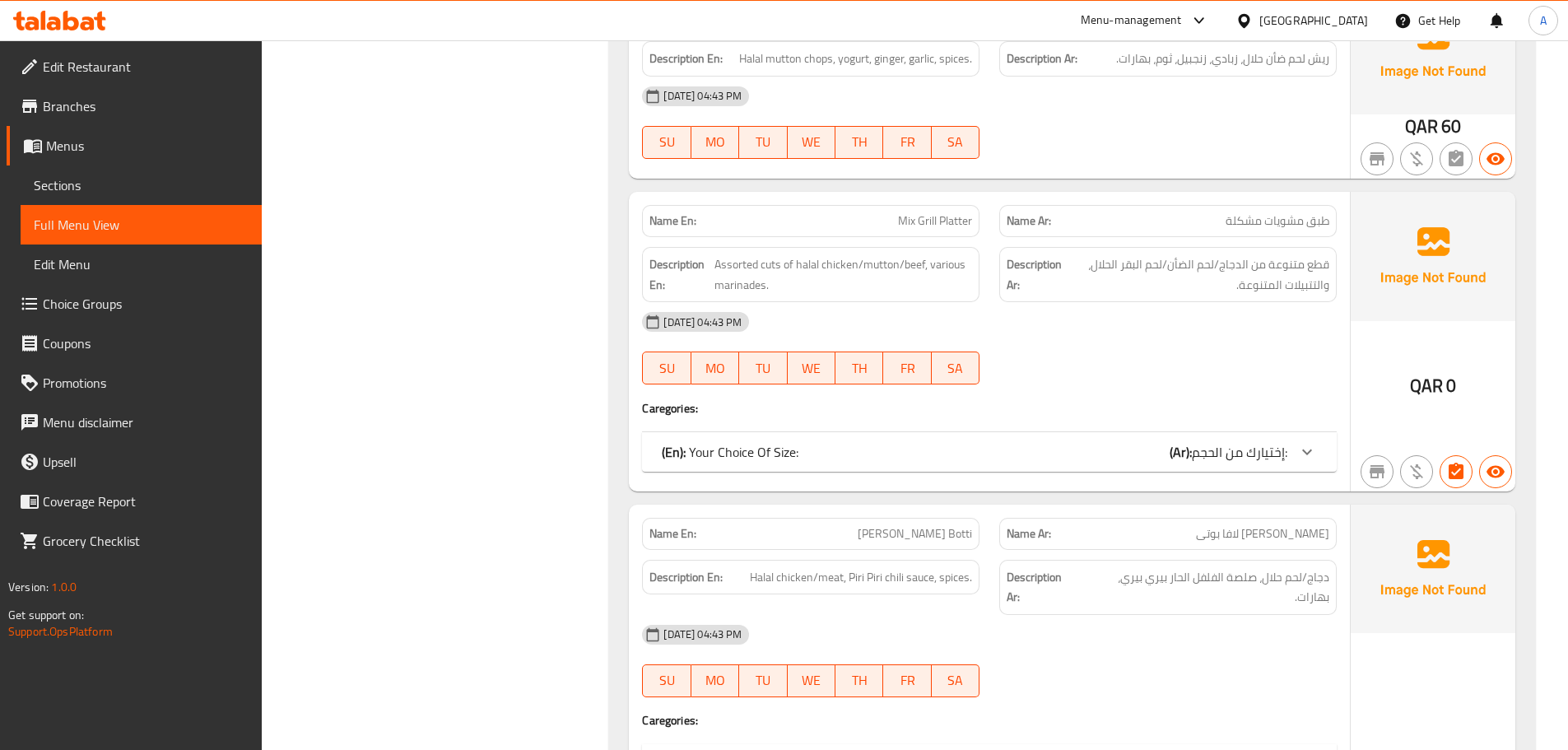
click at [1148, 442] on div "(En): Your Choice Of Size: (Ar): إختيارك من الحجم:" at bounding box center [974, 452] width 625 height 20
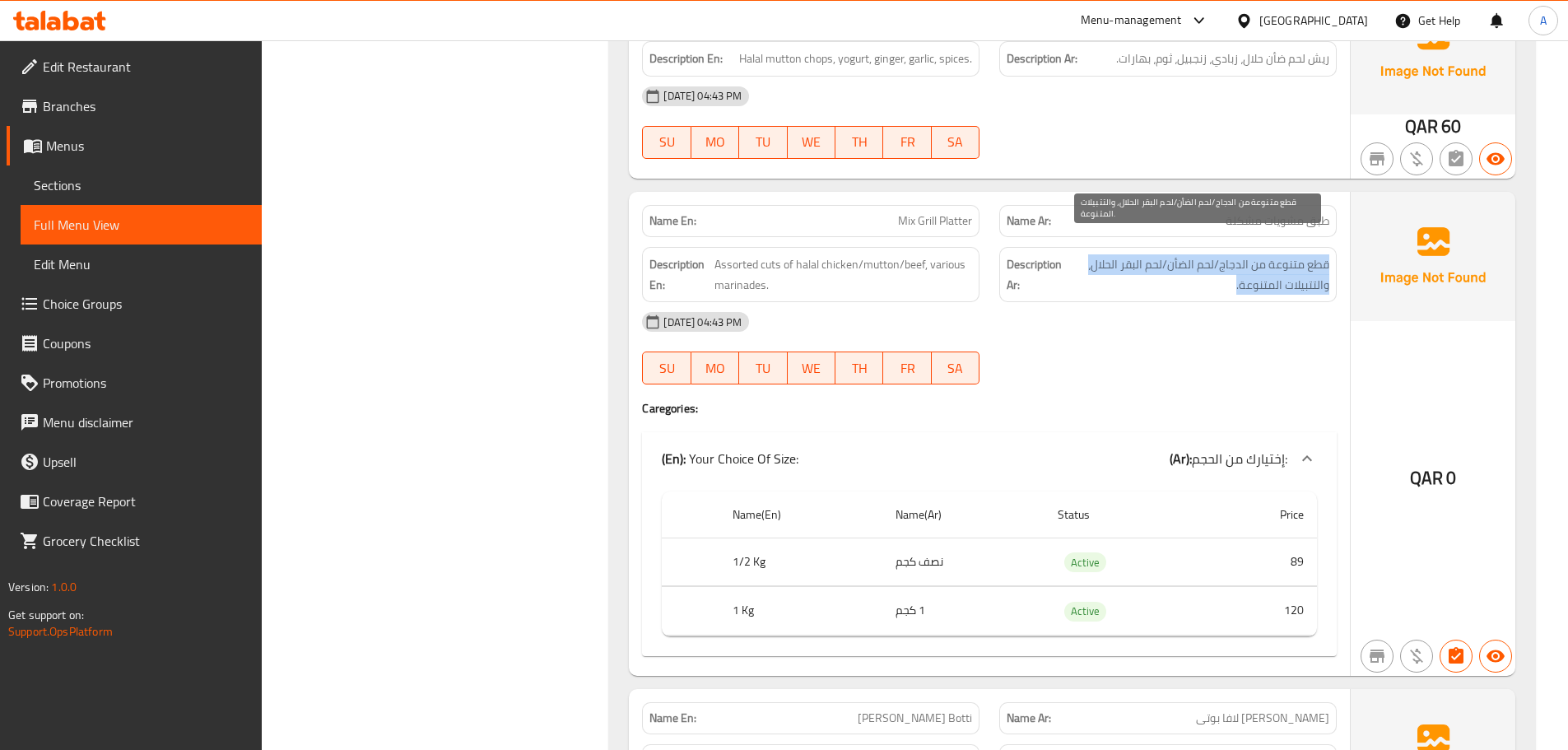
drag, startPoint x: 1328, startPoint y: 245, endPoint x: 1090, endPoint y: 259, distance: 238.4
click at [1090, 259] on span "قطع متنوعة من الدجاج/لحم الضأن/لحم البقر الحلال، والتتبيلات المتنوعة." at bounding box center [1198, 274] width 263 height 40
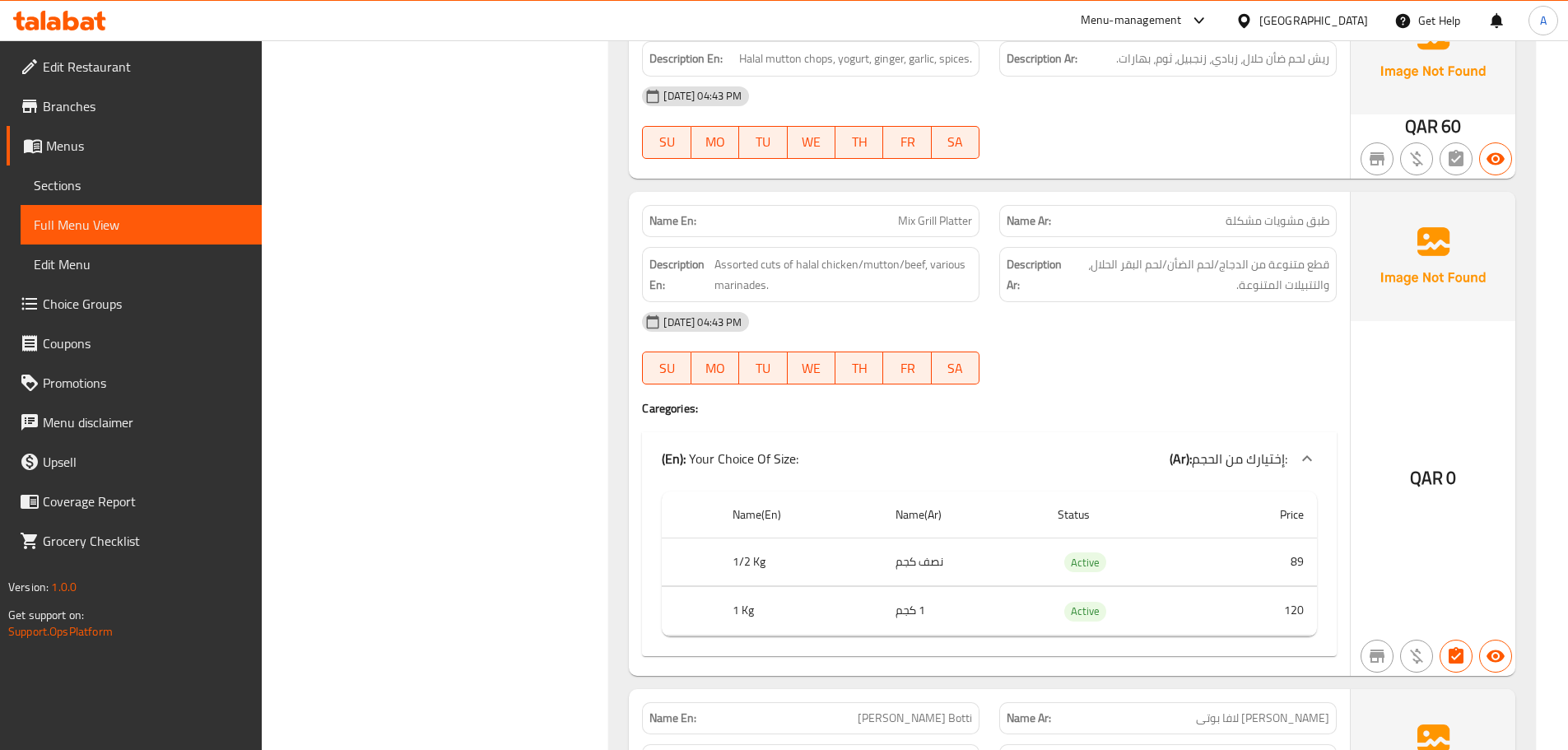
click at [912, 212] on span "Mix Grill Platter" at bounding box center [935, 221] width 74 height 18
copy span "Mix Grill Platter"
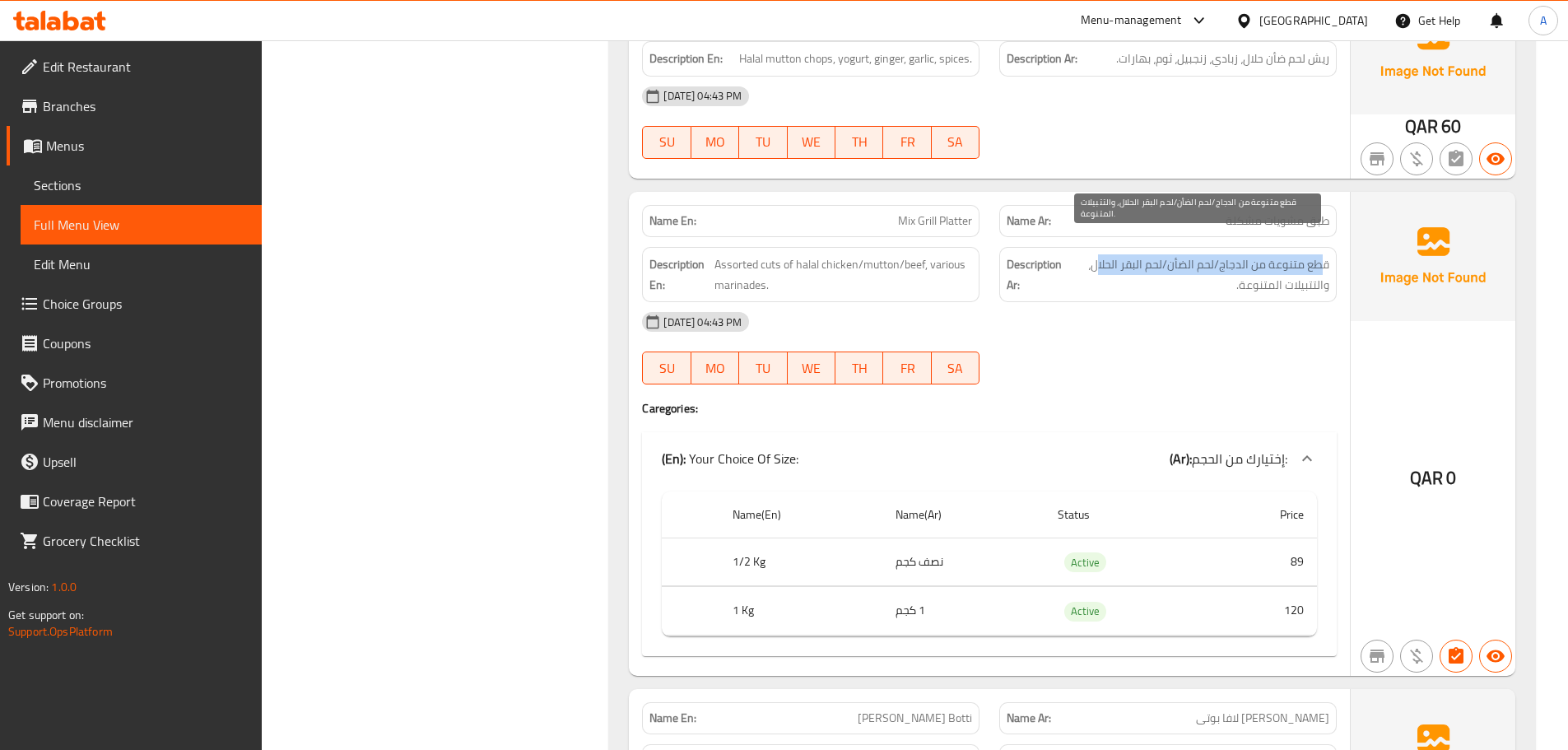
drag, startPoint x: 1325, startPoint y: 243, endPoint x: 1083, endPoint y: 249, distance: 242.1
click at [1096, 254] on span "قطع متنوعة من الدجاج/لحم الضأن/لحم البقر الحلال، والتتبيلات المتنوعة." at bounding box center [1198, 274] width 263 height 40
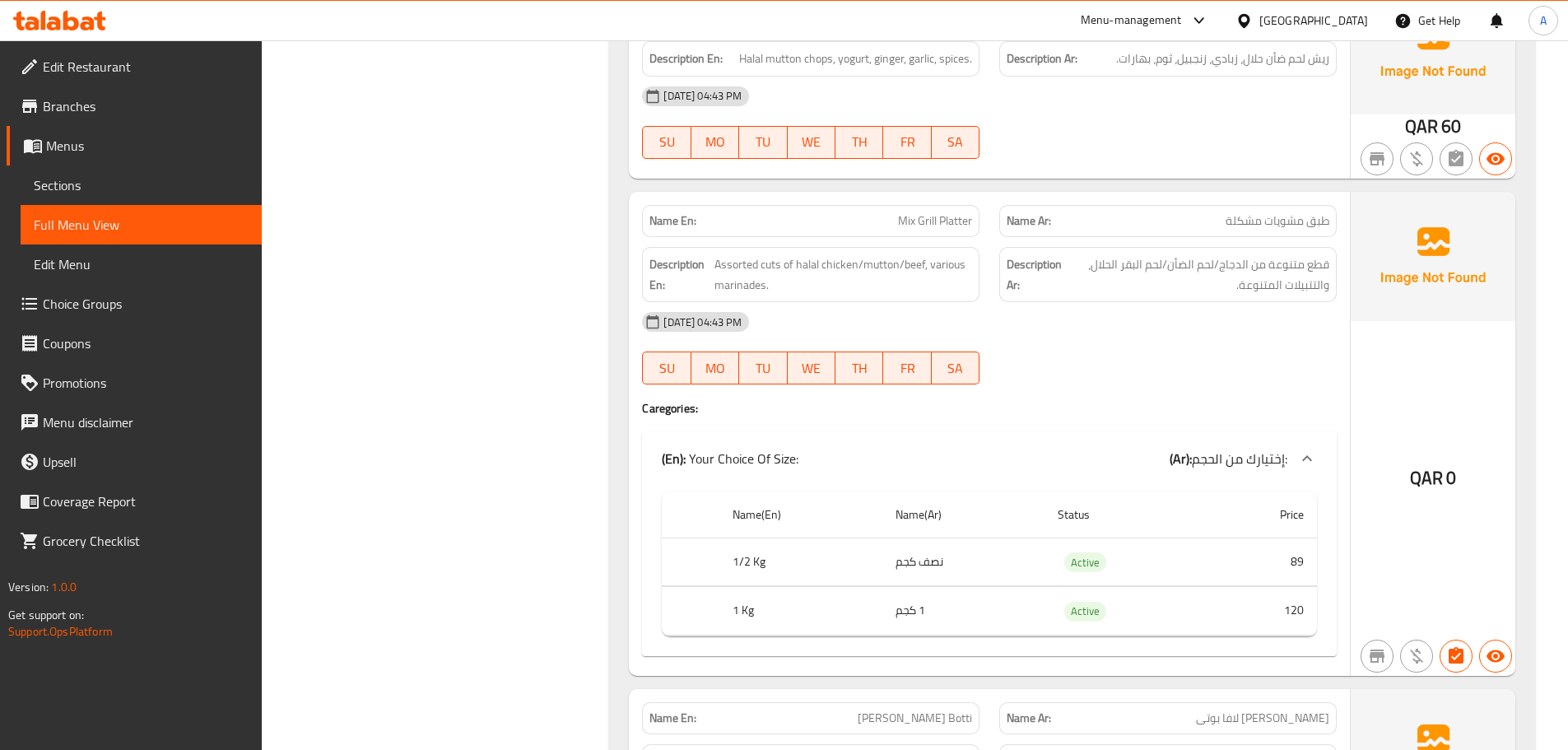
click at [940, 212] on span "Mix Grill Platter" at bounding box center [935, 221] width 74 height 18
copy span "Mix Grill Platter"
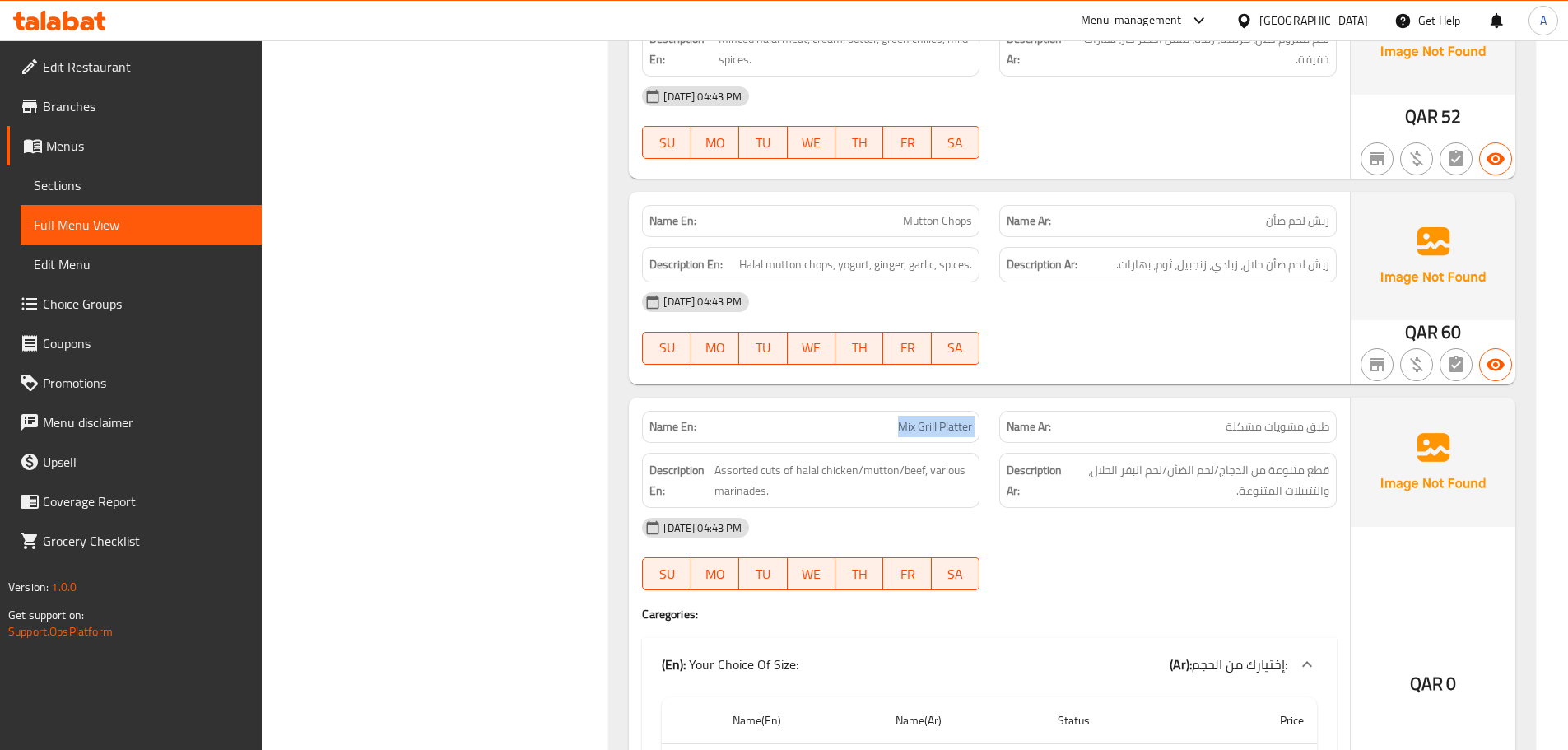
scroll to position [1996, 0]
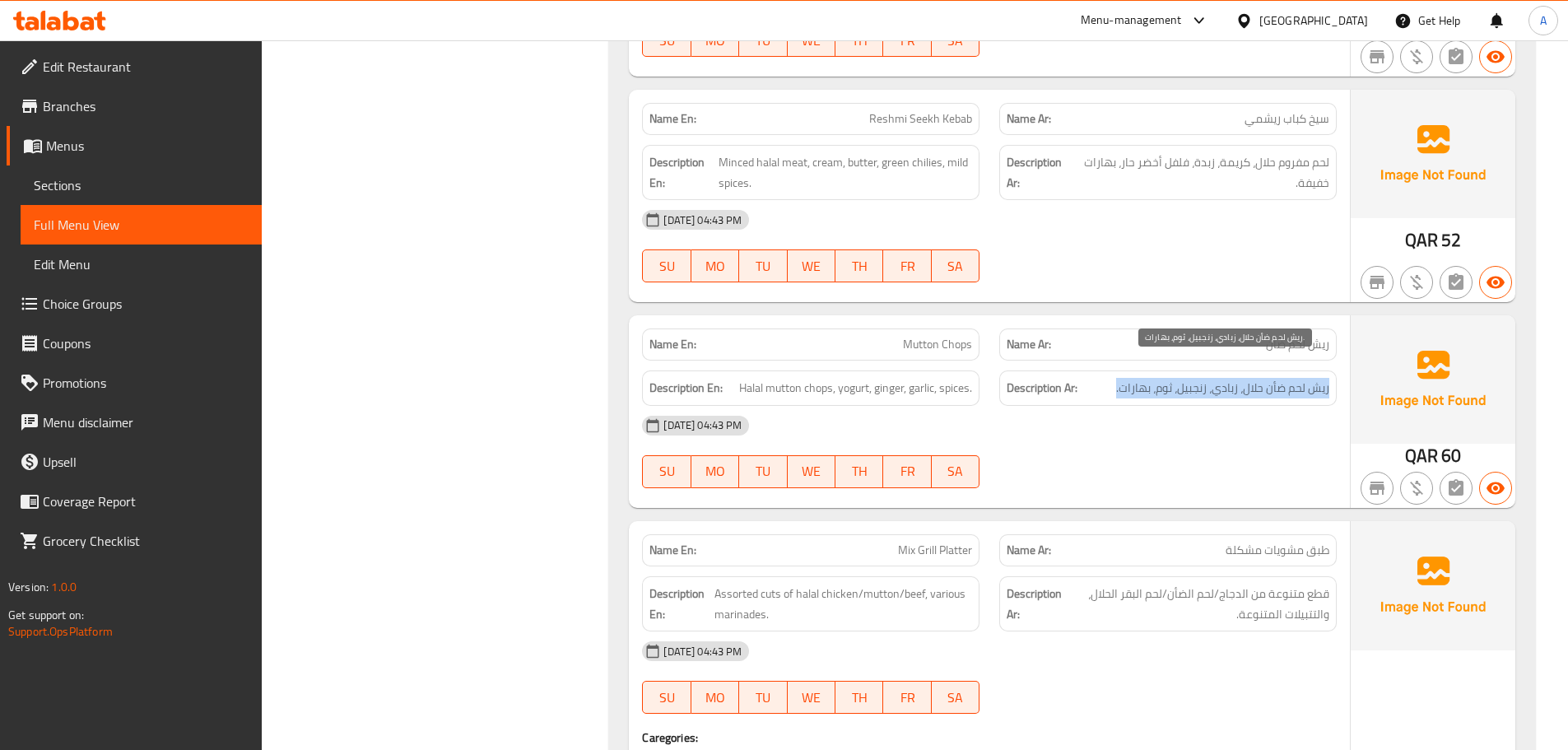
drag, startPoint x: 1330, startPoint y: 364, endPoint x: 1115, endPoint y: 373, distance: 215.2
click at [1115, 373] on div "Description Ar: ريش لحم ضأن حلال، زبادي، زنجبيل، ثوم، بهارات." at bounding box center [1168, 388] width 338 height 35
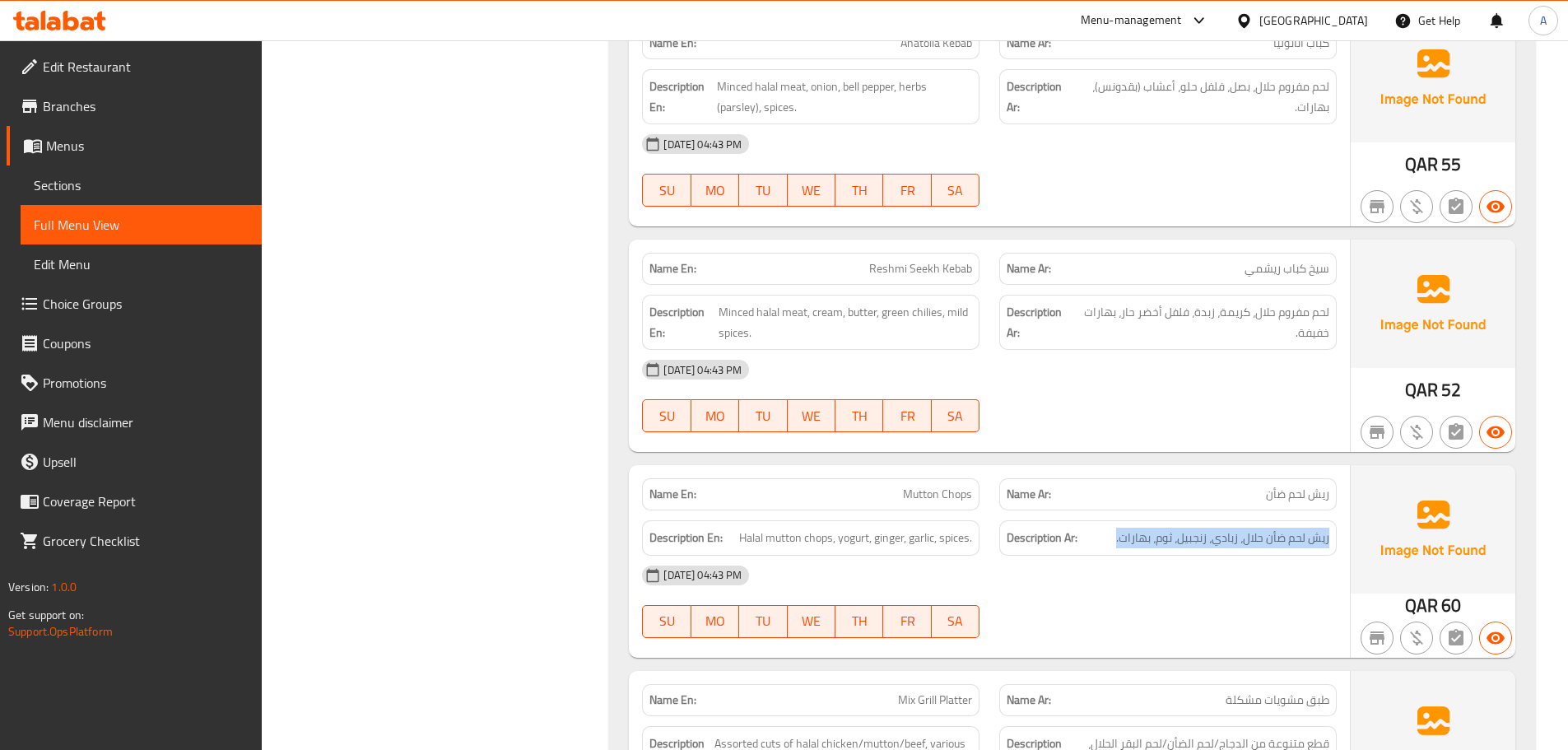
scroll to position [1831, 0]
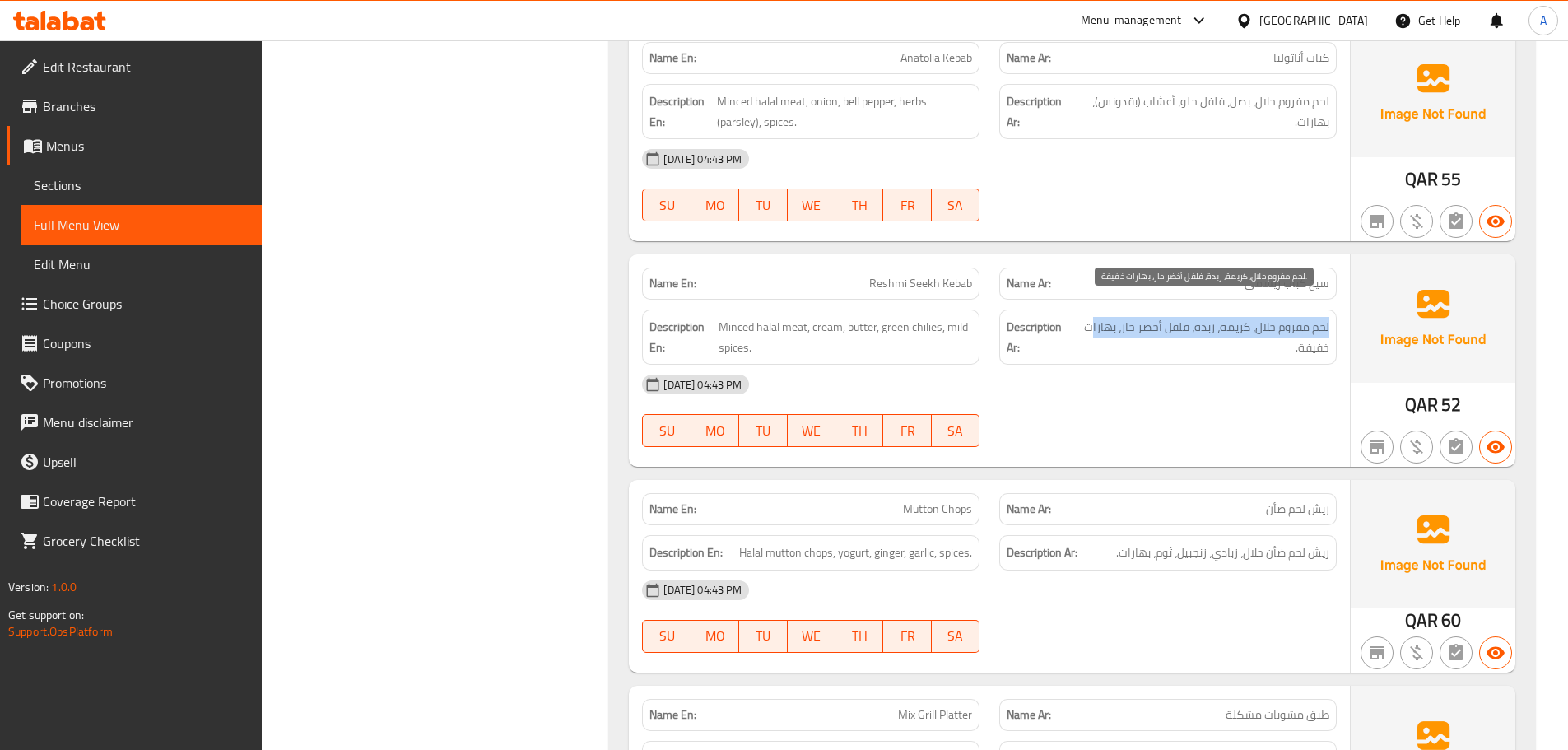
drag, startPoint x: 1333, startPoint y: 304, endPoint x: 1092, endPoint y: 317, distance: 241.4
click at [1092, 317] on div "Description Ar: لحم مفروم حلال، كريمة، زبدة، فلفل أخضر حار، بهارات خفيفة." at bounding box center [1168, 337] width 338 height 55
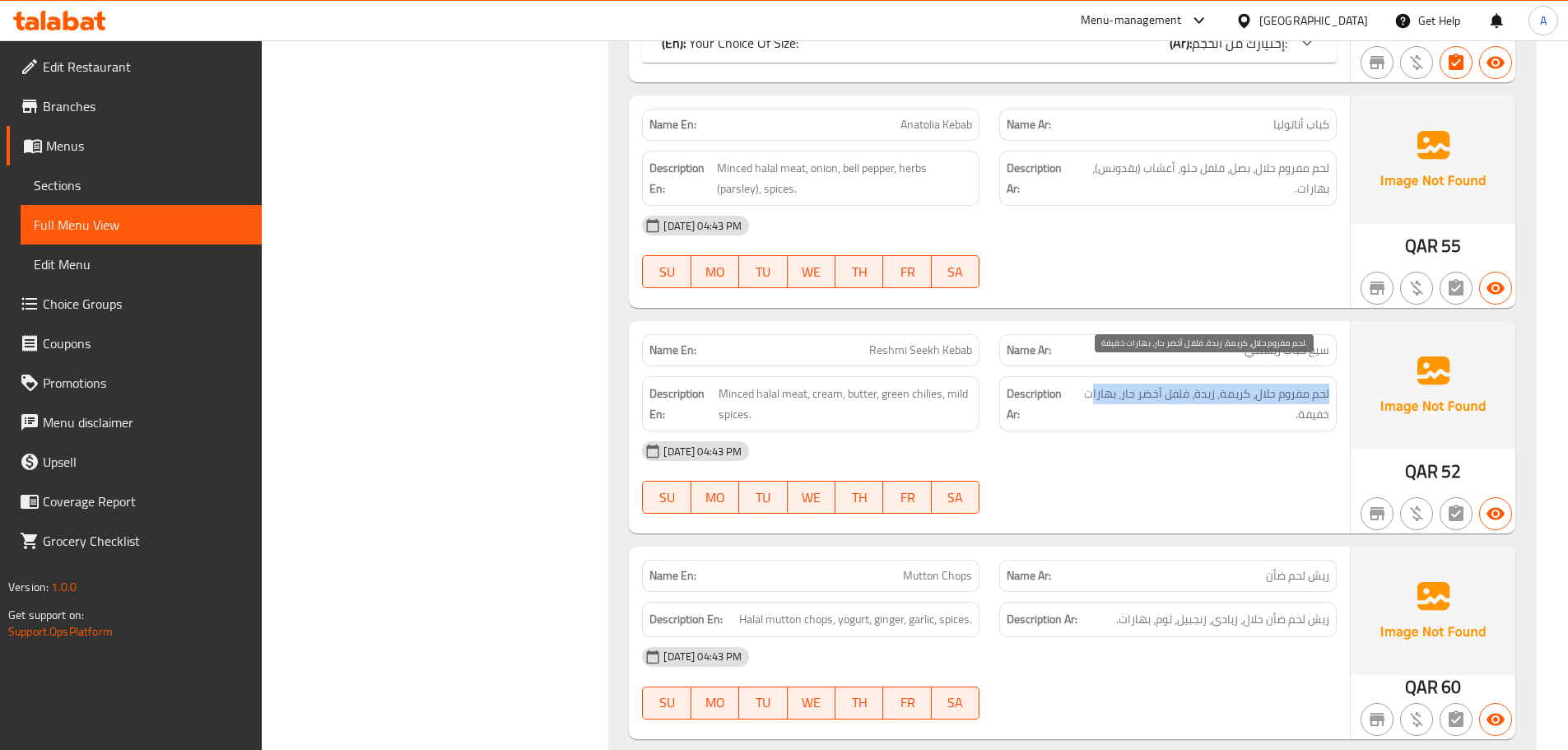
scroll to position [1666, 0]
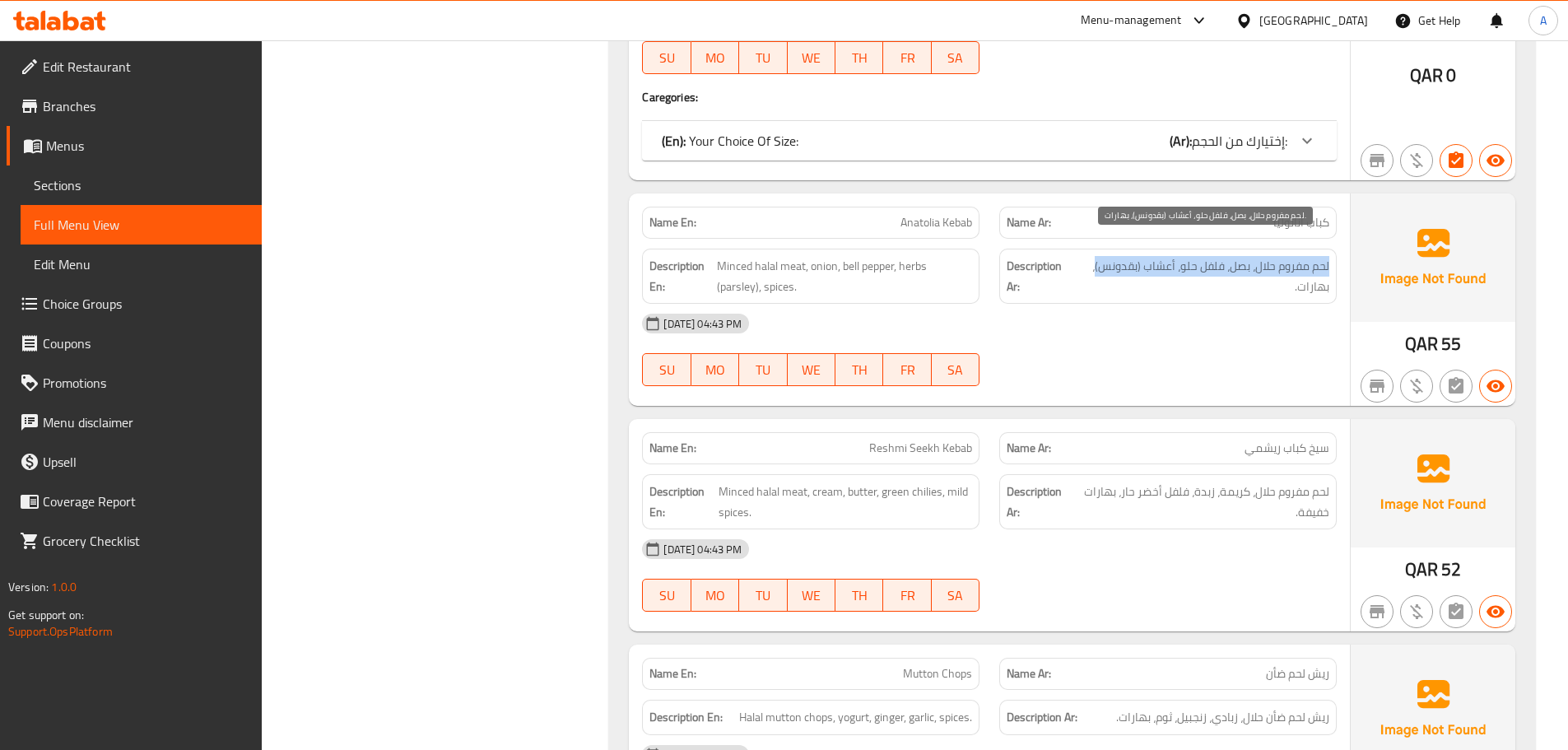
drag, startPoint x: 1332, startPoint y: 247, endPoint x: 1096, endPoint y: 249, distance: 236.0
click at [1096, 249] on div "Description Ar: لحم مفروم حلال، بصل، فلفل حلو، أعشاب (بقدونس)، بهارات." at bounding box center [1168, 276] width 338 height 55
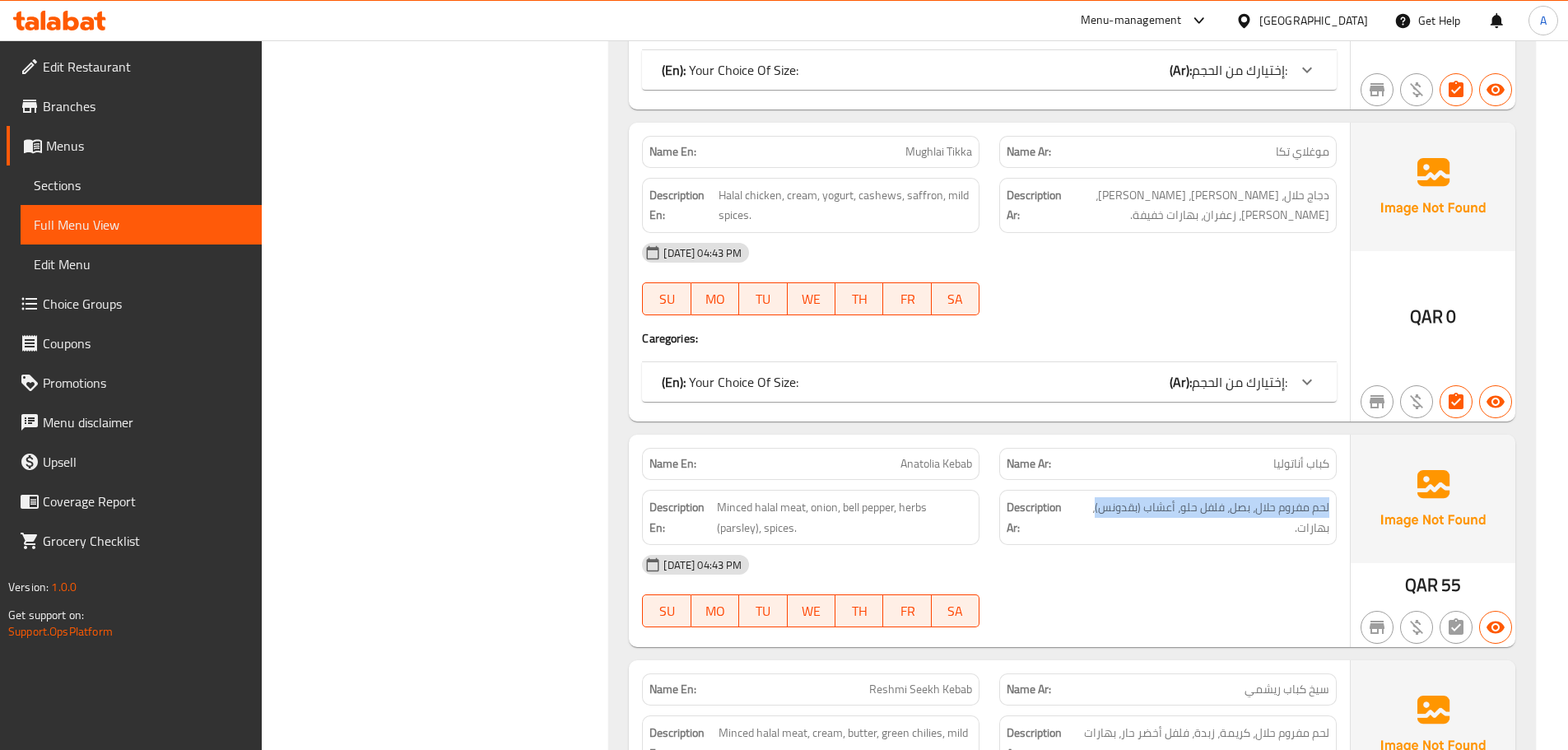
scroll to position [1337, 0]
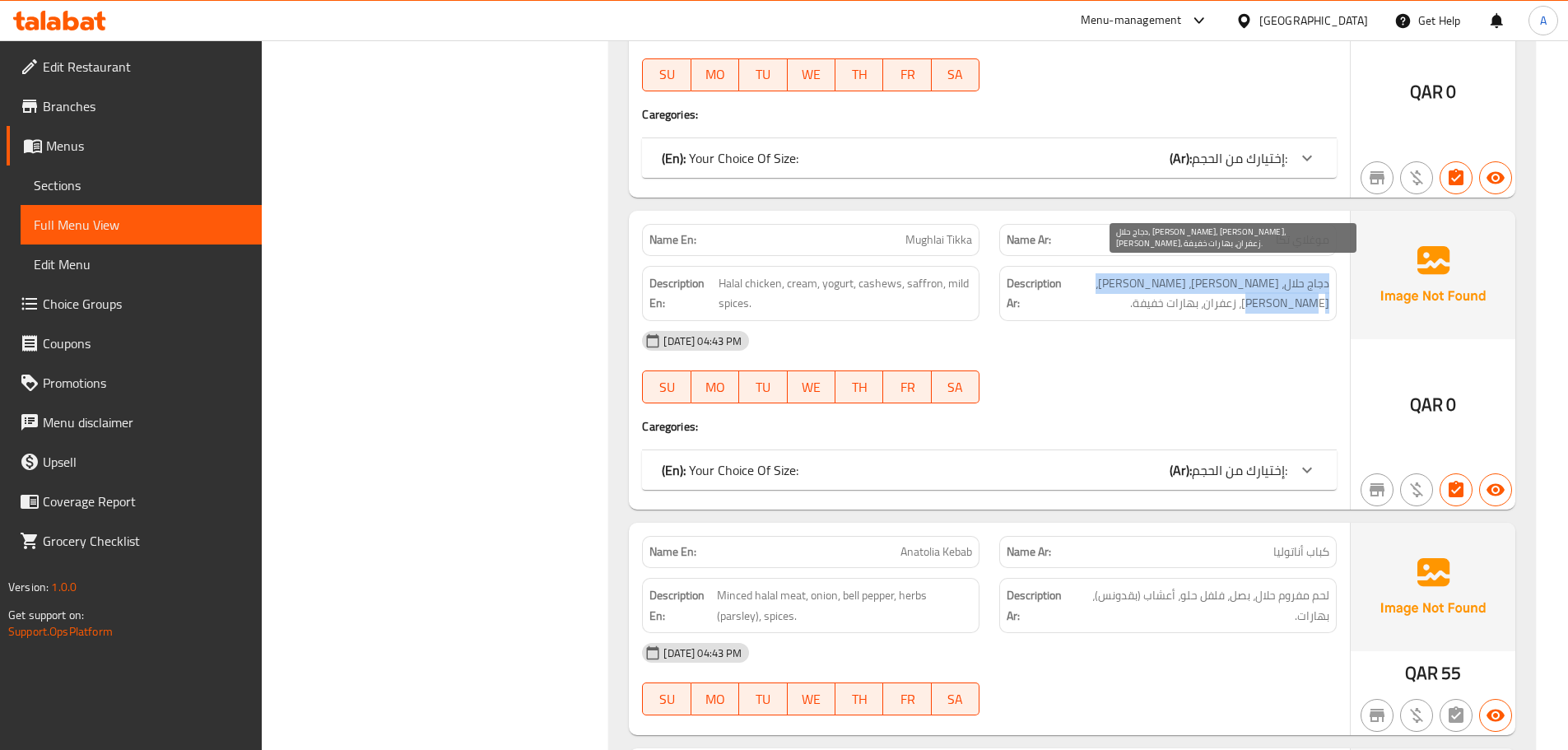
drag, startPoint x: 1331, startPoint y: 262, endPoint x: 1100, endPoint y: 276, distance: 231.4
click at [1100, 276] on div "Description Ar: دجاج حلال، كريمة، زبادي، كاجو، زعفران، بهارات خفيفة." at bounding box center [1168, 294] width 338 height 55
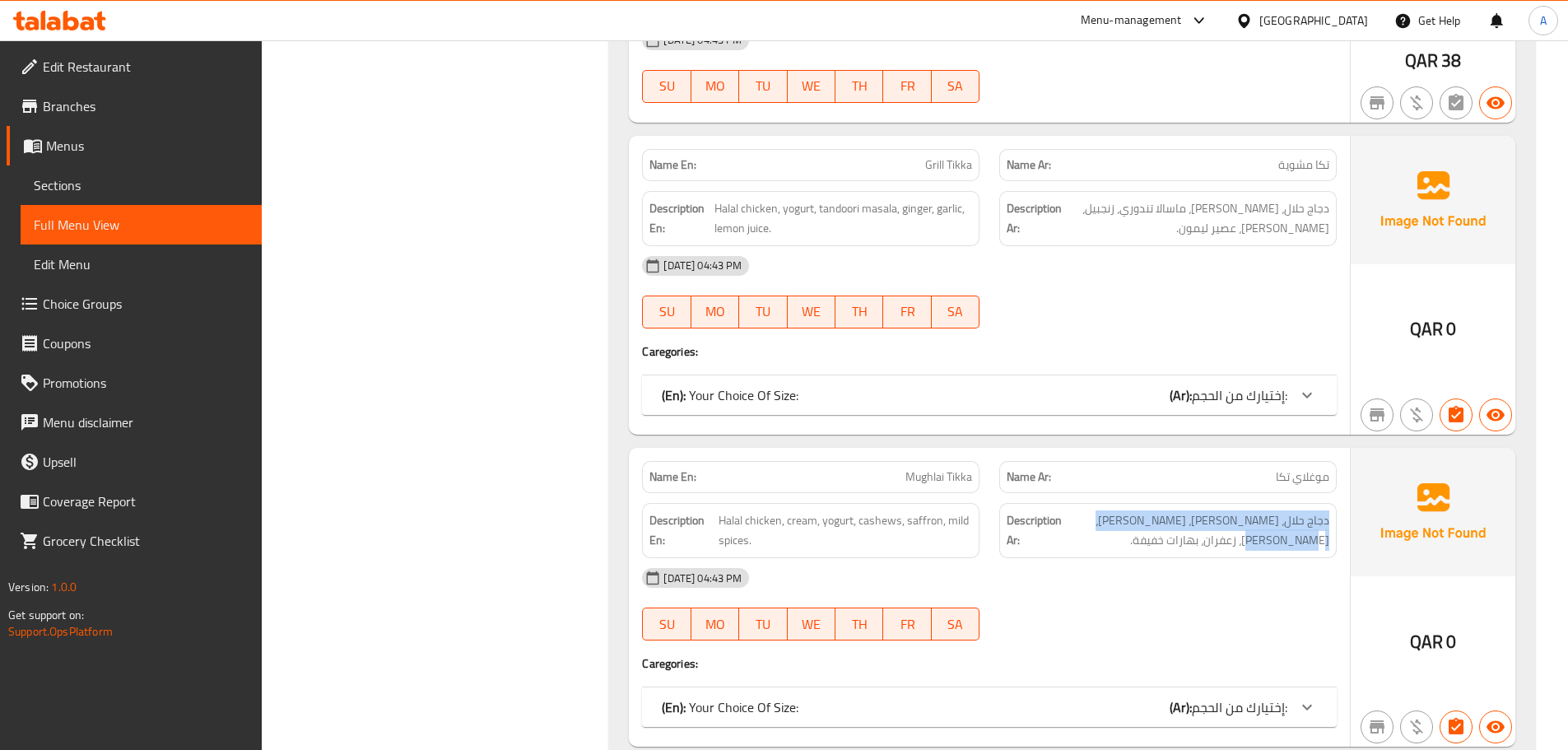
scroll to position [1090, 0]
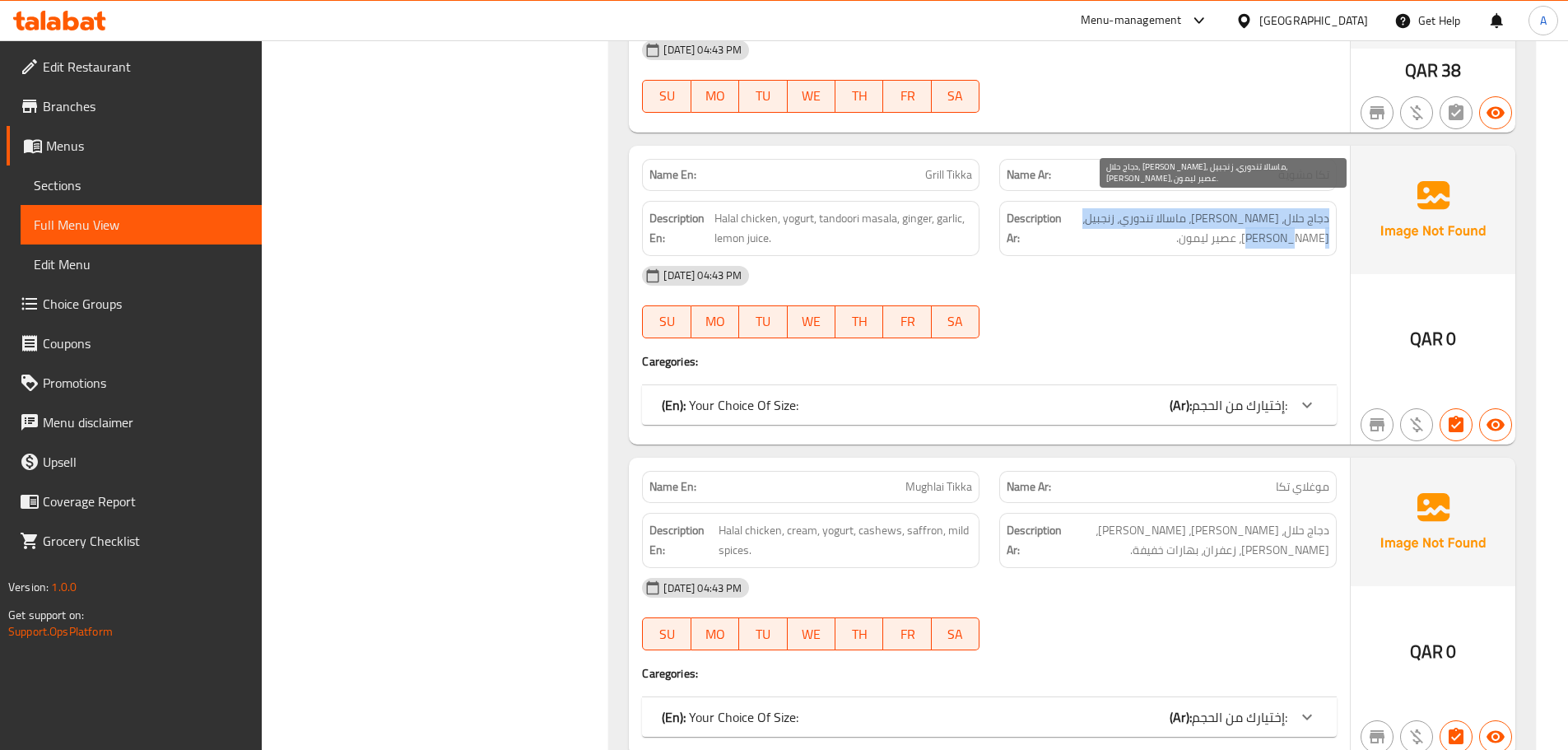
drag, startPoint x: 1330, startPoint y: 200, endPoint x: 1083, endPoint y: 214, distance: 247.4
click at [1083, 214] on div "Description Ar: دجاج حلال، زبادي، ماسالا تندوري، زنجبيل، ثوم، عصير ليمون." at bounding box center [1168, 229] width 338 height 55
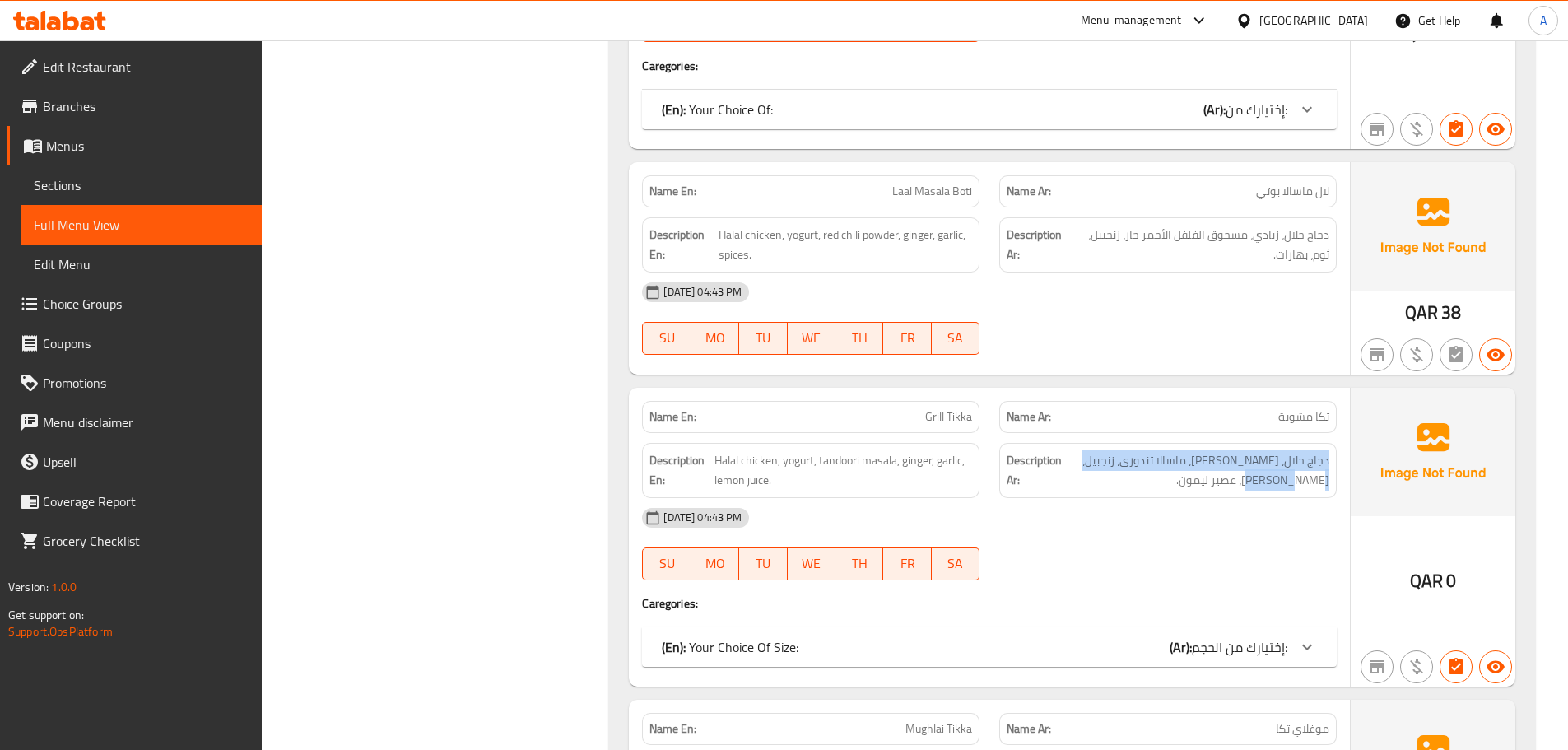
scroll to position [843, 0]
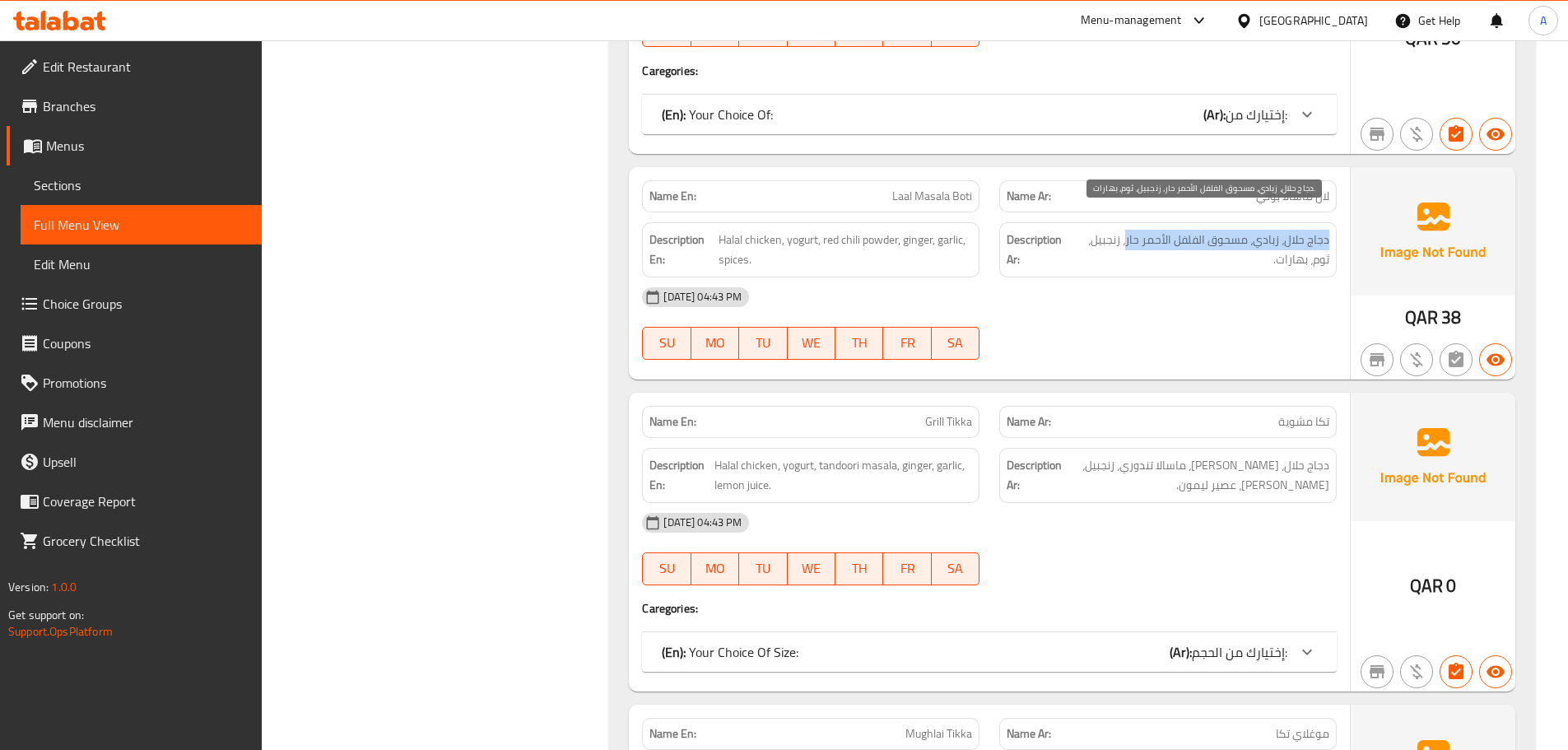
drag, startPoint x: 1334, startPoint y: 221, endPoint x: 1127, endPoint y: 225, distance: 207.0
click at [1127, 225] on div "Description Ar: دجاج حلال، زبادي، مسحوق الفلفل الأحمر حار، زنجبيل، ثوم، بهارات." at bounding box center [1168, 249] width 338 height 55
click at [791, 642] on p "(En): Your Choice Of Size:" at bounding box center [730, 652] width 136 height 20
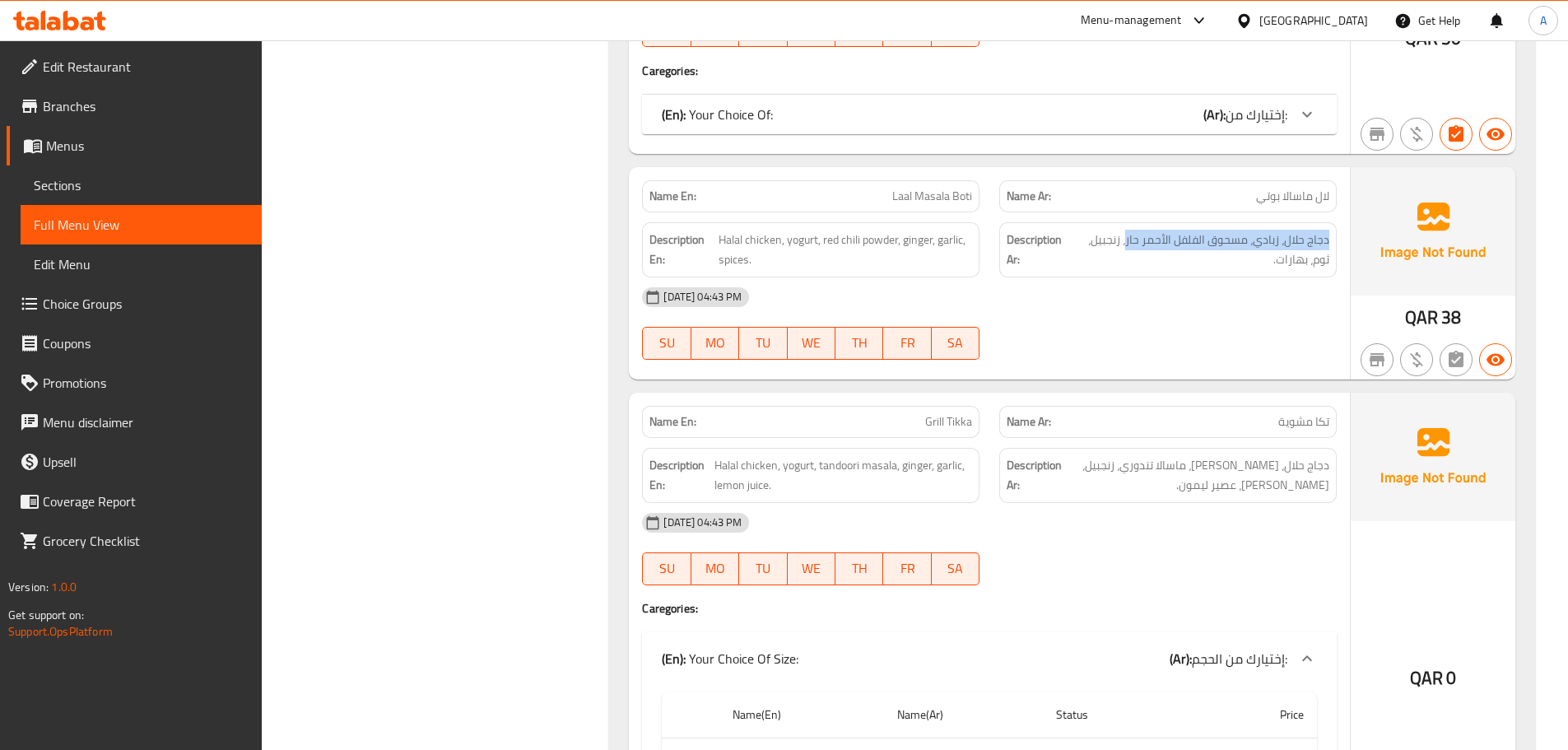
click at [803, 649] on div "(En): Your Choice Of Size: (Ar): إختيارك من الحجم:" at bounding box center [974, 659] width 625 height 20
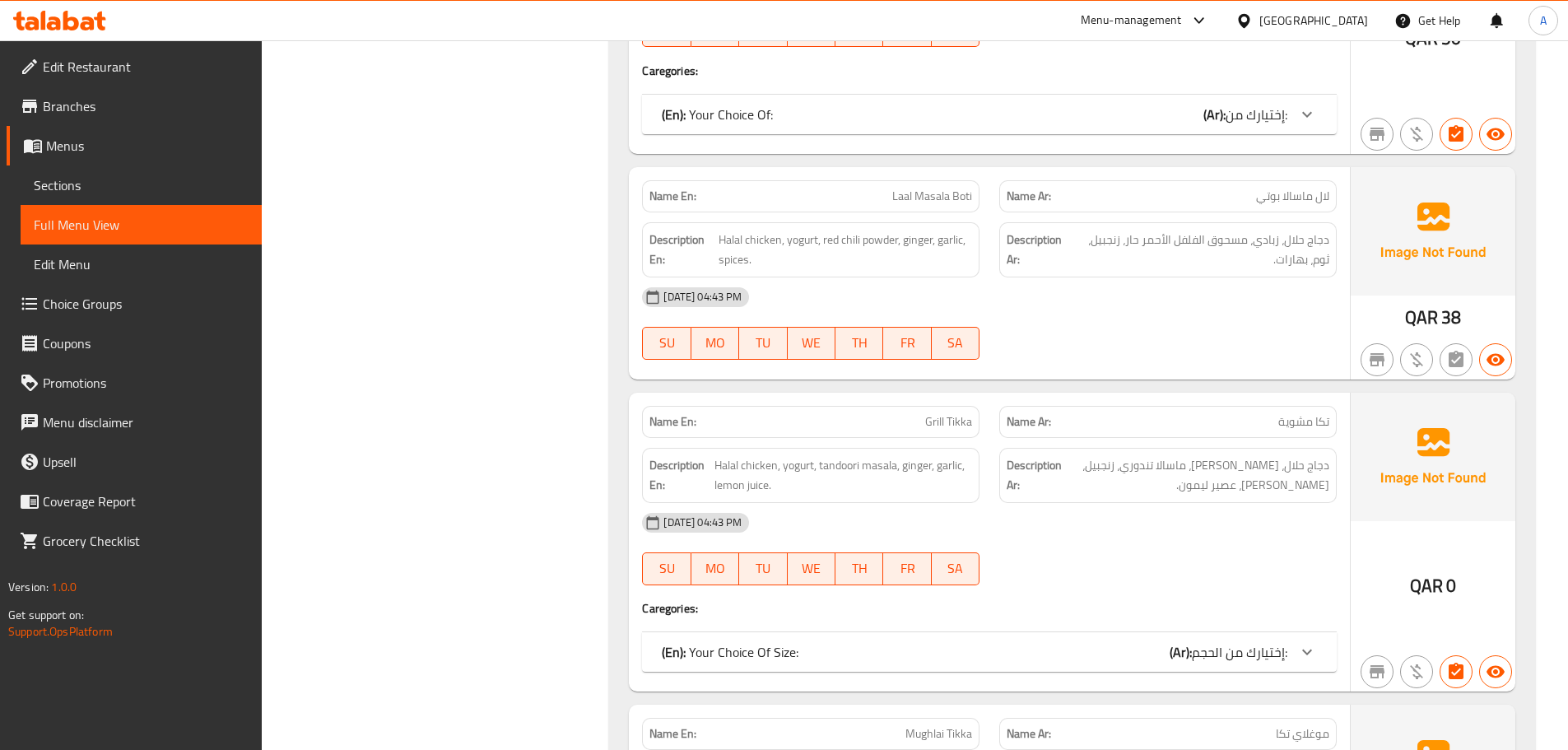
click at [1071, 295] on div "[DATE] 04:43 PM" at bounding box center [990, 297] width 715 height 39
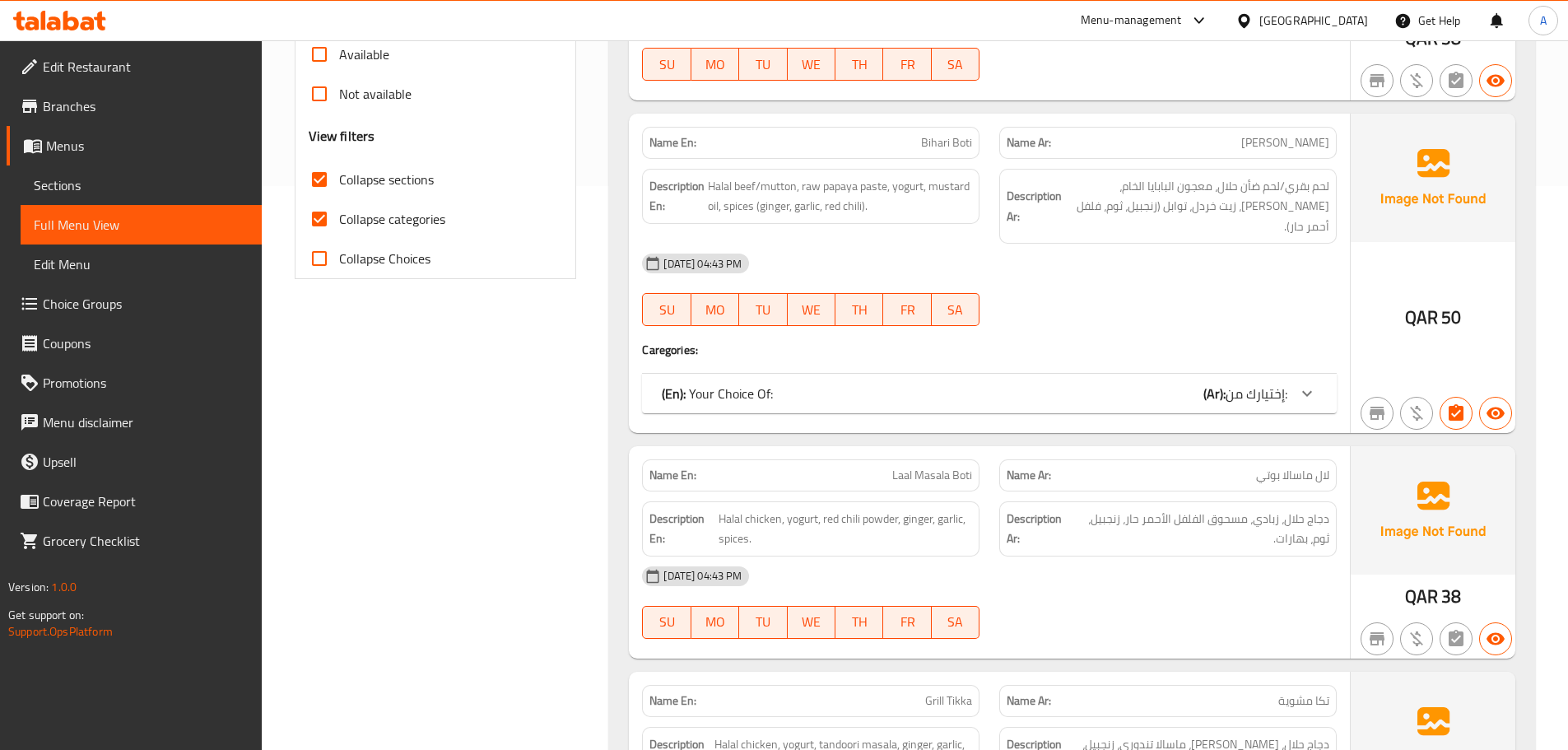
scroll to position [513, 0]
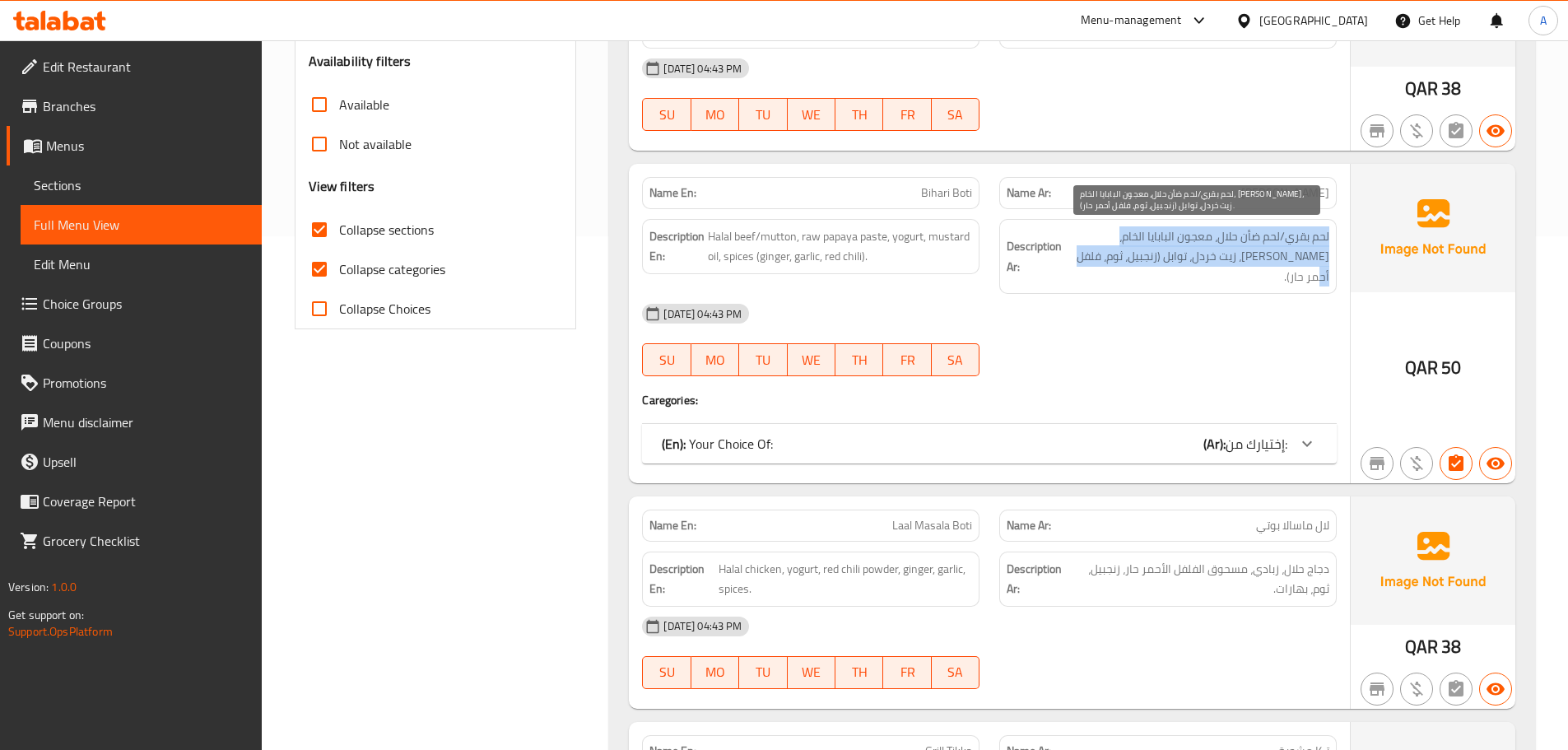
drag, startPoint x: 1328, startPoint y: 239, endPoint x: 1066, endPoint y: 247, distance: 262.1
click at [1066, 247] on div "Description Ar: لحم بقري/لحم ضأن حلال، معجون البابايا الخام، زبادي، زيت خردل، ت…" at bounding box center [1168, 256] width 338 height 76
click at [1062, 434] on div "(En): Your Choice Of: (Ar): إختيارك من:" at bounding box center [974, 444] width 625 height 20
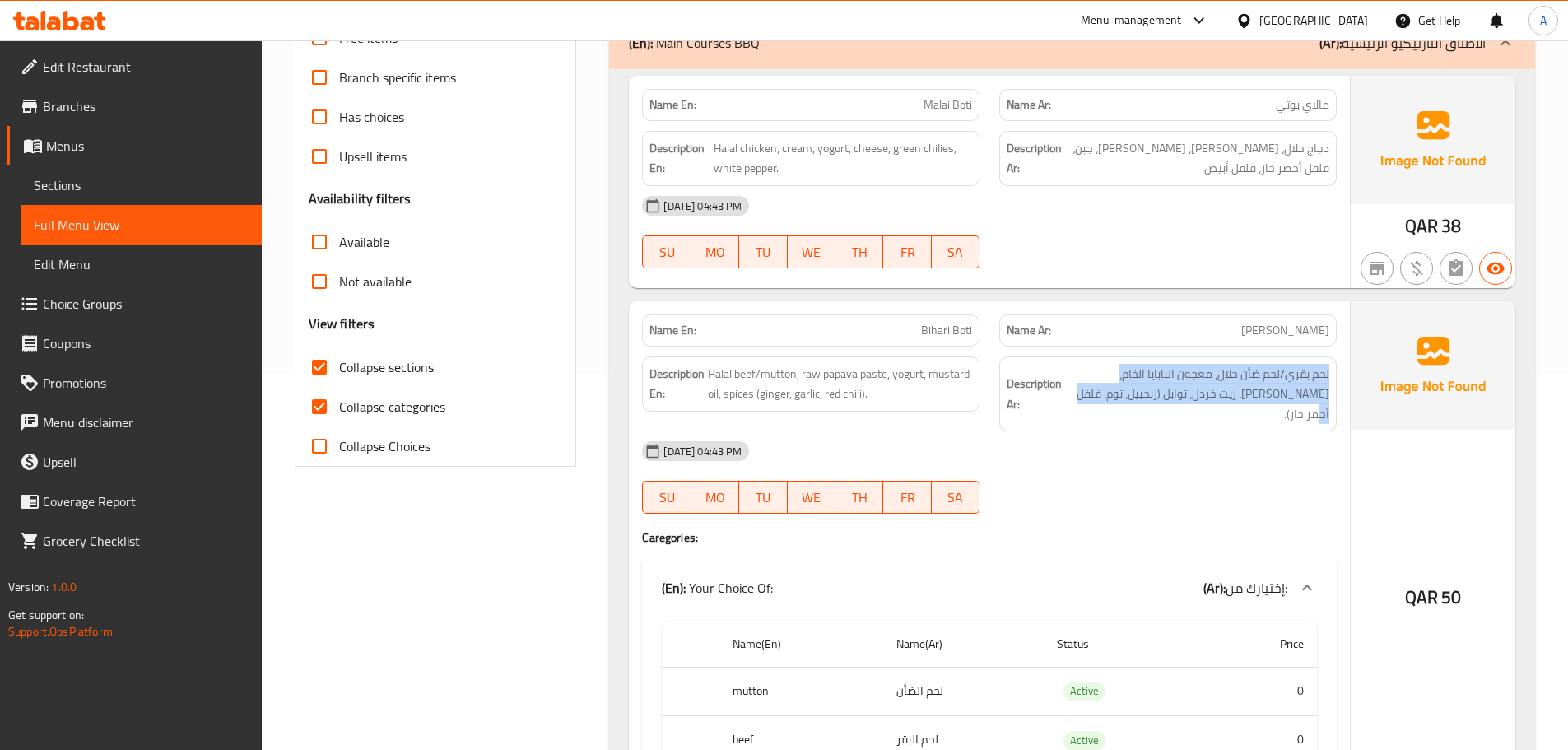
scroll to position [349, 0]
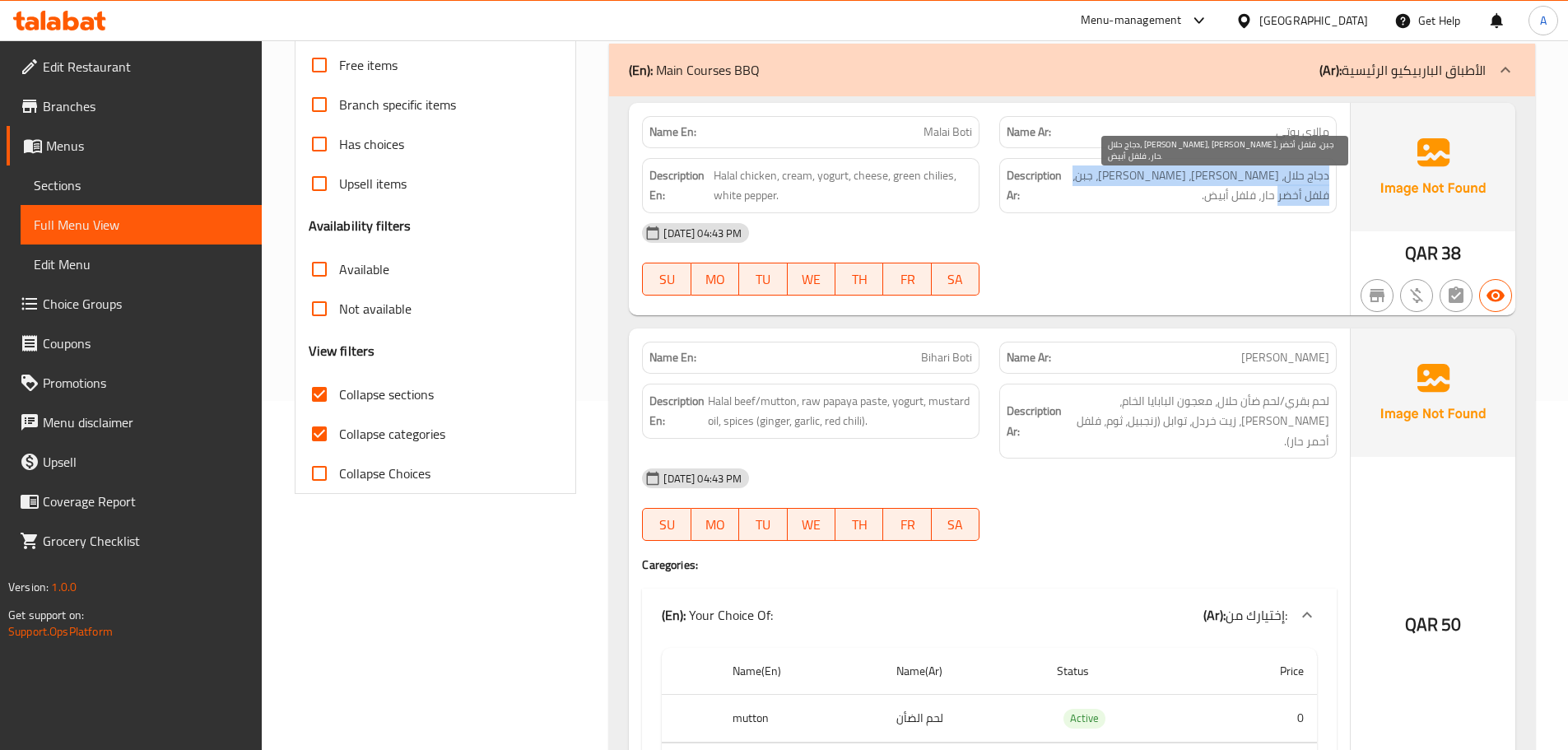
drag, startPoint x: 1334, startPoint y: 179, endPoint x: 1095, endPoint y: 188, distance: 239.2
click at [1095, 188] on div "Description Ar: دجاج حلال، كريمة، زبادي، جبن، فلفل أخضر حار، فلفل أبيض." at bounding box center [1168, 186] width 338 height 55
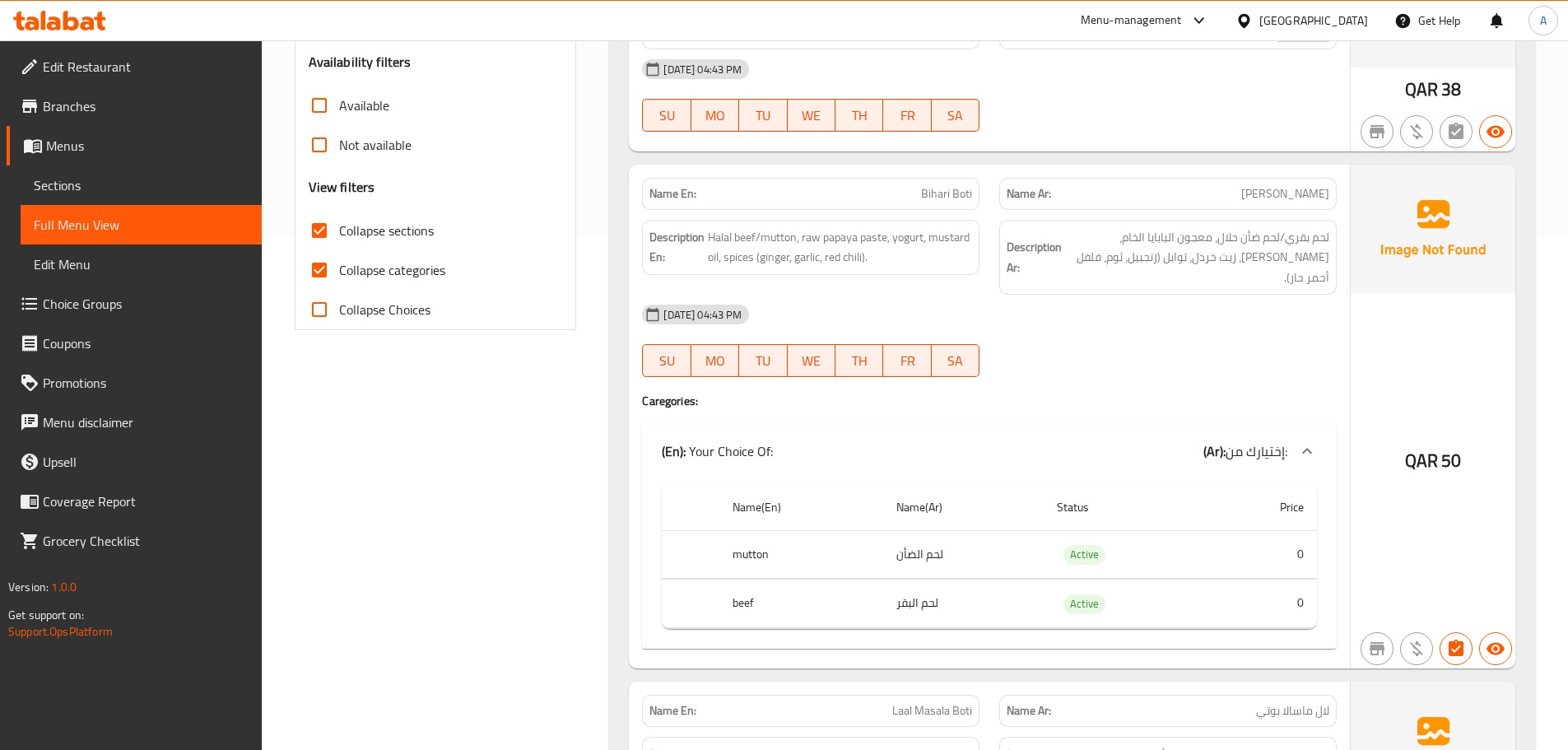
scroll to position [513, 0]
click at [742, 579] on th "beef" at bounding box center [801, 603] width 164 height 48
copy th "beef"
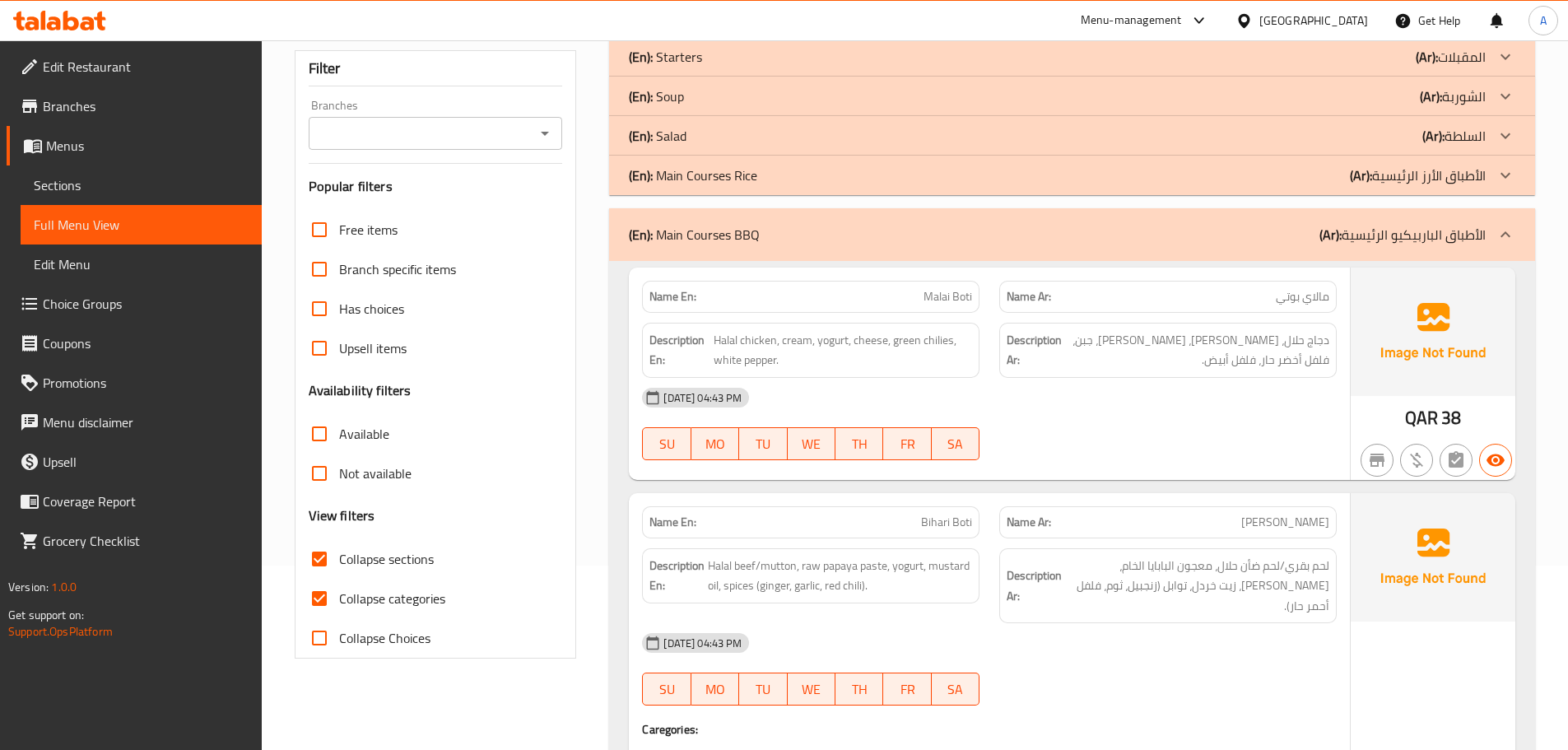
scroll to position [267, 0]
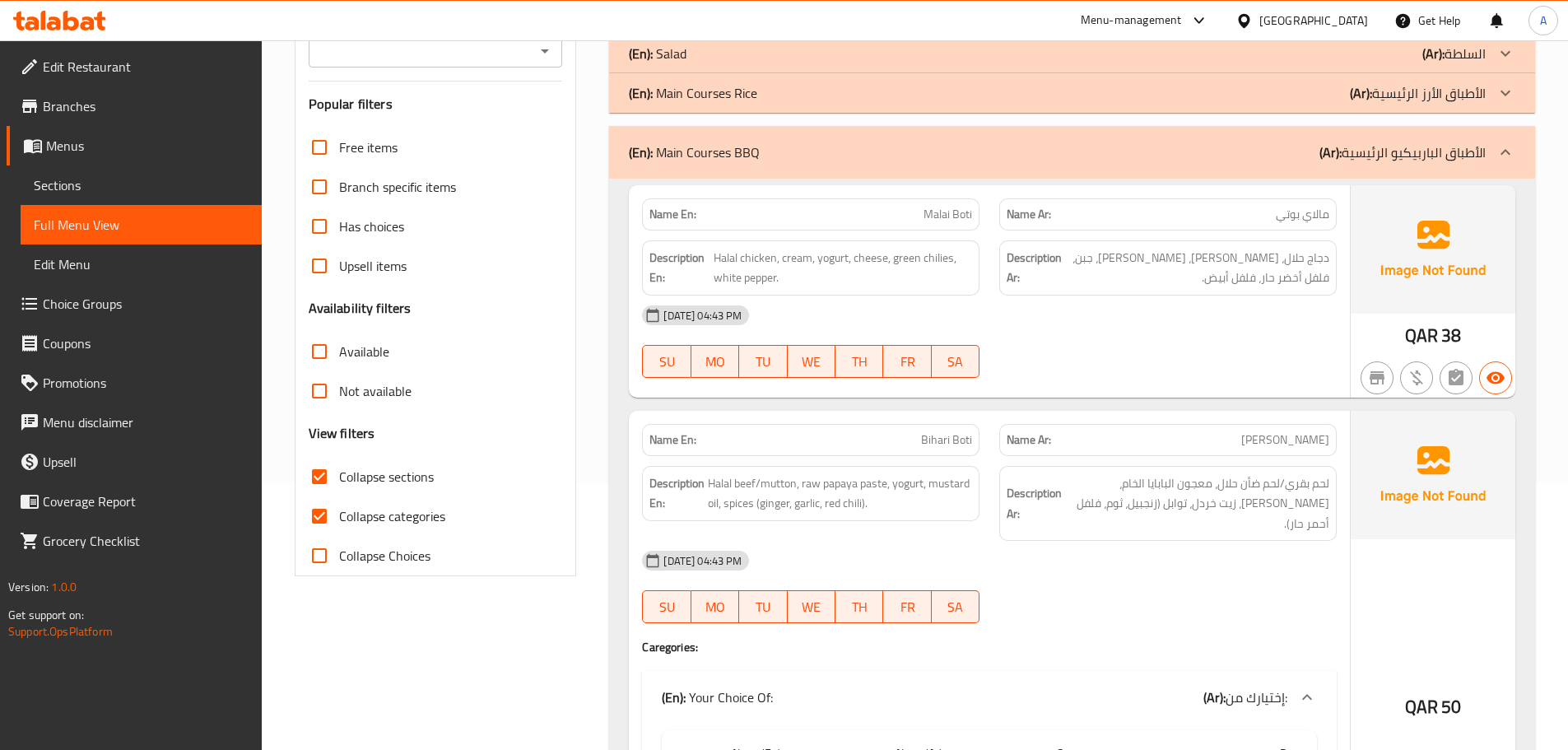
drag, startPoint x: 756, startPoint y: 187, endPoint x: 752, endPoint y: 156, distance: 31.3
click at [756, 186] on div "Name En: Malai Boti Name Ar: مالاي بوتي Description En: Halal chicken, cream, y…" at bounding box center [990, 292] width 722 height 212
click at [752, 156] on p "(En): Main Courses BBQ" at bounding box center [694, 152] width 131 height 20
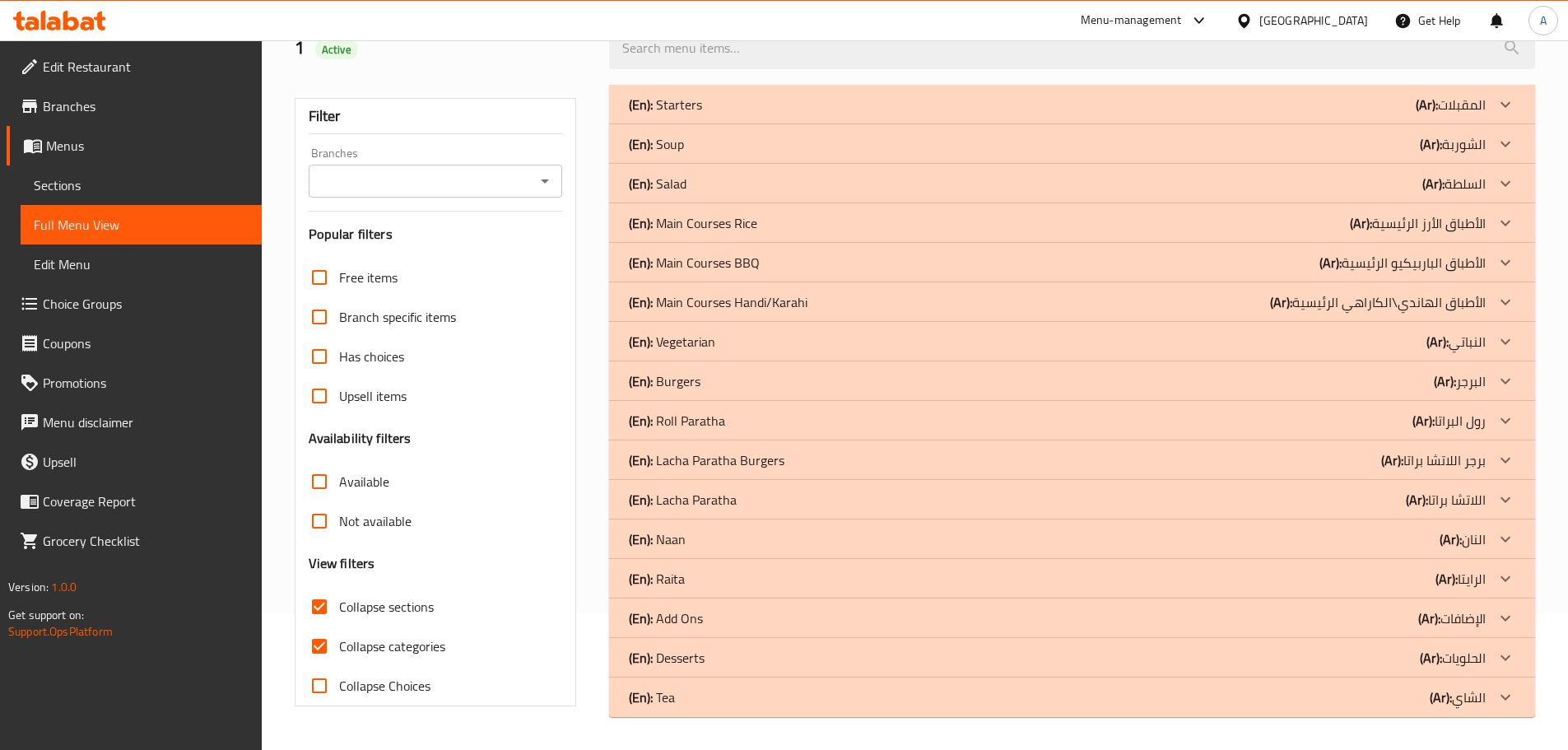
scroll to position [136, 0]
click at [732, 318] on div "(En): Main Courses Handi/Karahi (Ar): الأطباق الهاندي\الكاراهي الرئيسية" at bounding box center [1072, 302] width 926 height 39
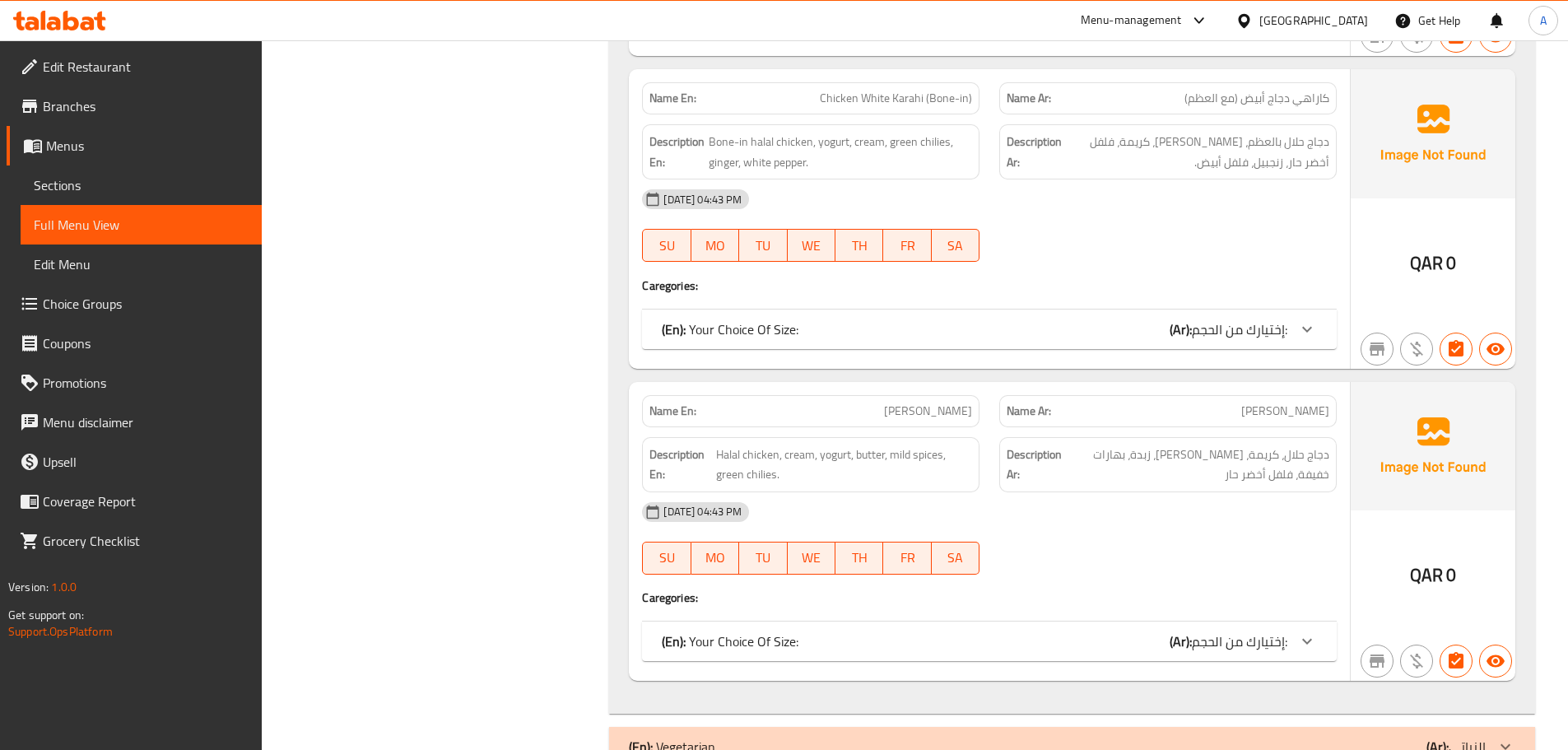
scroll to position [1070, 0]
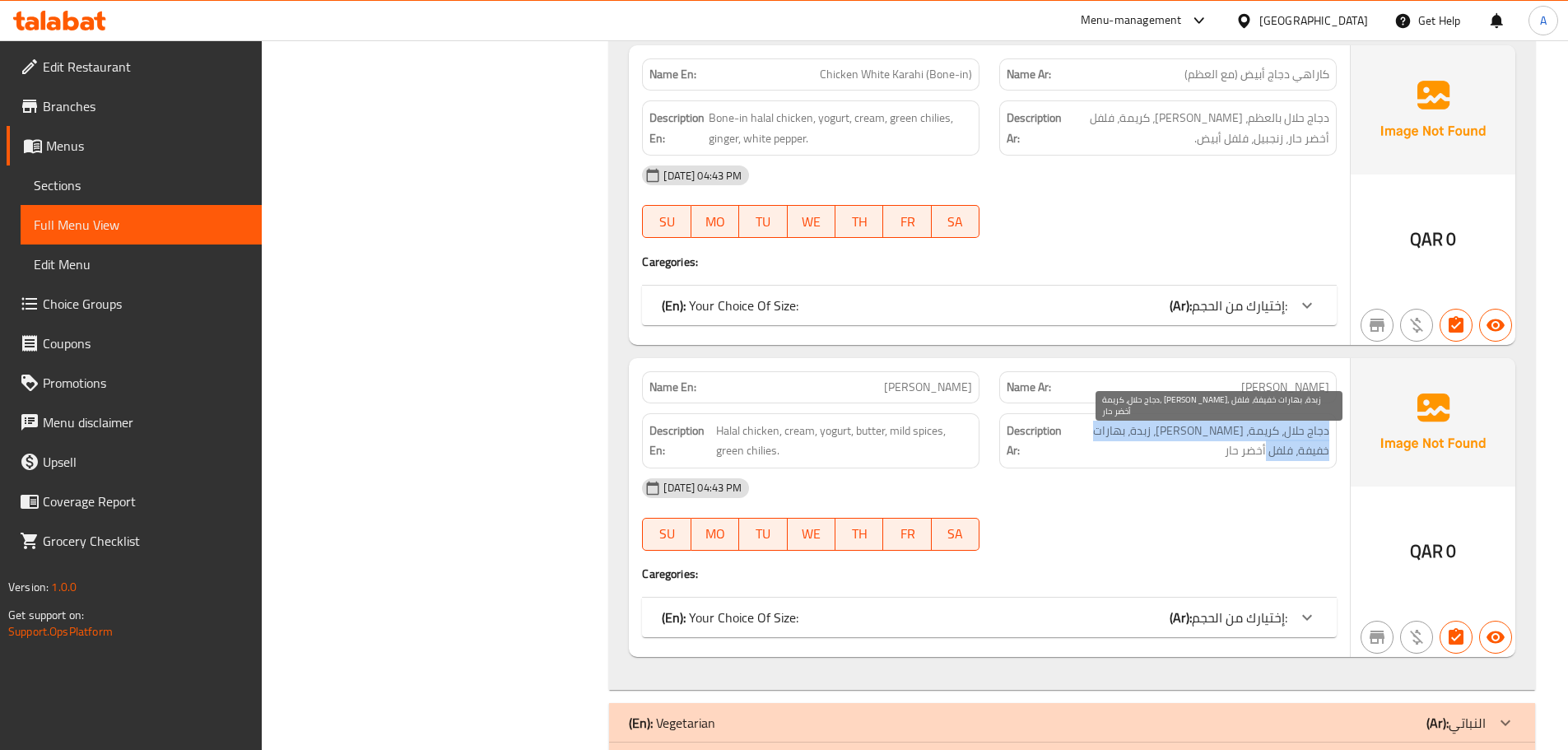
drag, startPoint x: 1329, startPoint y: 436, endPoint x: 1084, endPoint y: 445, distance: 245.2
click at [1084, 445] on div "Description Ar: دجاج حلال، كريمة، زبادي، زبدة، بهارات خفيفة، فلفل أخضر حار" at bounding box center [1168, 441] width 338 height 55
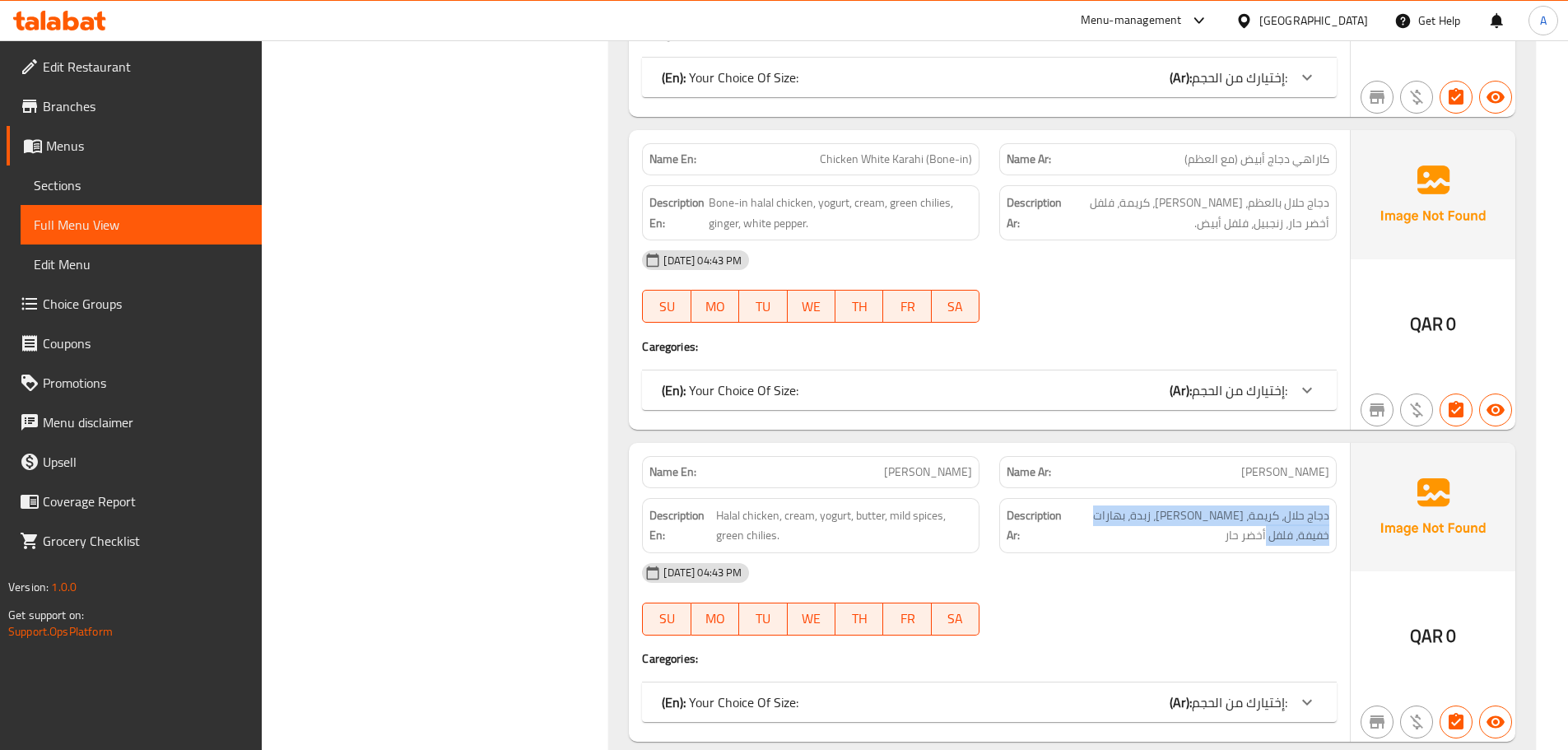
scroll to position [905, 0]
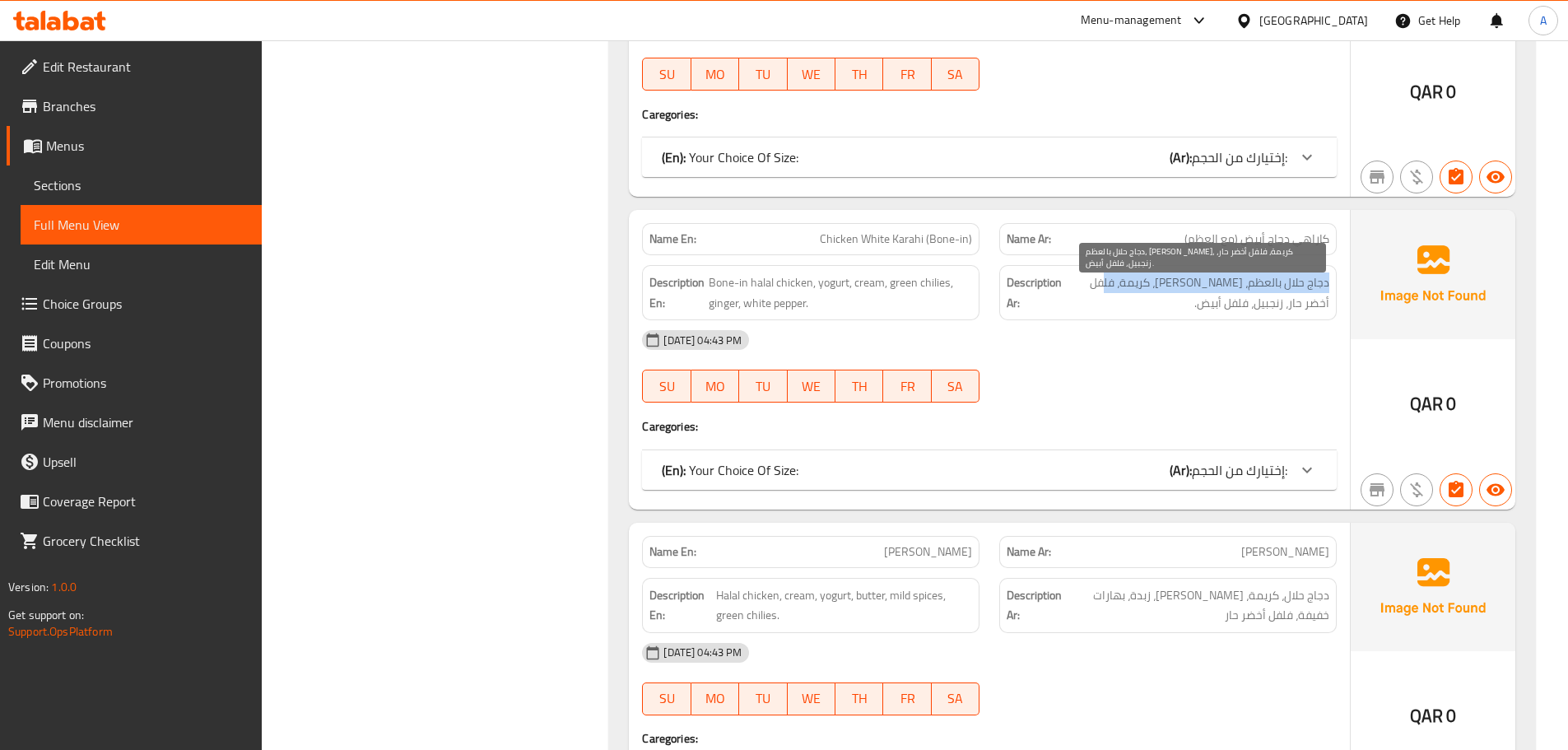
drag, startPoint x: 1331, startPoint y: 285, endPoint x: 1131, endPoint y: 303, distance: 200.8
click at [1128, 298] on div "Description Ar: دجاج حلال بالعظم، زبادي، كريمة، فلفل أخضر حار، زنجبيل، فلفل أبي…" at bounding box center [1168, 293] width 338 height 55
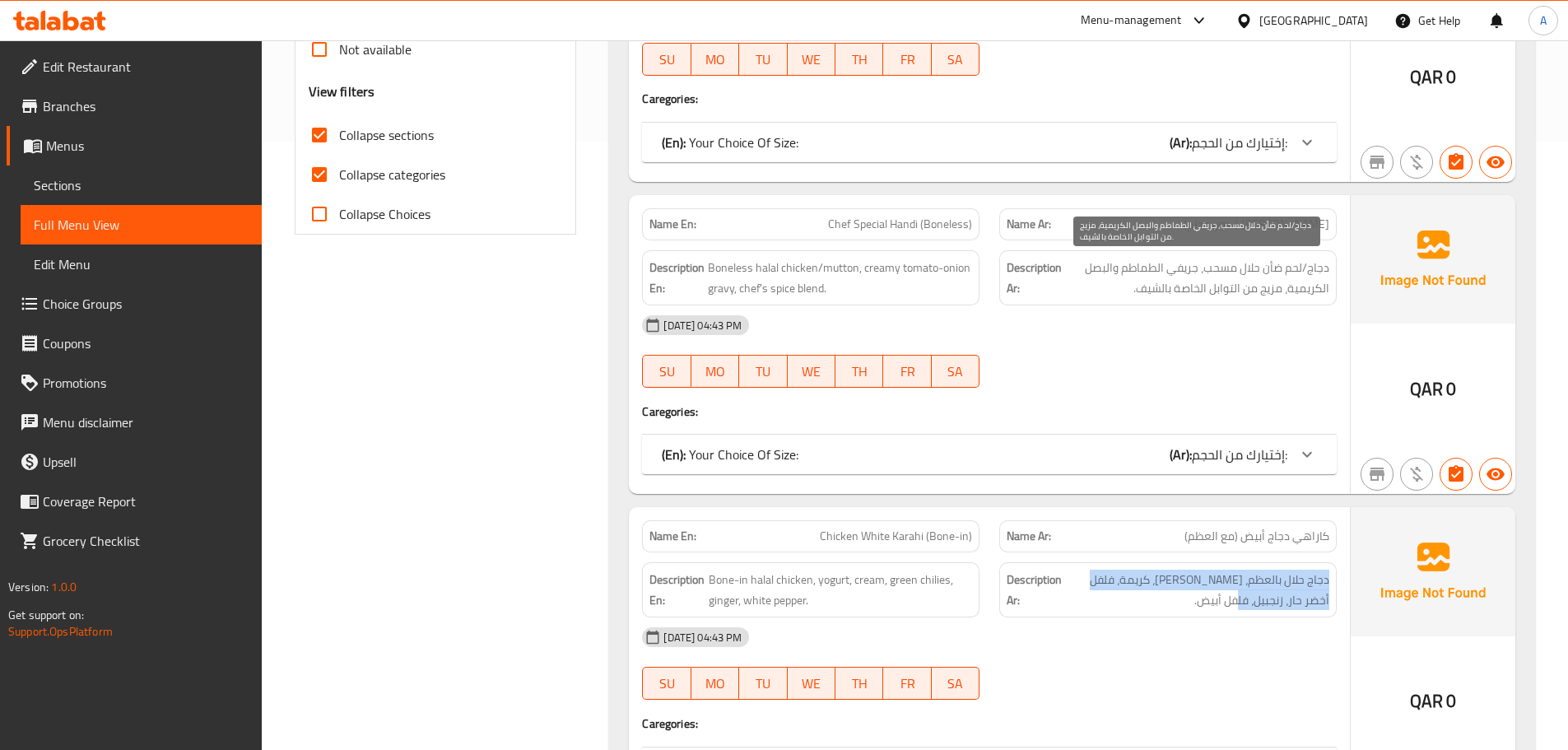
scroll to position [576, 0]
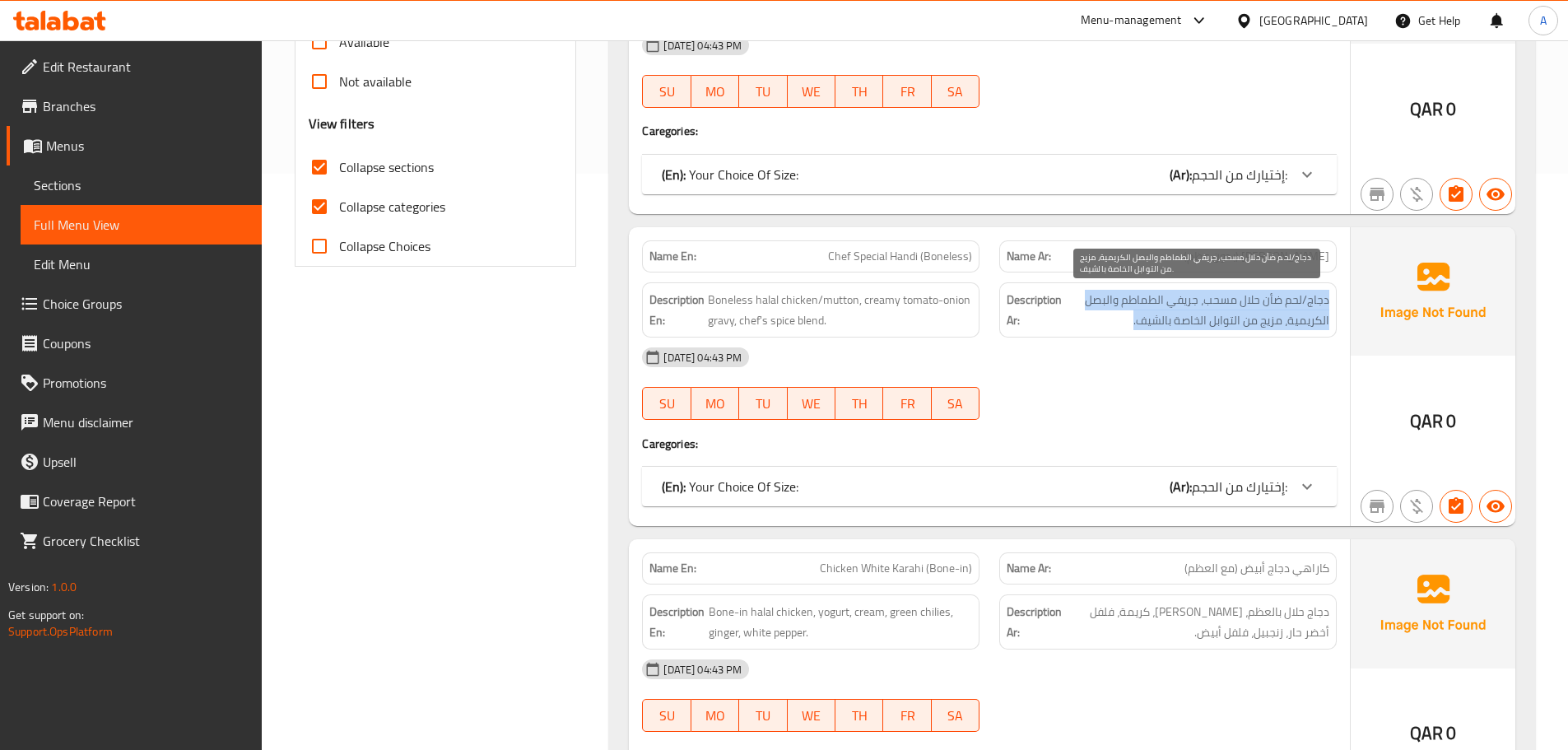
drag, startPoint x: 1329, startPoint y: 300, endPoint x: 1092, endPoint y: 319, distance: 237.8
click at [1092, 319] on div "Description Ar: دجاج/لحم ضأن حلال مسحب، جريفي الطماطم والبصل الكريمية، مزيج من …" at bounding box center [1168, 310] width 338 height 55
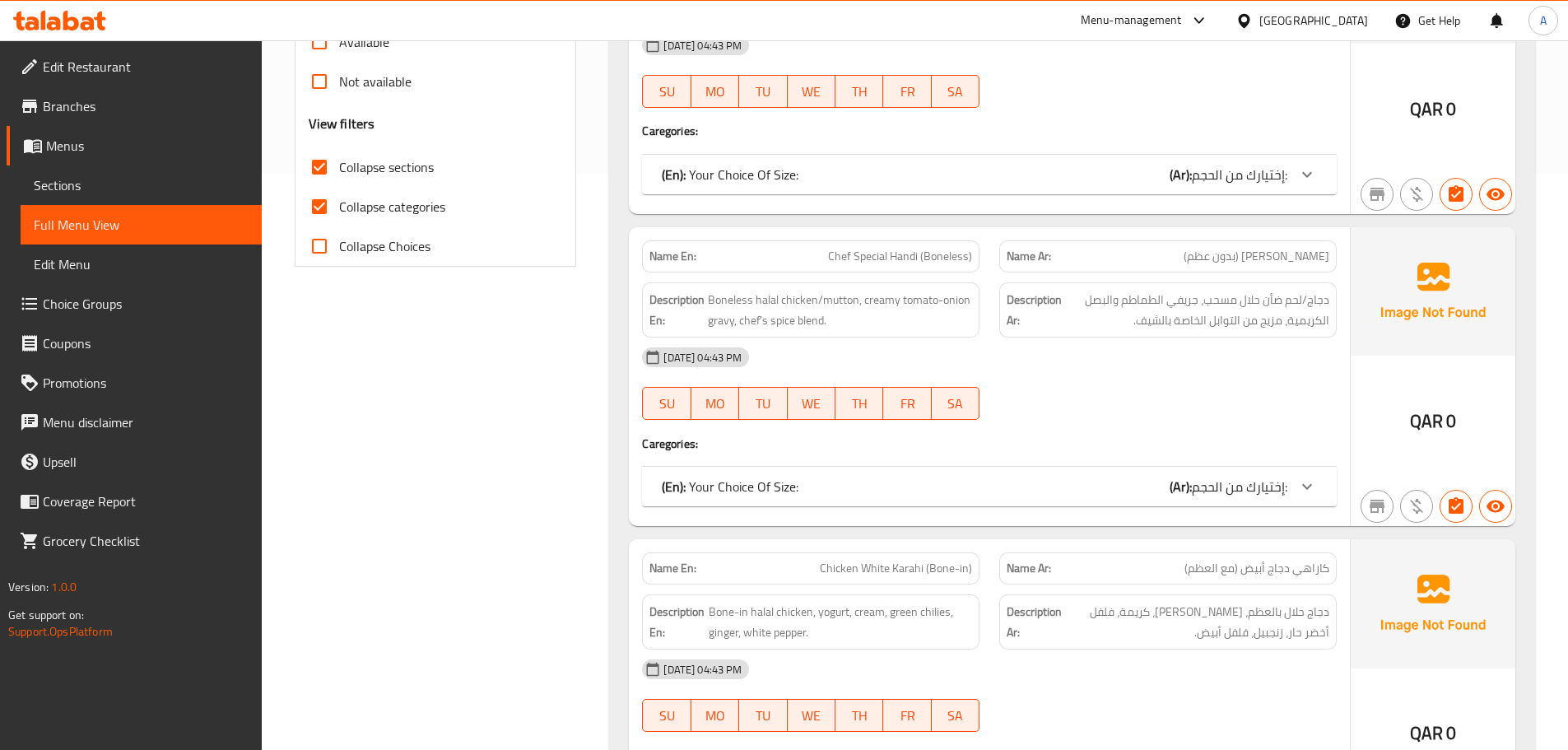
click at [949, 260] on span "Chef Special Handi (Boneless)" at bounding box center [900, 256] width 144 height 18
copy span "Chef Special Handi (Boneless)"
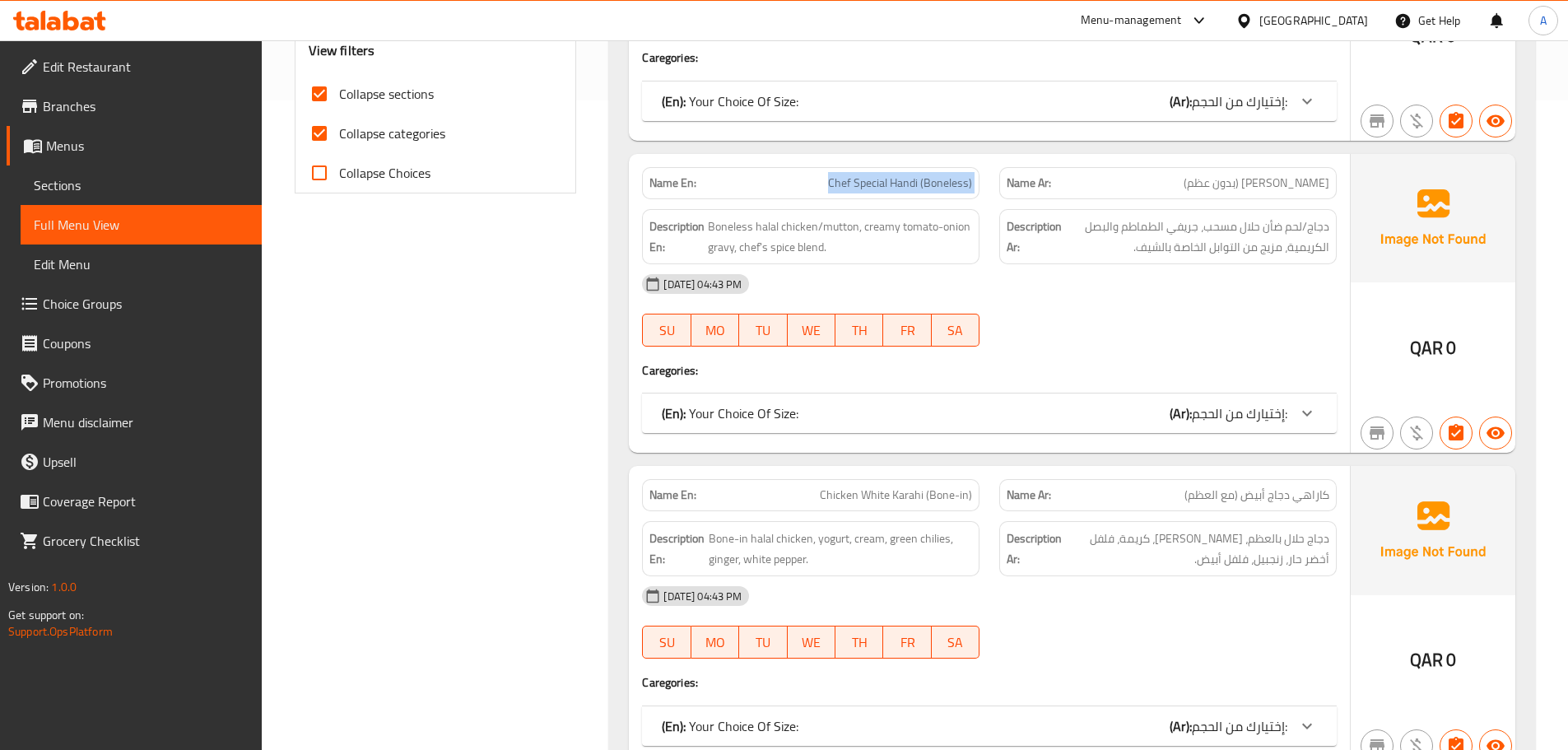
scroll to position [659, 0]
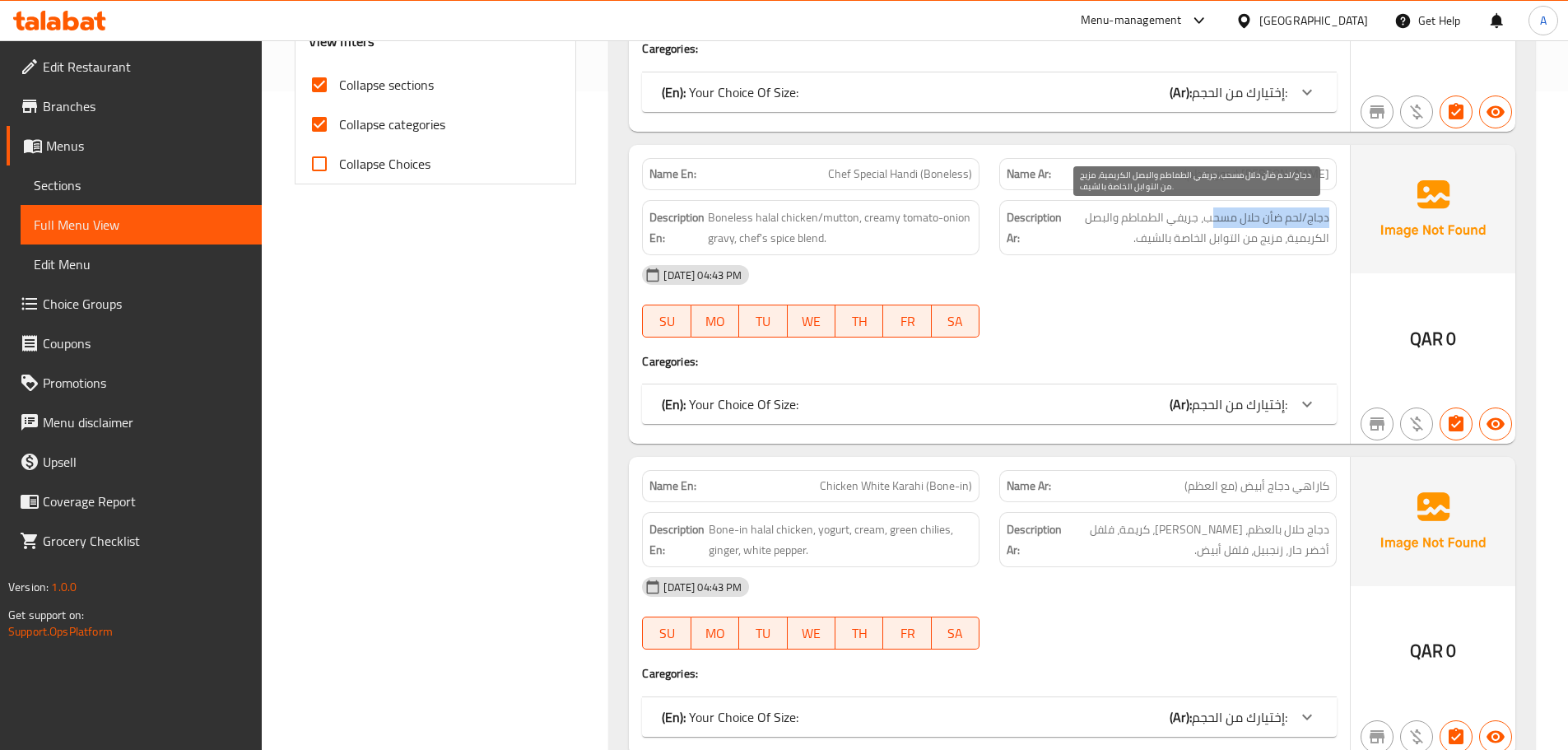
drag, startPoint x: 1330, startPoint y: 222, endPoint x: 1135, endPoint y: 189, distance: 197.8
click at [1208, 220] on div "Description Ar: دجاج/لحم ضأن حلال مسحب، جريفي الطماطم والبصل الكريمية، مزيج من …" at bounding box center [1168, 228] width 338 height 55
drag, startPoint x: 1203, startPoint y: 217, endPoint x: 1084, endPoint y: 226, distance: 119.3
click at [1089, 218] on span "دجاج/لحم ضأن حلال مسحب، جريفي الطماطم والبصل الكريمية، مزيج من التوابل الخاصة ب…" at bounding box center [1197, 227] width 264 height 40
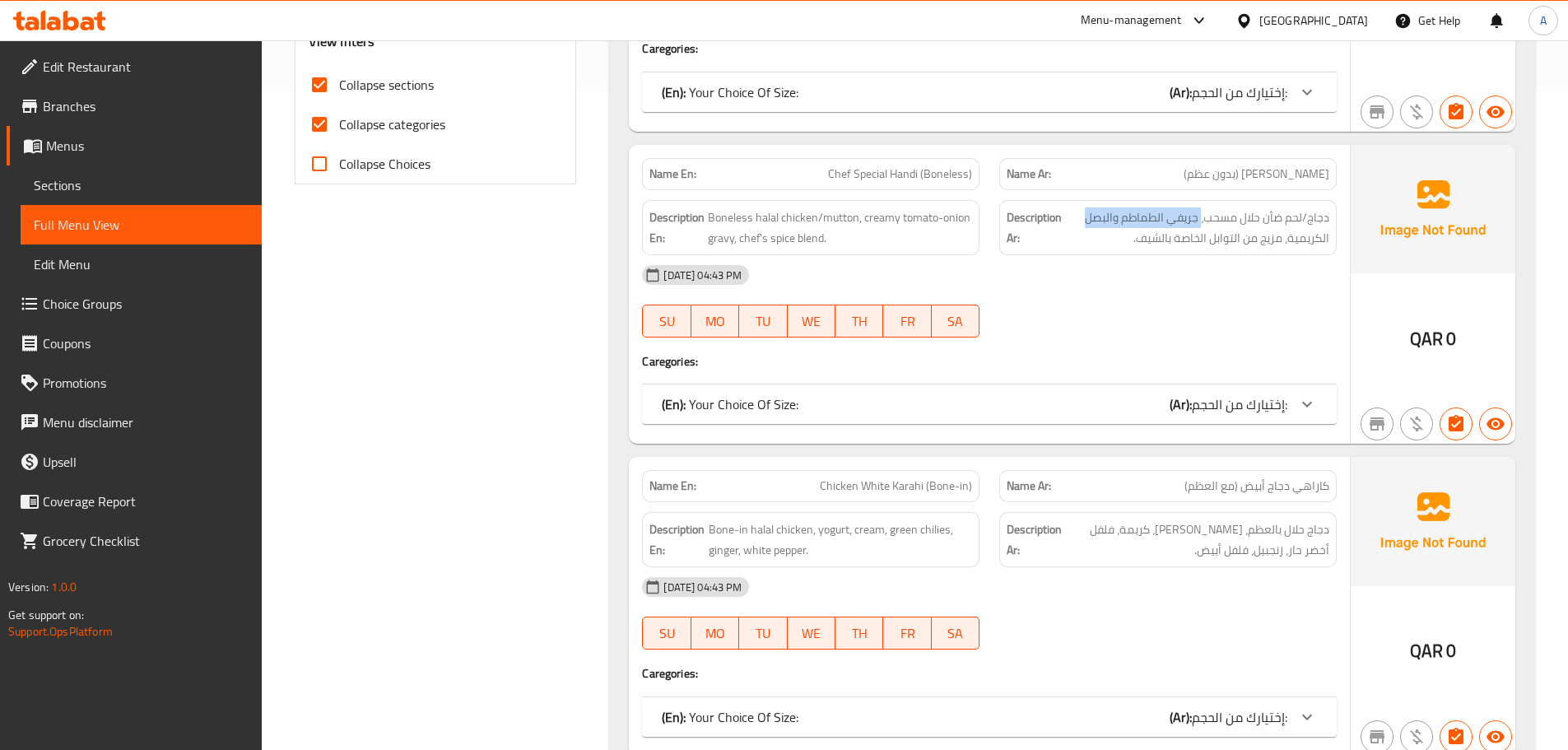
click at [987, 402] on div "(En): Your Choice Of Size: (Ar): إختيارك من الحجم:" at bounding box center [974, 404] width 625 height 20
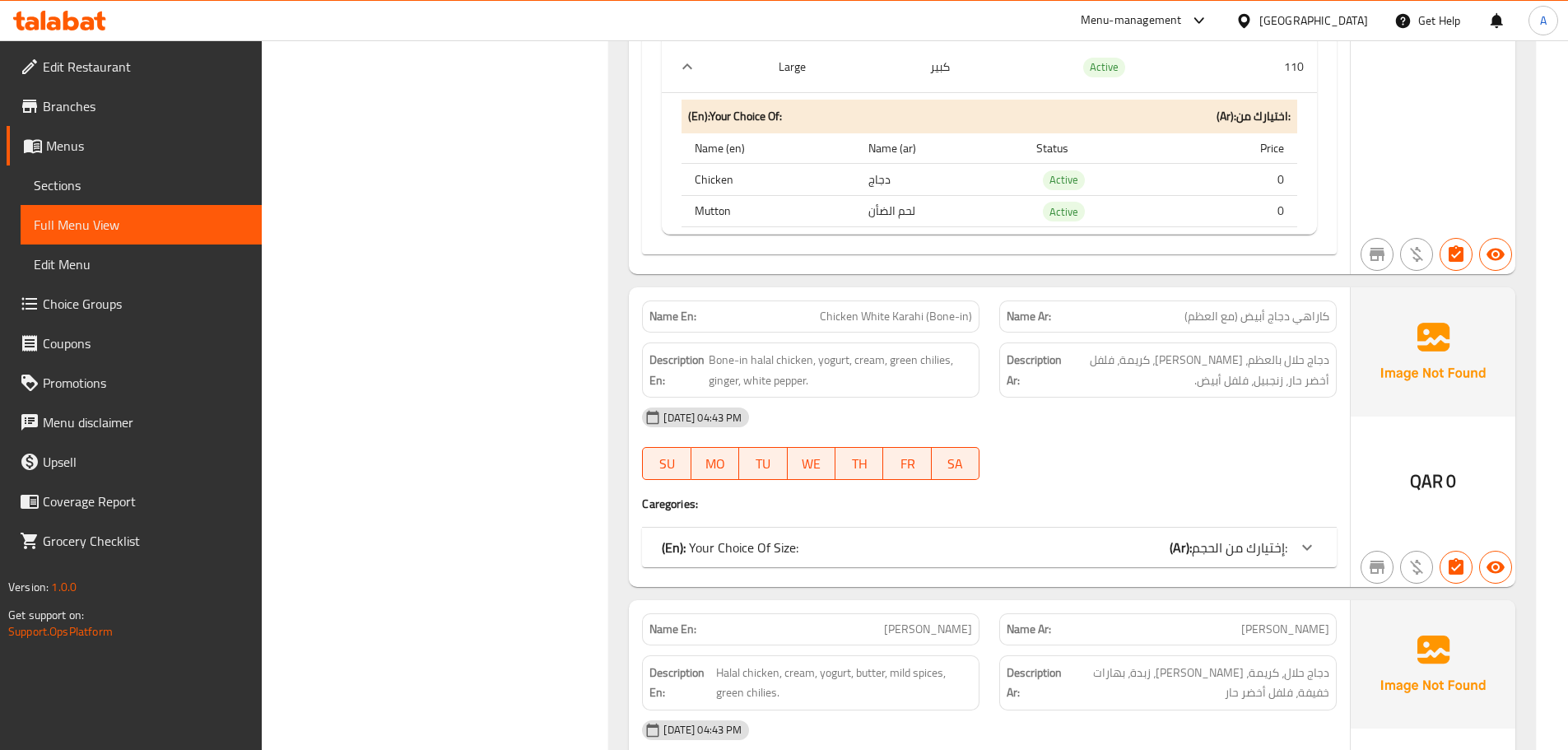
scroll to position [1317, 0]
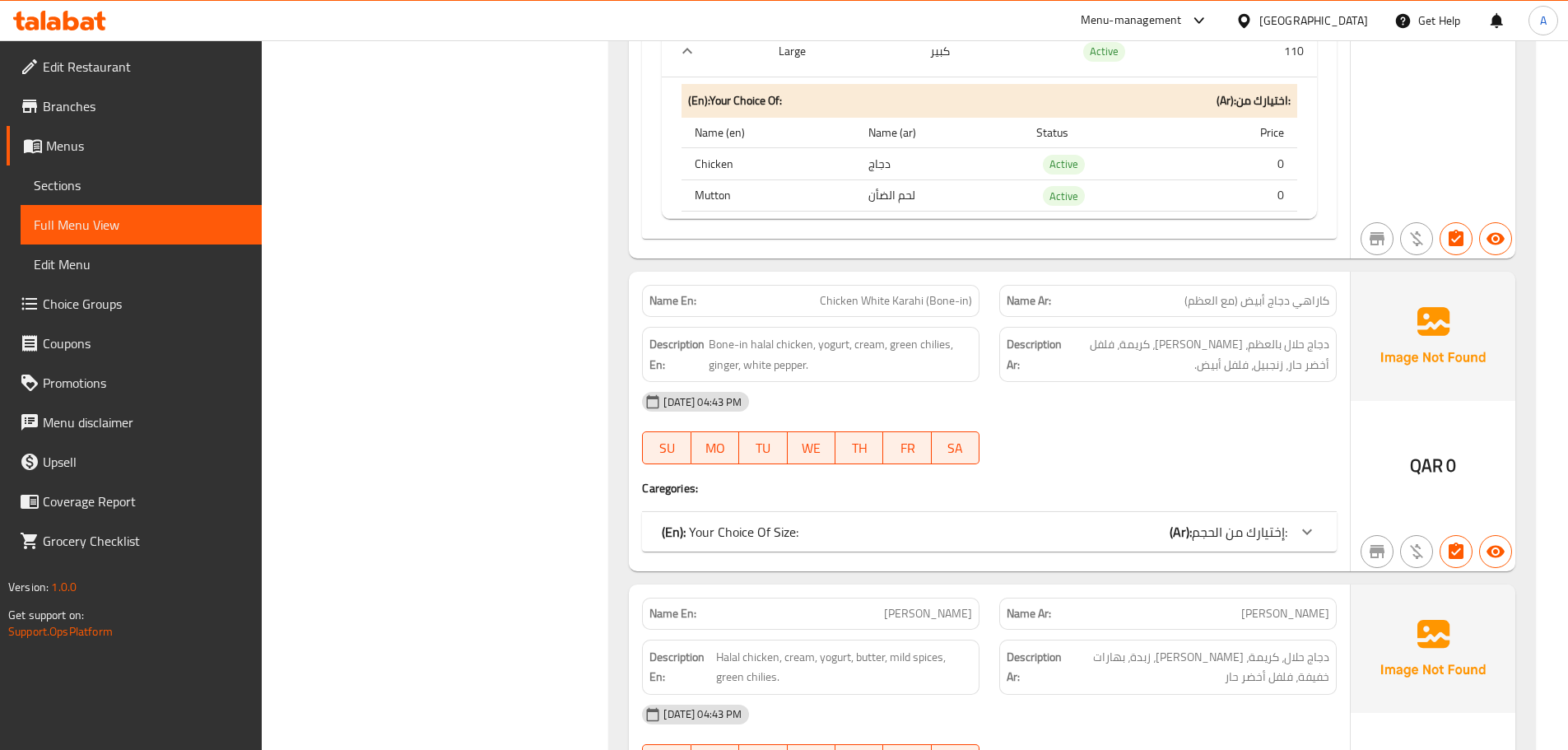
drag, startPoint x: 1327, startPoint y: 346, endPoint x: 1065, endPoint y: 392, distance: 266.0
click at [1054, 362] on h6 "Description Ar: دجاج حلال بالعظم، زبادي، كريمة، فلفل أخضر حار، زنجبيل، فلفل أبي…" at bounding box center [1168, 353] width 323 height 40
click at [1138, 516] on div "(En): Your Choice Of Size: (Ar): إختيارك من الحجم:" at bounding box center [990, 532] width 695 height 39
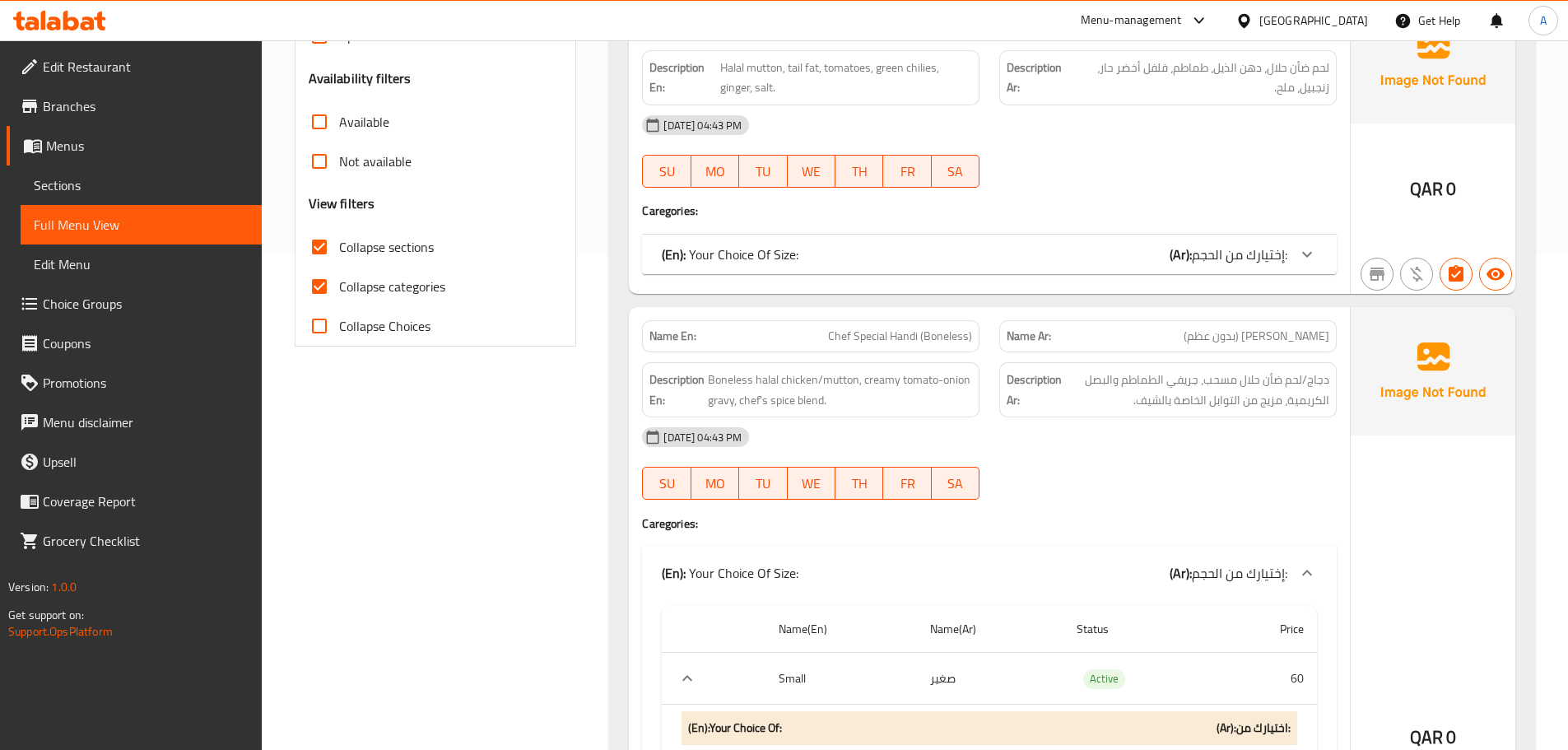
scroll to position [349, 0]
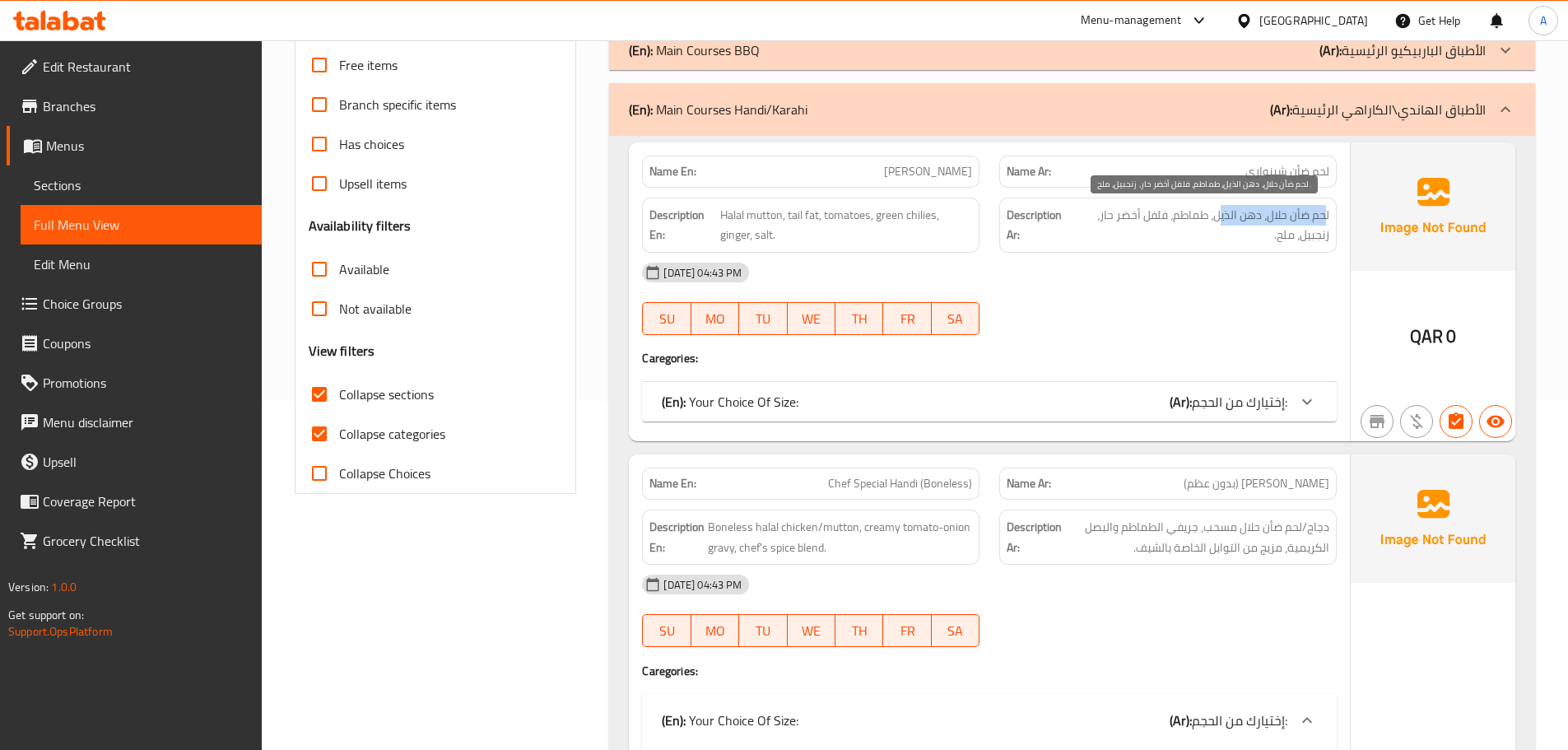
drag, startPoint x: 1324, startPoint y: 216, endPoint x: 1219, endPoint y: 216, distance: 105.0
click at [1219, 216] on span "لحم ضأن حلال، دهن الذيل، طماطم، فلفل أخضر حار، زنجبيل، ملح." at bounding box center [1202, 225] width 257 height 40
click at [926, 168] on span "[PERSON_NAME]" at bounding box center [929, 172] width 88 height 18
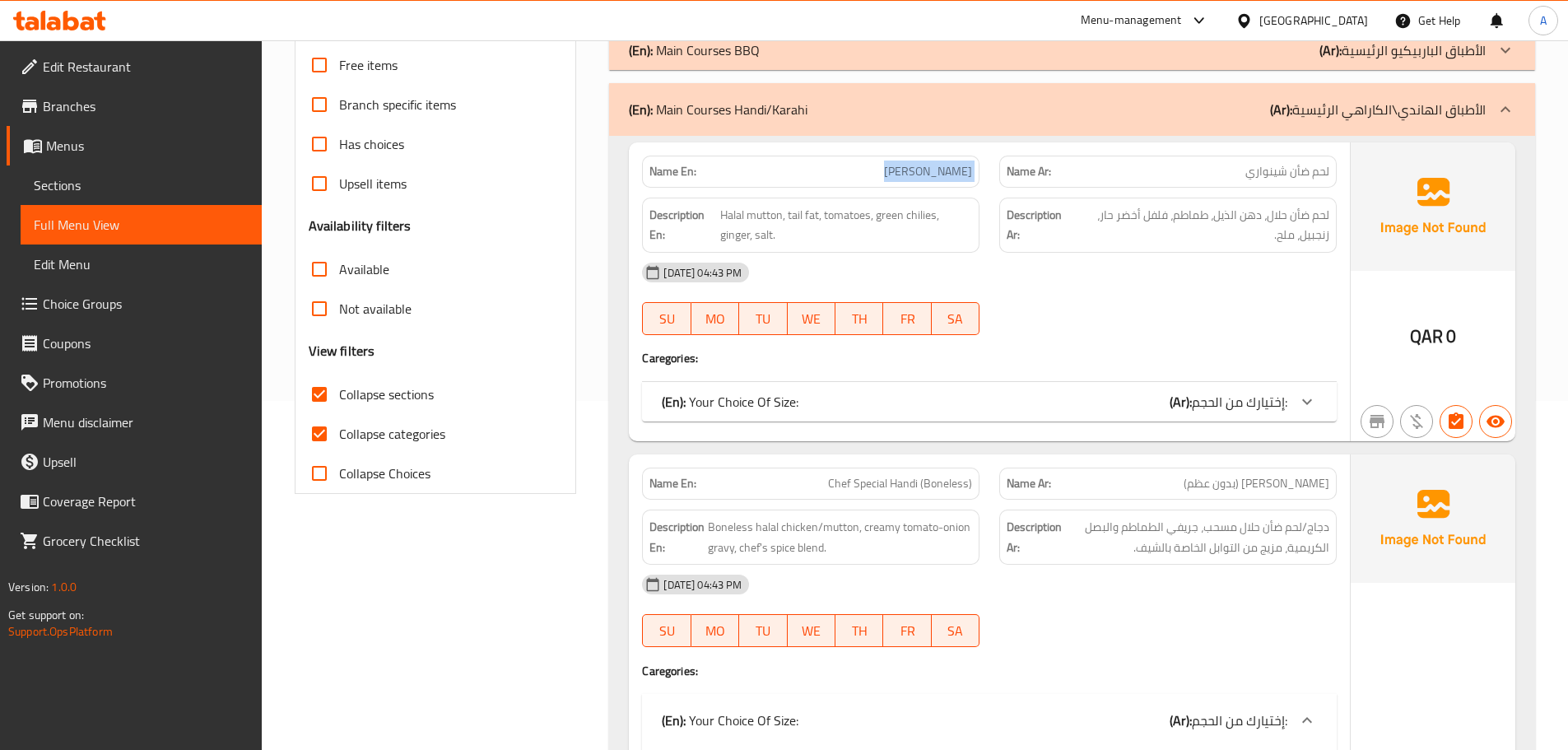
click at [926, 168] on span "[PERSON_NAME]" at bounding box center [929, 172] width 88 height 18
copy span "[PERSON_NAME]"
click at [982, 119] on div "(En): Main Courses Handi/Karahi (Ar): الأطباق الهاندي\الكاراهي الرئيسية" at bounding box center [1057, 109] width 857 height 20
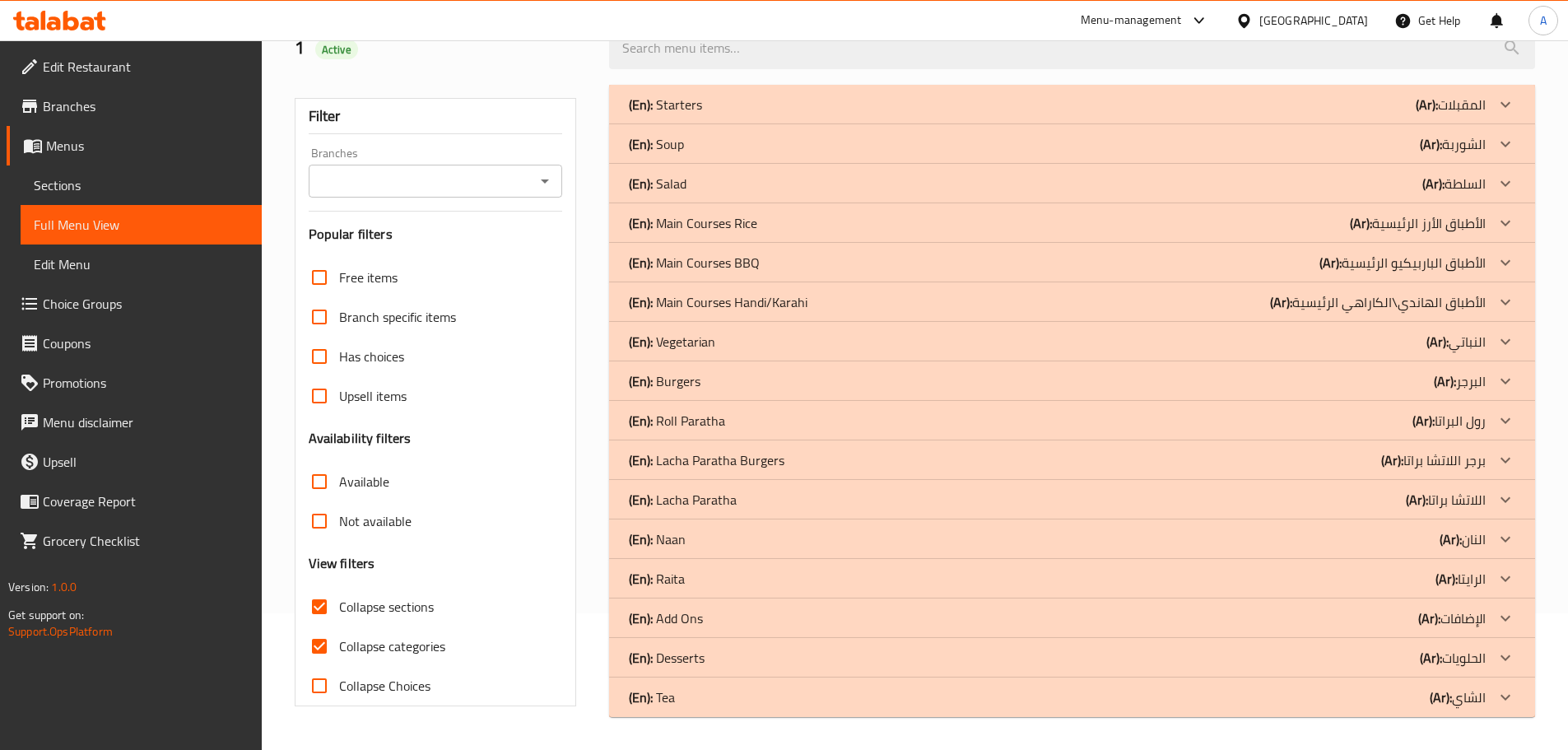
scroll to position [136, 0]
click at [769, 347] on div "(En): Vegetarian (Ar): النباتي" at bounding box center [1057, 342] width 857 height 20
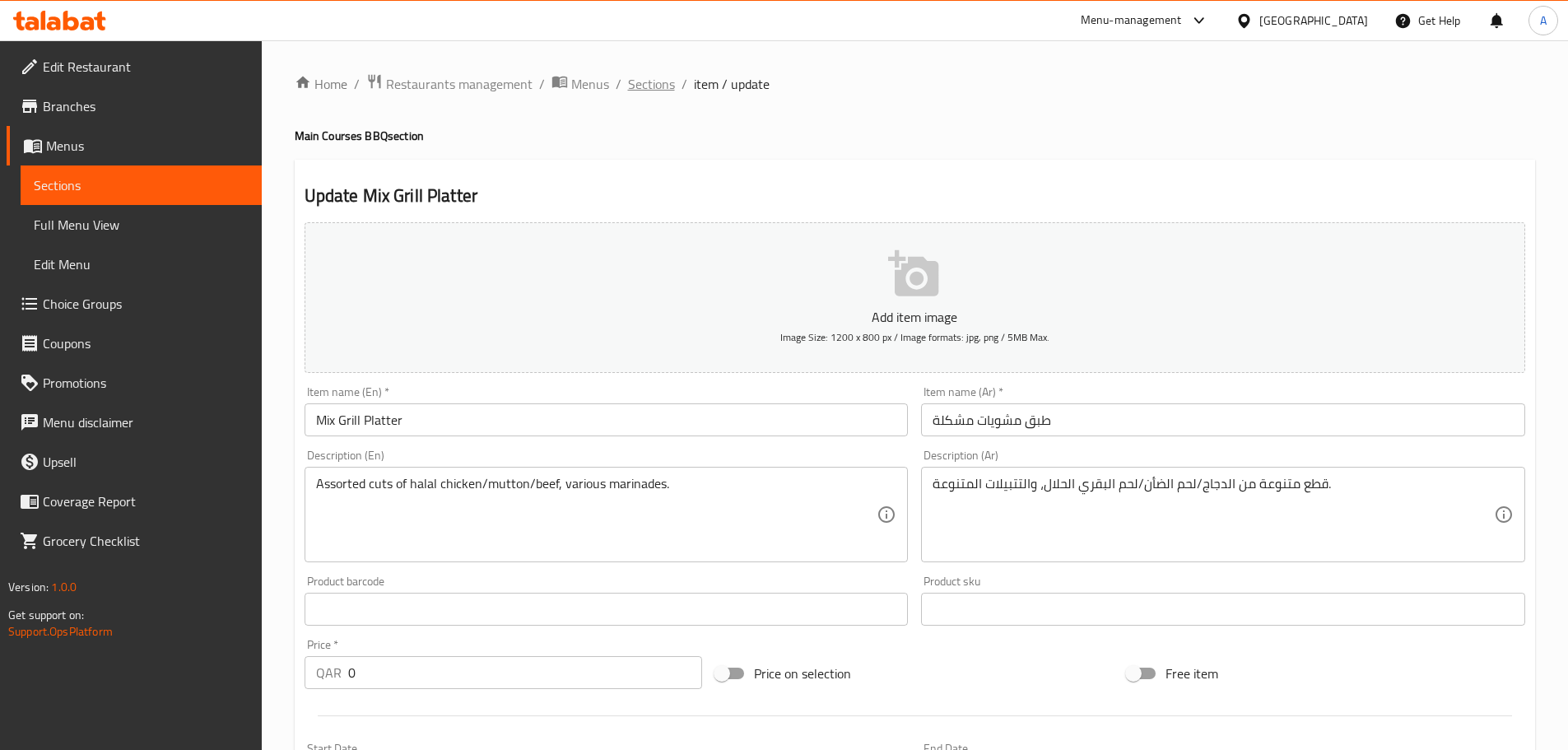
click at [641, 80] on span "Sections" at bounding box center [652, 83] width 47 height 20
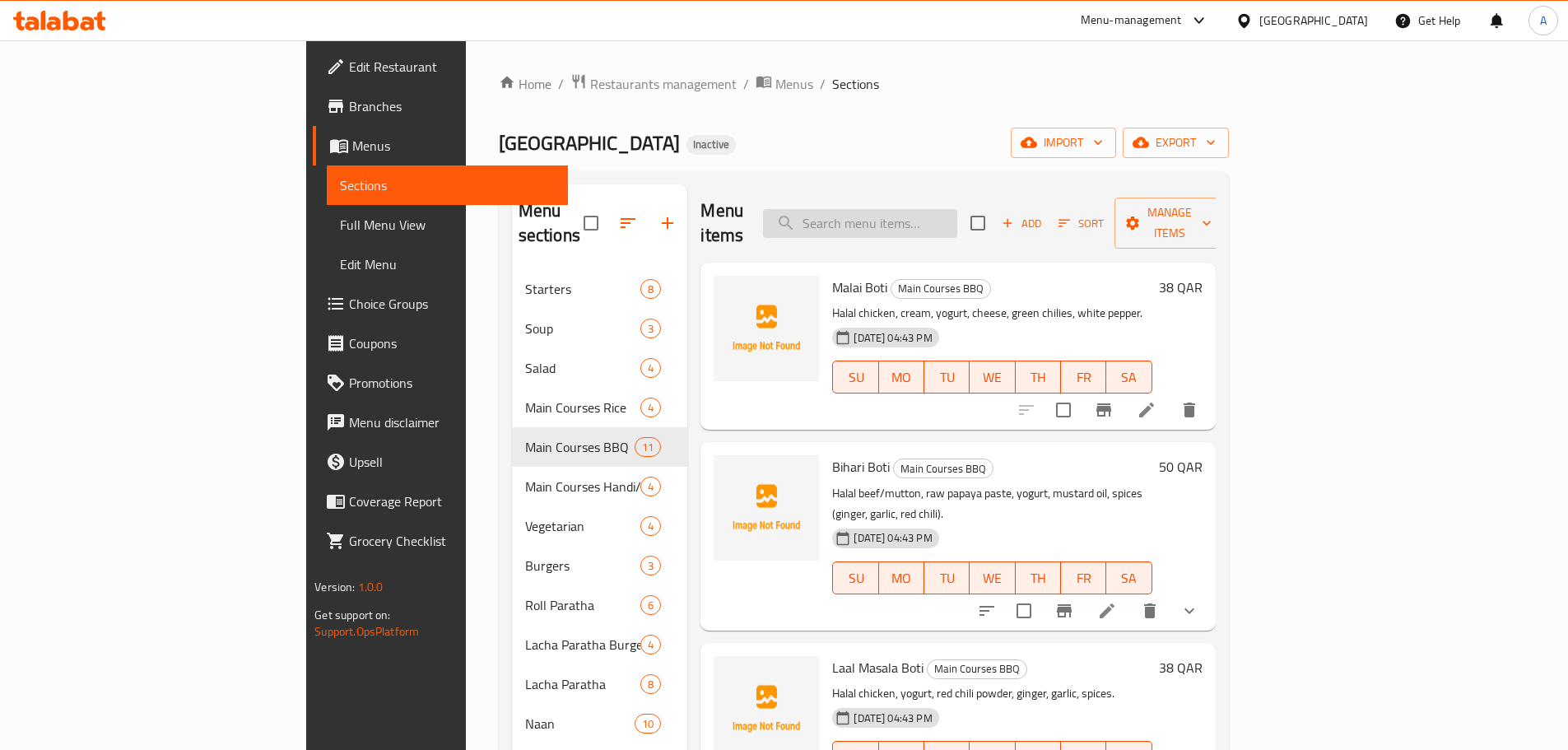
click at [952, 209] on input "search" at bounding box center [860, 223] width 194 height 28
paste input "Chef Special Handi (Boneless)"
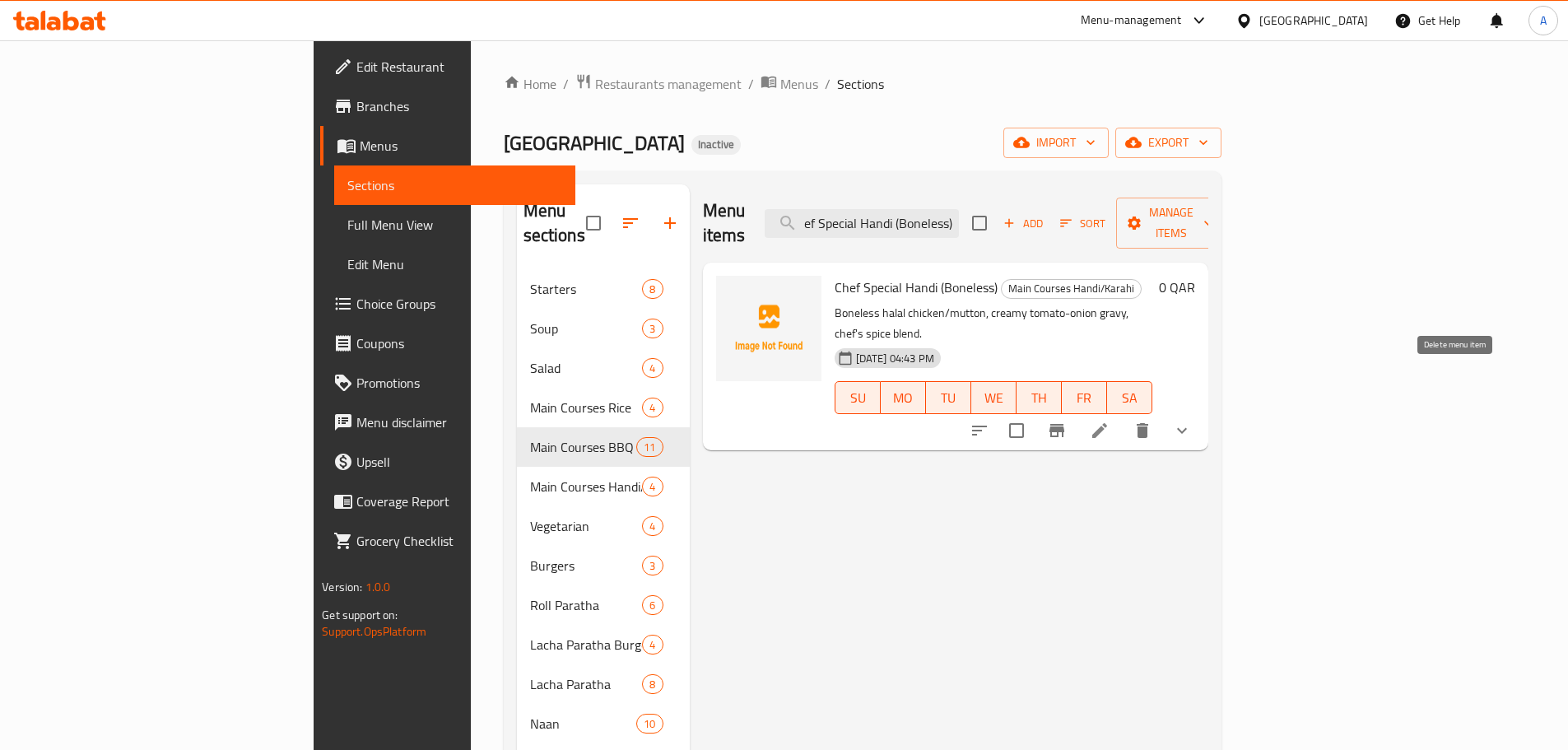
type input "Chef Special Handi (Boneless)"
click at [1109, 421] on icon at bounding box center [1100, 431] width 20 height 20
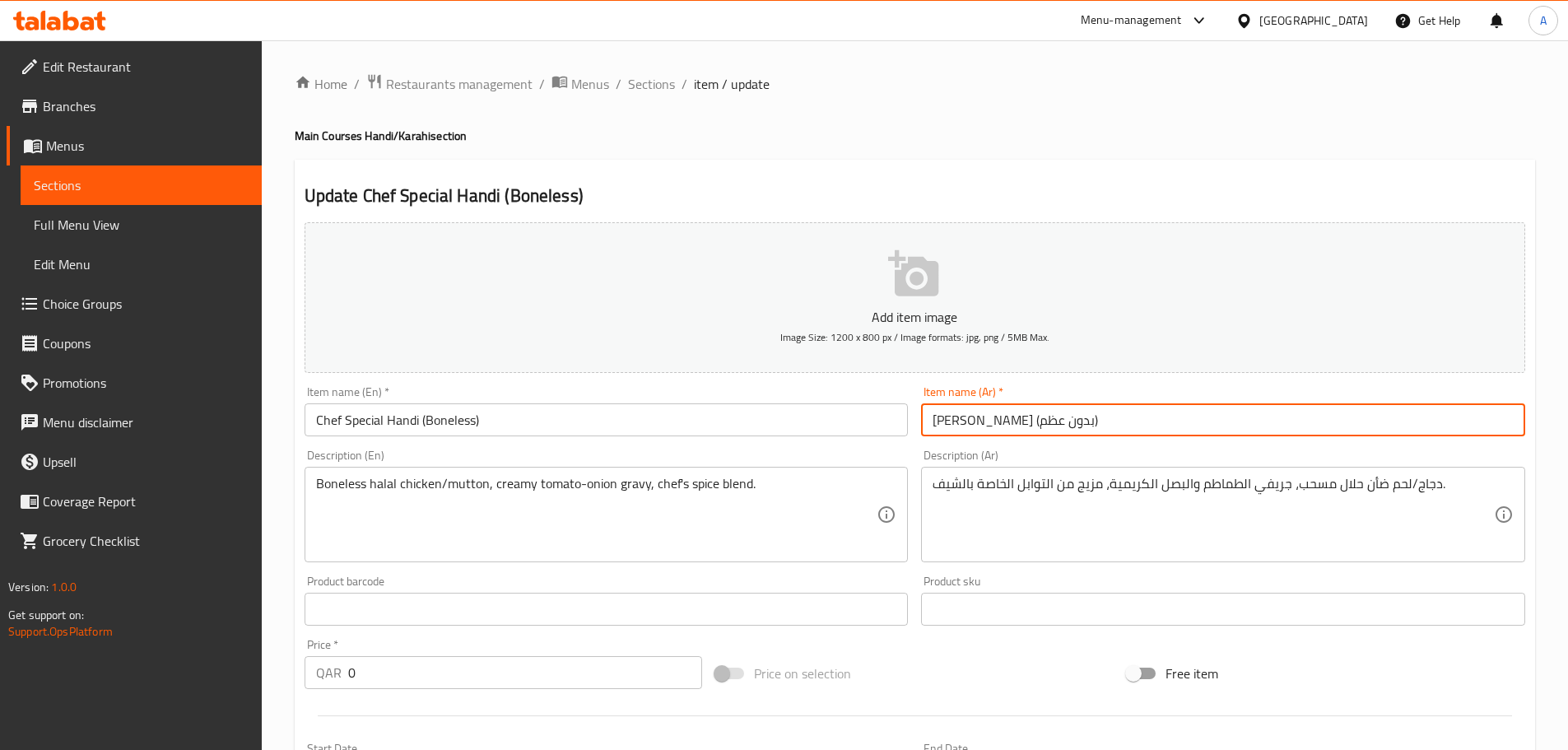
drag, startPoint x: 992, startPoint y: 422, endPoint x: 939, endPoint y: 425, distance: 53.1
click at [939, 425] on input "[PERSON_NAME] (بدون عظم)" at bounding box center [1223, 420] width 605 height 33
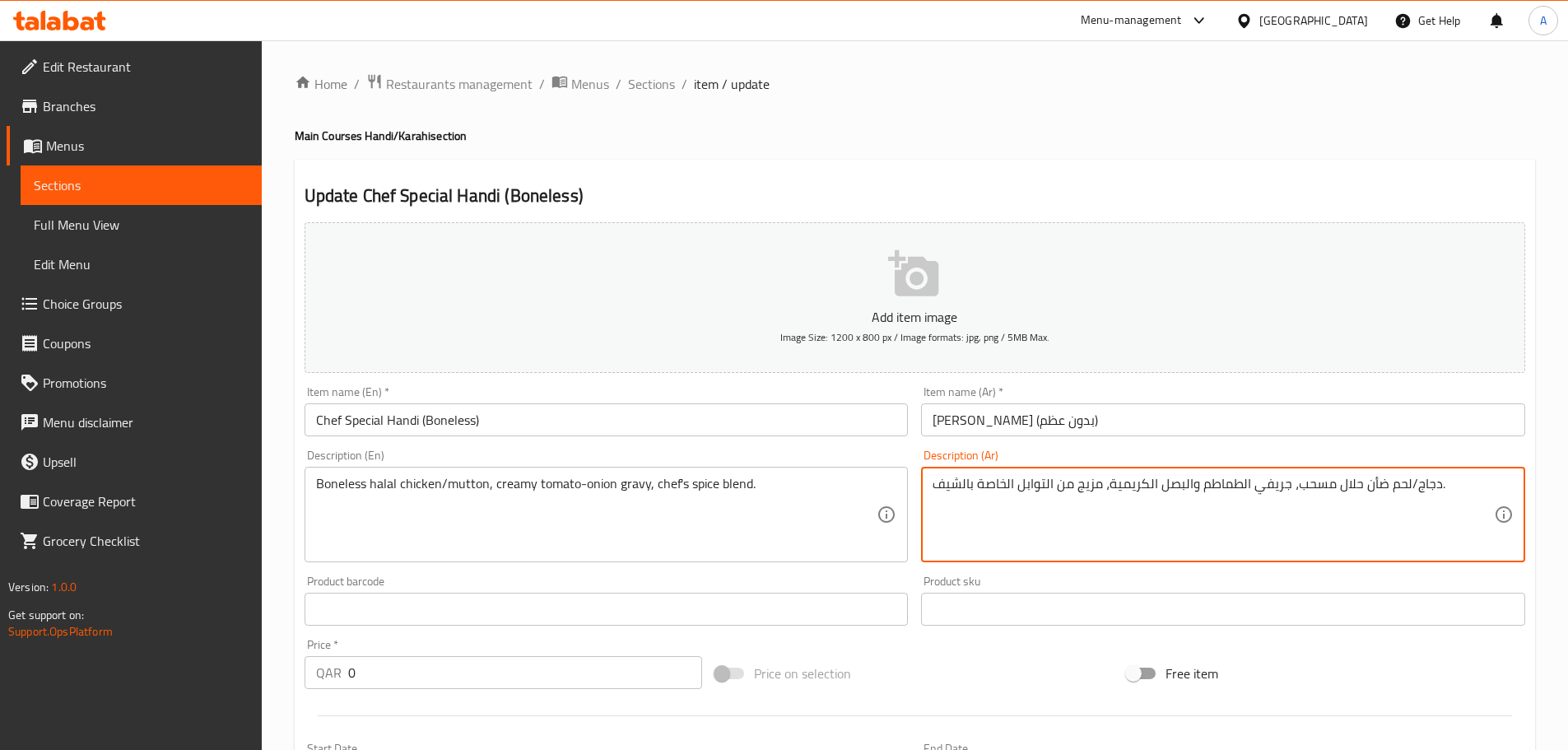
click at [1301, 485] on textarea "دجاج/لحم ضأن حلال مسحب، جريفي الطماطم والبصل الكريمية، مزيج من التوابل الخاصة ب…" at bounding box center [1214, 515] width 562 height 79
paste textarea "بدون عظم"
type textarea "دجاج/لحم ضأن حلال بدون عظم، جريفي الطماطم والبصل الكريمية، مزيج من التوابل الخا…"
click at [1332, 410] on input "[PERSON_NAME] (بدون عظم)" at bounding box center [1223, 420] width 605 height 33
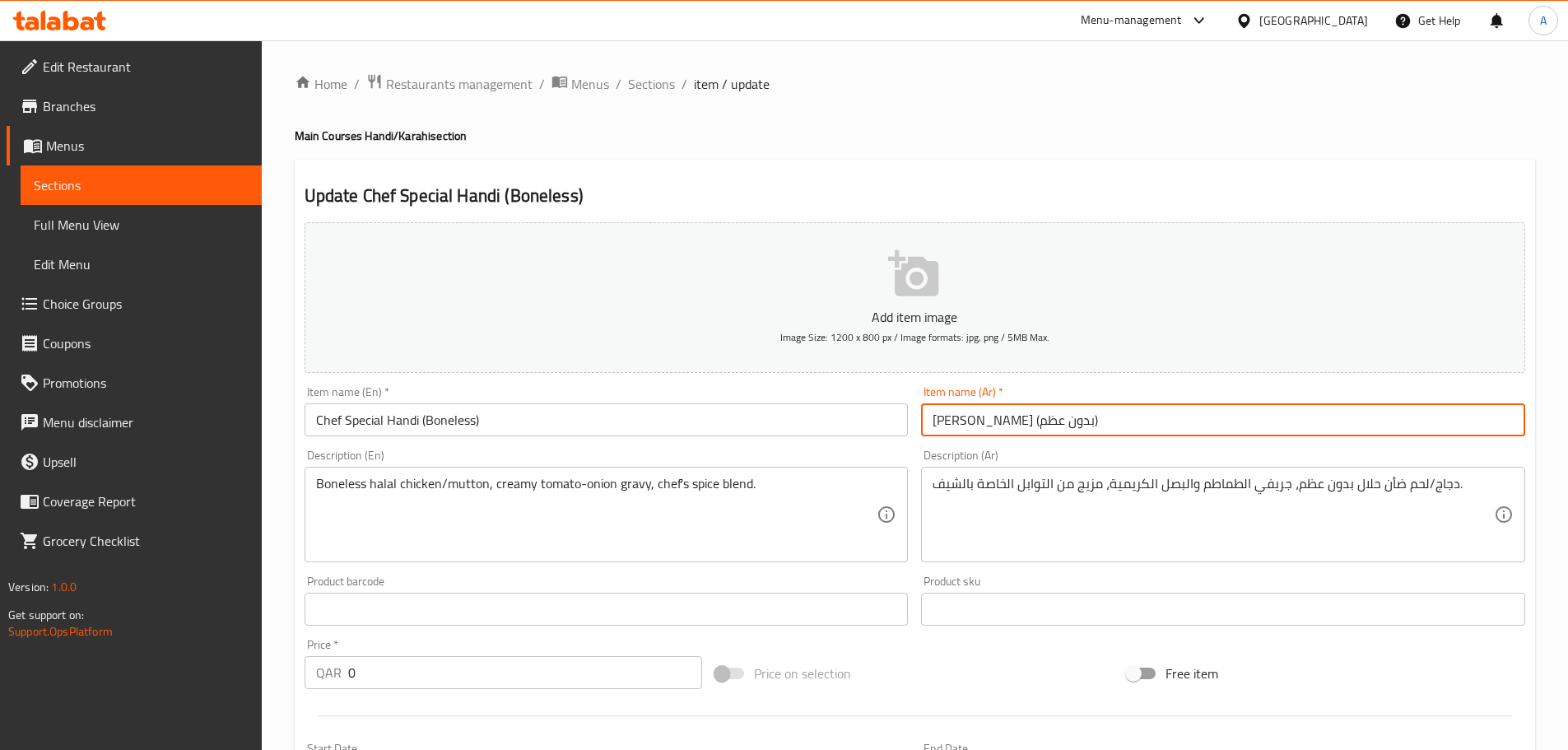
click at [641, 88] on span "Sections" at bounding box center [652, 83] width 47 height 20
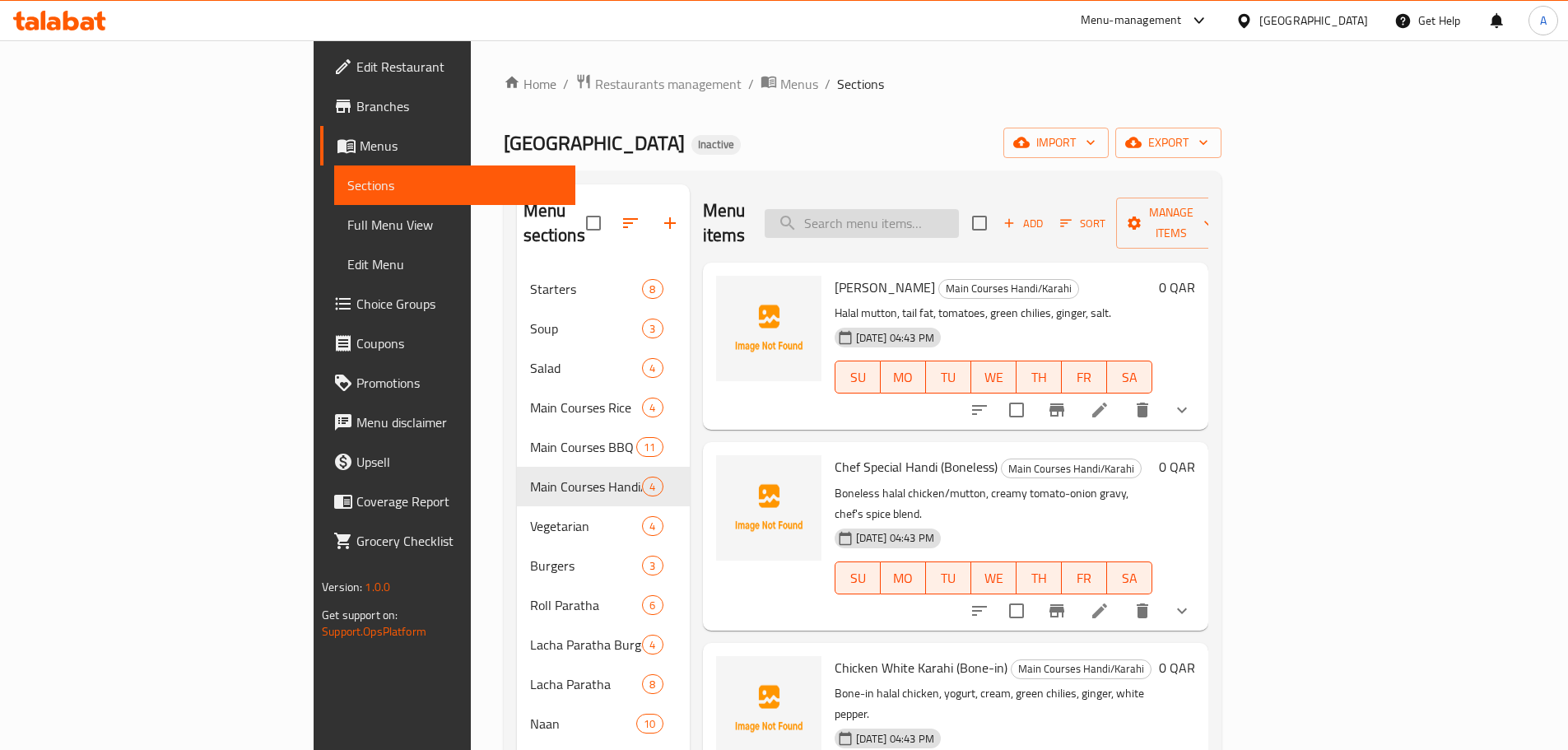
click at [936, 209] on input "search" at bounding box center [862, 223] width 194 height 28
paste input "[PERSON_NAME]"
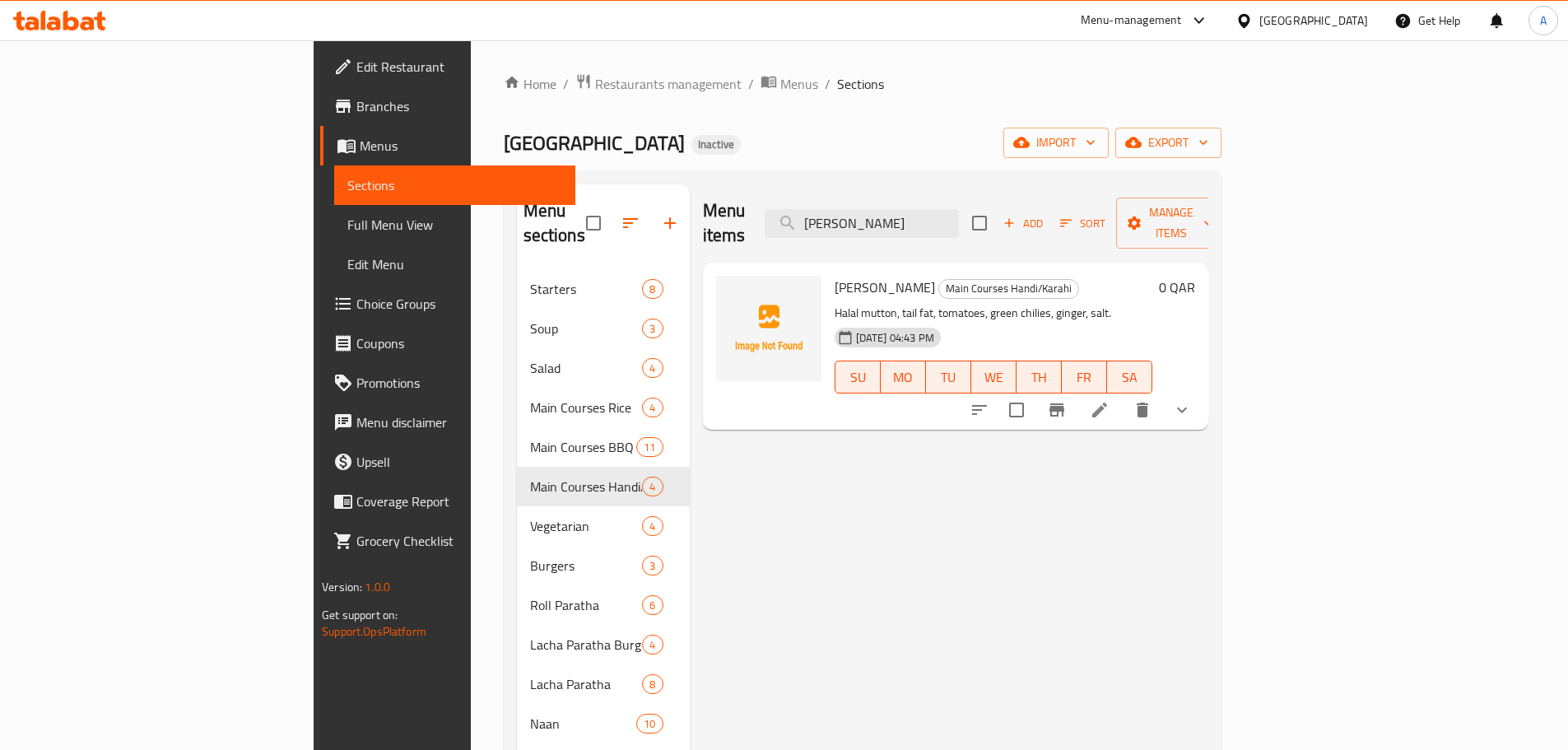
type input "[PERSON_NAME]"
click at [1109, 401] on icon at bounding box center [1100, 410] width 20 height 20
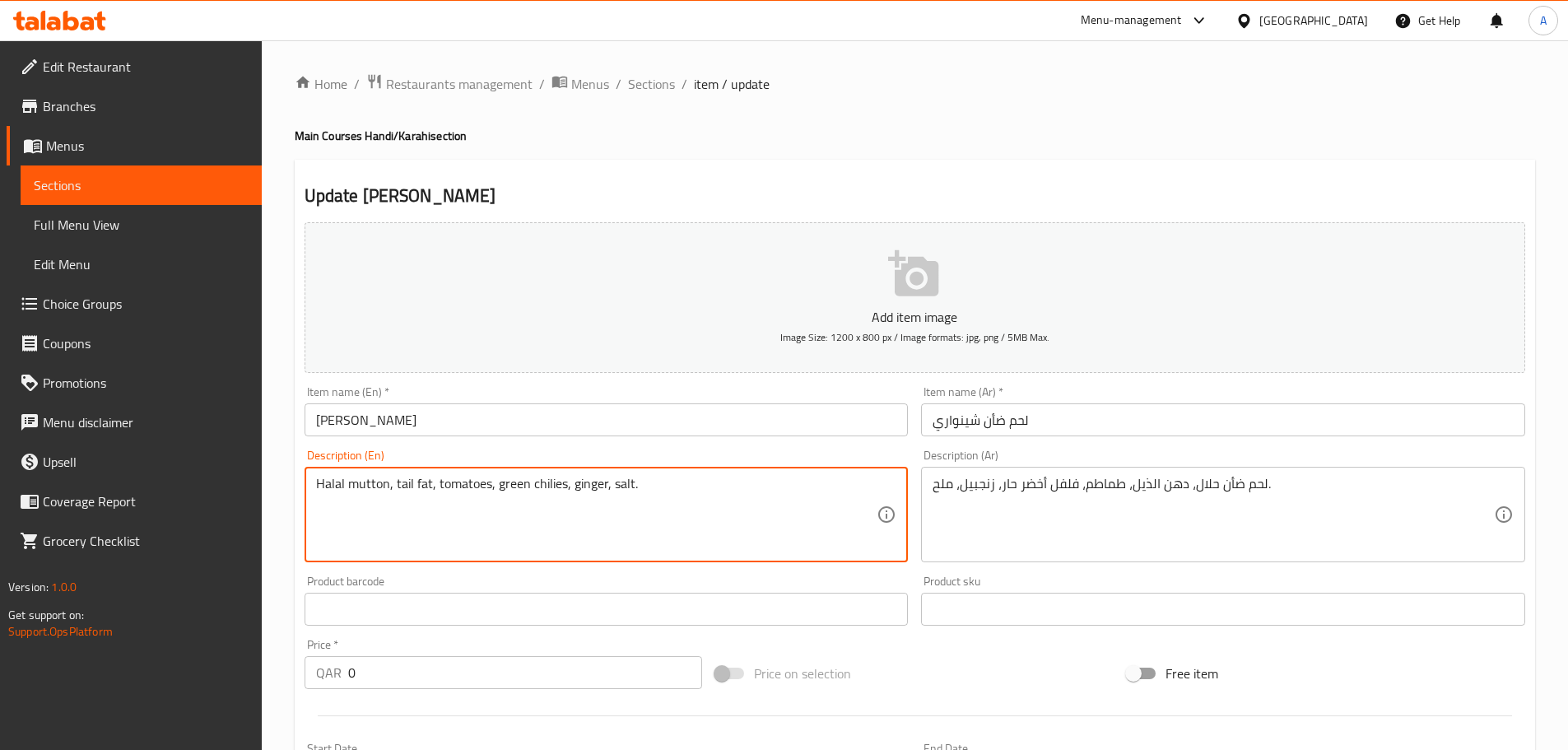
drag, startPoint x: 432, startPoint y: 480, endPoint x: 472, endPoint y: 472, distance: 40.8
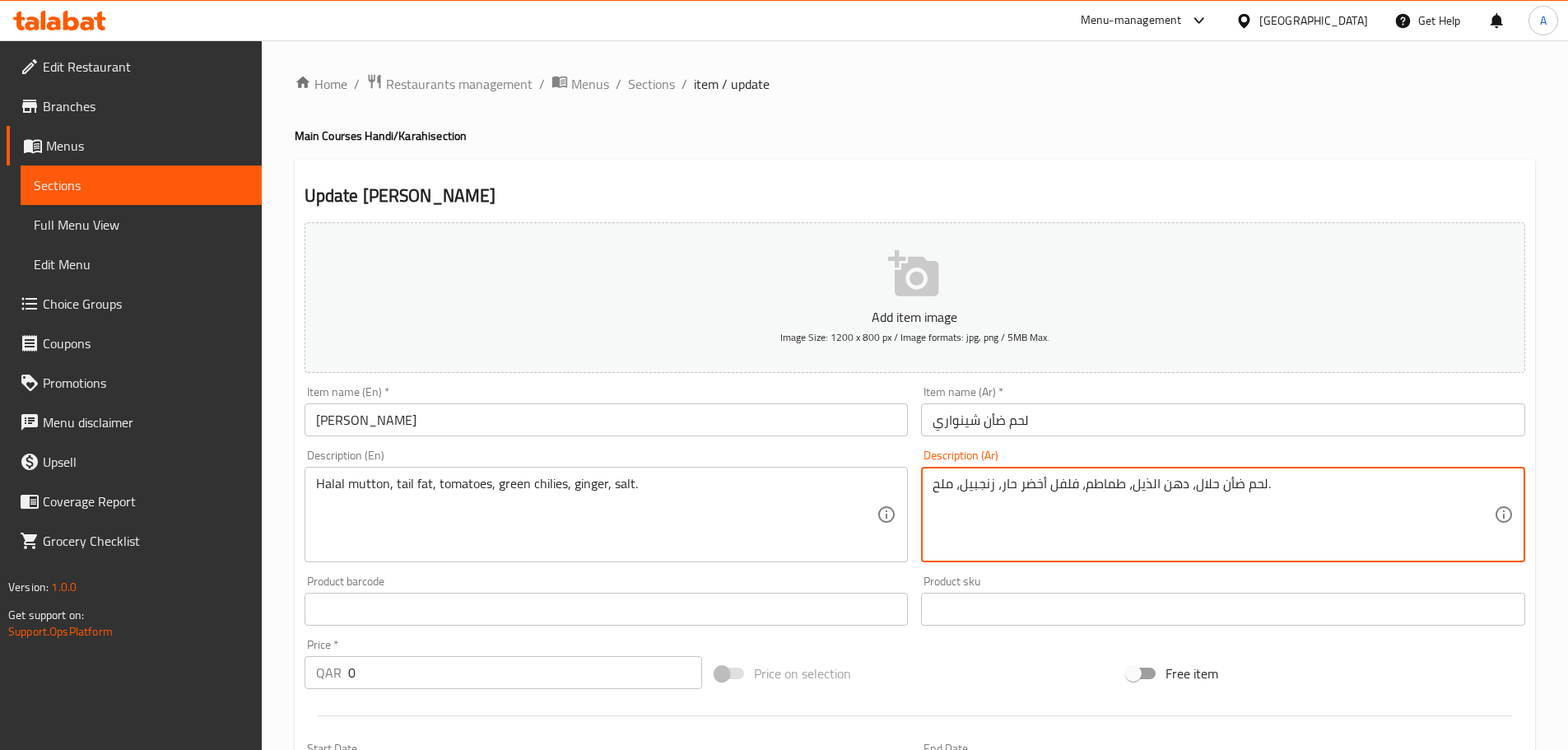
drag, startPoint x: 1186, startPoint y: 485, endPoint x: 1130, endPoint y: 487, distance: 56.0
paste textarea "لية غنم"
type textarea "لحم ضأن حلال، لية غنم، طماطم، فلفل أخضر حار، زنجبيل، ملح."
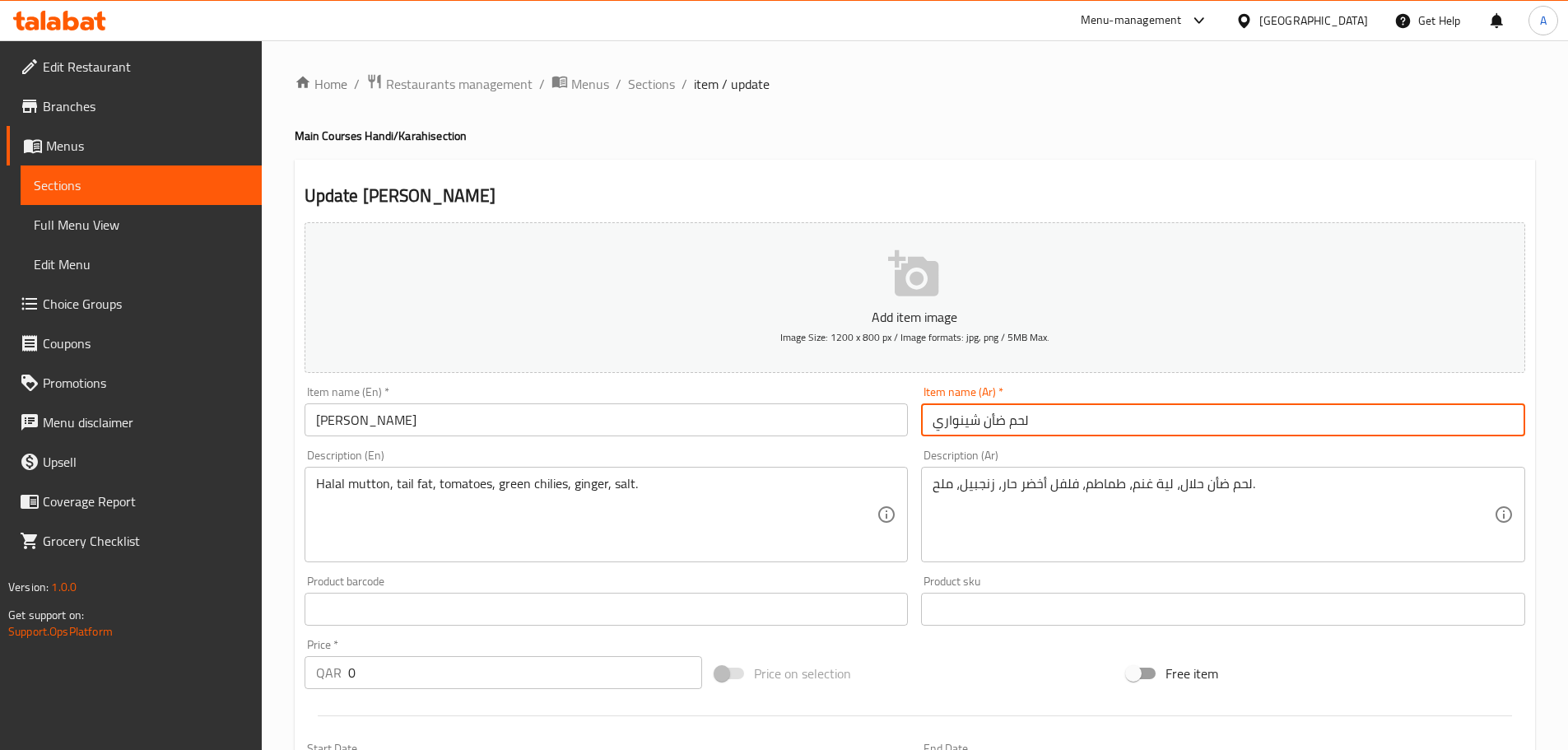
click at [1156, 410] on input "لحم ضأن شينواري" at bounding box center [1223, 420] width 605 height 33
drag, startPoint x: 650, startPoint y: 94, endPoint x: 666, endPoint y: 50, distance: 46.8
click at [650, 94] on span "Sections" at bounding box center [652, 83] width 47 height 20
